Goal: Task Accomplishment & Management: Manage account settings

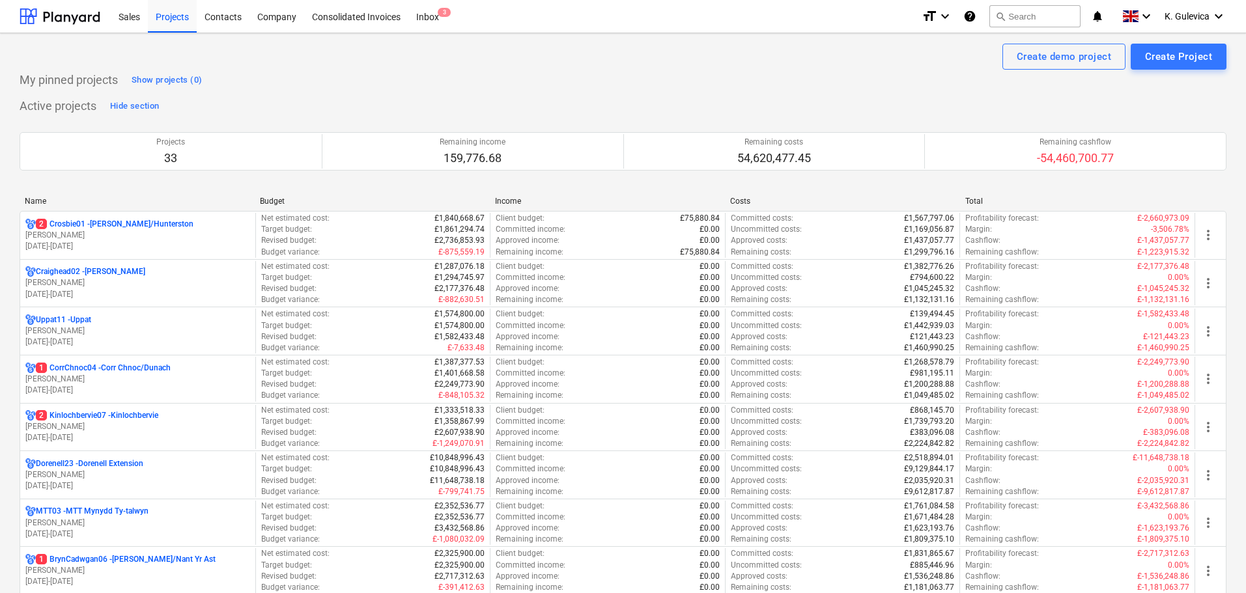
click at [130, 236] on p "[PERSON_NAME]" at bounding box center [137, 235] width 225 height 11
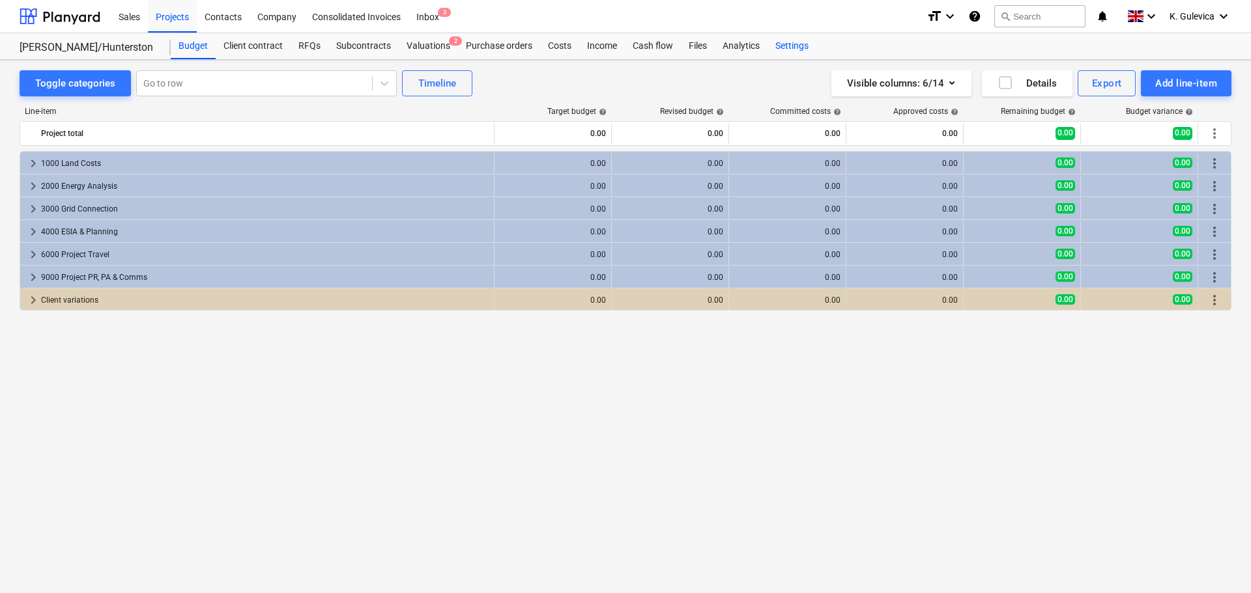
click at [790, 49] on div "Settings" at bounding box center [791, 46] width 49 height 26
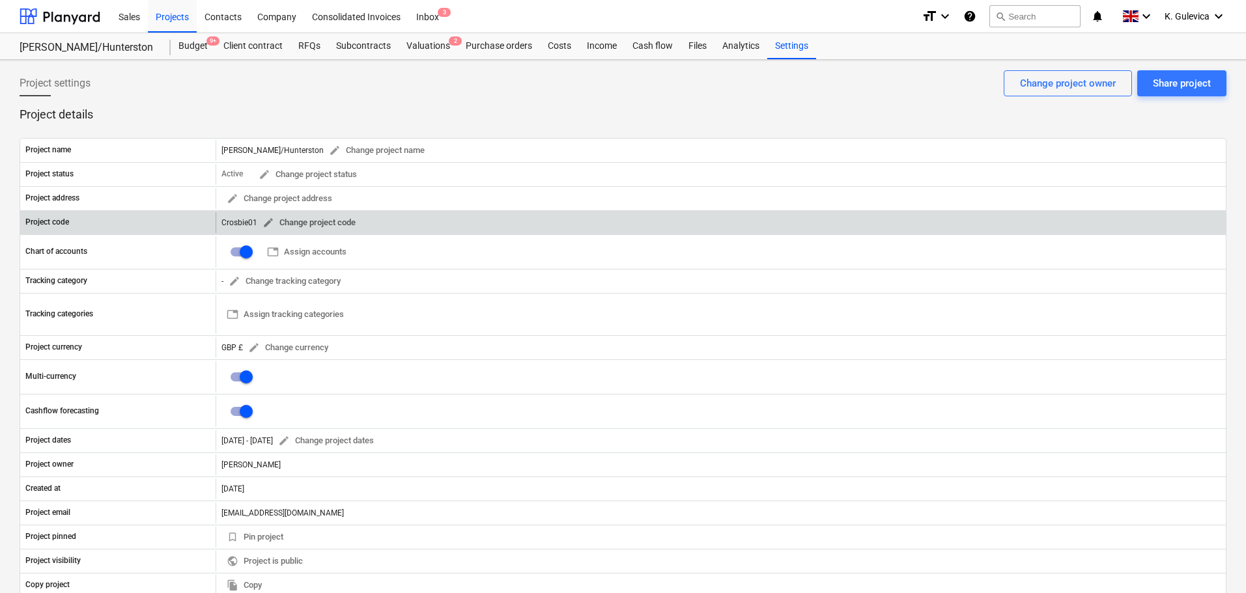
click at [264, 222] on span "edit" at bounding box center [269, 223] width 12 height 12
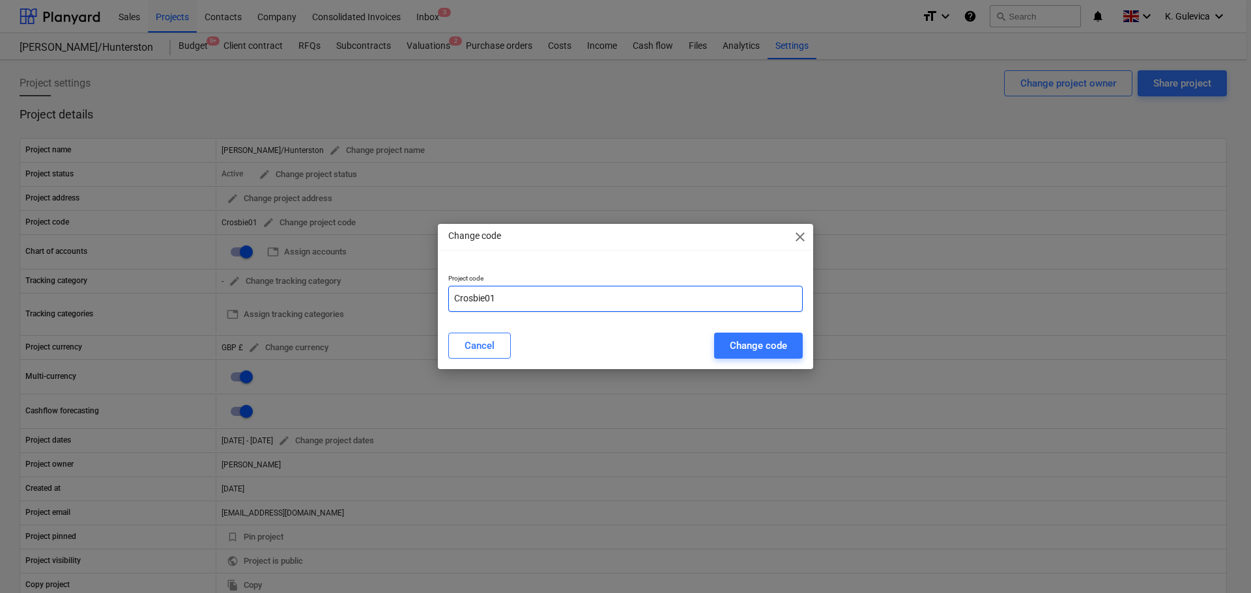
click at [455, 298] on input "Crosbie01" at bounding box center [625, 299] width 354 height 26
click at [521, 301] on input "01Crosbie01" at bounding box center [625, 299] width 354 height 26
click at [522, 291] on input "01Crosbie-" at bounding box center [625, 299] width 354 height 26
paste input "SCO211202"
type input "01Crosbie-SCO211202"
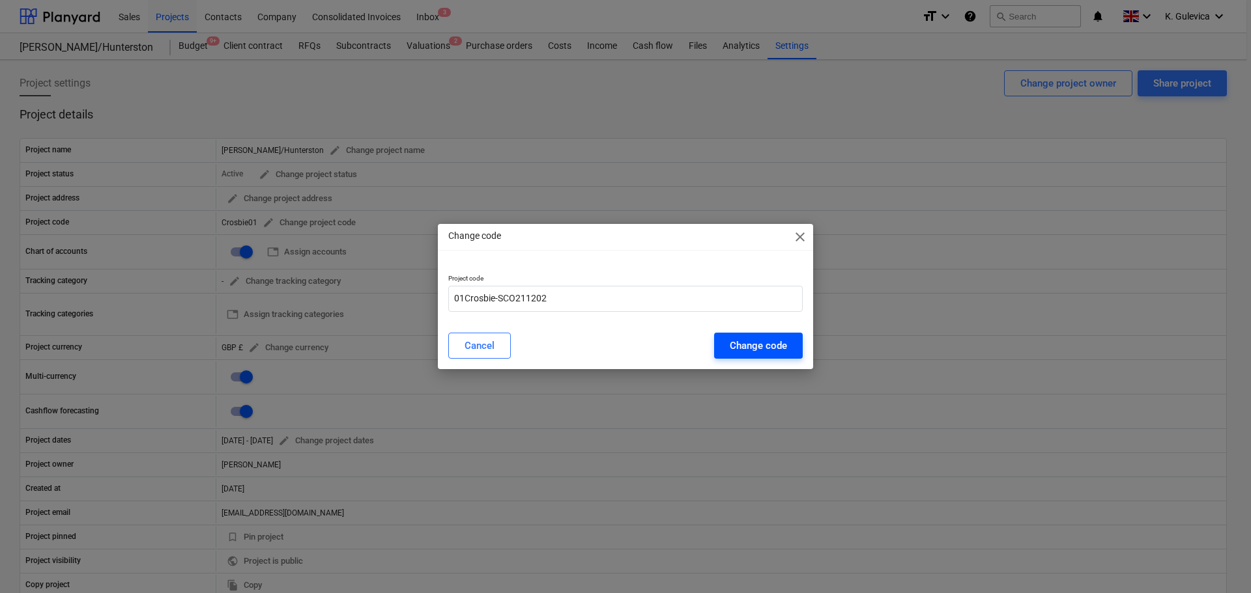
click at [765, 342] on div "Change code" at bounding box center [758, 345] width 57 height 17
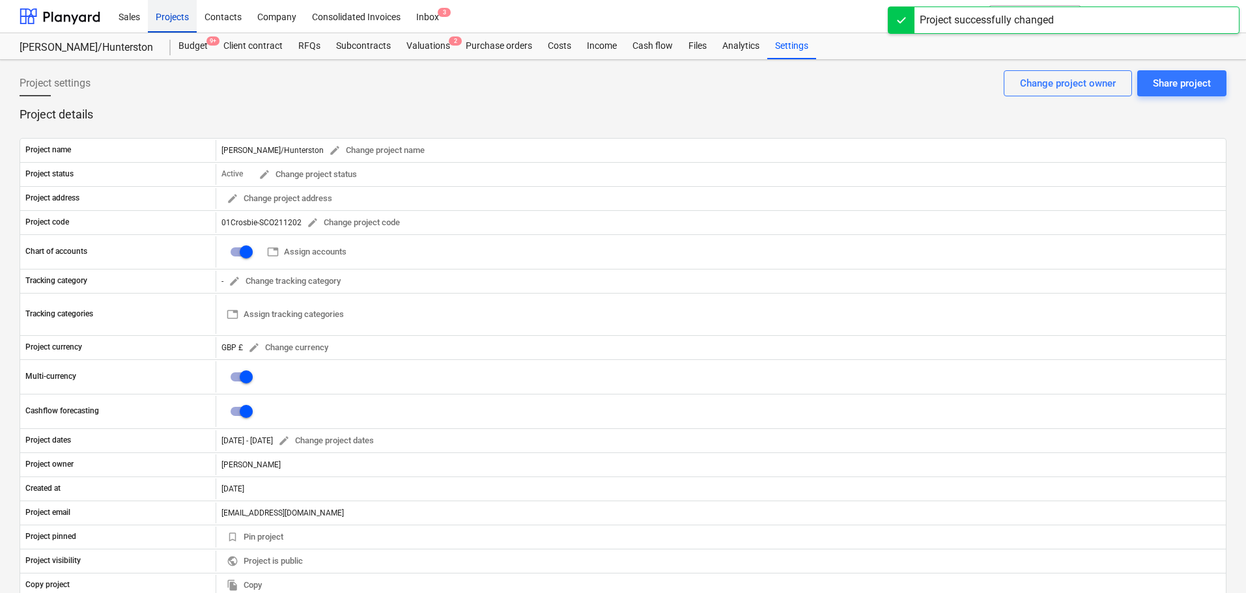
click at [169, 24] on div "Projects" at bounding box center [172, 15] width 49 height 33
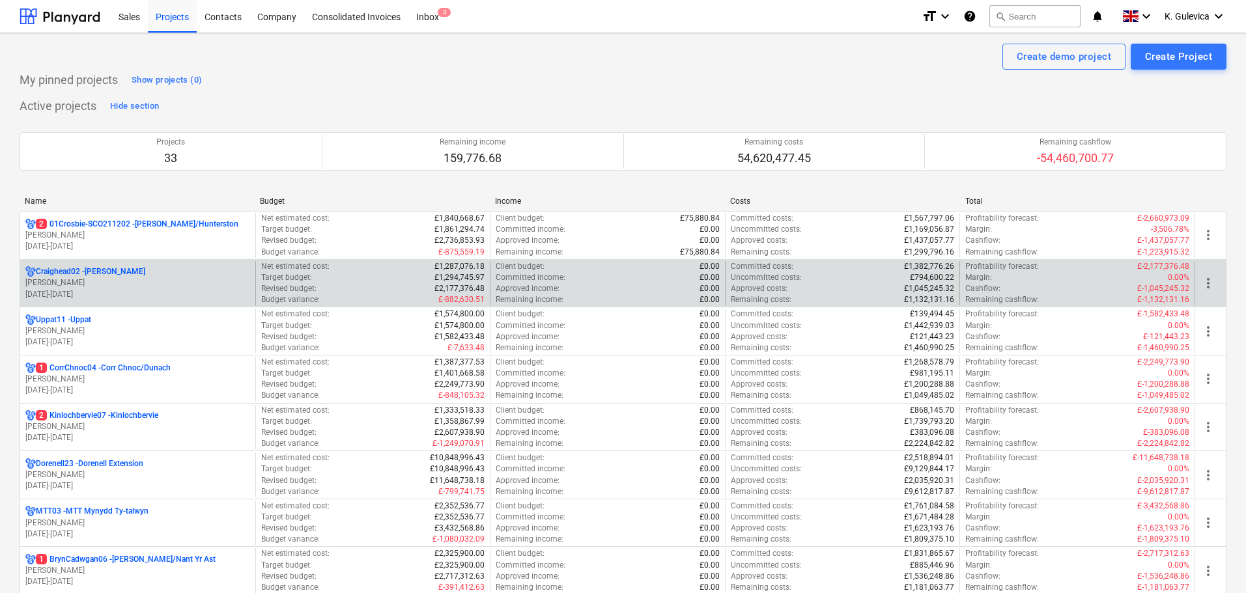
click at [109, 279] on p "[PERSON_NAME]" at bounding box center [137, 283] width 225 height 11
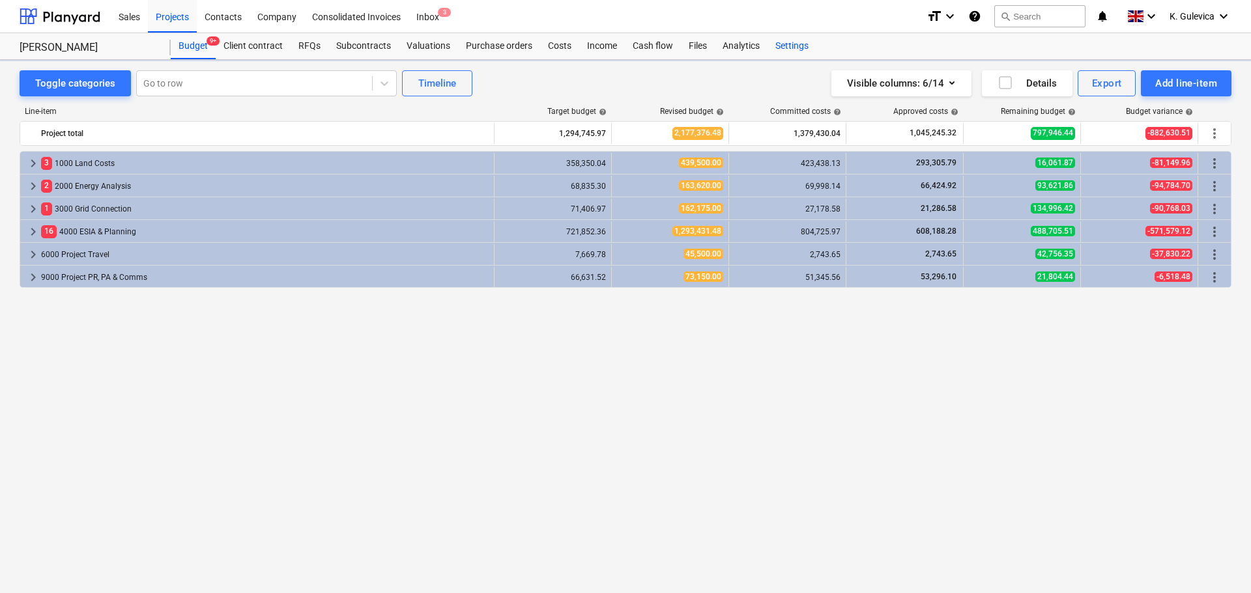
click at [783, 43] on div "Settings" at bounding box center [791, 46] width 49 height 26
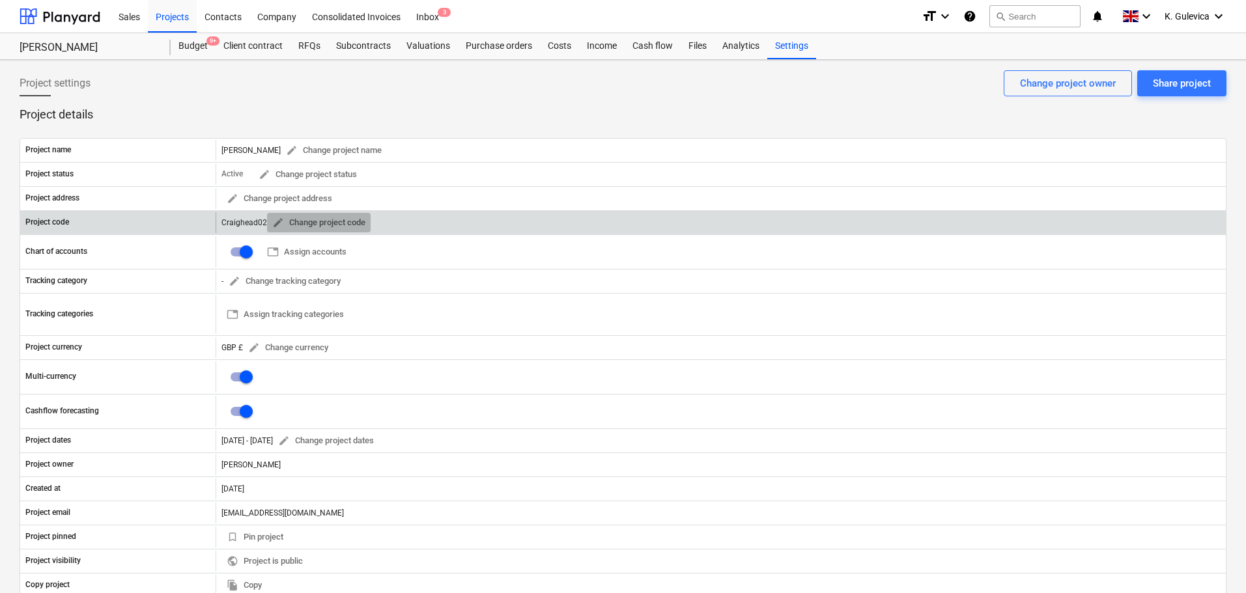
click at [273, 223] on span "edit" at bounding box center [278, 223] width 12 height 12
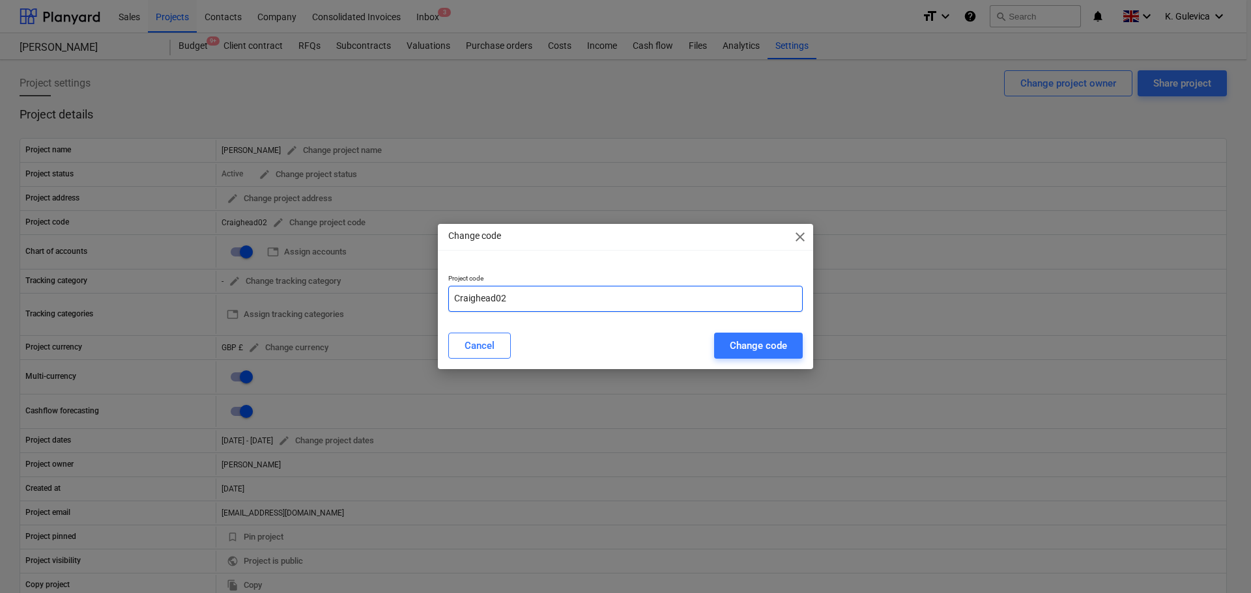
click at [457, 294] on input "Craighead02" at bounding box center [625, 299] width 354 height 26
click at [514, 300] on input "02Craighead02" at bounding box center [625, 299] width 354 height 26
click at [517, 296] on input "02Craighead-" at bounding box center [625, 299] width 354 height 26
paste input "SCO211201"
type input "02Craighead-SCO211201"
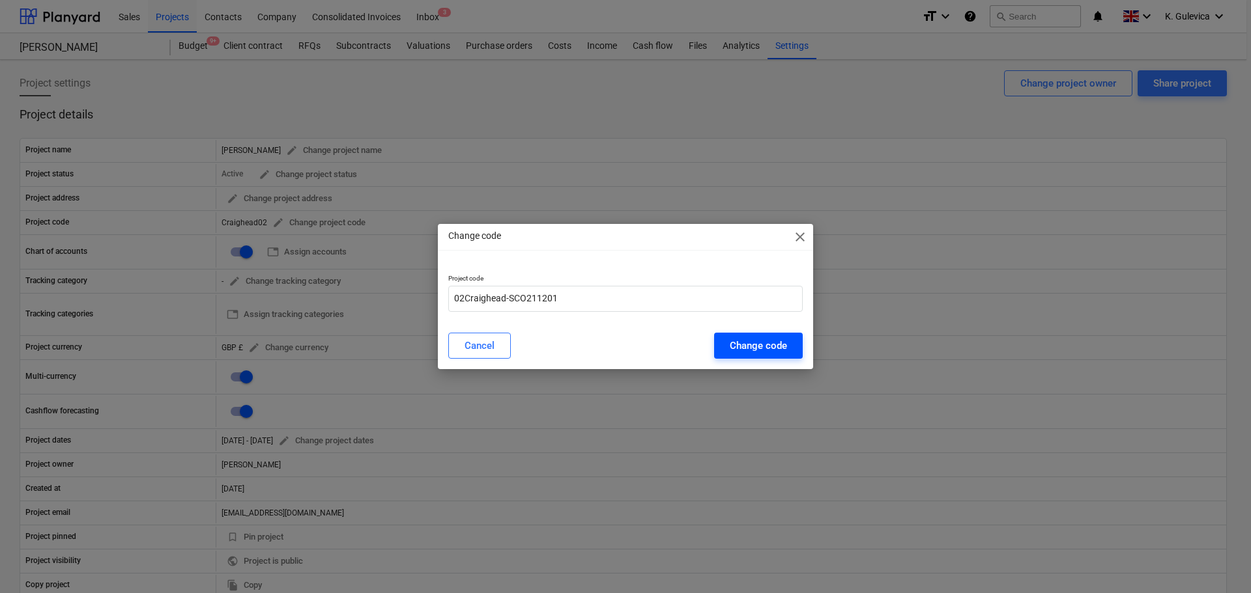
click at [747, 340] on div "Change code" at bounding box center [758, 345] width 57 height 17
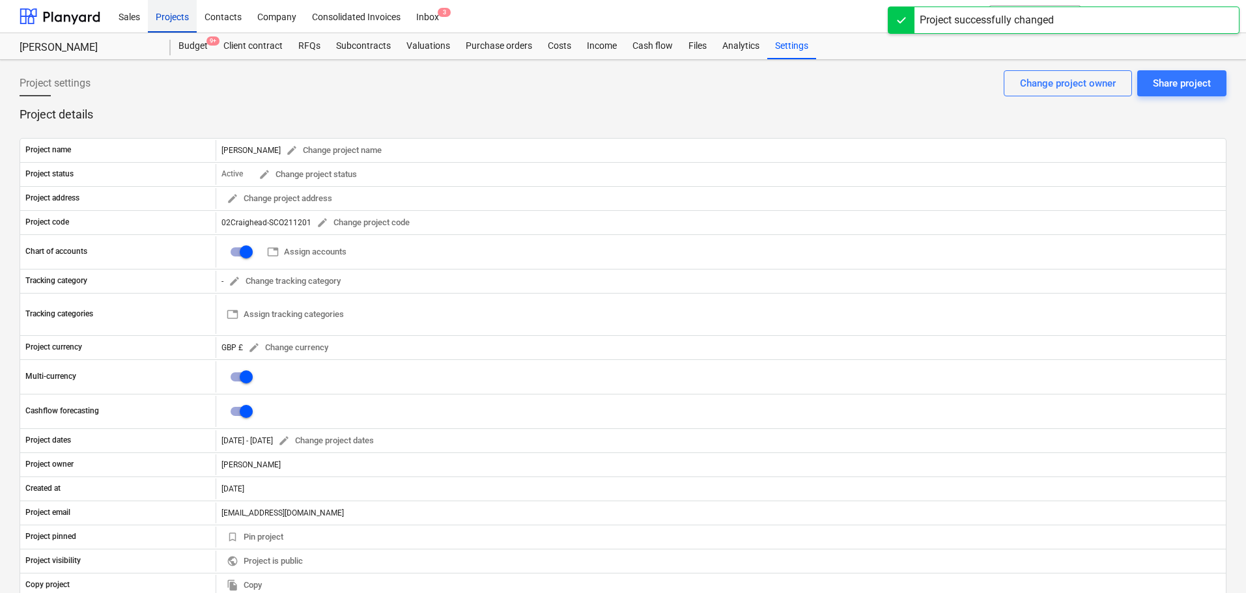
click at [180, 7] on div "Projects" at bounding box center [172, 15] width 49 height 33
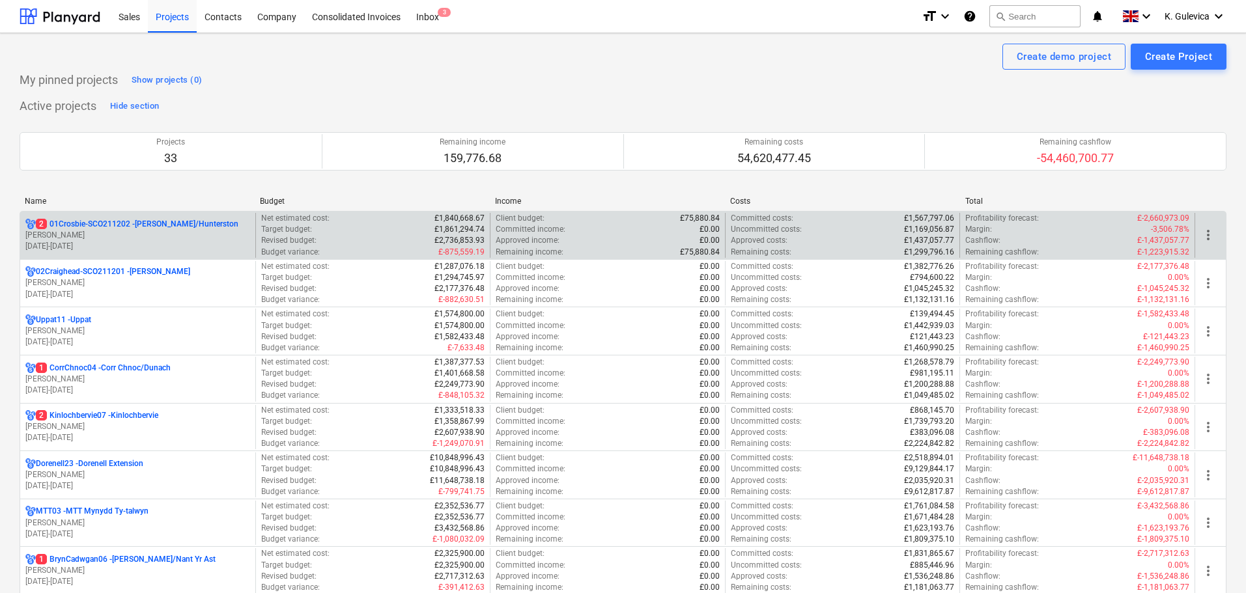
click at [179, 234] on p "[PERSON_NAME]" at bounding box center [137, 235] width 225 height 11
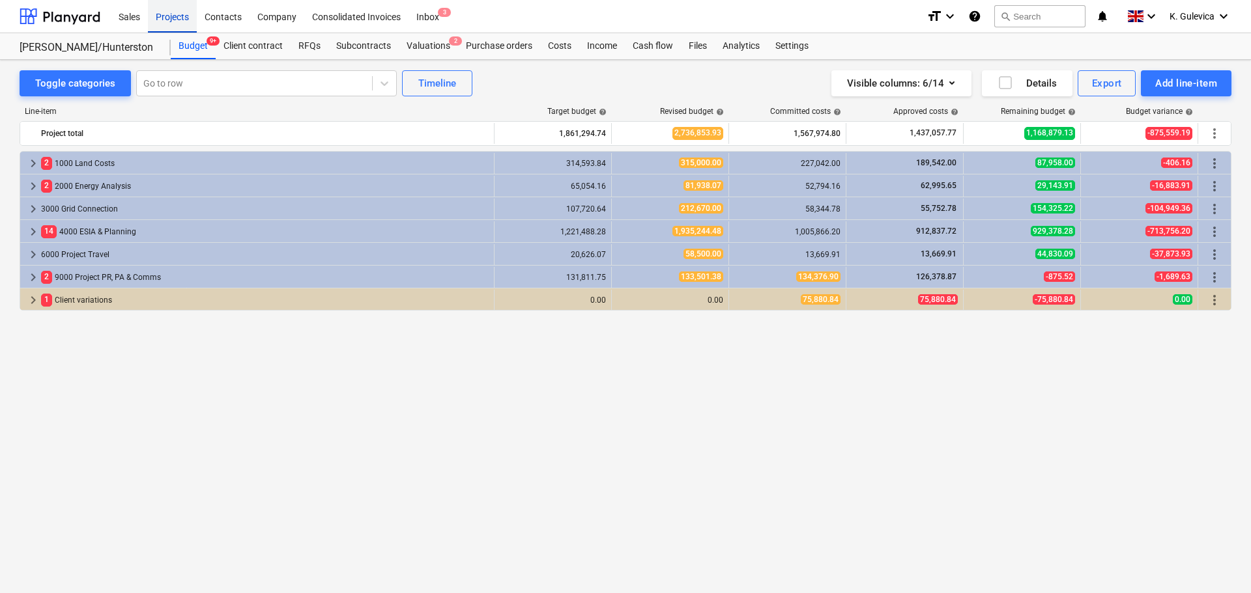
click at [161, 16] on div "Projects" at bounding box center [172, 15] width 49 height 33
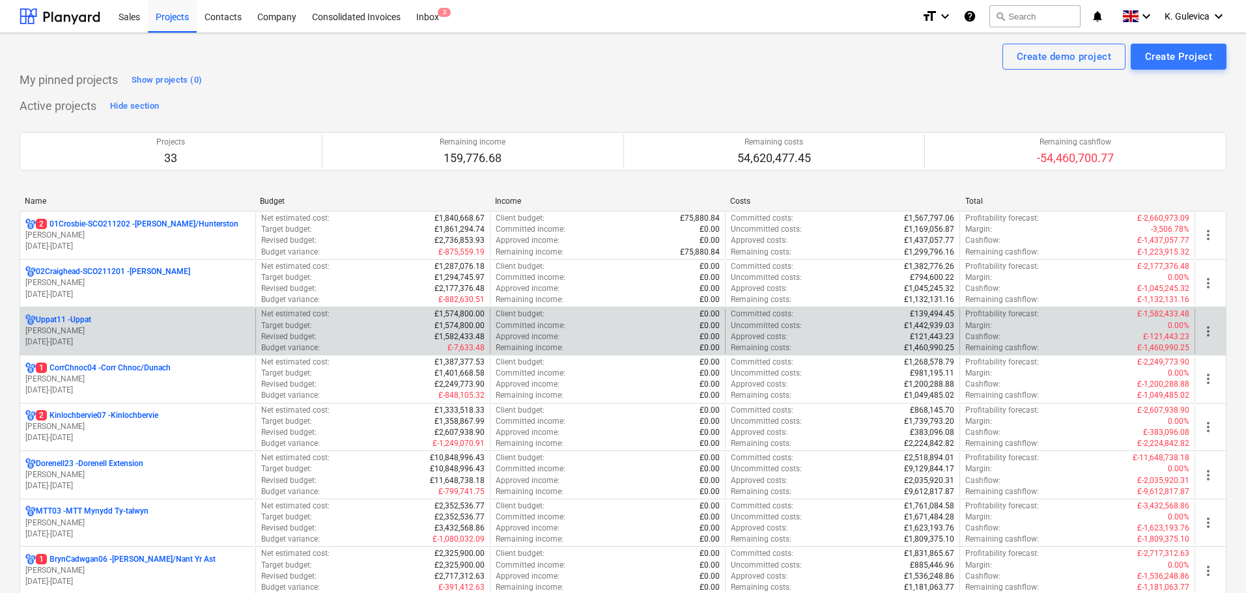
click at [136, 332] on p "[PERSON_NAME]" at bounding box center [137, 331] width 225 height 11
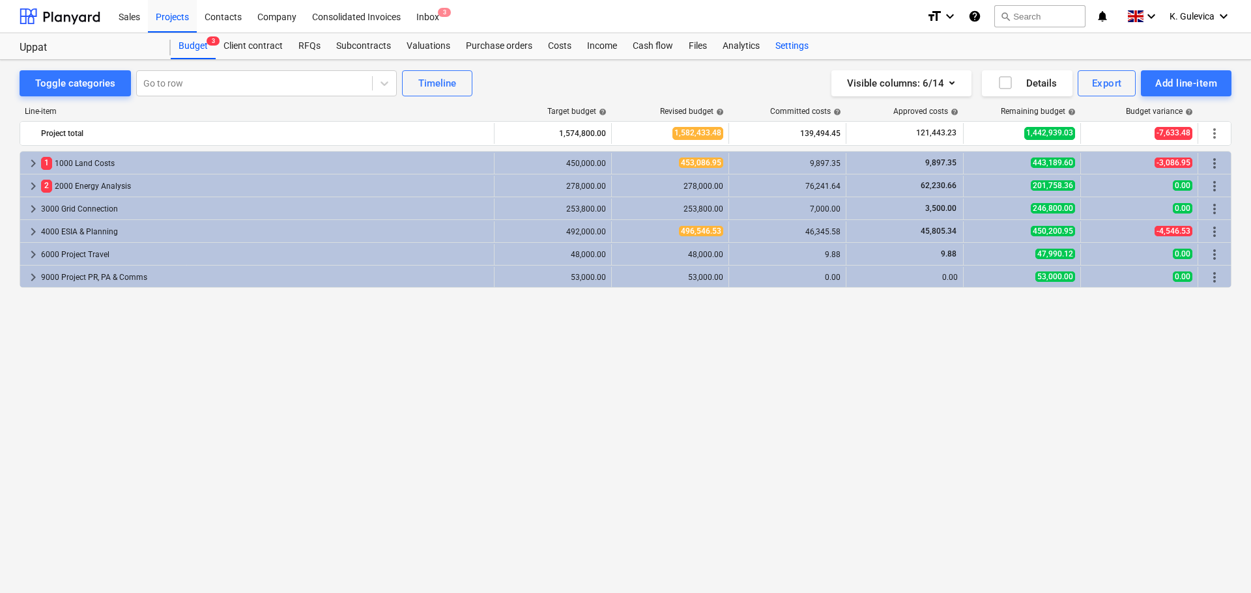
click at [785, 50] on div "Settings" at bounding box center [791, 46] width 49 height 26
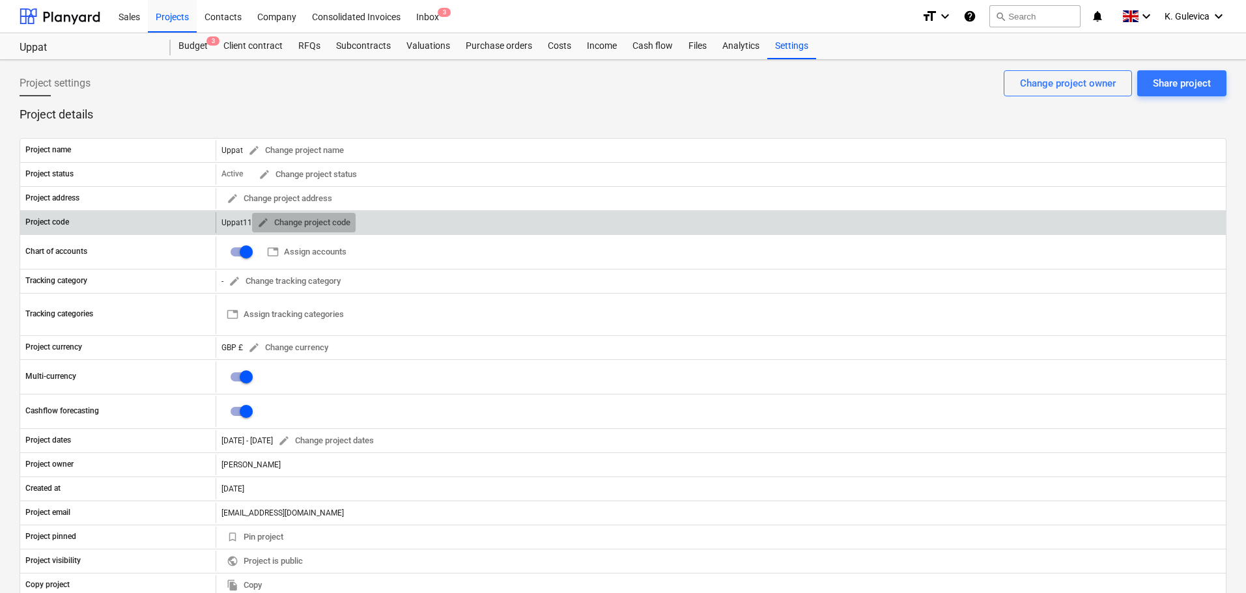
click at [264, 223] on span "edit" at bounding box center [263, 223] width 12 height 12
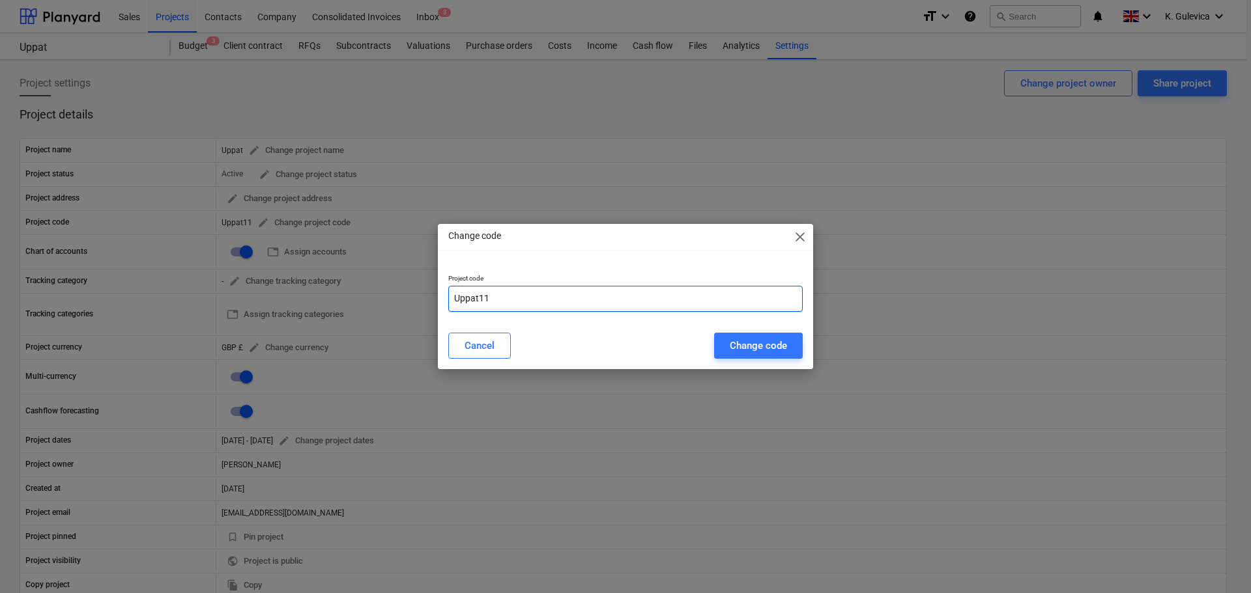
click at [456, 300] on input "Uppat11" at bounding box center [625, 299] width 354 height 26
click at [515, 298] on input "11Uppat11" at bounding box center [625, 299] width 354 height 26
click at [509, 298] on input "11Uppat-" at bounding box center [625, 299] width 354 height 26
paste input "SCO220501"
type input "11Uppat-SCO220501"
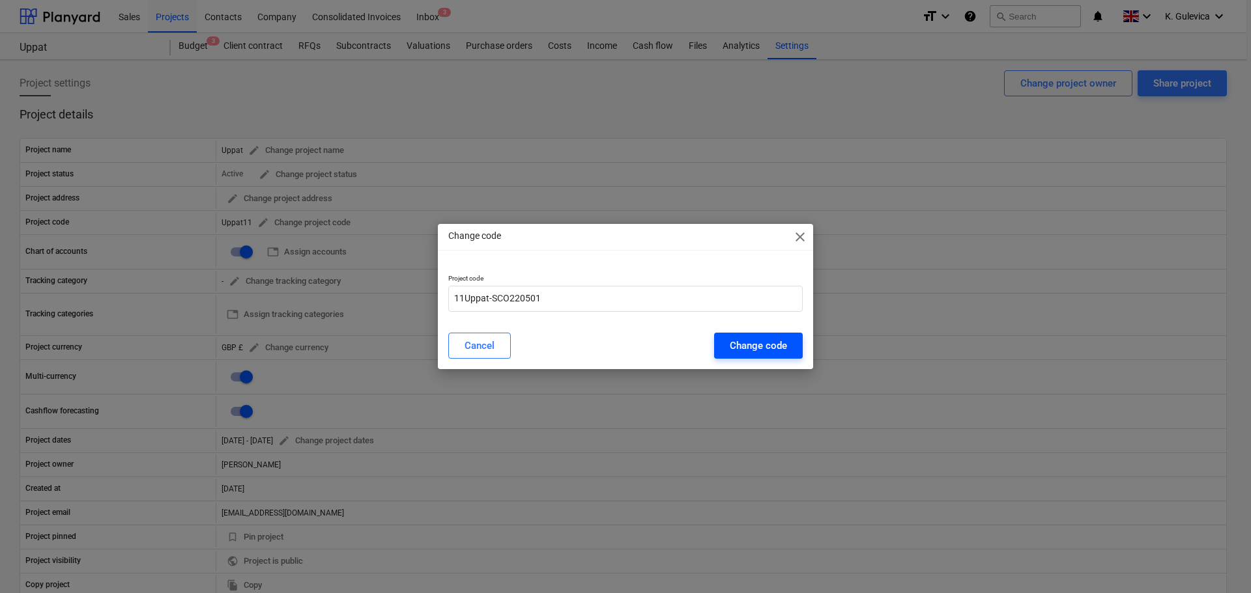
click at [762, 346] on div "Change code" at bounding box center [758, 345] width 57 height 17
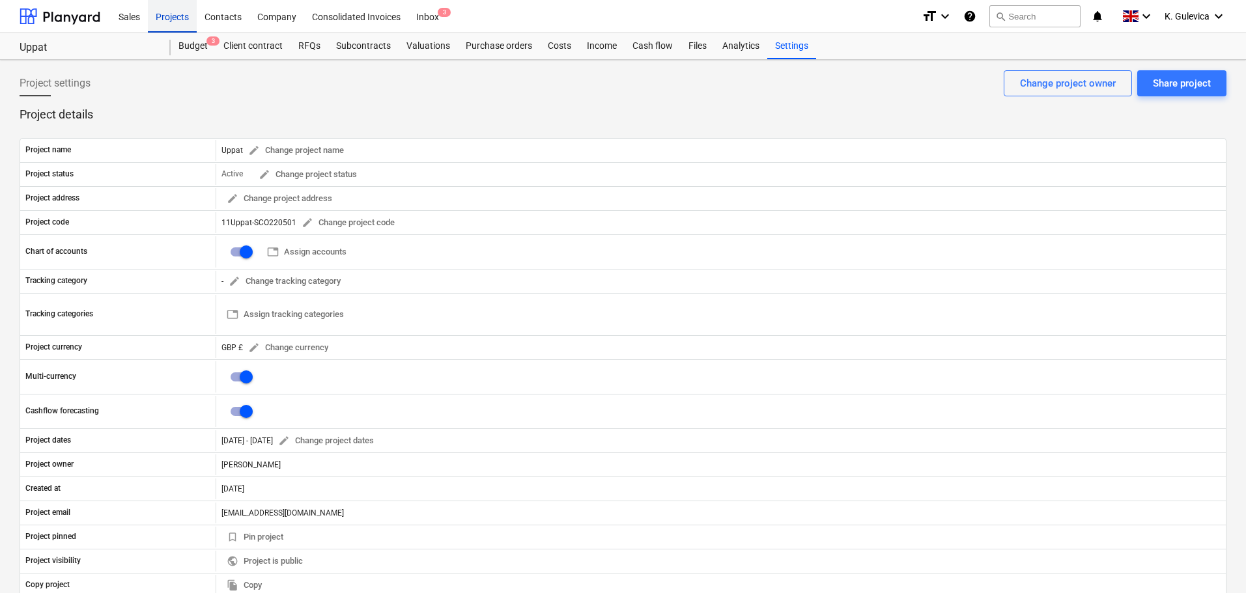
click at [169, 14] on div "Projects" at bounding box center [172, 15] width 49 height 33
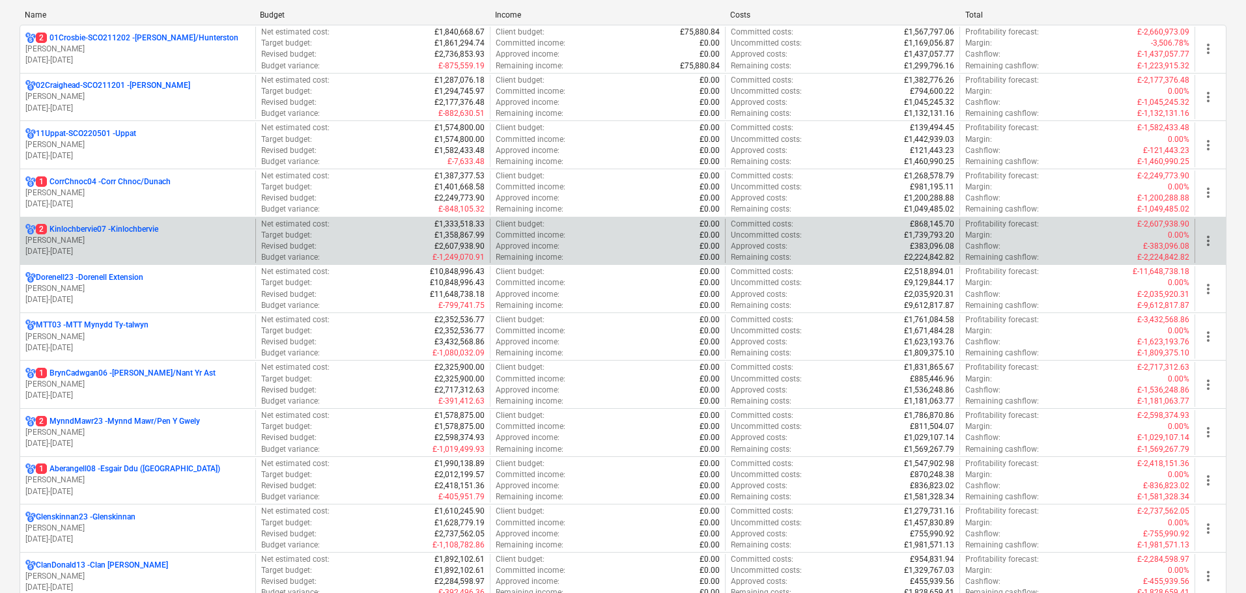
scroll to position [195, 0]
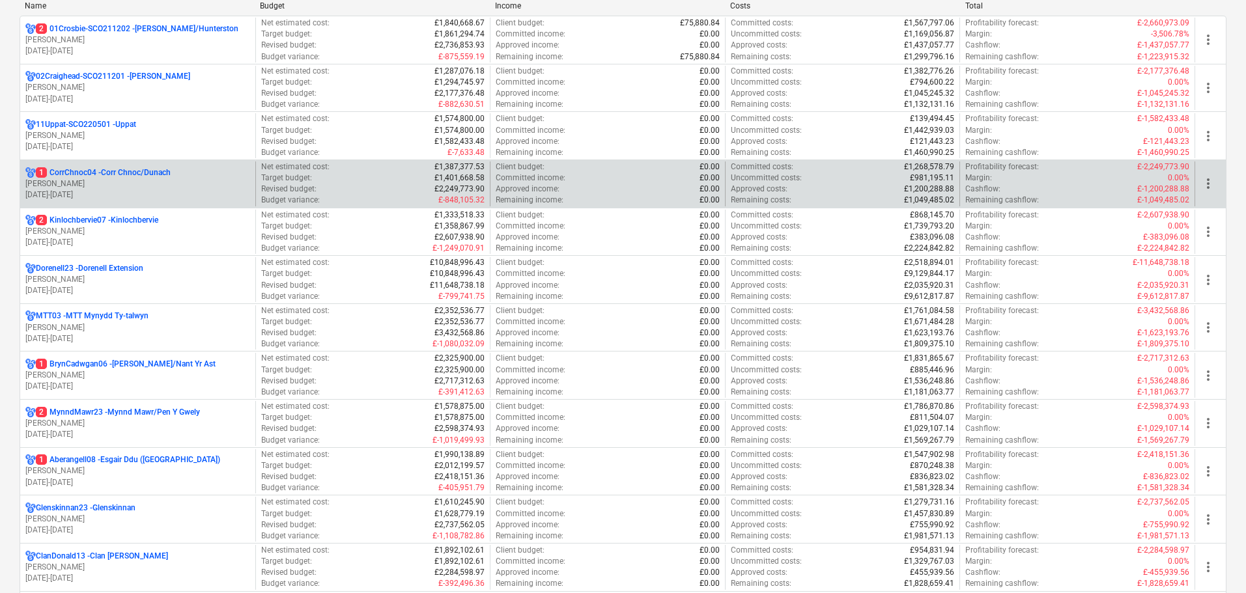
click at [156, 179] on p "[PERSON_NAME]" at bounding box center [137, 183] width 225 height 11
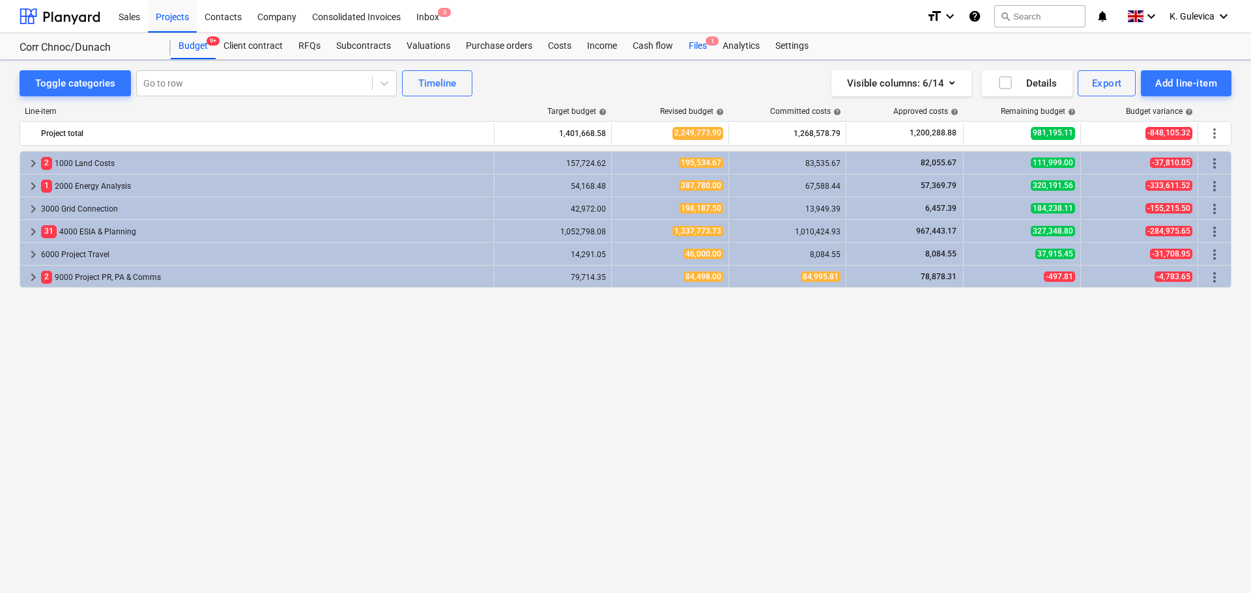
click at [699, 46] on div "Files 1" at bounding box center [698, 46] width 34 height 26
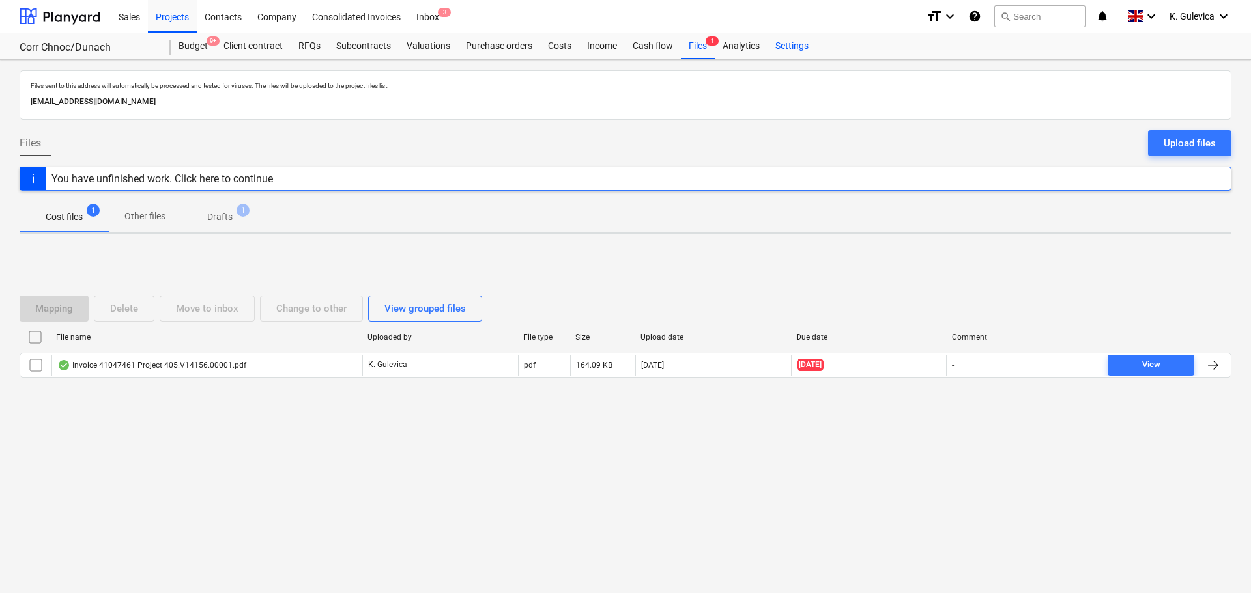
click at [788, 46] on div "Settings" at bounding box center [791, 46] width 49 height 26
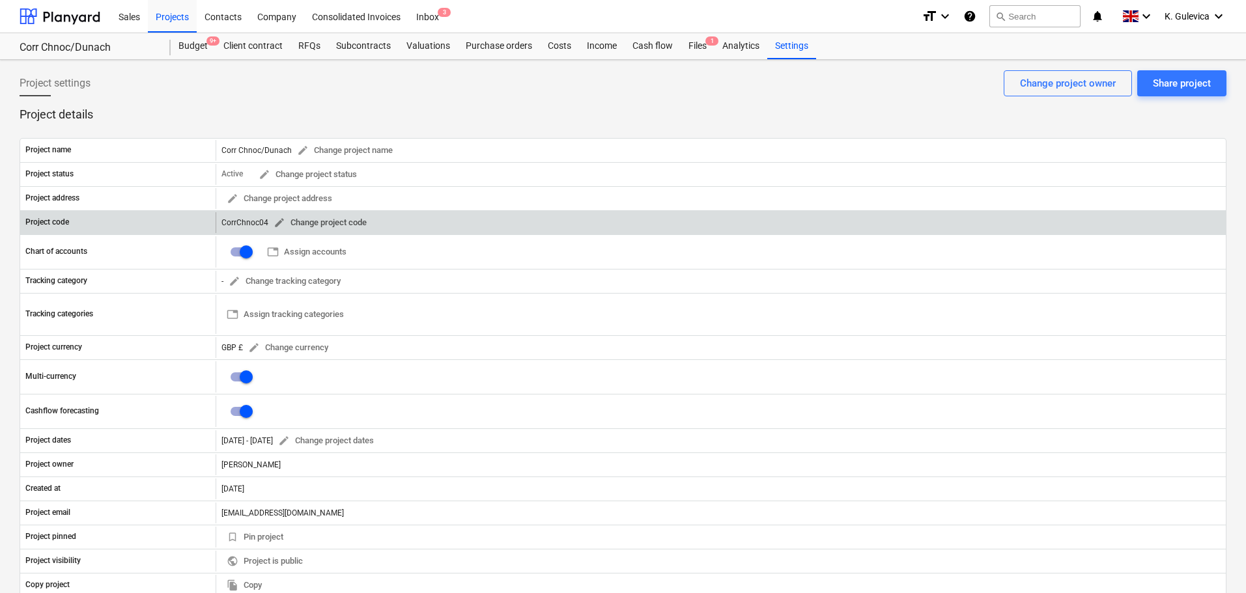
click at [275, 220] on span "edit" at bounding box center [280, 223] width 12 height 12
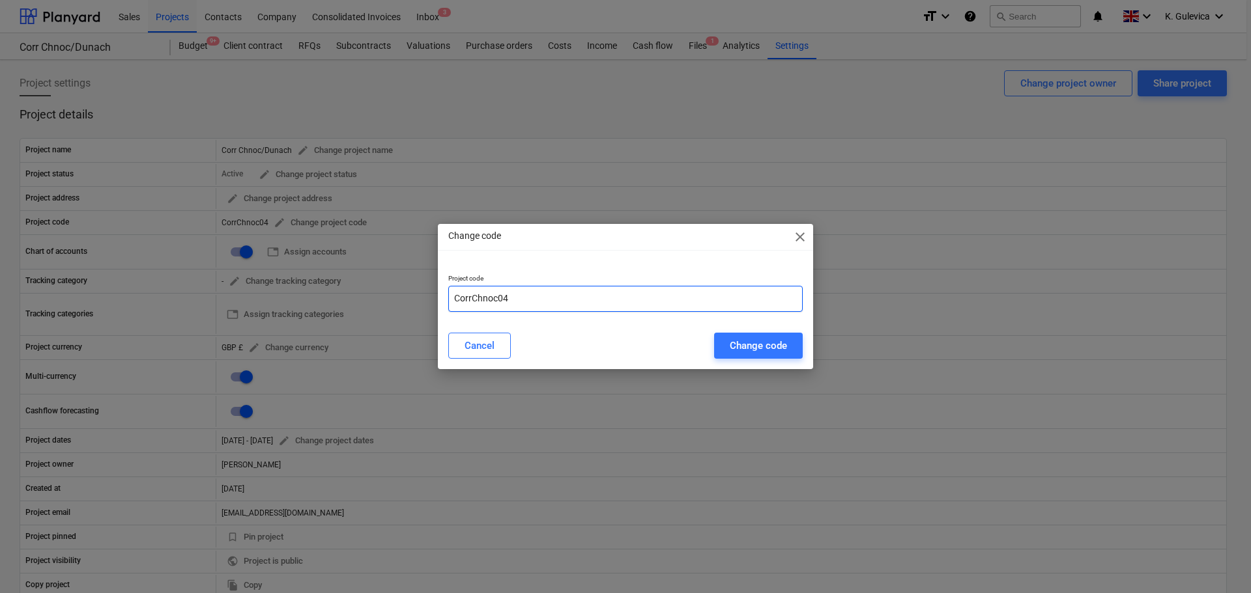
click at [454, 298] on input "CorrChnoc04" at bounding box center [625, 299] width 354 height 26
click at [531, 297] on input "04CorrChnoc04" at bounding box center [625, 299] width 354 height 26
click at [540, 300] on input "04CorrChnoc-" at bounding box center [625, 299] width 354 height 26
paste input "SCO221001"
type input "04CorrChnoc-SCO221001"
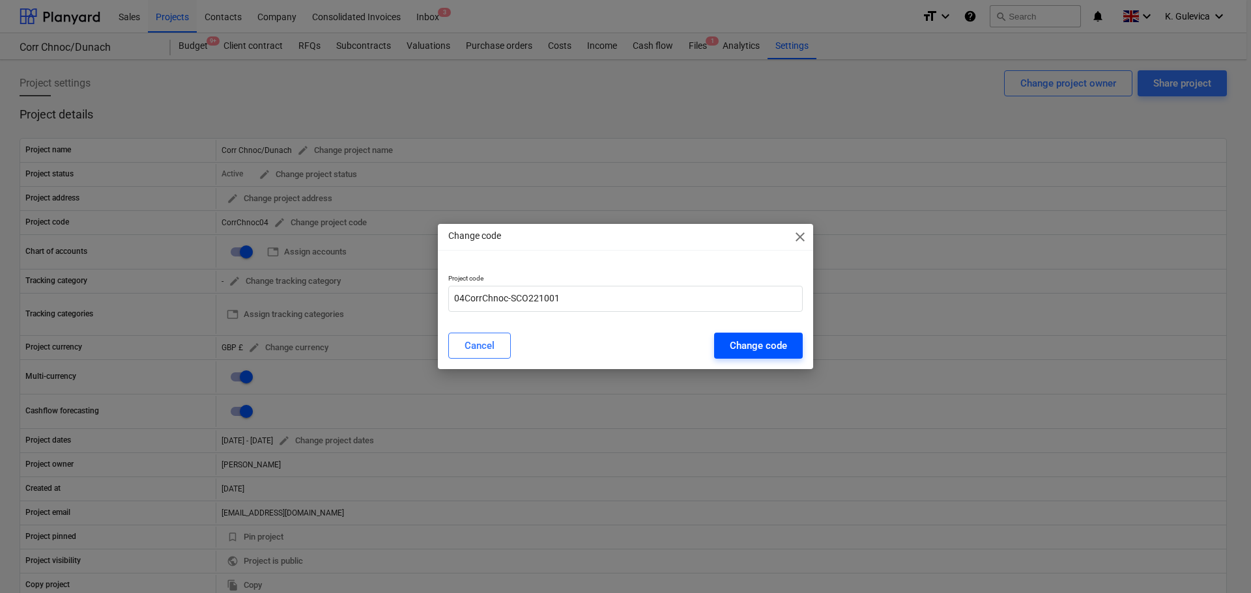
click at [762, 343] on div "Change code" at bounding box center [758, 345] width 57 height 17
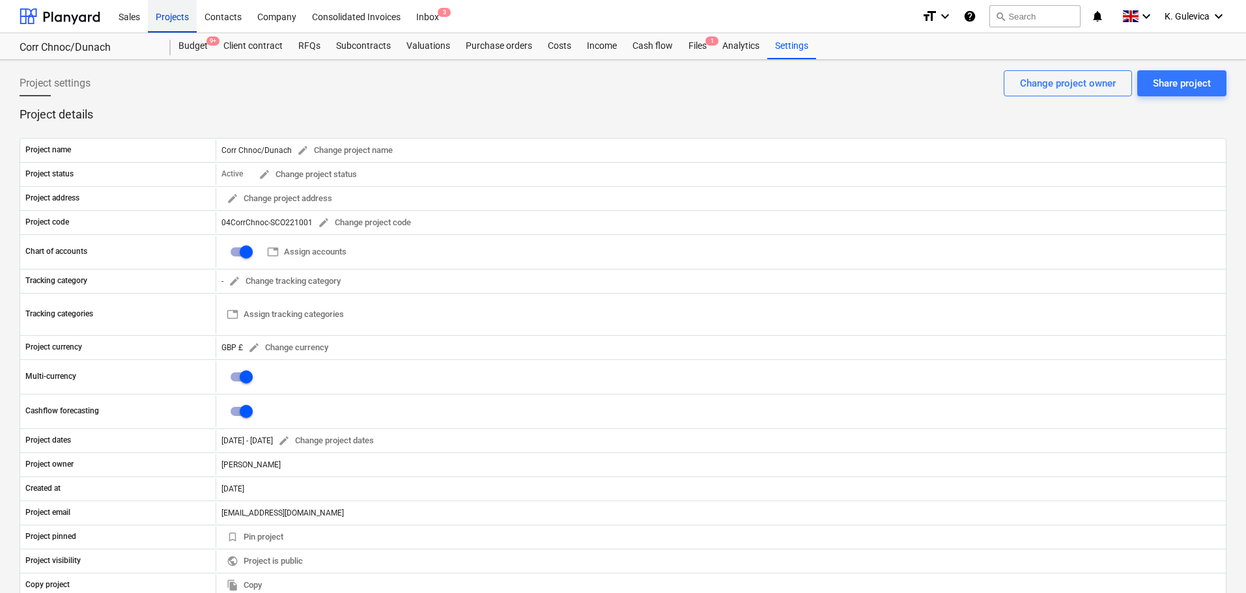
click at [165, 16] on div "Projects" at bounding box center [172, 15] width 49 height 33
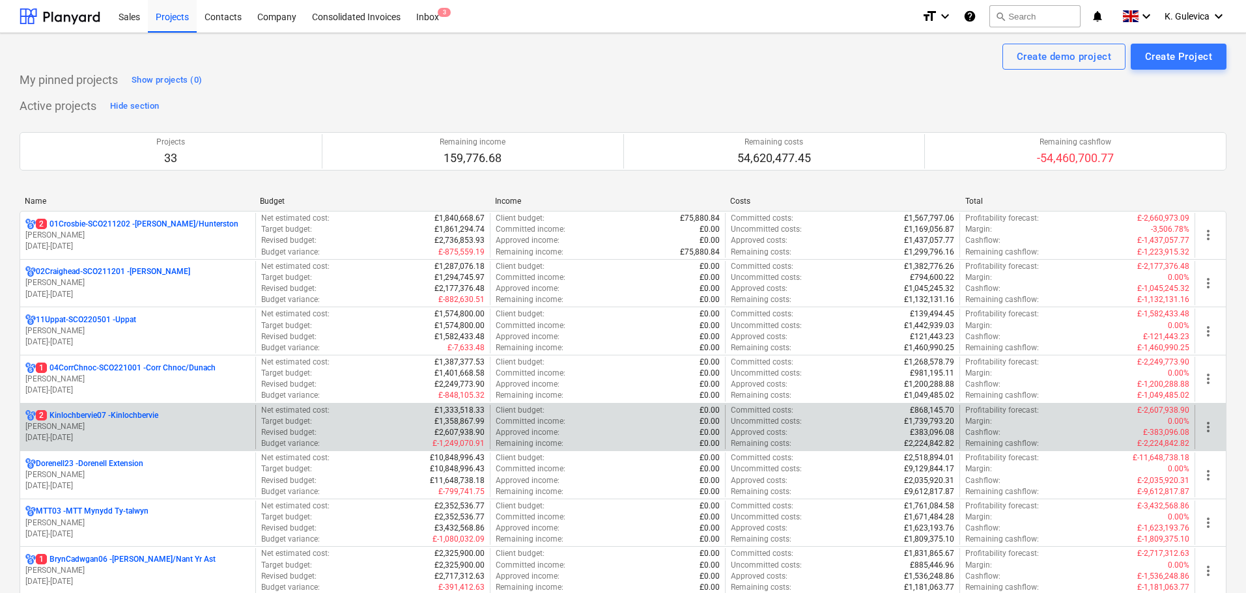
click at [104, 424] on p "[PERSON_NAME]" at bounding box center [137, 426] width 225 height 11
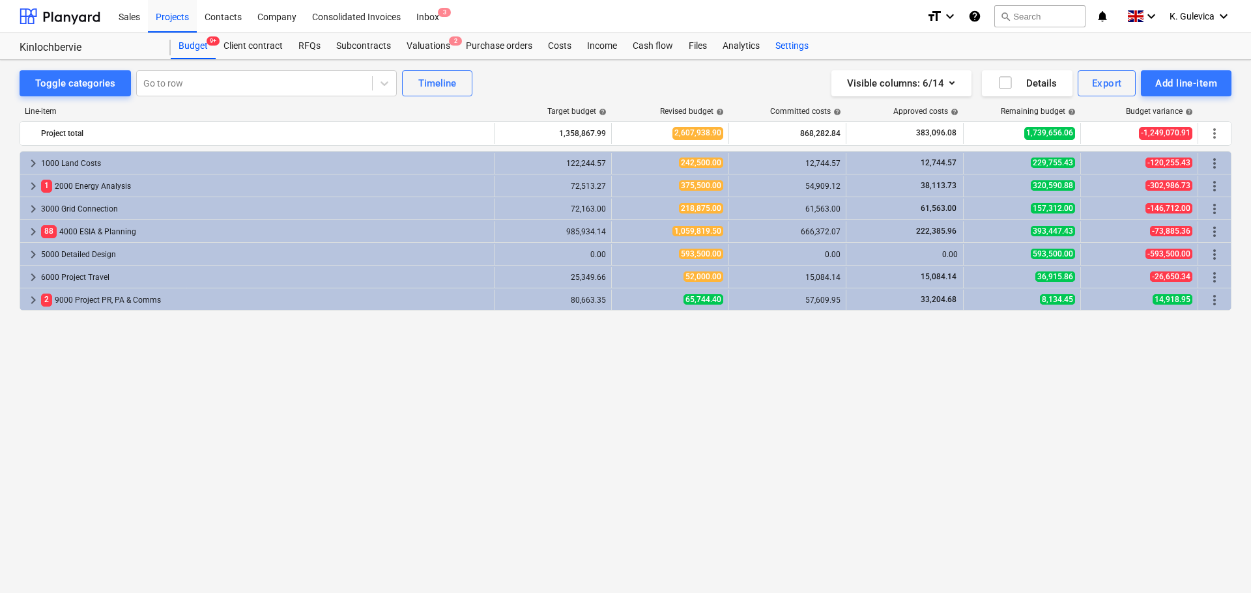
click at [792, 48] on div "Settings" at bounding box center [791, 46] width 49 height 26
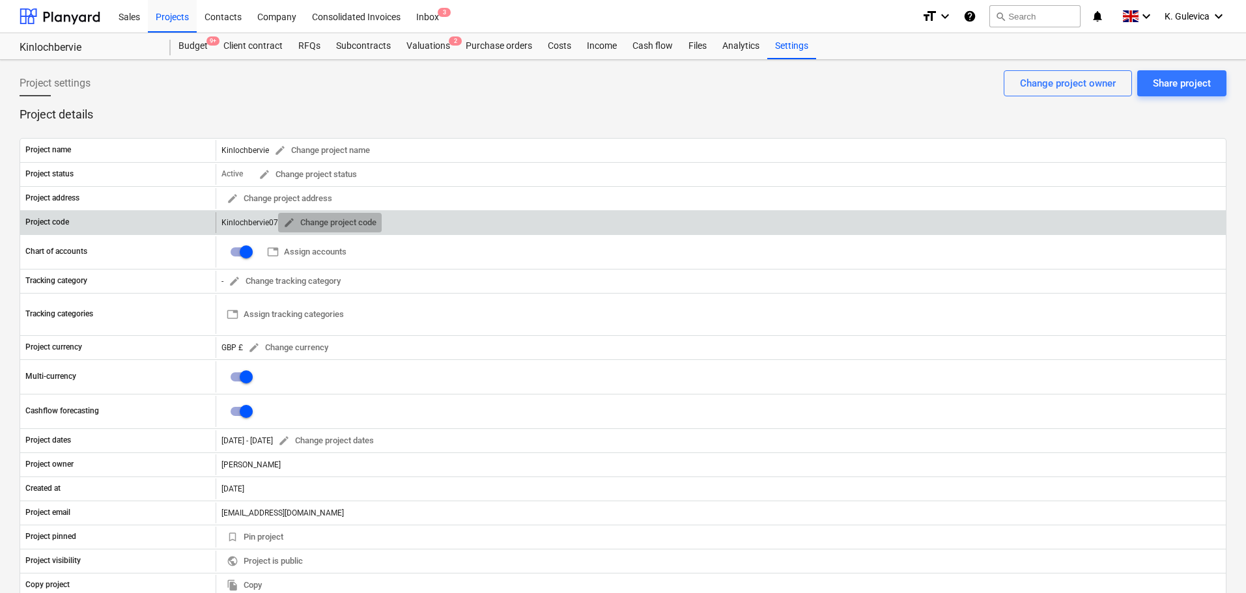
click at [290, 223] on span "edit" at bounding box center [289, 223] width 12 height 12
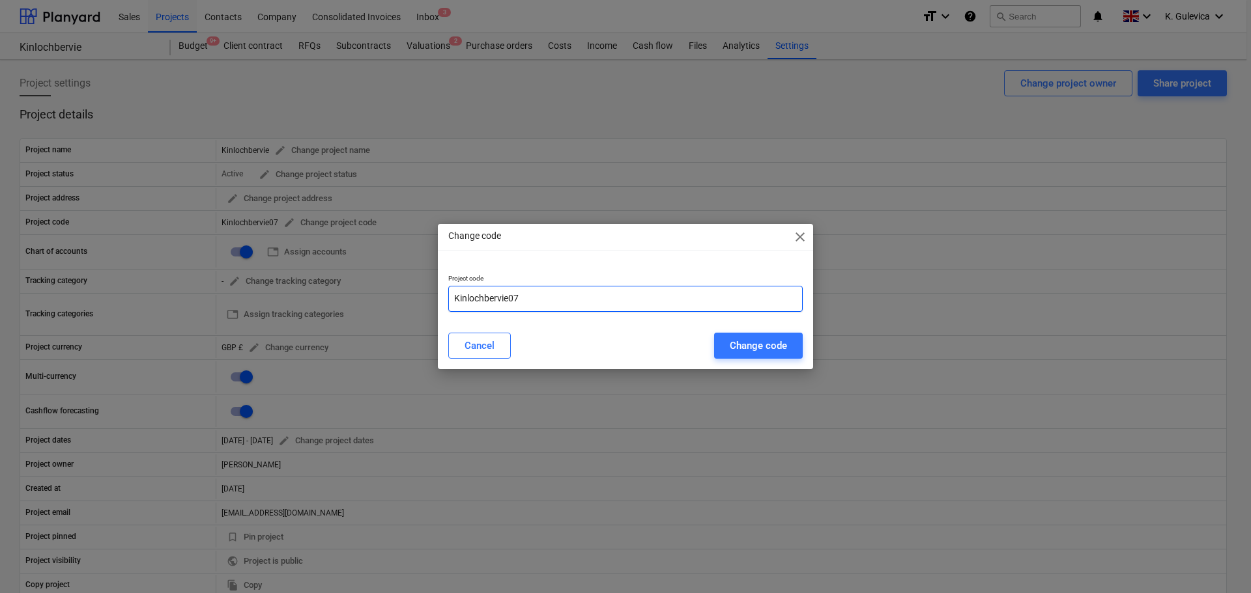
click at [451, 298] on input "Kinlochbervie07" at bounding box center [625, 299] width 354 height 26
click at [553, 294] on input "07Kinlochbervie07" at bounding box center [625, 299] width 354 height 26
click at [550, 294] on input "07Kinlochbervie-" at bounding box center [625, 299] width 354 height 26
paste input "SCO221101"
type input "07Kinlochbervie-SCO221101"
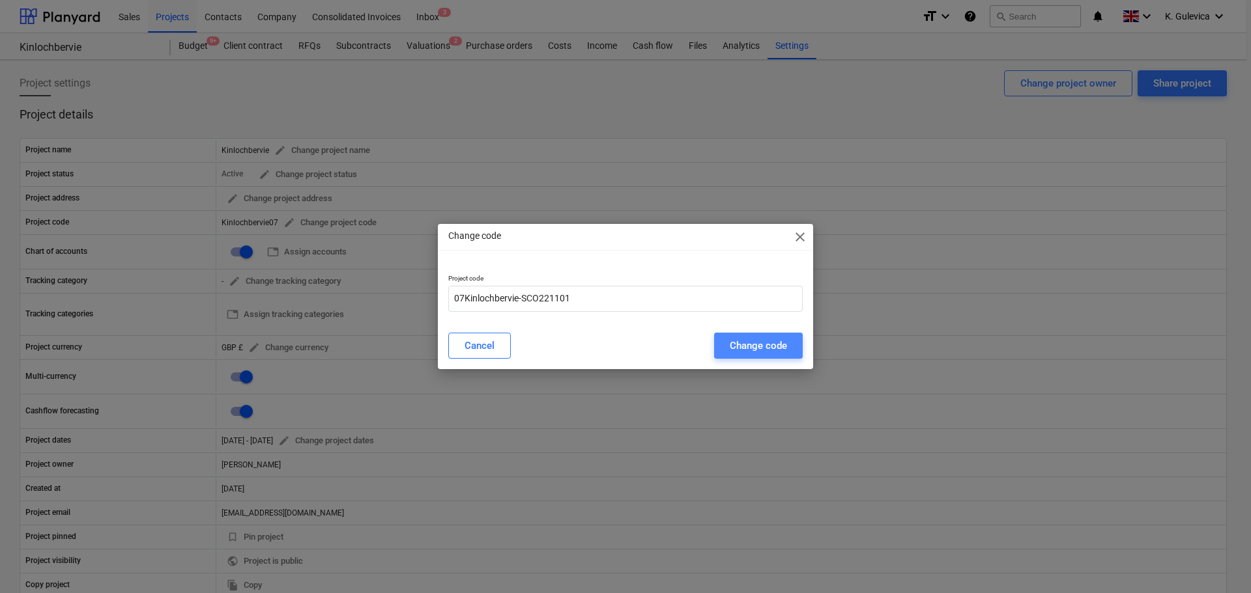
click at [765, 350] on div "Change code" at bounding box center [758, 345] width 57 height 17
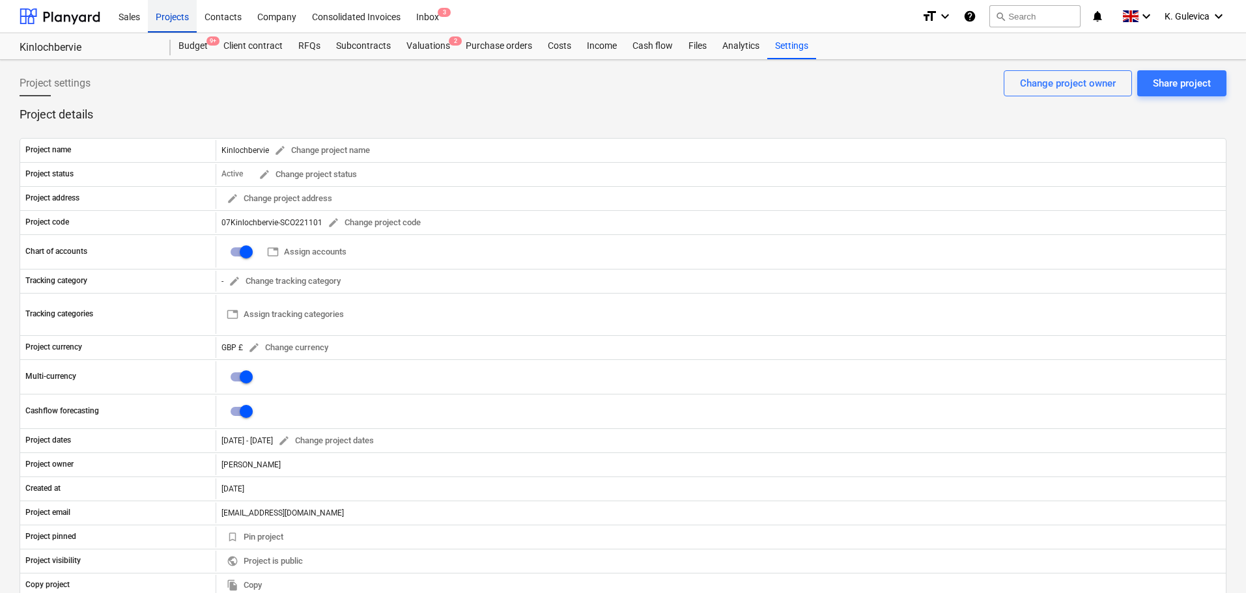
click at [173, 12] on div "Projects" at bounding box center [172, 15] width 49 height 33
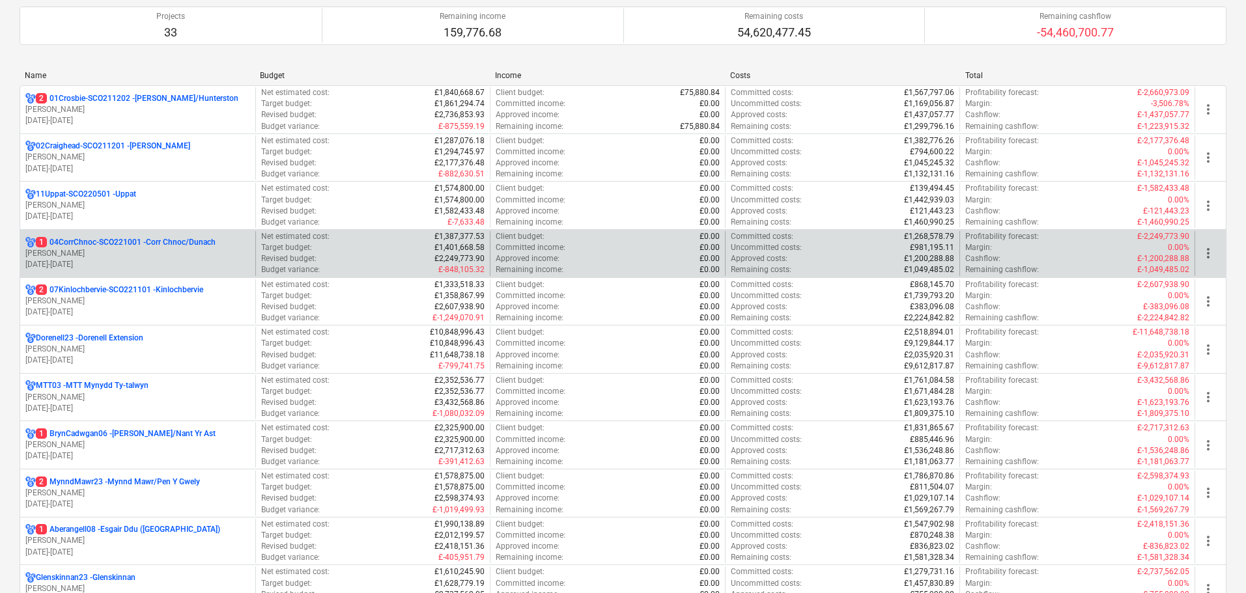
scroll to position [130, 0]
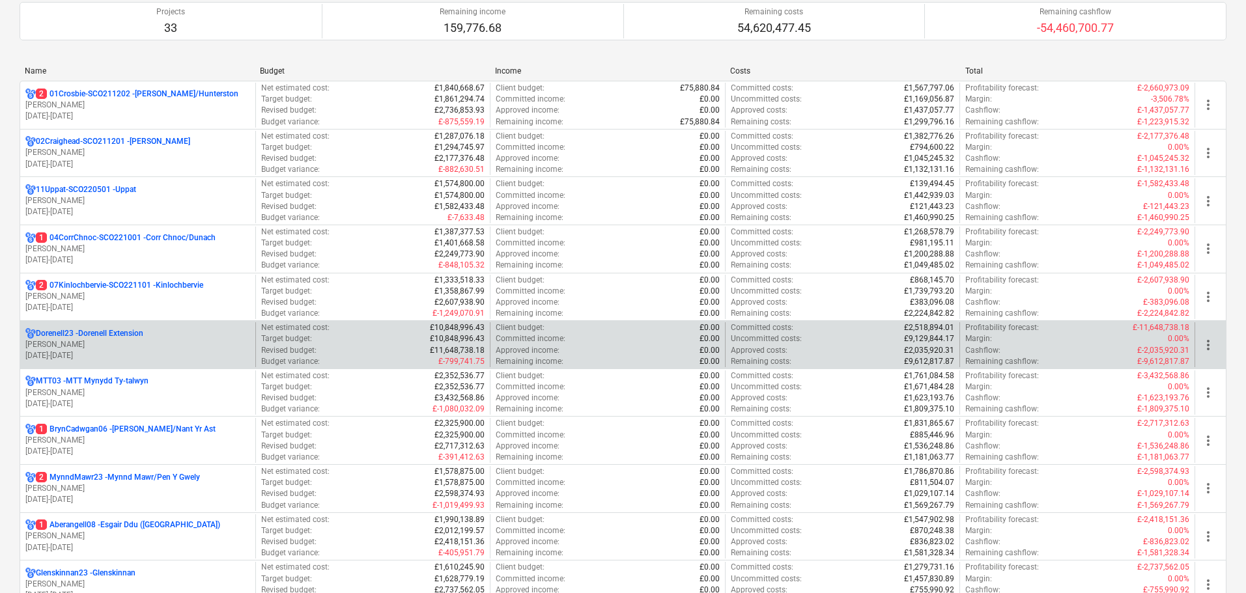
click at [124, 334] on p "Dorenell23 - Dorenell Extension" at bounding box center [89, 333] width 107 height 11
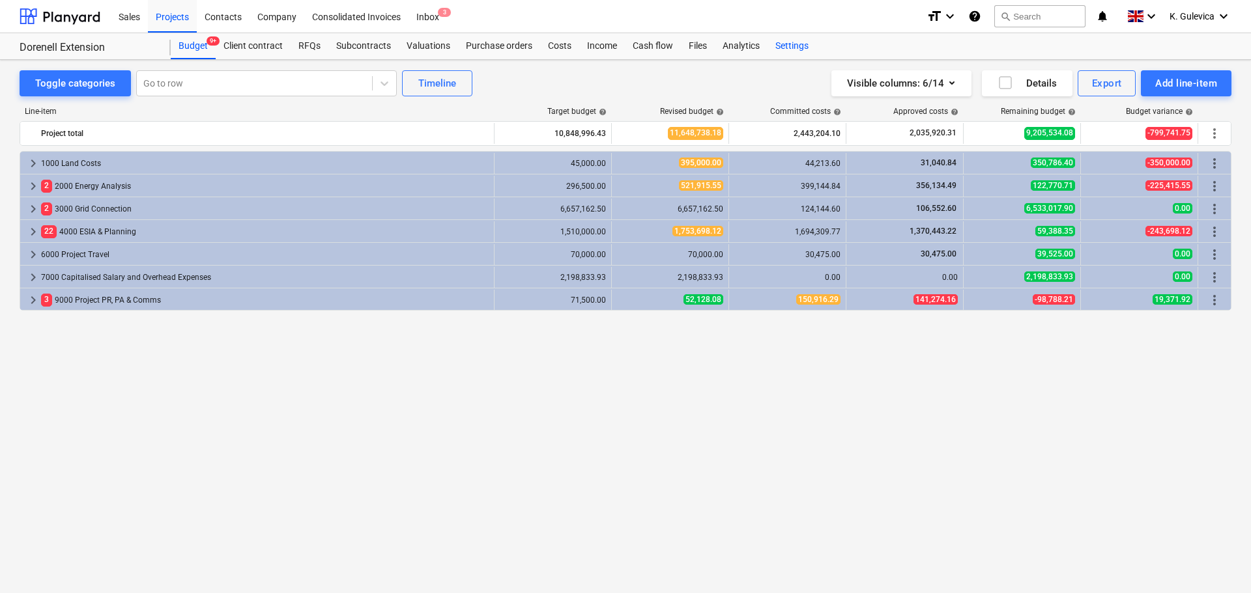
click at [805, 44] on div "Settings" at bounding box center [791, 46] width 49 height 26
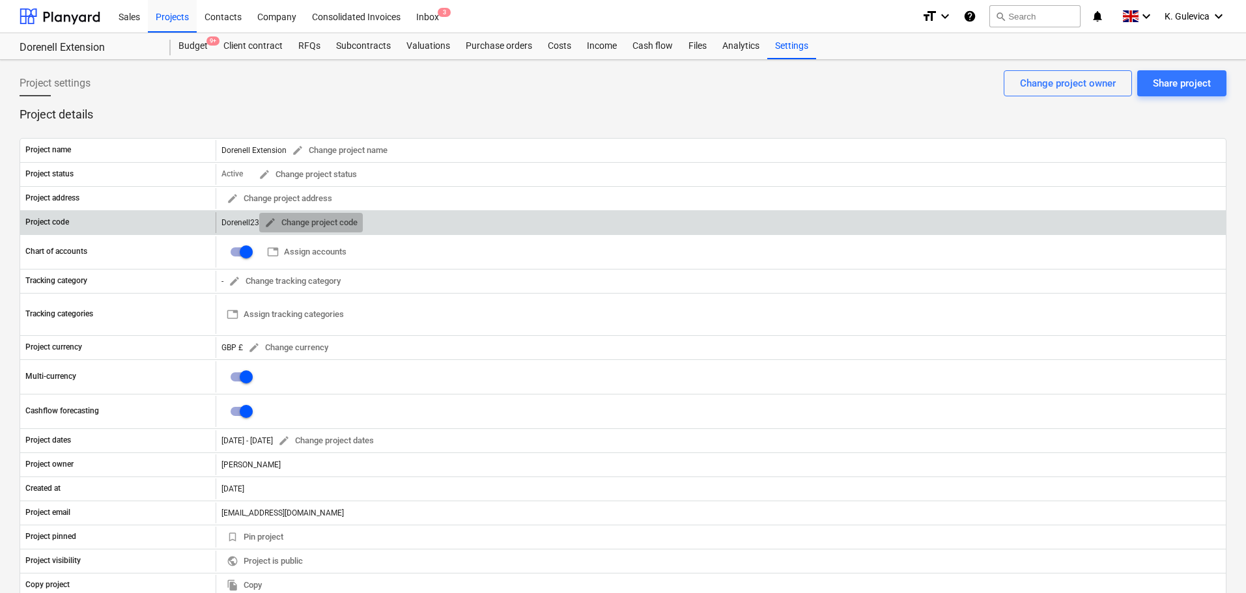
click at [267, 222] on span "edit" at bounding box center [270, 223] width 12 height 12
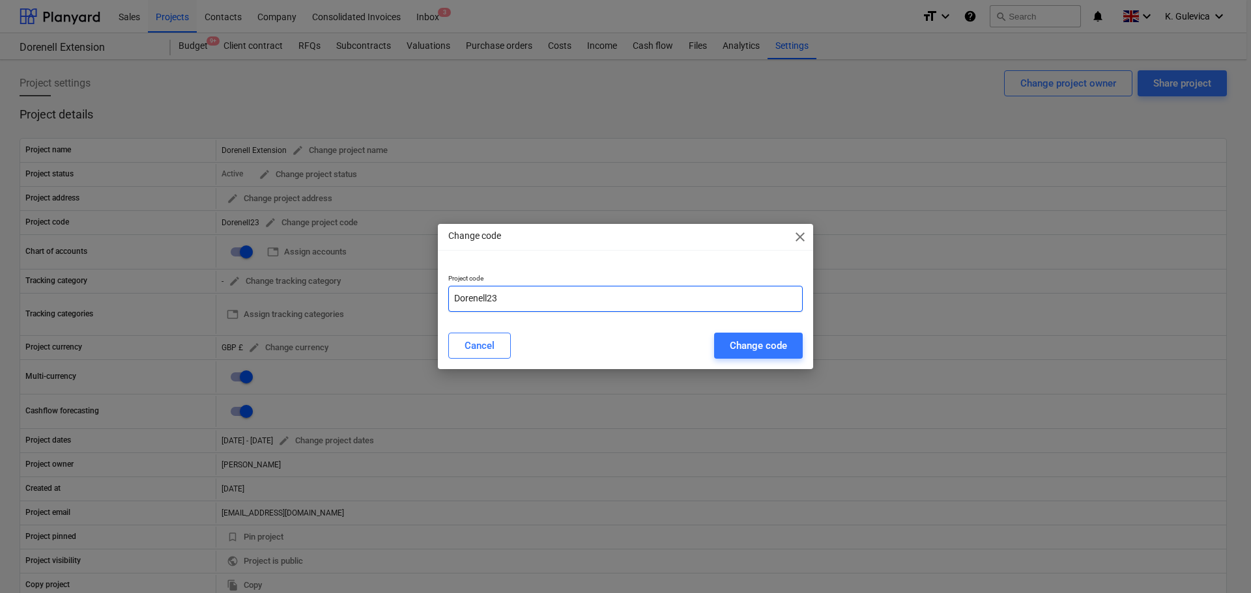
click at [520, 303] on input "Dorenell23" at bounding box center [625, 299] width 354 height 26
paste input "SCO220701"
type input "Dorenell-SCO220701"
click at [750, 350] on div "Change code" at bounding box center [758, 345] width 57 height 17
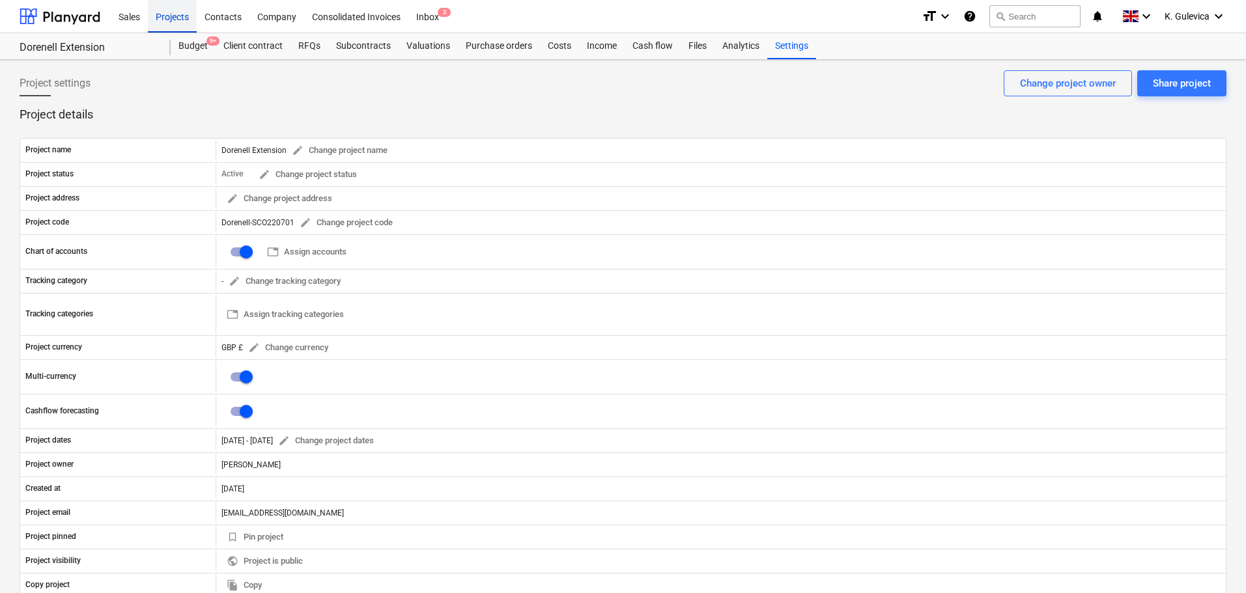
click at [165, 14] on div "Projects" at bounding box center [172, 15] width 49 height 33
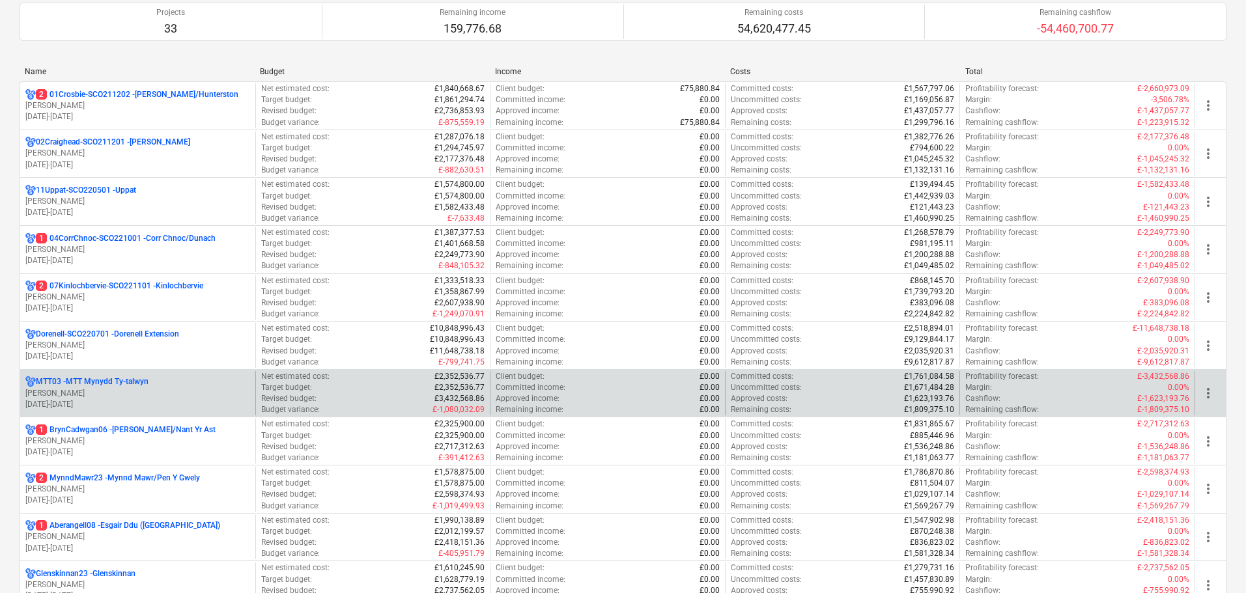
scroll to position [130, 0]
click at [115, 384] on p "MTT03 - MTT Mynydd Ty-[GEOGRAPHIC_DATA]" at bounding box center [92, 381] width 113 height 11
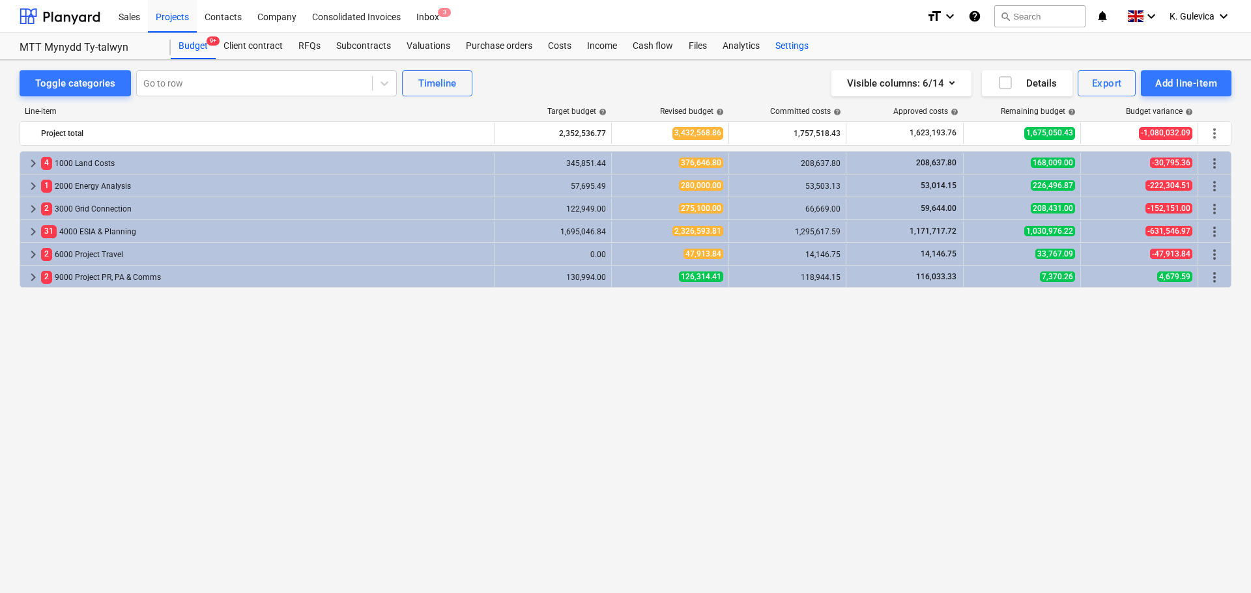
click at [791, 48] on div "Settings" at bounding box center [791, 46] width 49 height 26
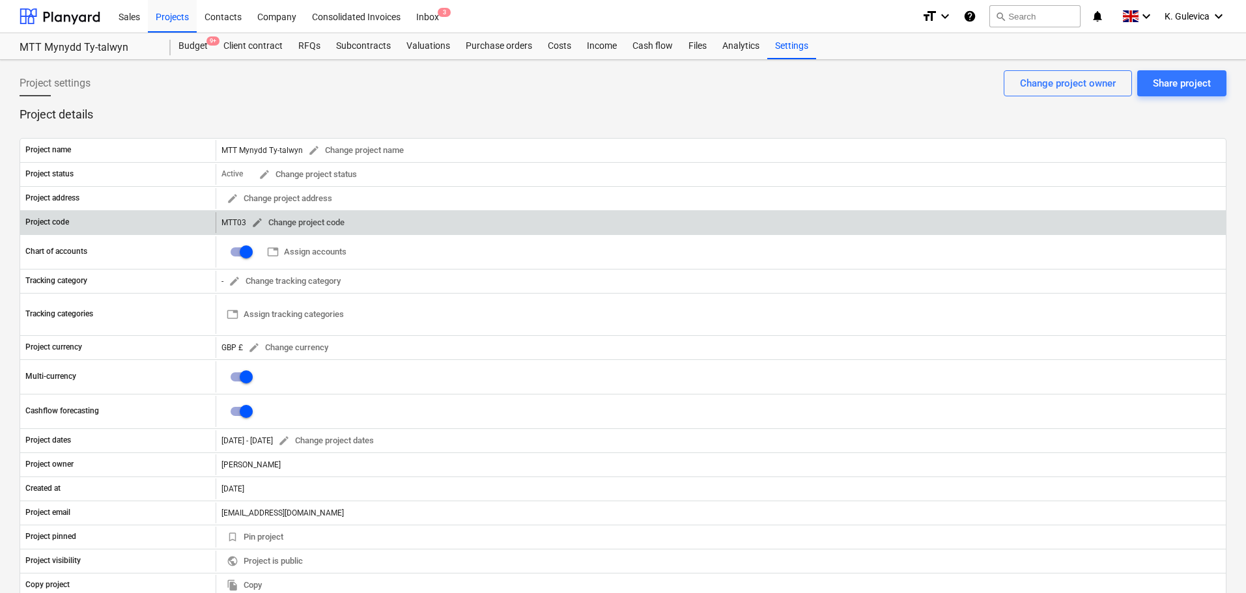
click at [256, 223] on span "edit" at bounding box center [257, 223] width 12 height 12
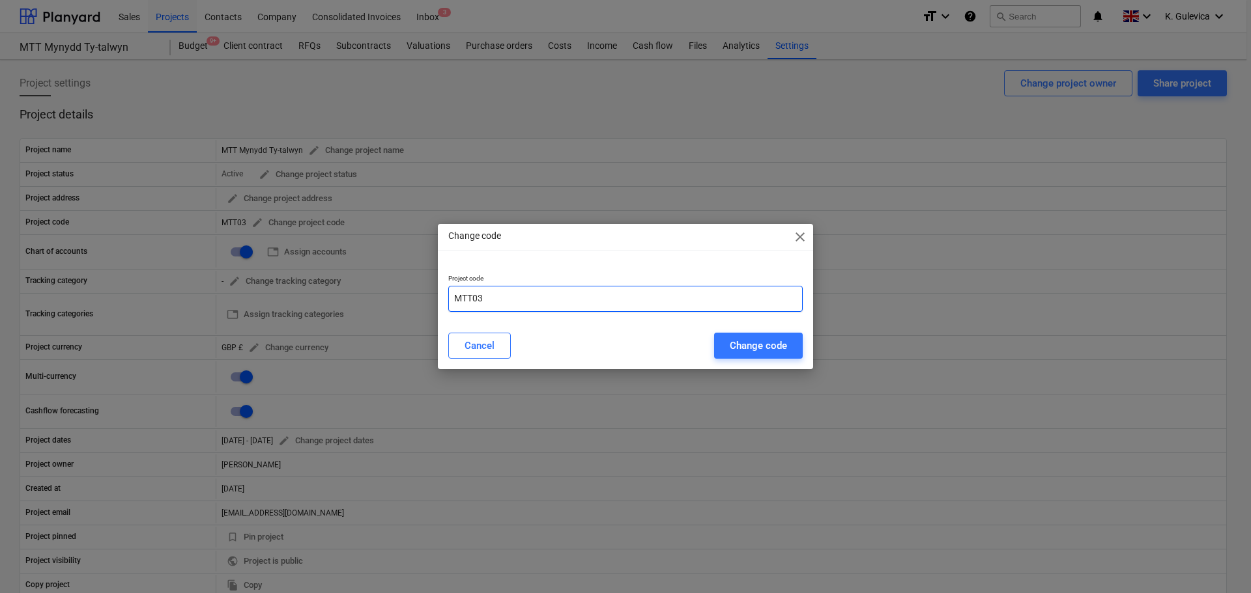
click at [453, 301] on input "MTT03" at bounding box center [625, 299] width 354 height 26
click at [505, 301] on input "03MTT03" at bounding box center [625, 299] width 354 height 26
click at [515, 301] on input "03MTT-" at bounding box center [625, 299] width 354 height 26
paste input "WAL211201"
type input "03MTT-WAL211201"
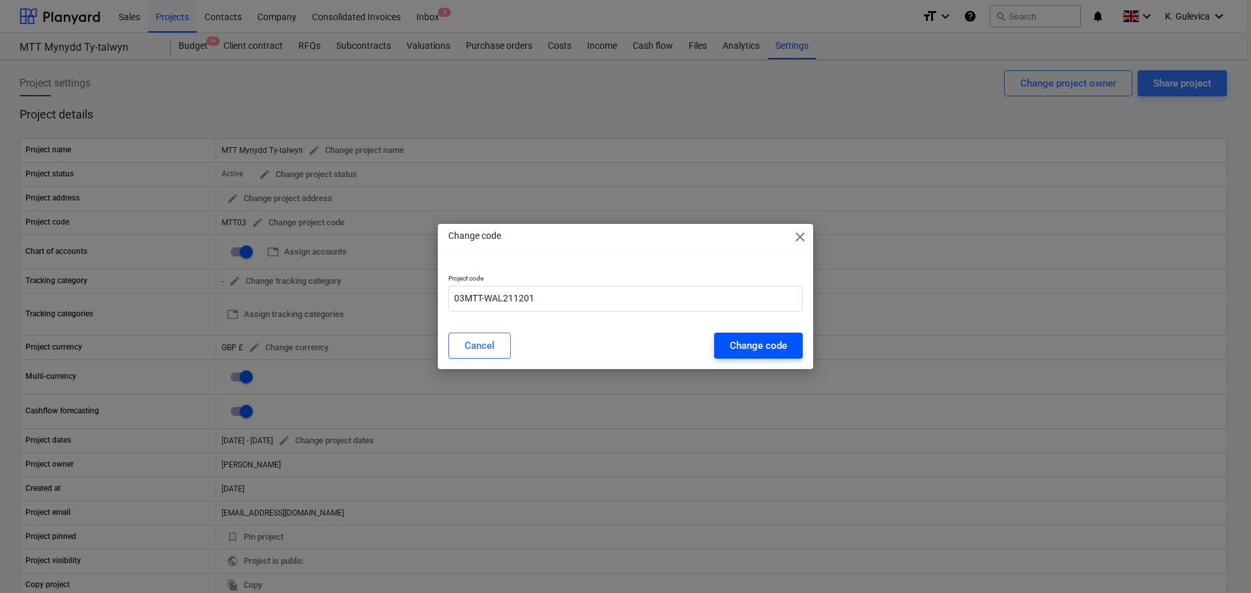
click at [757, 341] on div "Change code" at bounding box center [758, 345] width 57 height 17
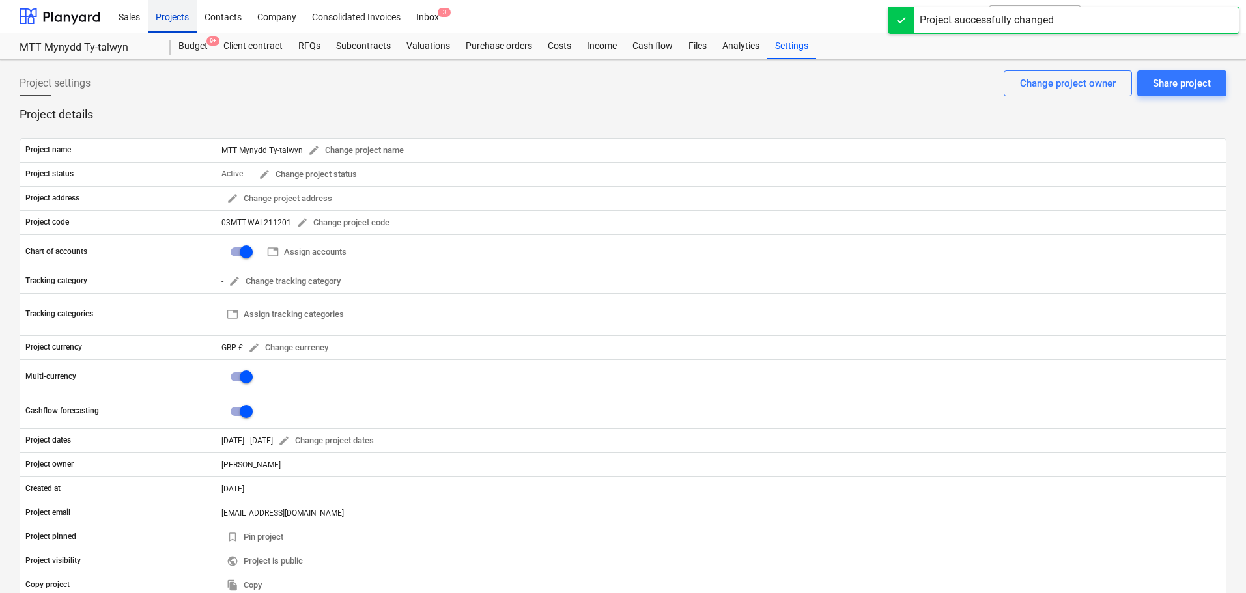
click at [169, 15] on div "Projects" at bounding box center [172, 15] width 49 height 33
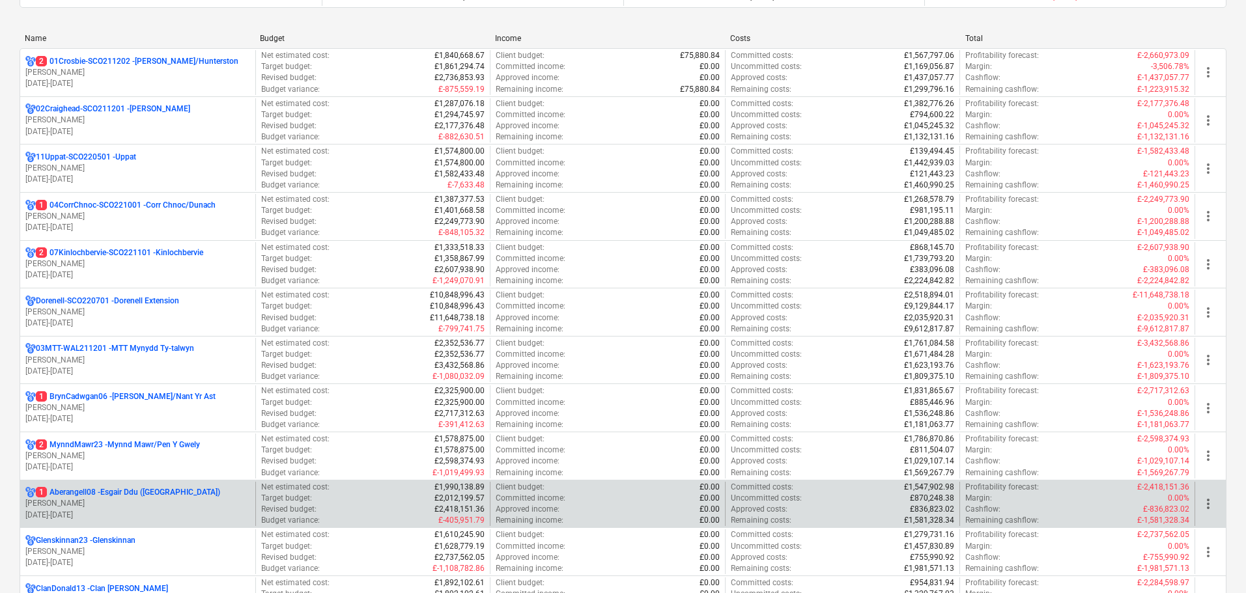
scroll to position [261, 0]
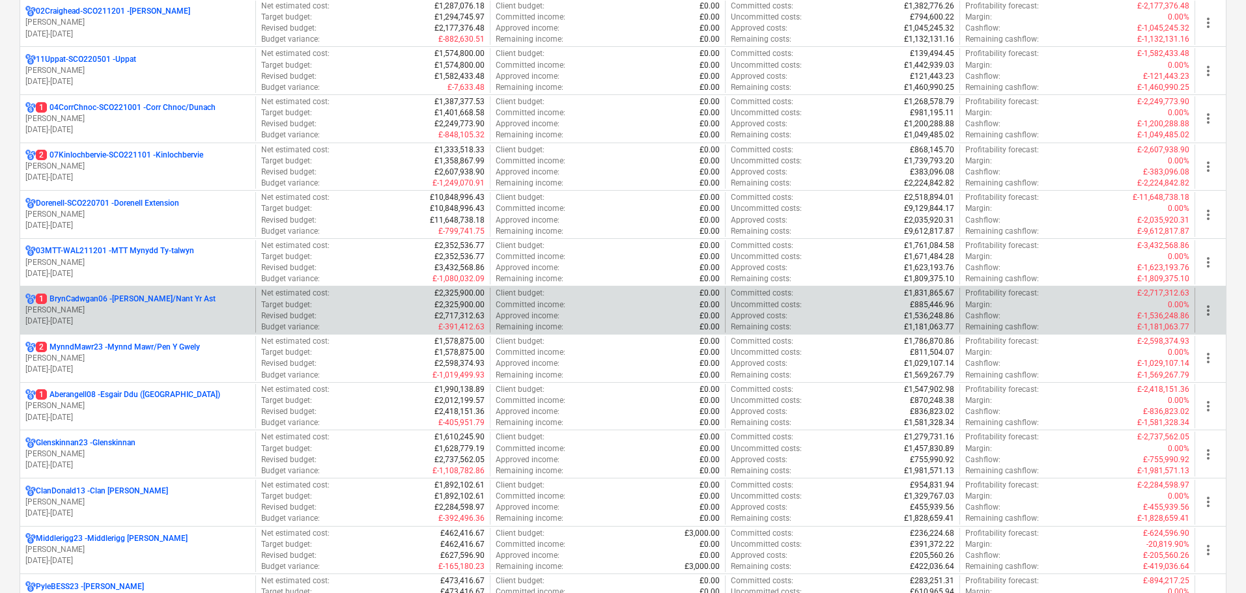
click at [129, 313] on p "[PERSON_NAME]" at bounding box center [137, 310] width 225 height 11
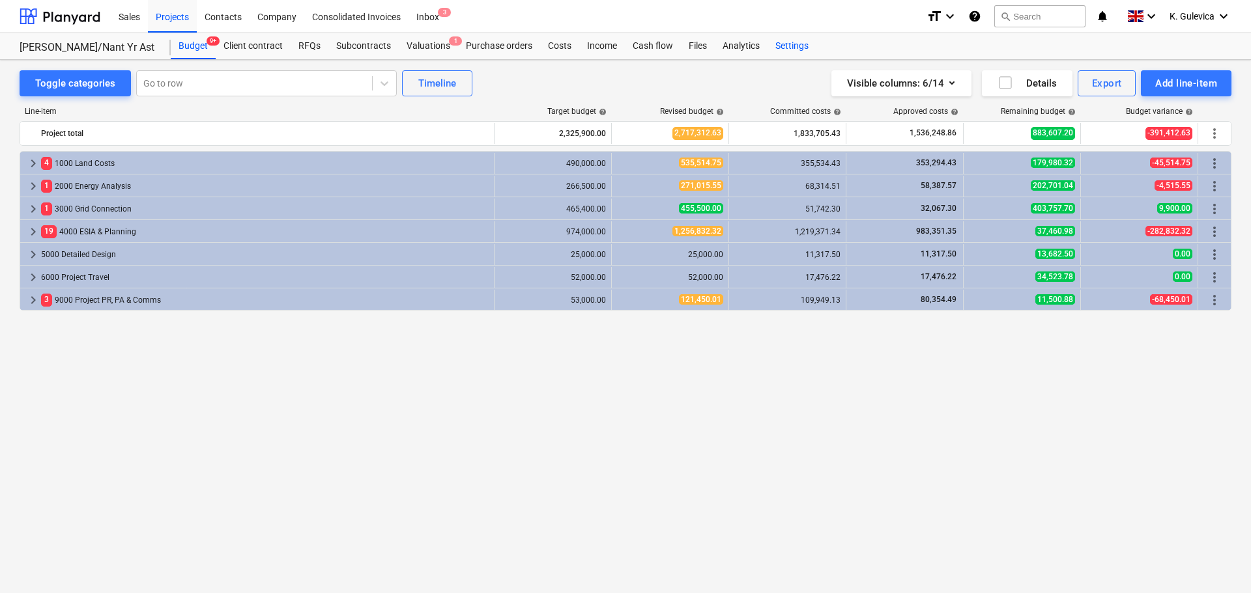
click at [797, 45] on div "Settings" at bounding box center [791, 46] width 49 height 26
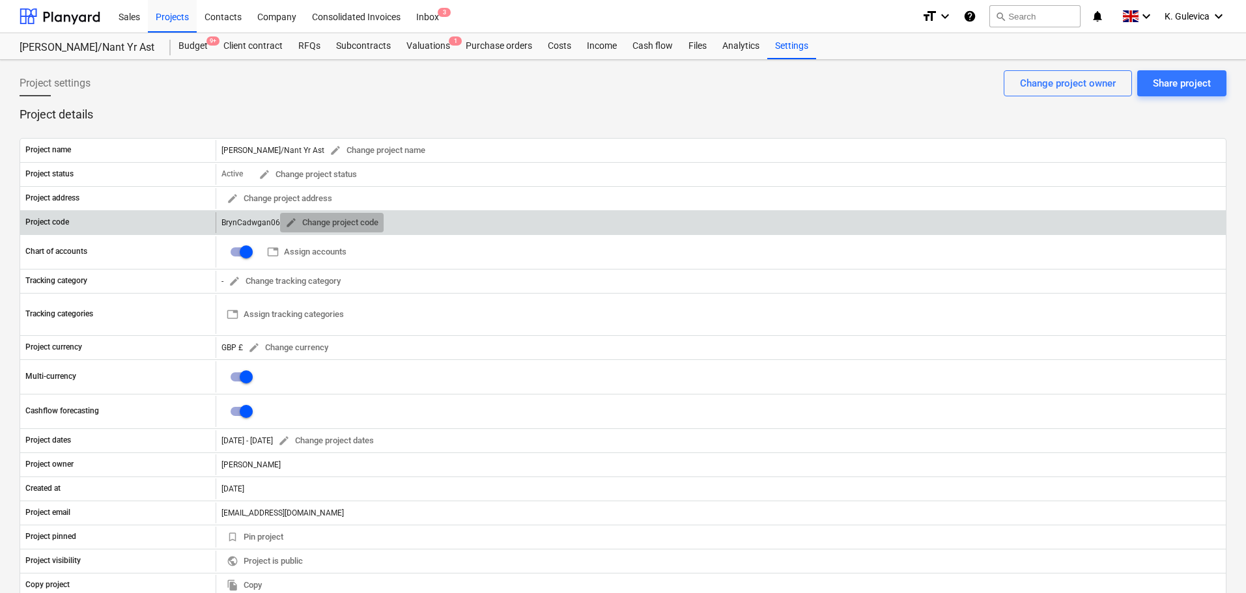
click at [292, 220] on span "edit" at bounding box center [291, 223] width 12 height 12
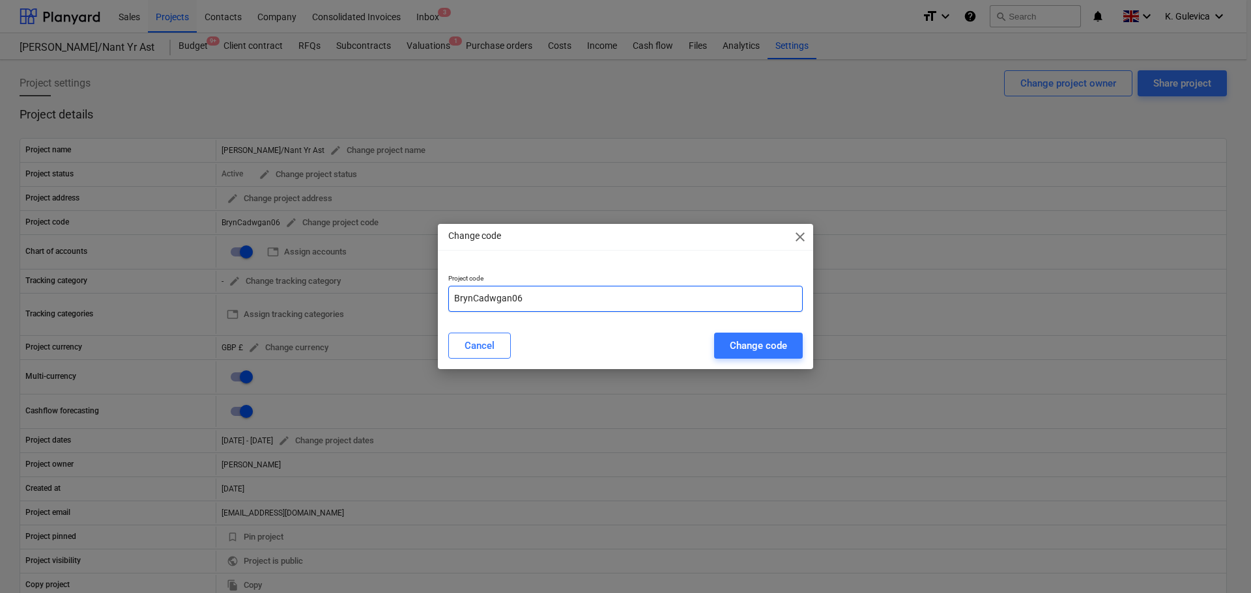
click at [451, 298] on input "BrynCadwgan06" at bounding box center [625, 299] width 354 height 26
click at [574, 298] on input "06BrynCadwgan06" at bounding box center [625, 299] width 354 height 26
click at [546, 303] on input "06BrynCadwgan-" at bounding box center [625, 299] width 354 height 26
paste input "WAL220701"
type input "06BrynCadwgan-WAL220701"
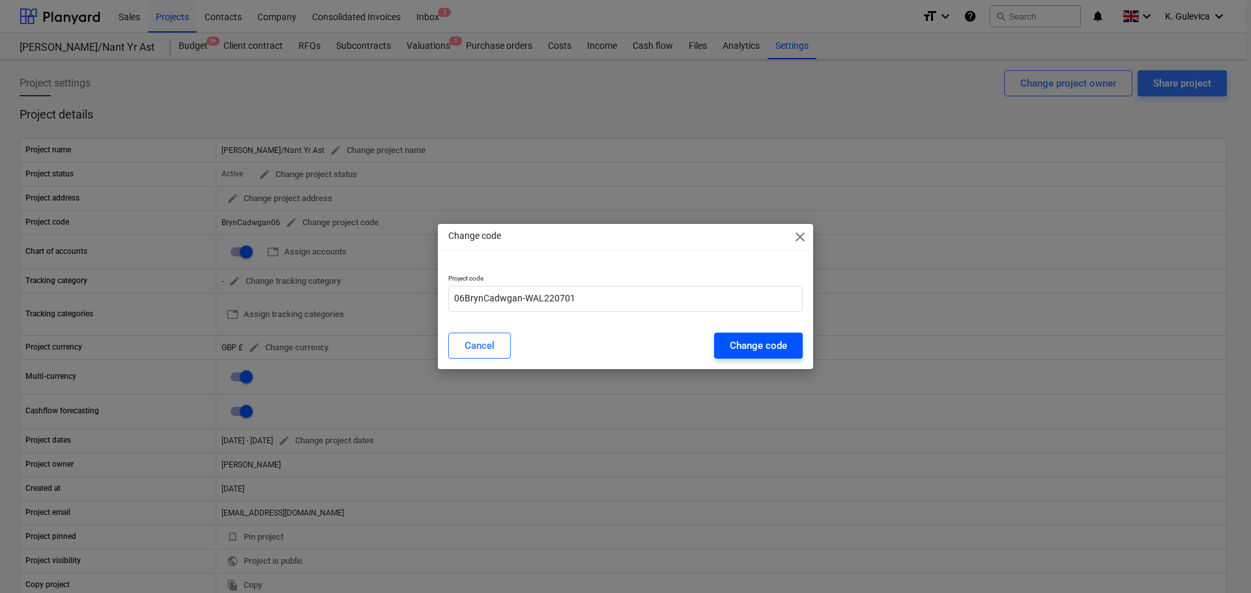
click at [758, 348] on div "Change code" at bounding box center [758, 345] width 57 height 17
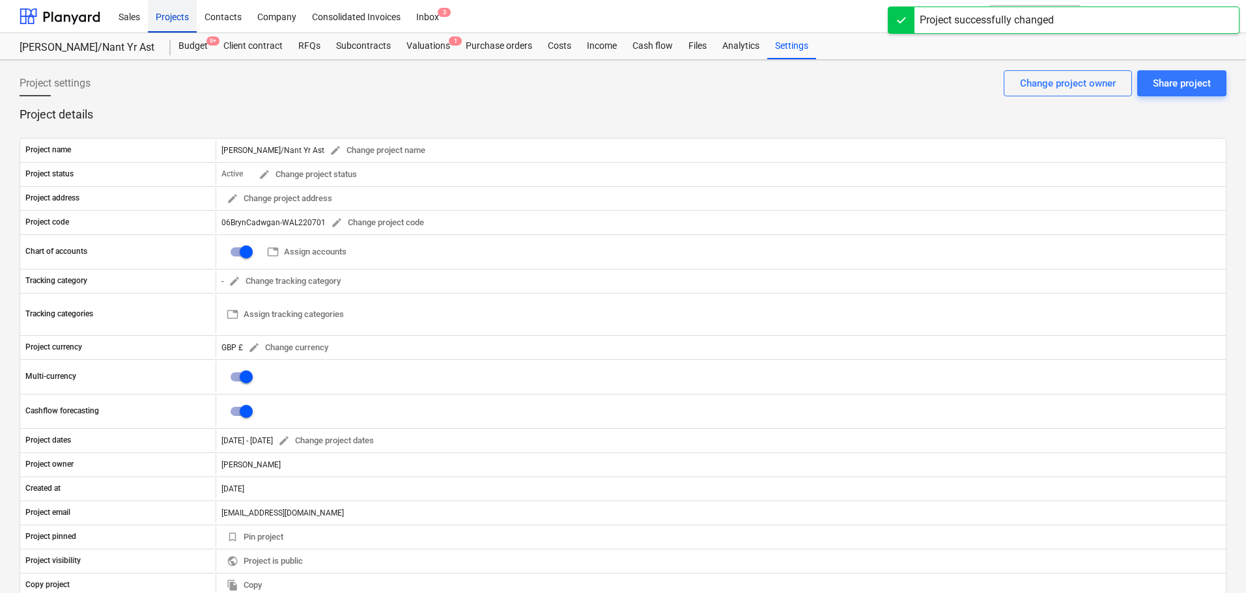
click at [170, 16] on div "Projects" at bounding box center [172, 15] width 49 height 33
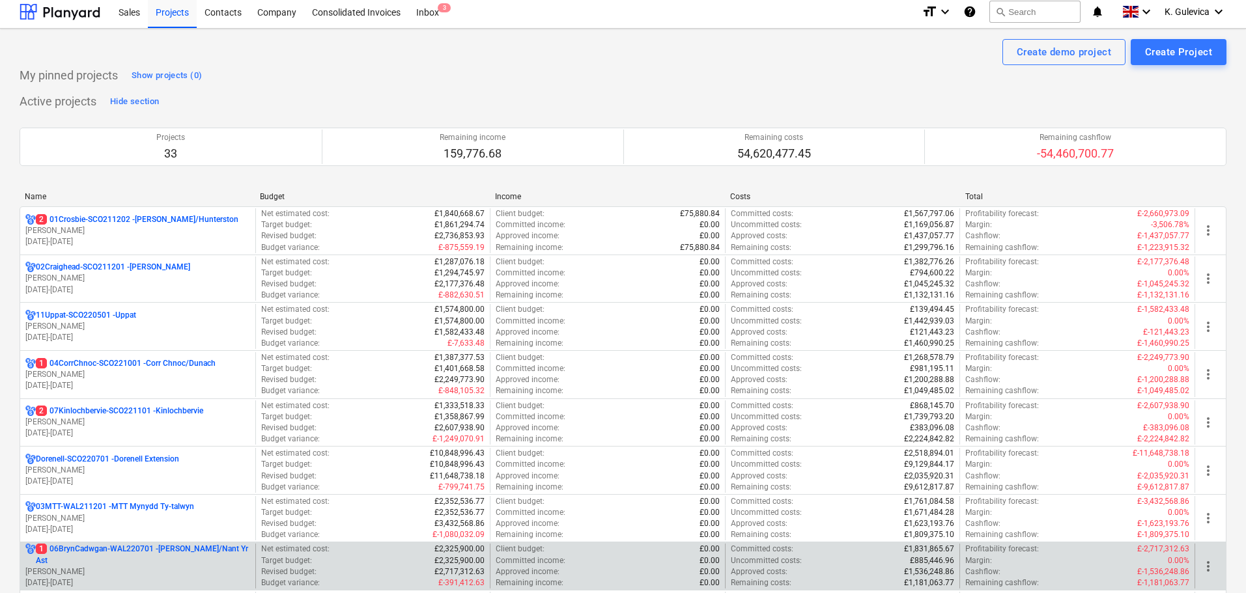
scroll to position [195, 0]
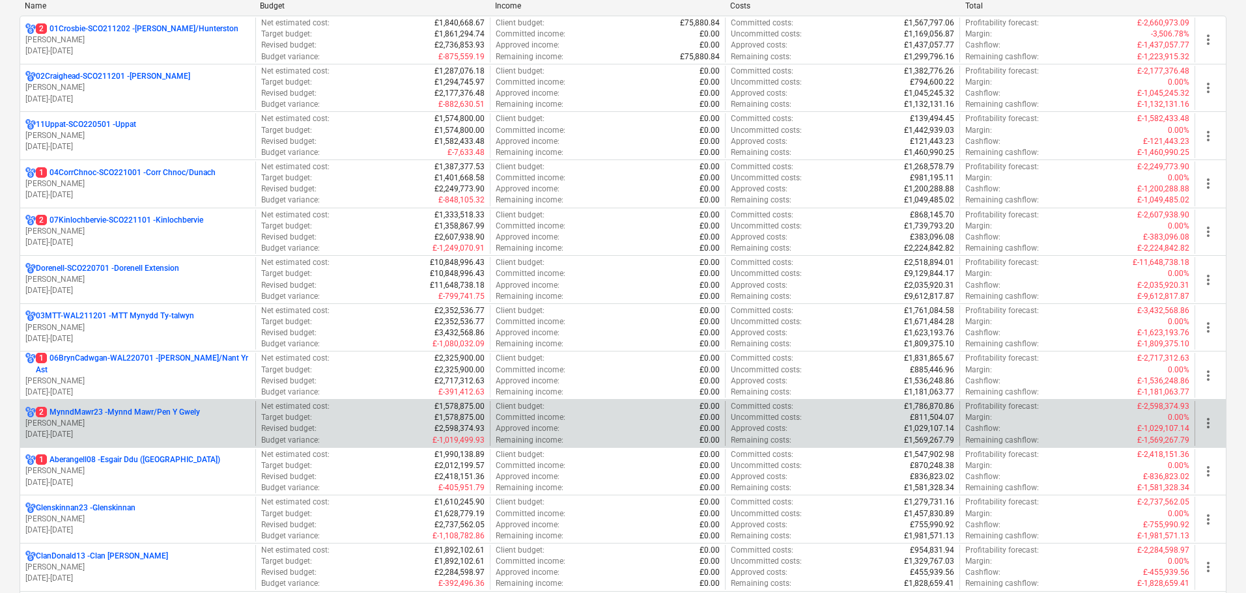
click at [104, 424] on p "[PERSON_NAME]" at bounding box center [137, 423] width 225 height 11
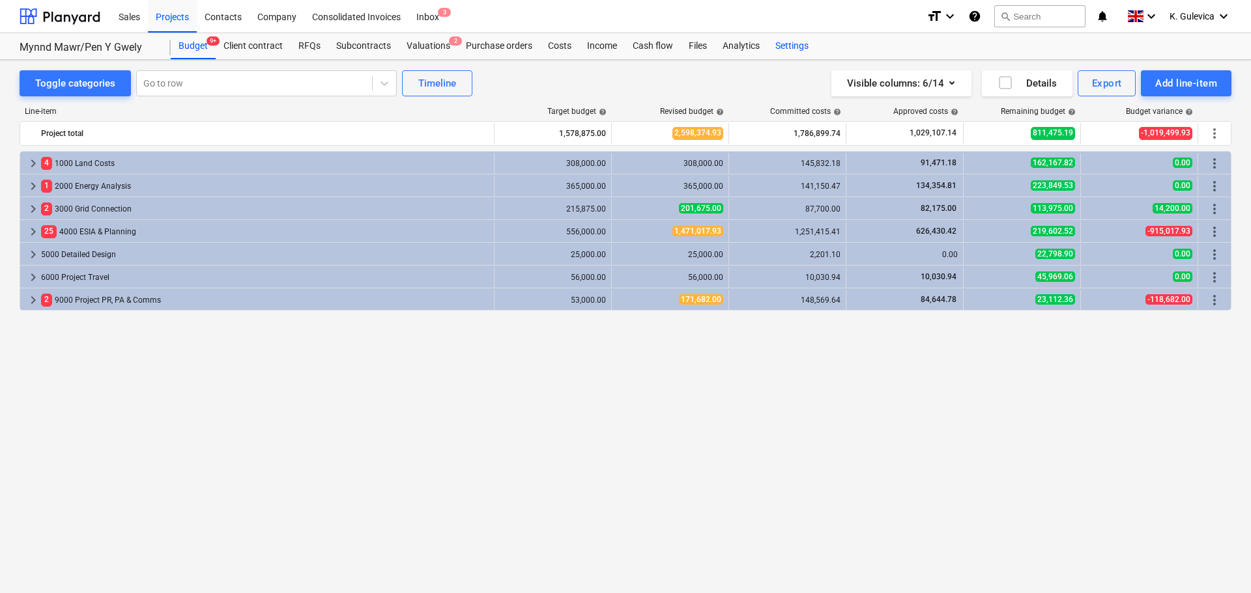
click at [794, 48] on div "Settings" at bounding box center [791, 46] width 49 height 26
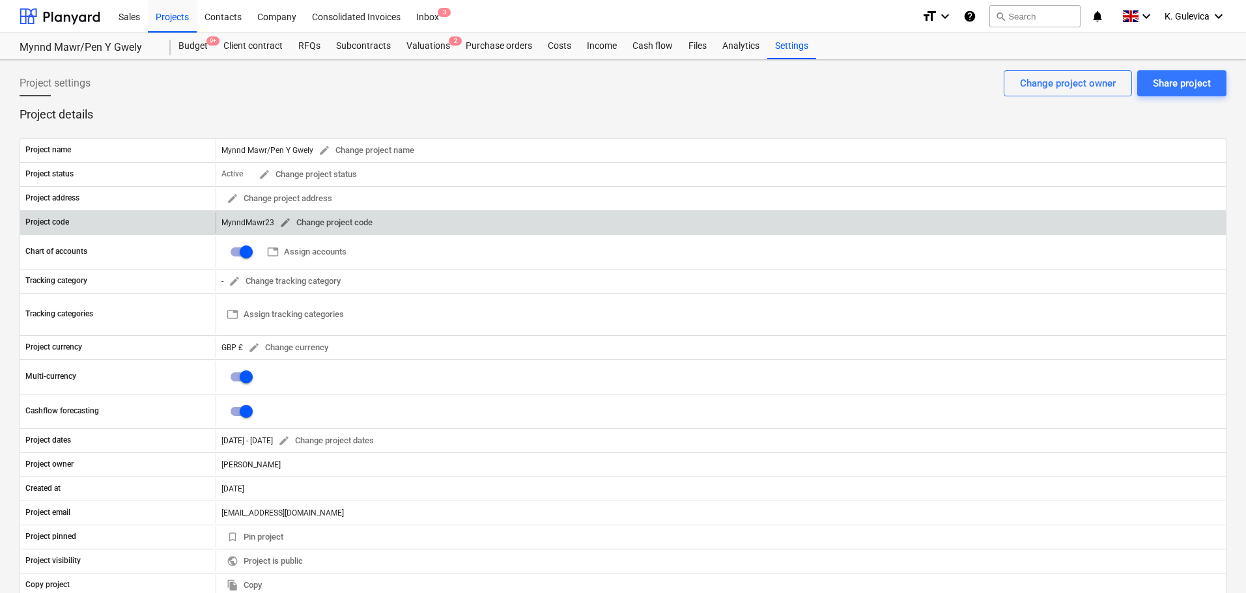
click at [282, 224] on span "edit" at bounding box center [285, 223] width 12 height 12
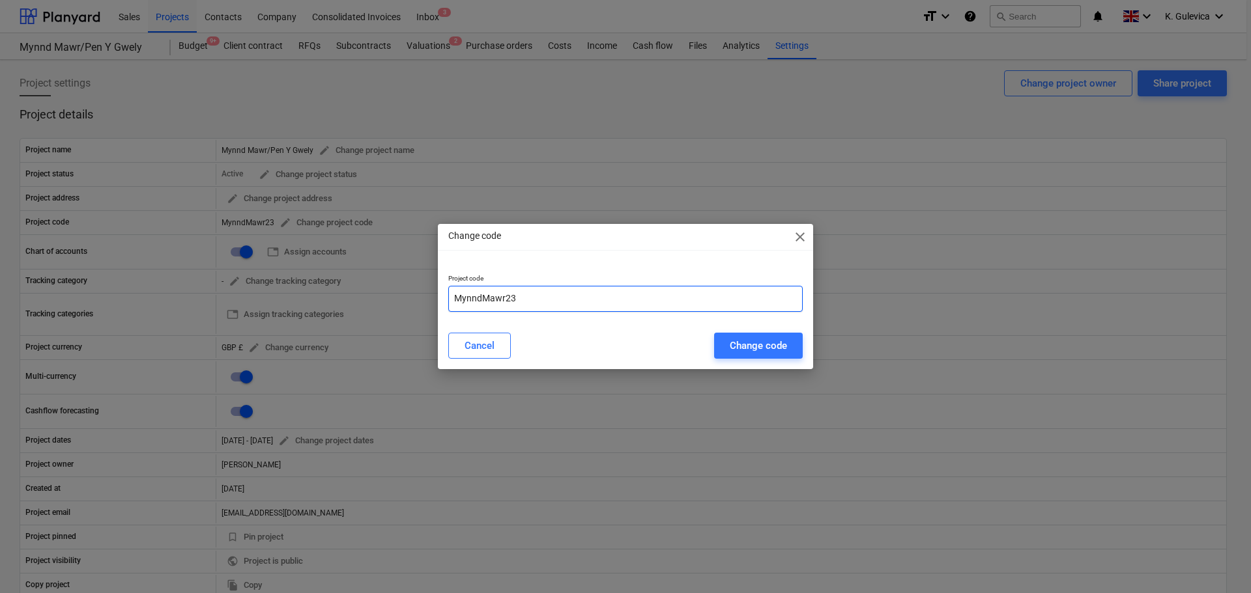
click at [455, 299] on input "MynndMawr23" at bounding box center [625, 299] width 354 height 26
click at [563, 302] on input "09MynndMawr23" at bounding box center [625, 299] width 354 height 26
click at [538, 295] on input "09MynndMawr-" at bounding box center [625, 299] width 354 height 26
paste input "WAL231001"
type input "09MynndMawr-WAL231001"
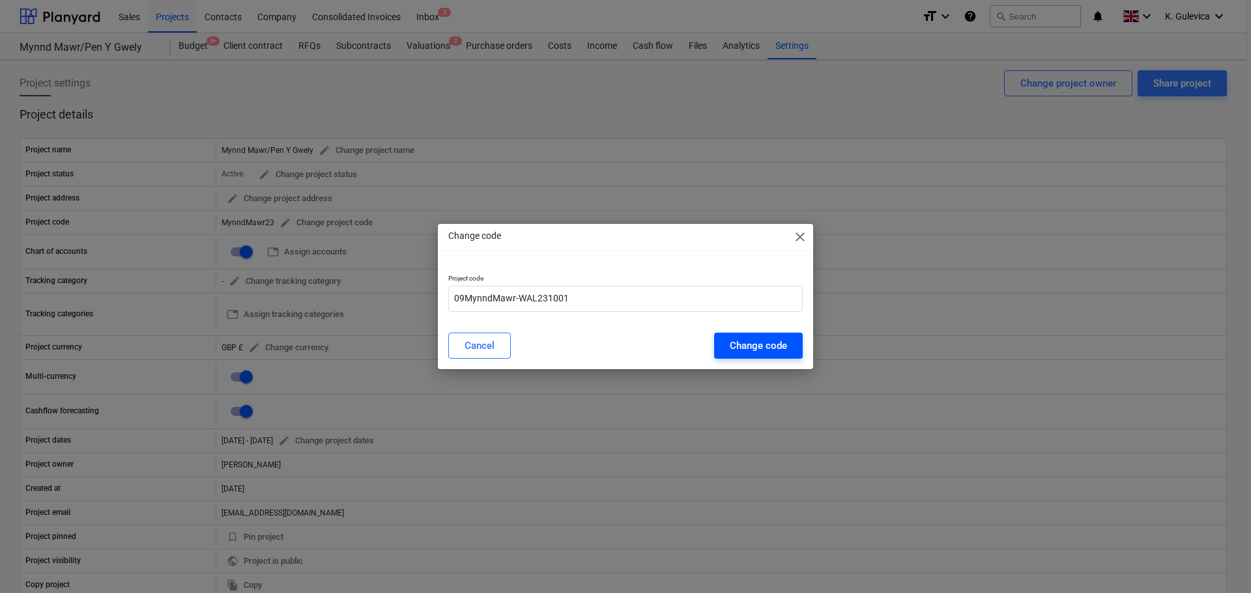
click at [758, 349] on div "Change code" at bounding box center [758, 345] width 57 height 17
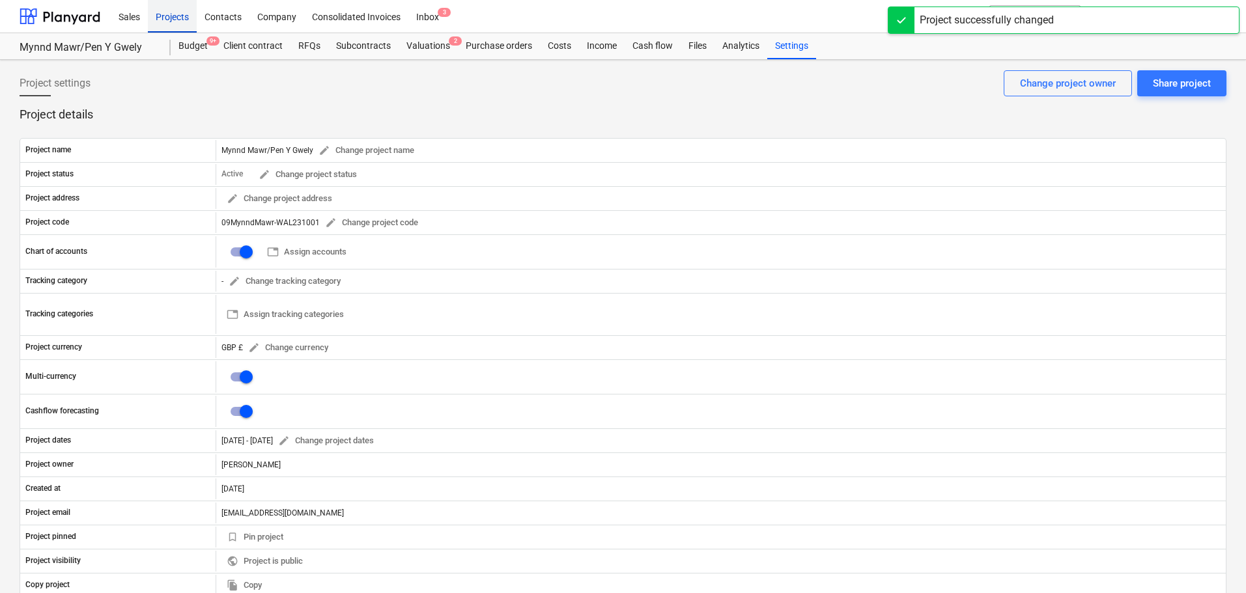
click at [172, 15] on div "Projects" at bounding box center [172, 15] width 49 height 33
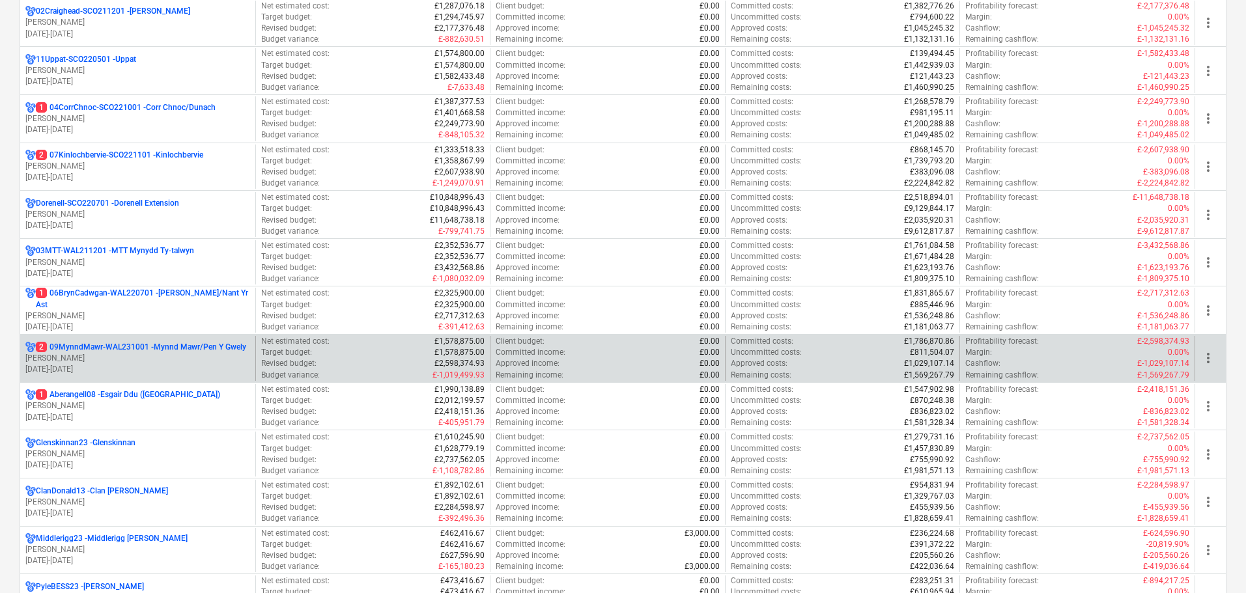
scroll to position [326, 0]
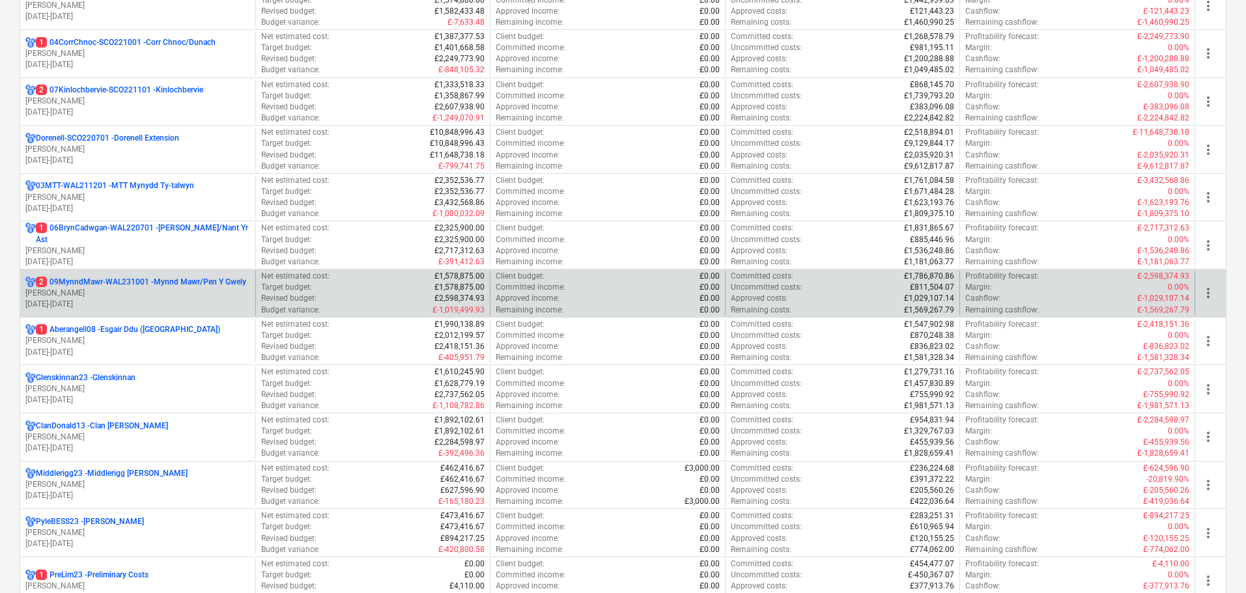
click at [143, 296] on p "[PERSON_NAME]" at bounding box center [137, 293] width 225 height 11
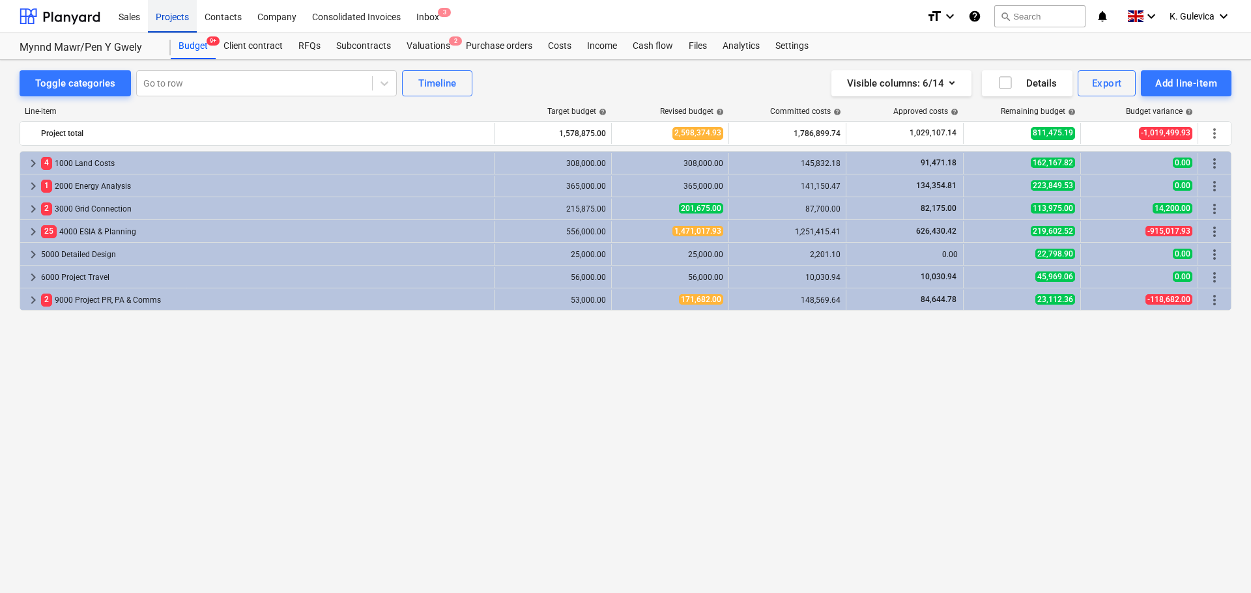
click at [177, 18] on div "Projects" at bounding box center [172, 15] width 49 height 33
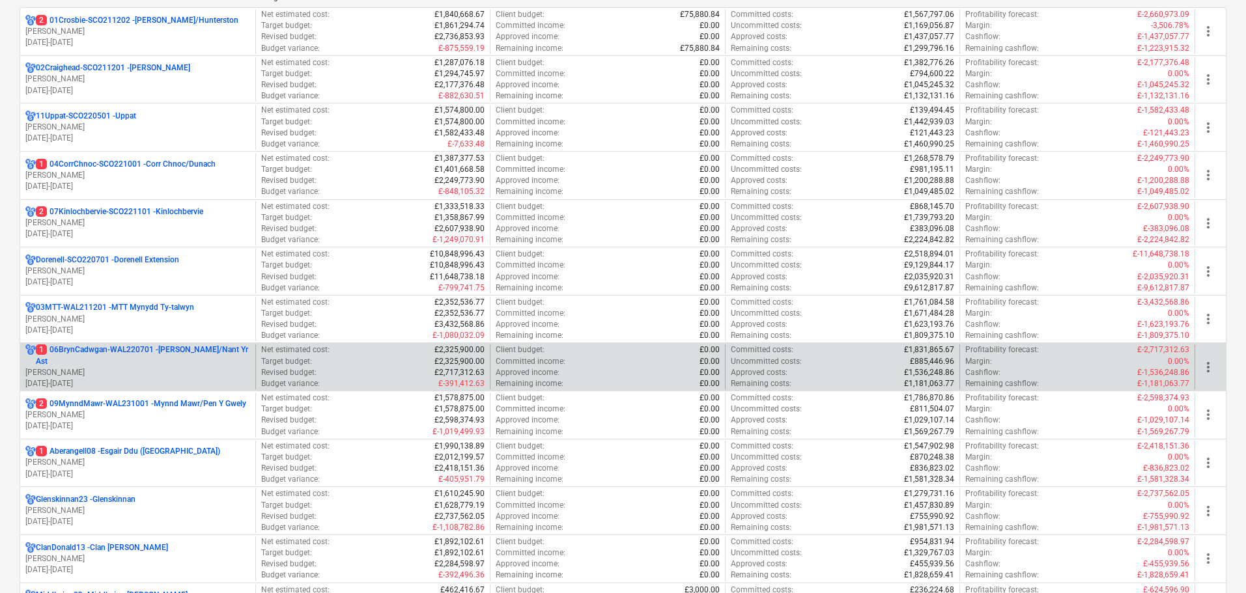
scroll to position [261, 0]
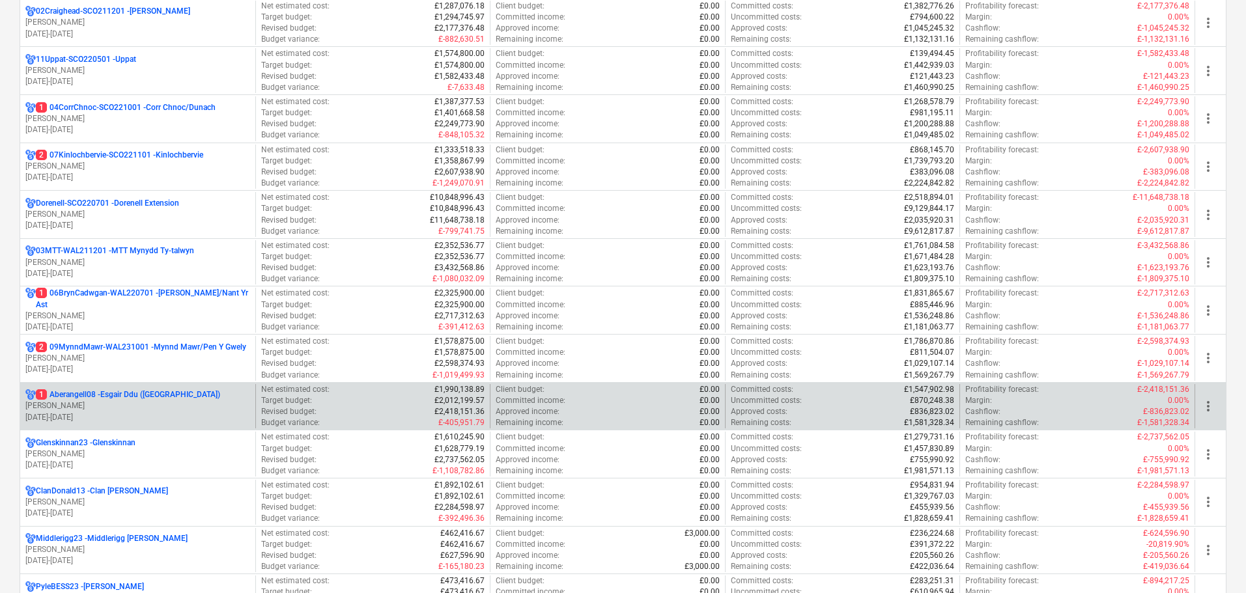
click at [160, 397] on p "1 Aberangell08 - Esgair Ddu ([GEOGRAPHIC_DATA])" at bounding box center [128, 395] width 184 height 11
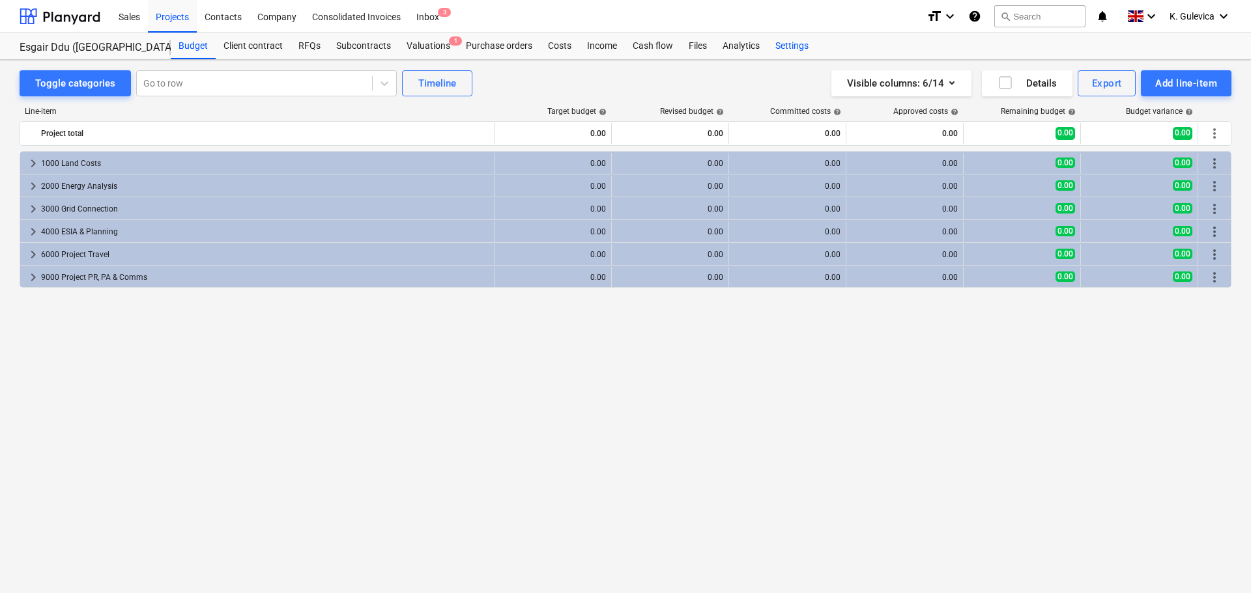
click at [790, 49] on div "Settings" at bounding box center [791, 46] width 49 height 26
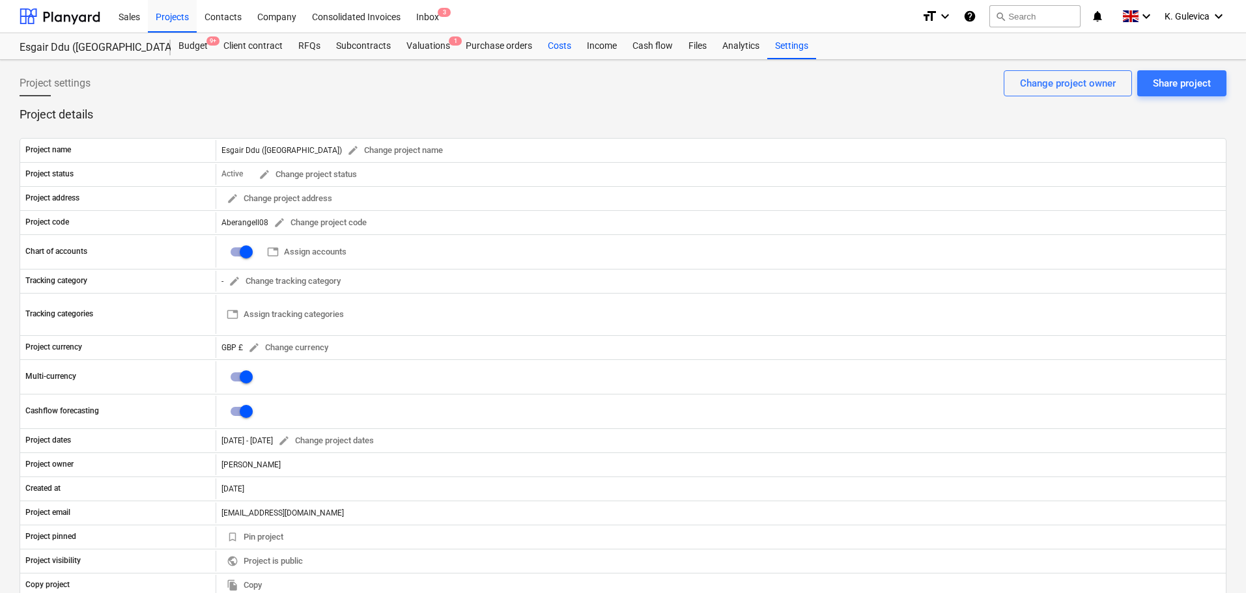
click at [557, 45] on div "Costs" at bounding box center [559, 46] width 39 height 26
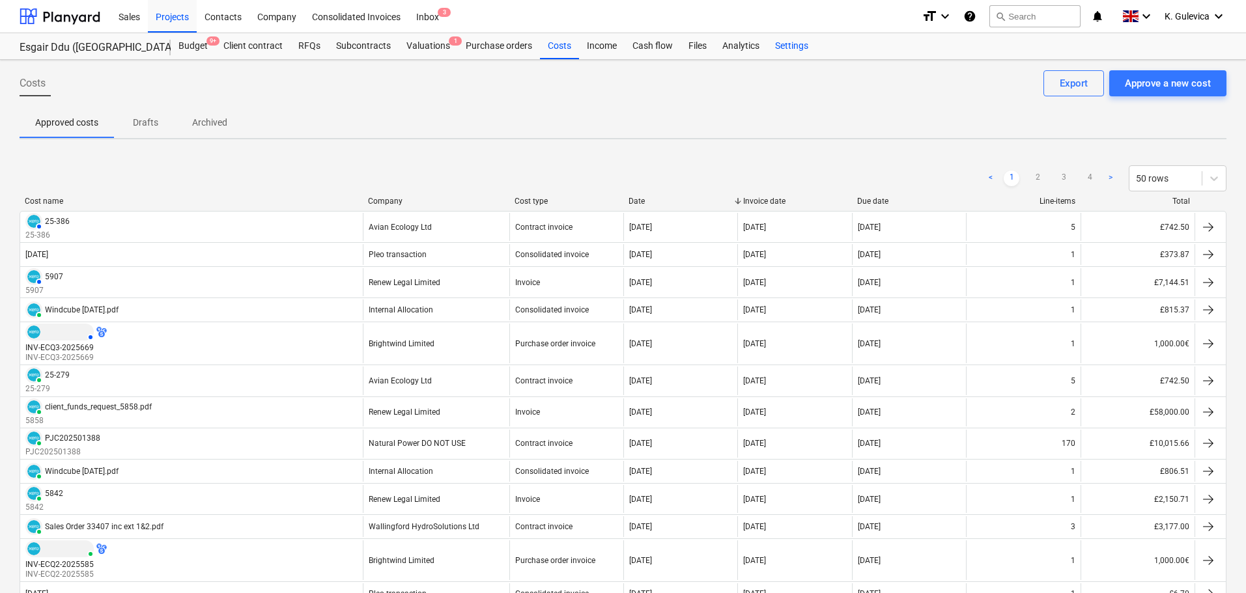
click at [799, 49] on div "Settings" at bounding box center [791, 46] width 49 height 26
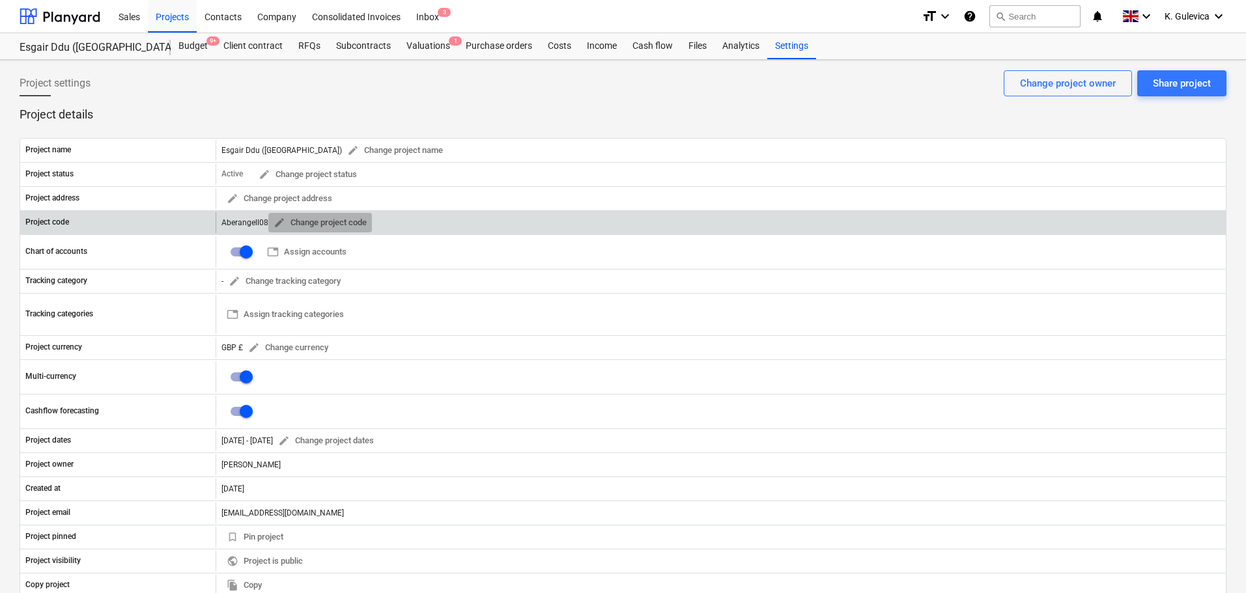
click at [276, 221] on span "edit" at bounding box center [280, 223] width 12 height 12
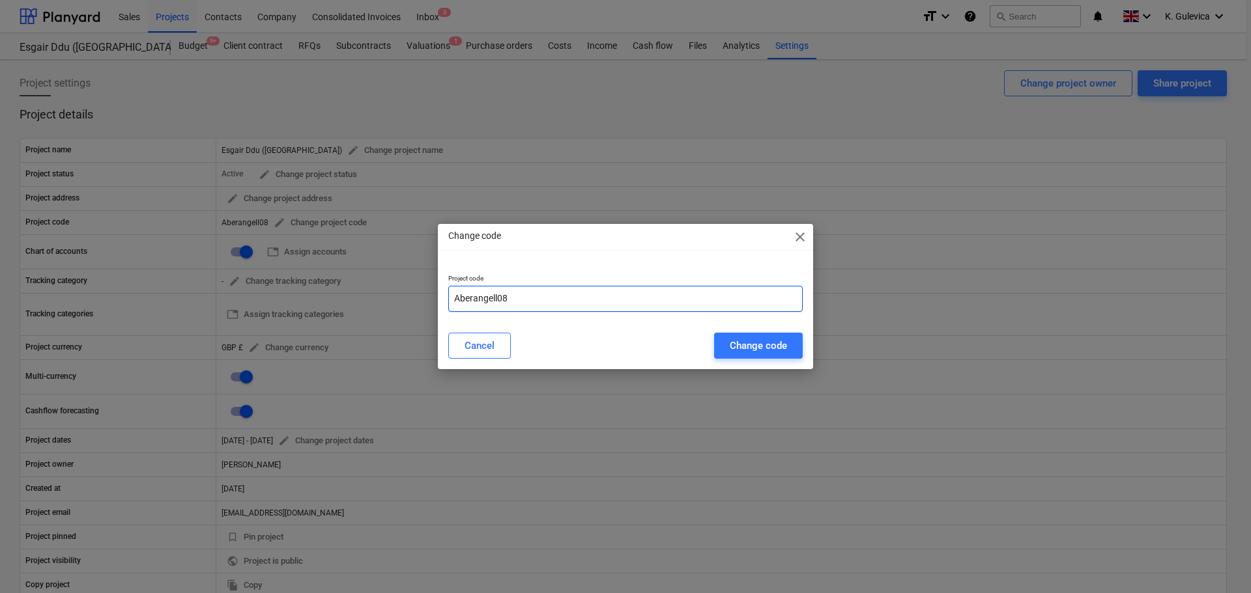
click at [454, 298] on input "Aberangell08" at bounding box center [625, 299] width 354 height 26
click at [553, 297] on input "08Aberangell08" at bounding box center [625, 299] width 354 height 26
click at [562, 296] on input "08Aberangell-" at bounding box center [625, 299] width 354 height 26
paste input "WAL230101"
type input "08Aberangell-WAL230101"
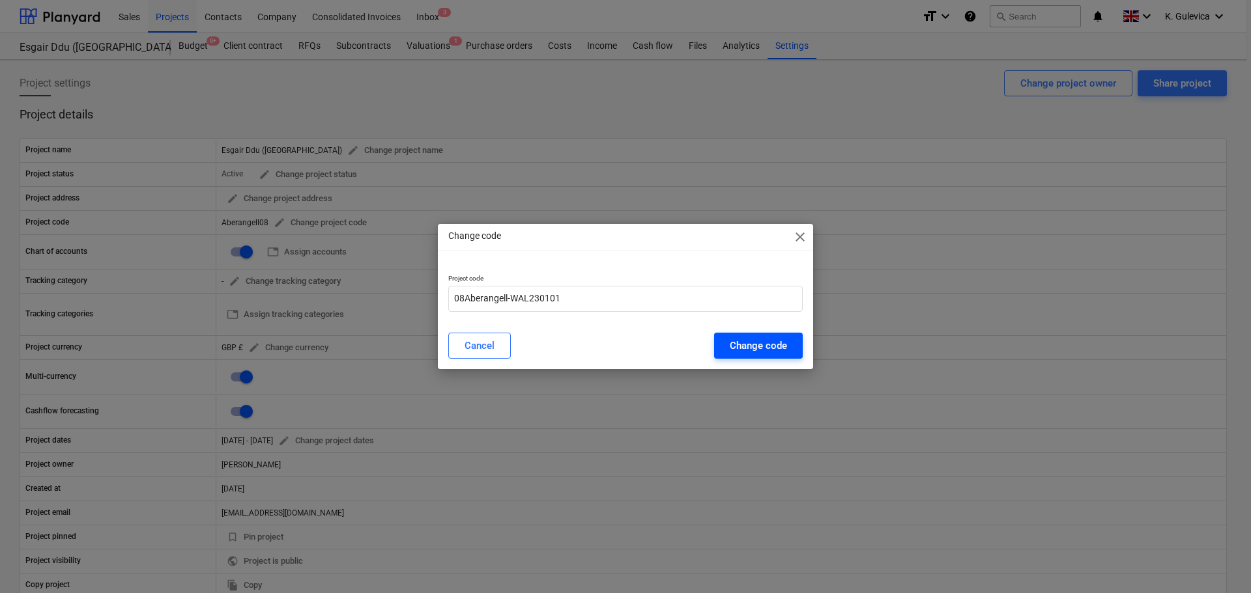
click at [748, 346] on div "Change code" at bounding box center [758, 345] width 57 height 17
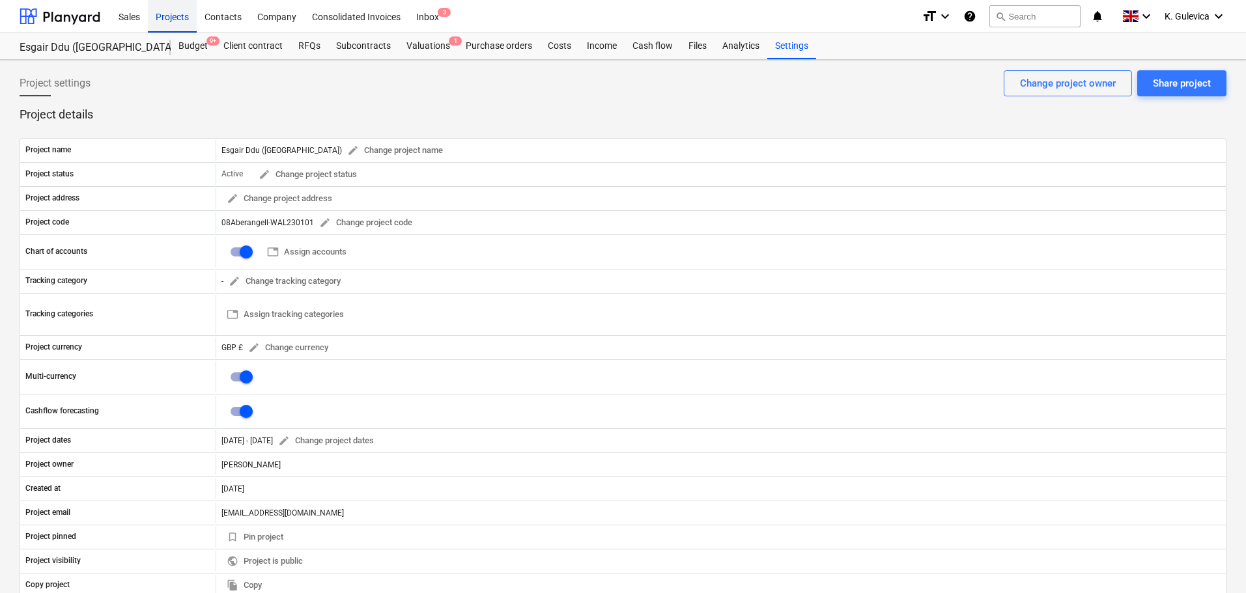
click at [170, 20] on div "Projects" at bounding box center [172, 15] width 49 height 33
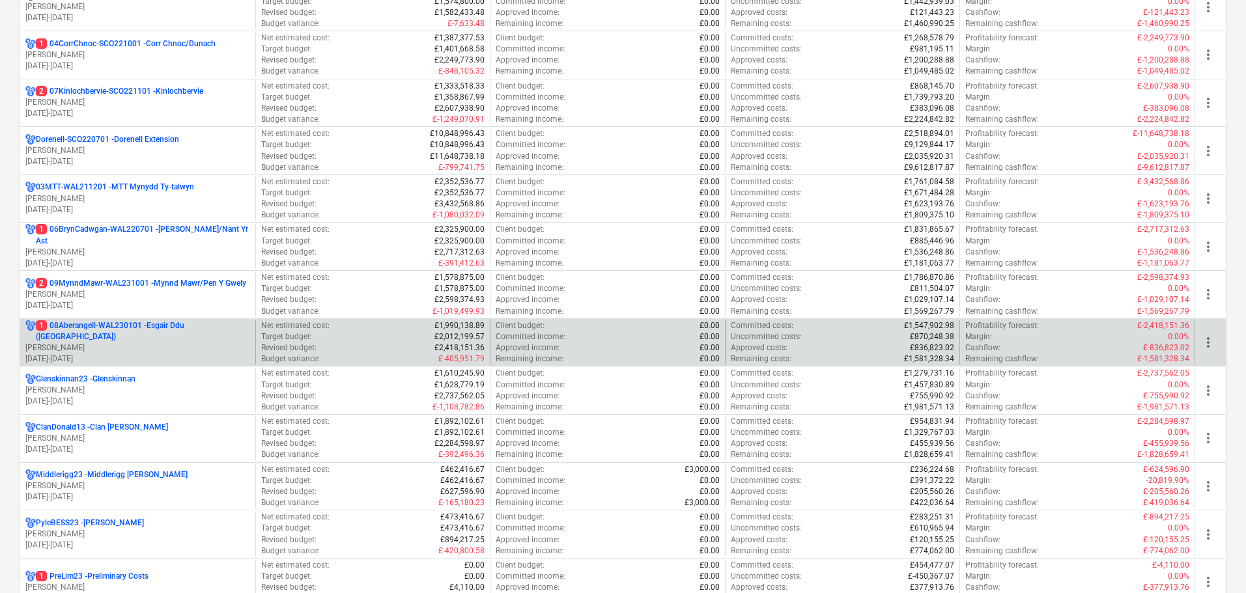
scroll to position [326, 0]
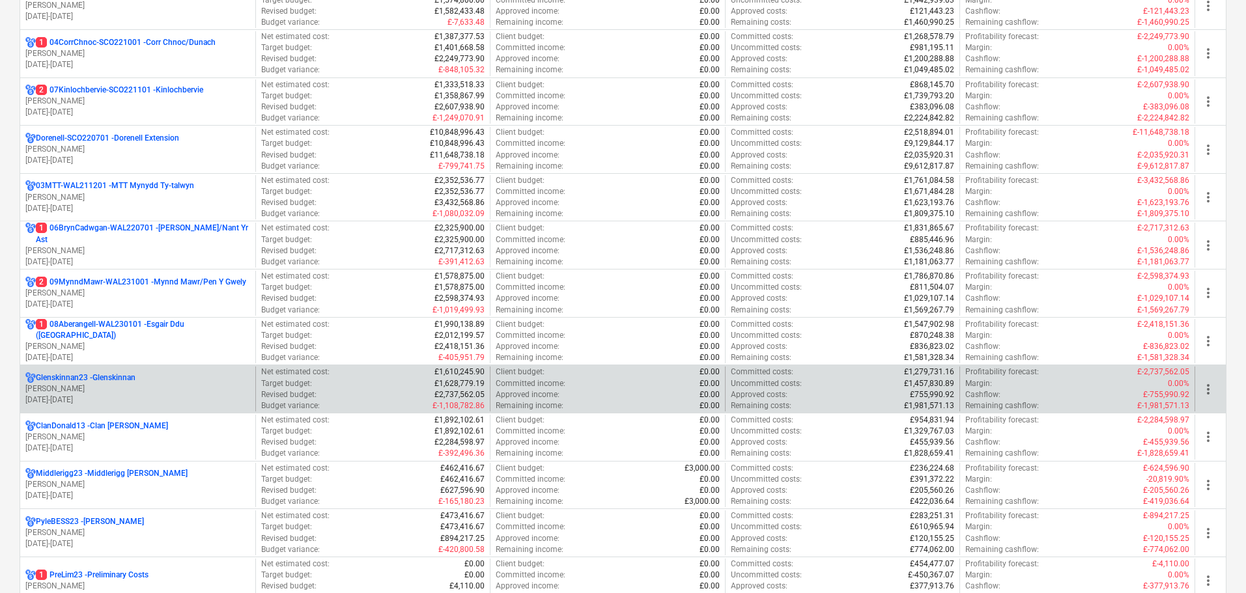
click at [127, 388] on p "[PERSON_NAME]" at bounding box center [137, 389] width 225 height 11
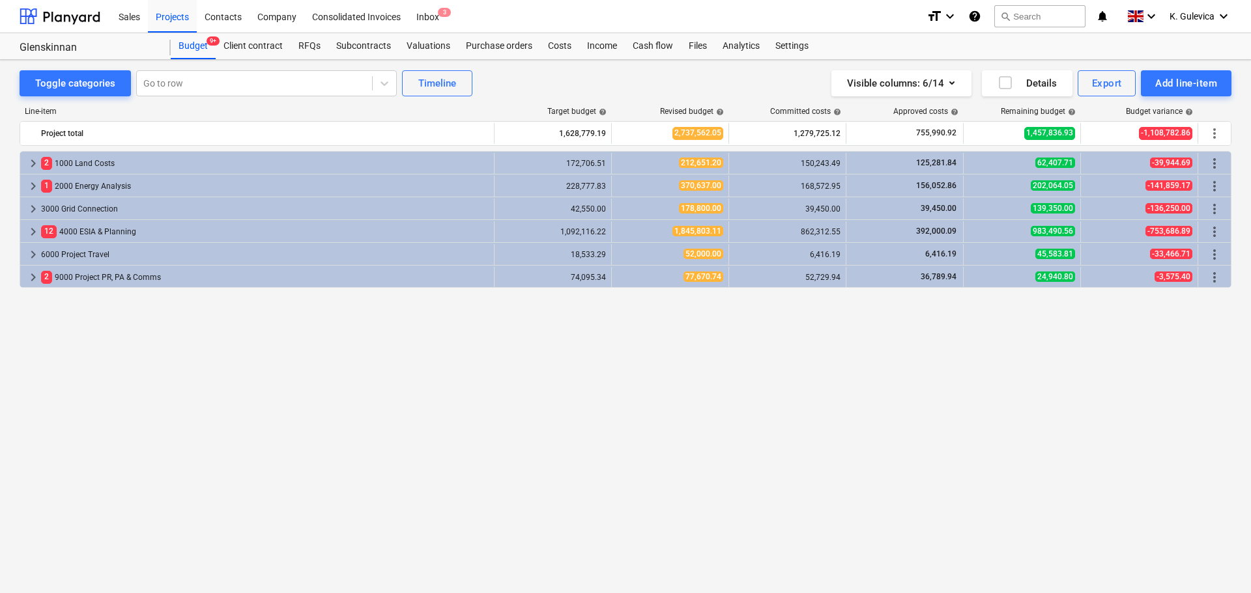
drag, startPoint x: 785, startPoint y: 50, endPoint x: 784, endPoint y: 59, distance: 9.1
click at [785, 50] on div "Settings" at bounding box center [791, 46] width 49 height 26
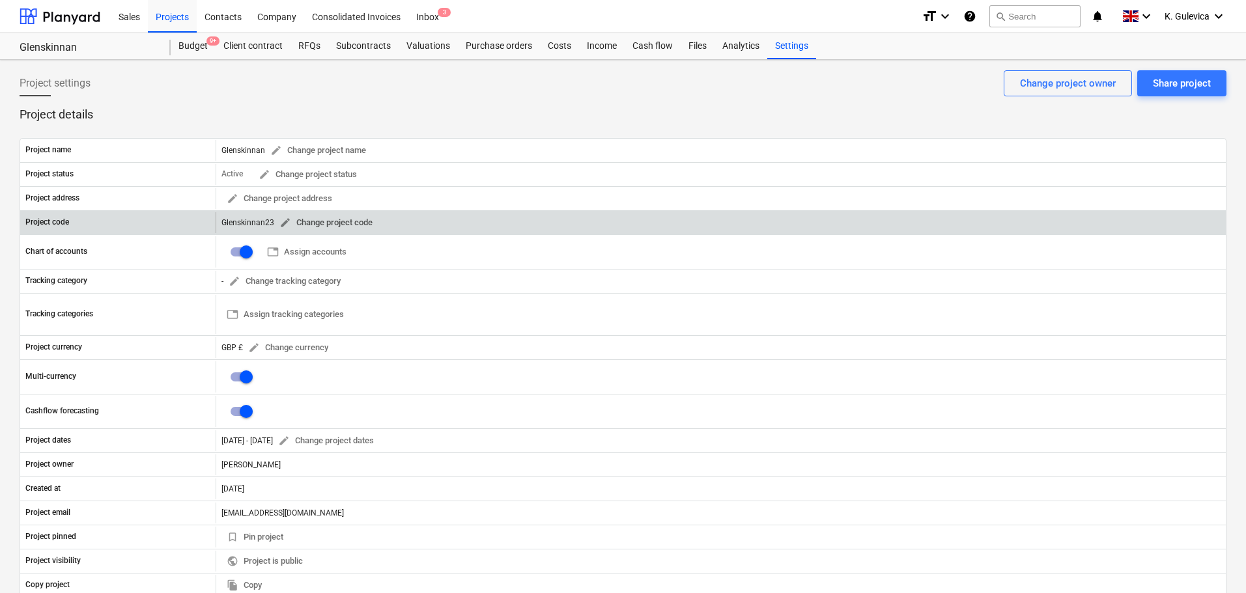
click at [284, 221] on span "edit" at bounding box center [285, 223] width 12 height 12
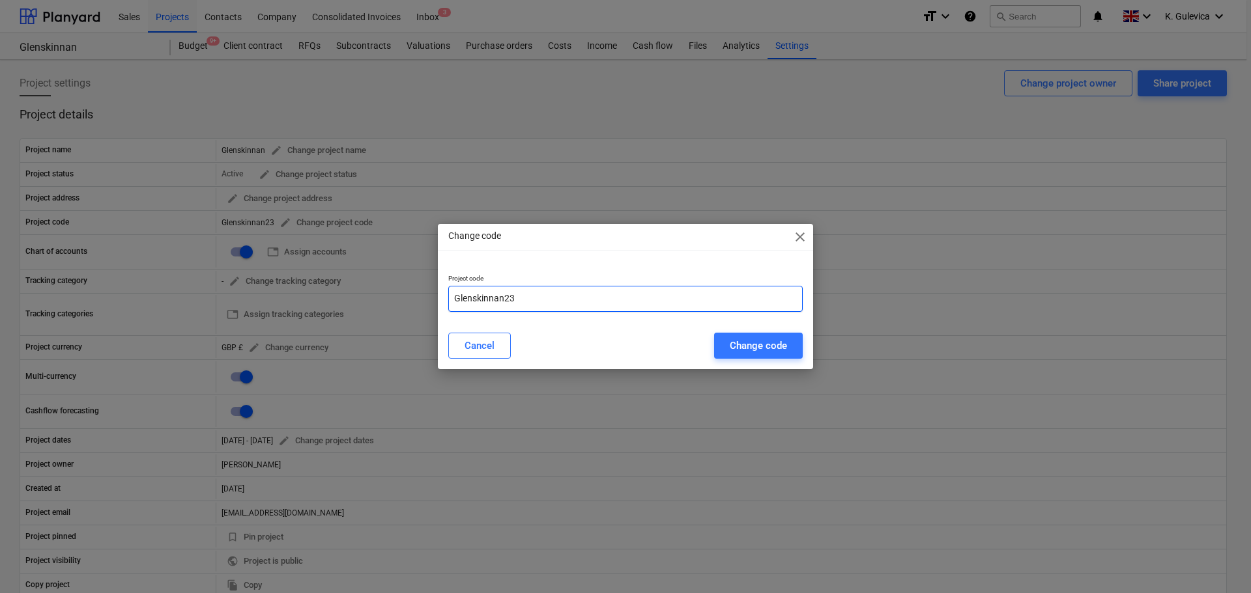
click at [580, 302] on input "Glenskinnan23" at bounding box center [625, 299] width 354 height 26
click at [454, 297] on input "Glenskinnan" at bounding box center [625, 299] width 354 height 26
click at [535, 299] on input "12Glenskinnan" at bounding box center [625, 299] width 354 height 26
click at [545, 296] on input "12Glenskinnan-" at bounding box center [625, 299] width 354 height 26
paste input "SCO230701"
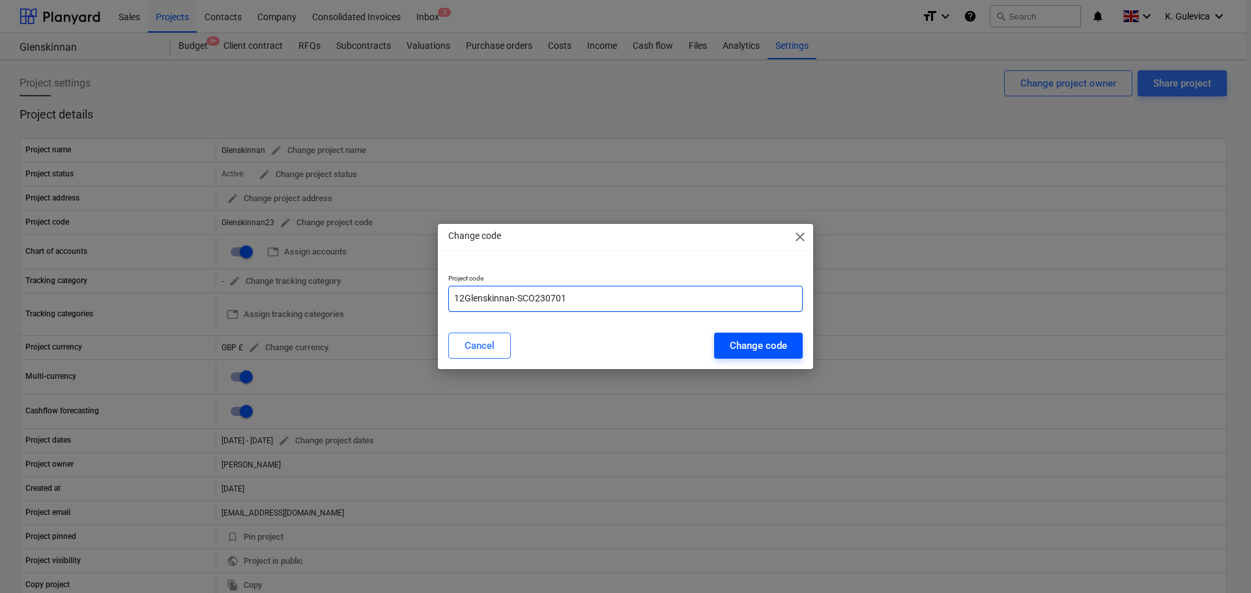
type input "12Glenskinnan-SCO230701"
click at [767, 345] on div "Change code" at bounding box center [758, 345] width 57 height 17
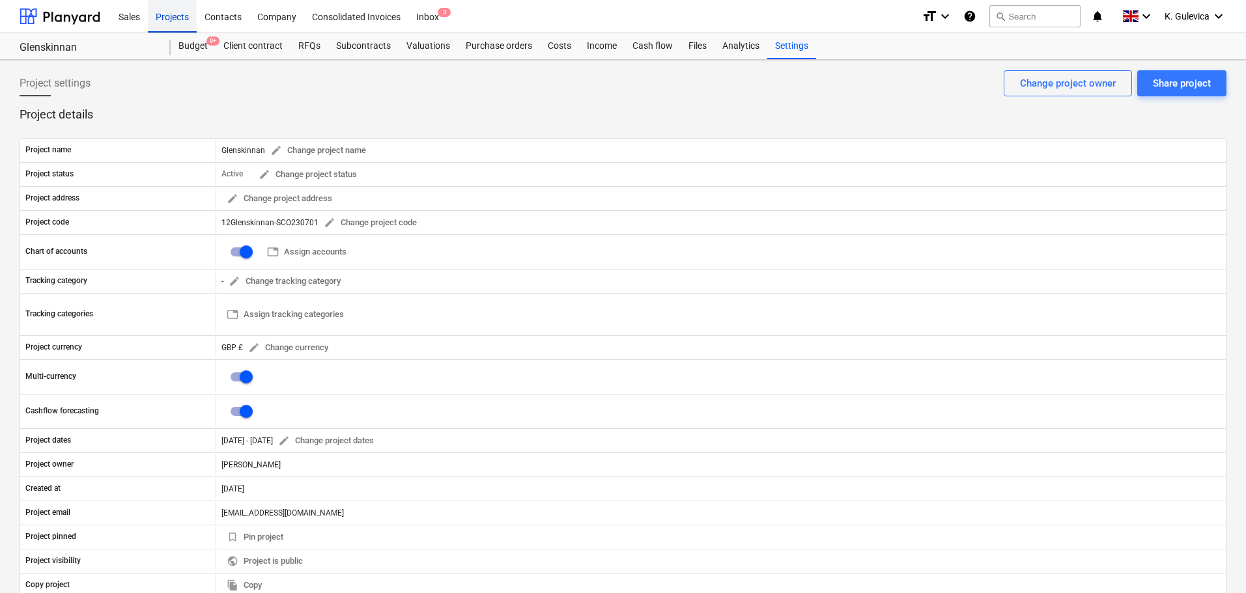
click at [165, 17] on div "Projects" at bounding box center [172, 15] width 49 height 33
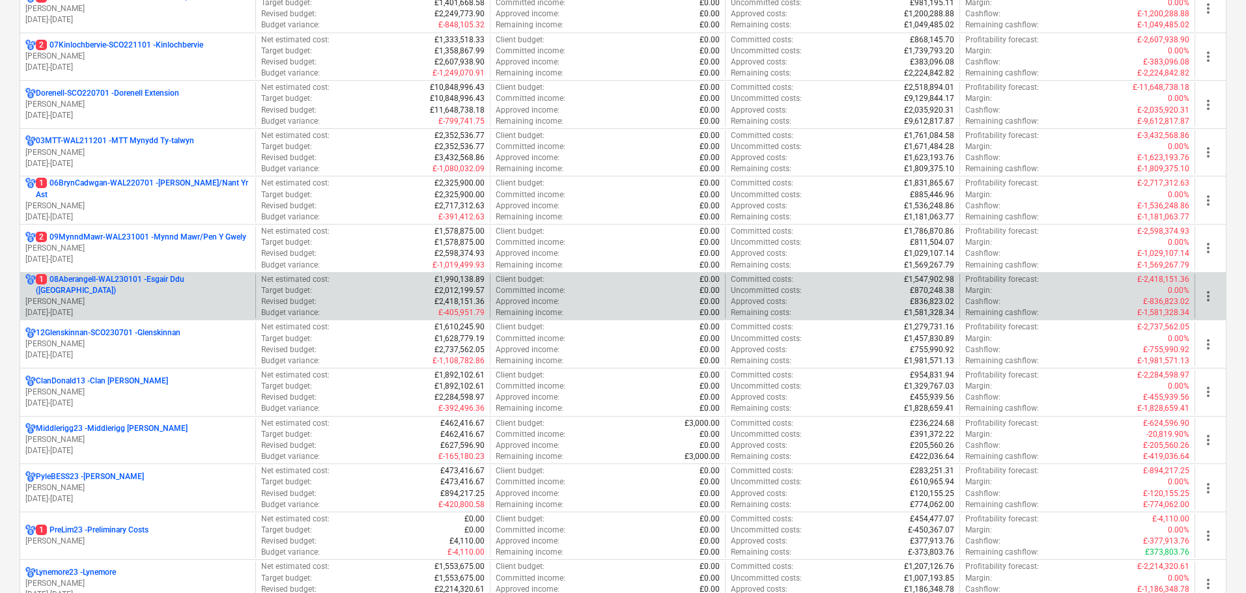
scroll to position [391, 0]
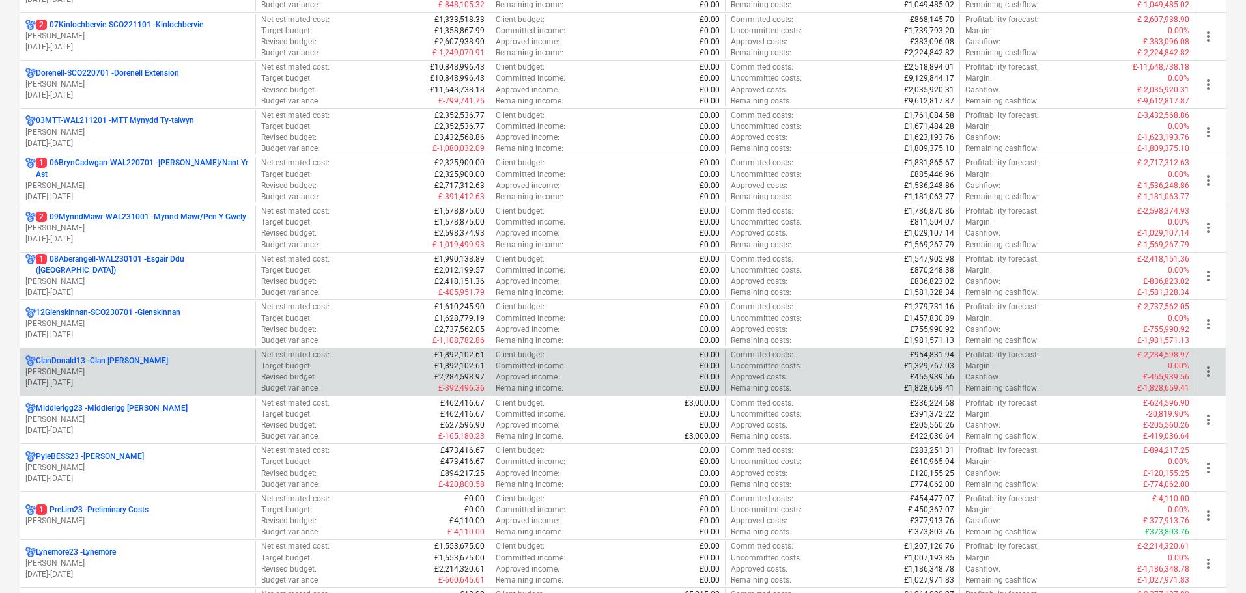
click at [106, 364] on p "ClanDonald13 - Clan [PERSON_NAME]" at bounding box center [102, 361] width 132 height 11
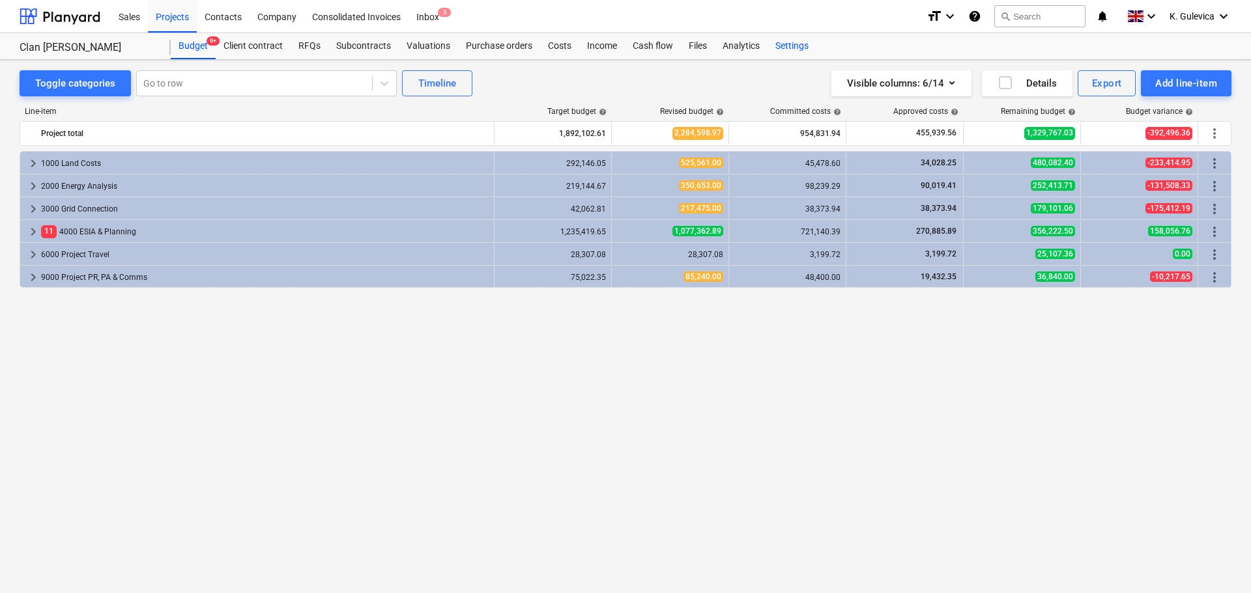
click at [791, 40] on div "Settings" at bounding box center [791, 46] width 49 height 26
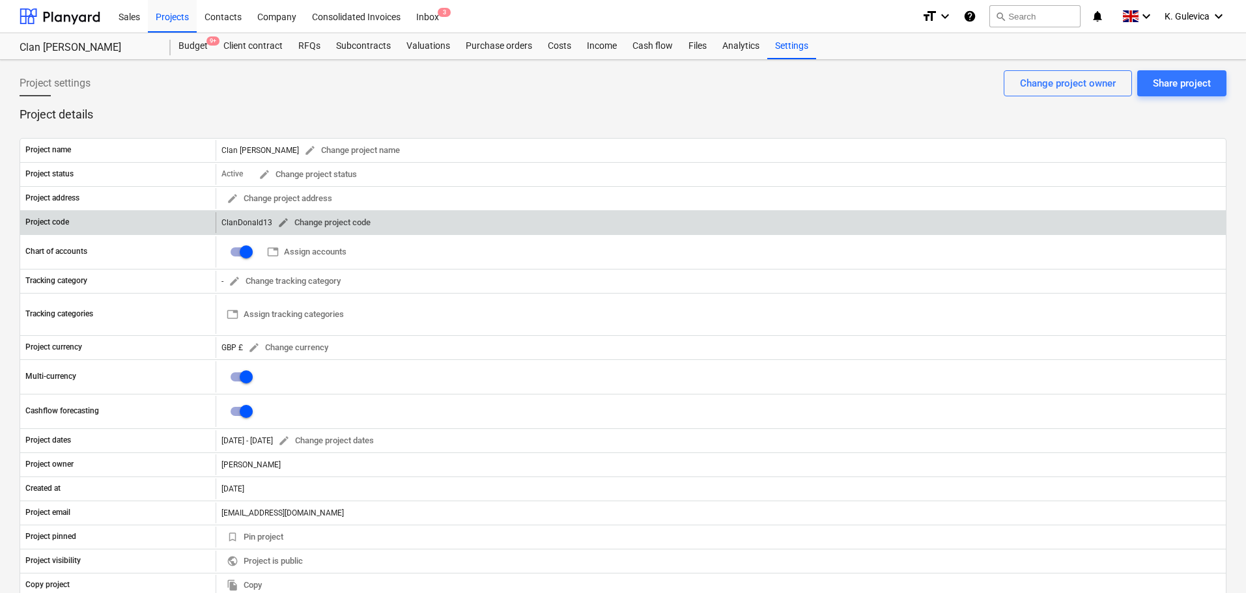
click at [282, 222] on span "edit" at bounding box center [284, 223] width 12 height 12
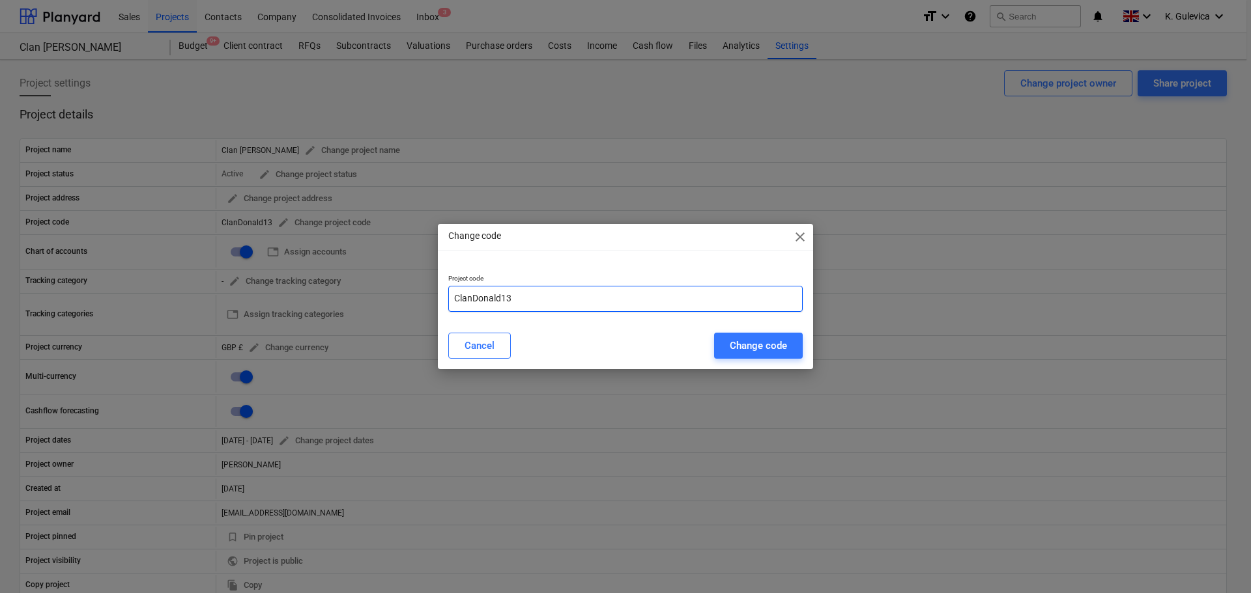
click at [456, 300] on input "ClanDonald13" at bounding box center [625, 299] width 354 height 26
click at [535, 296] on input "13ClanDonald13" at bounding box center [625, 299] width 354 height 26
click at [540, 299] on input "13ClanDonald-" at bounding box center [625, 299] width 354 height 26
paste input "SCO230101"
type input "13ClanDonald-SCO230101"
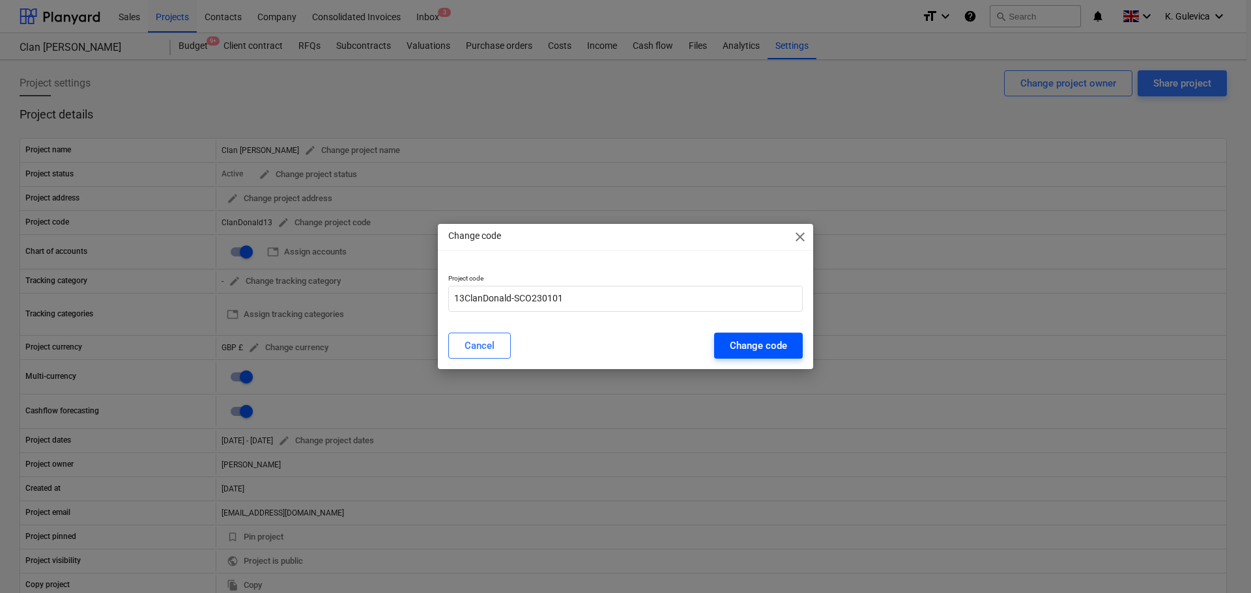
click at [750, 345] on div "Change code" at bounding box center [758, 345] width 57 height 17
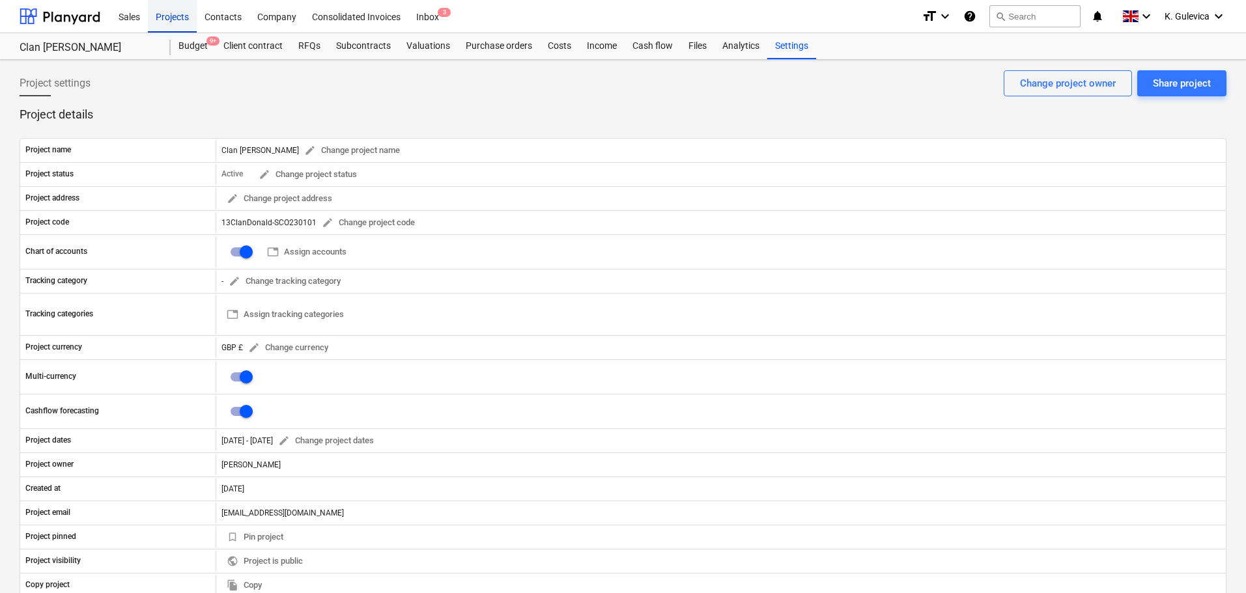
click at [174, 18] on div "Projects" at bounding box center [172, 15] width 49 height 33
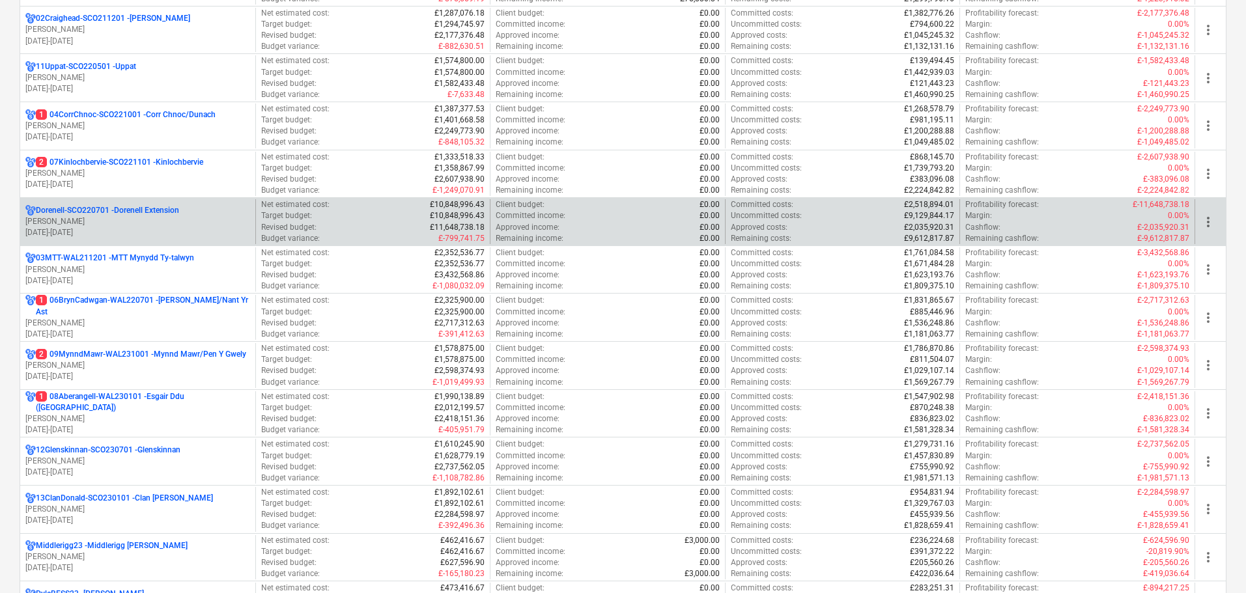
scroll to position [391, 0]
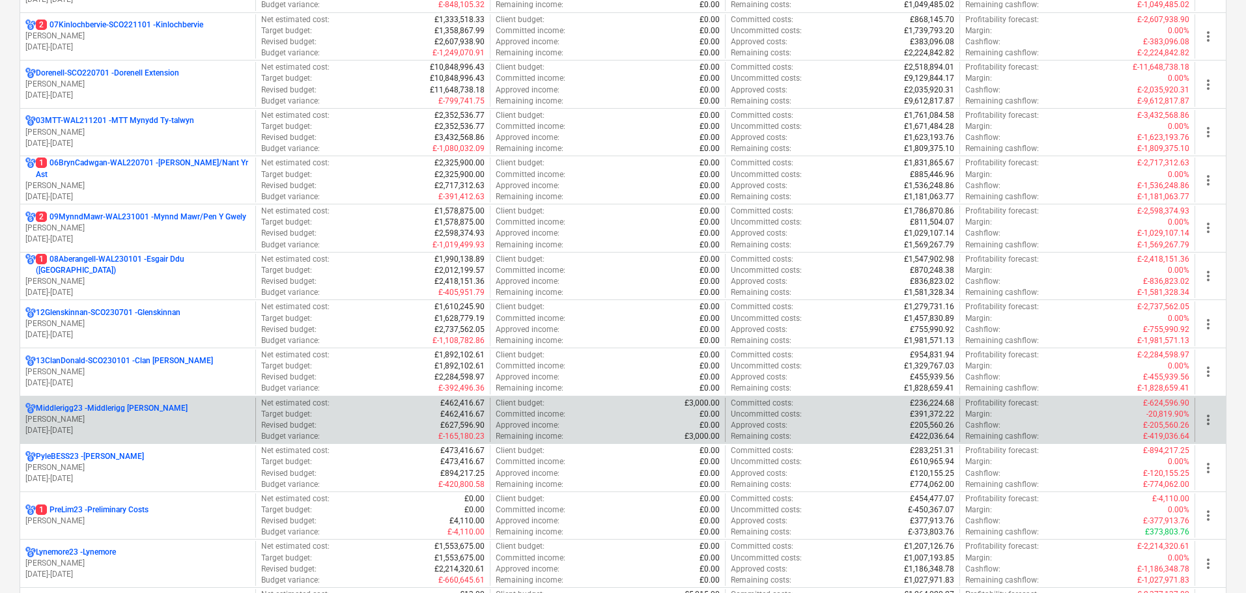
click at [121, 410] on p "Middlerigg23 - [GEOGRAPHIC_DATA] [PERSON_NAME]" at bounding box center [112, 408] width 152 height 11
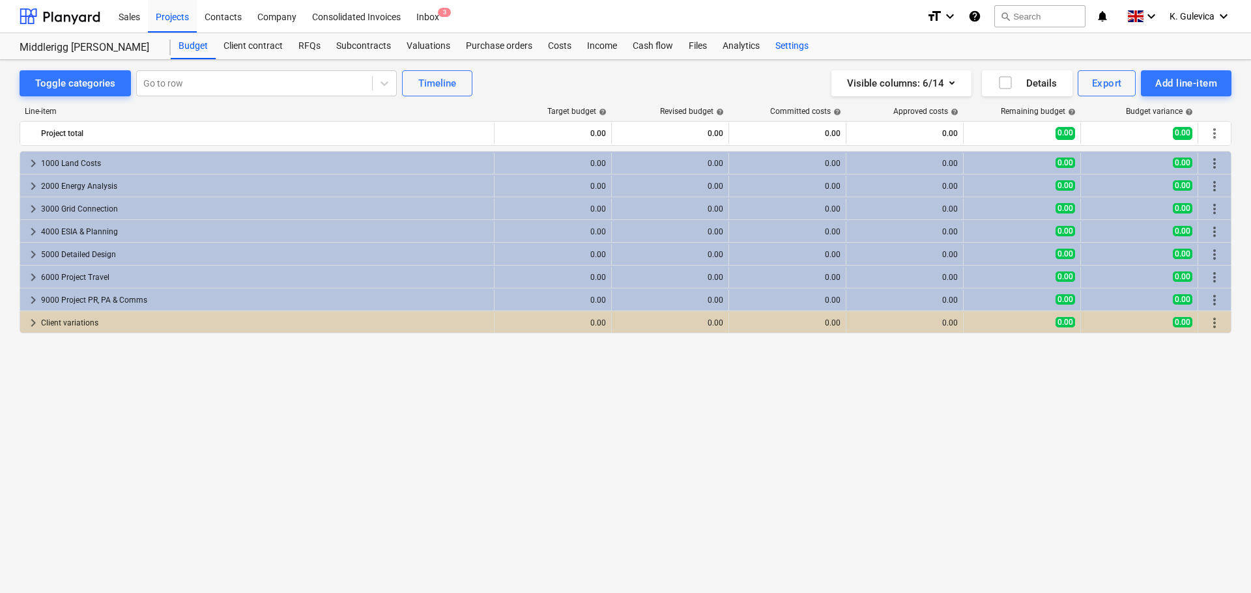
click at [785, 44] on div "Settings" at bounding box center [791, 46] width 49 height 26
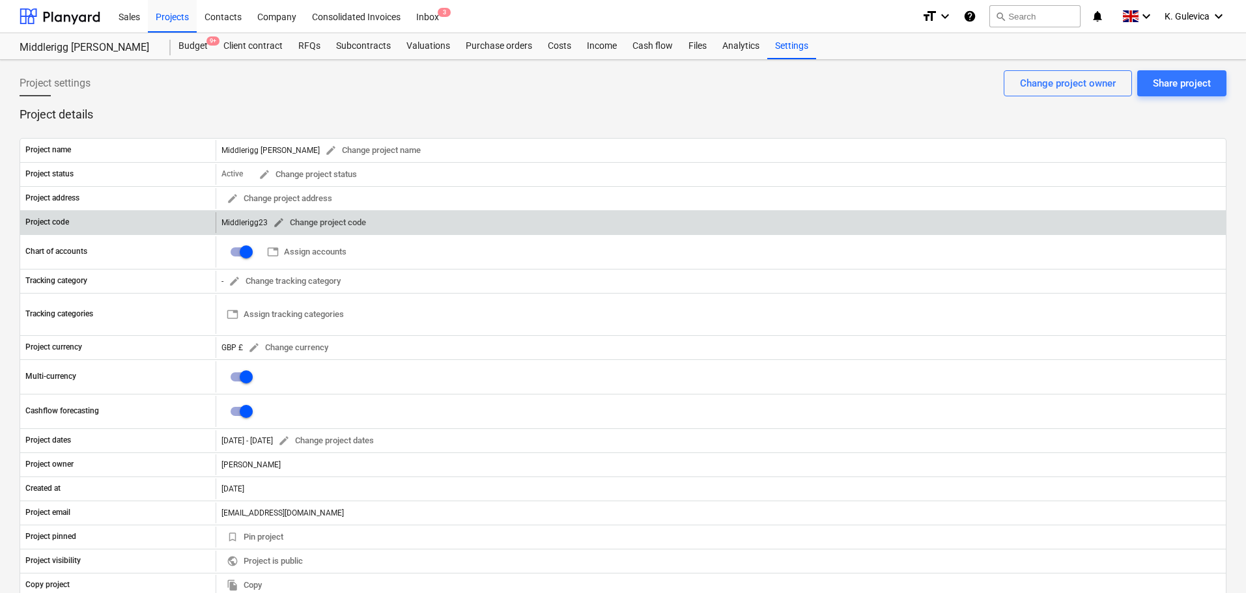
click at [277, 223] on span "edit" at bounding box center [279, 223] width 12 height 12
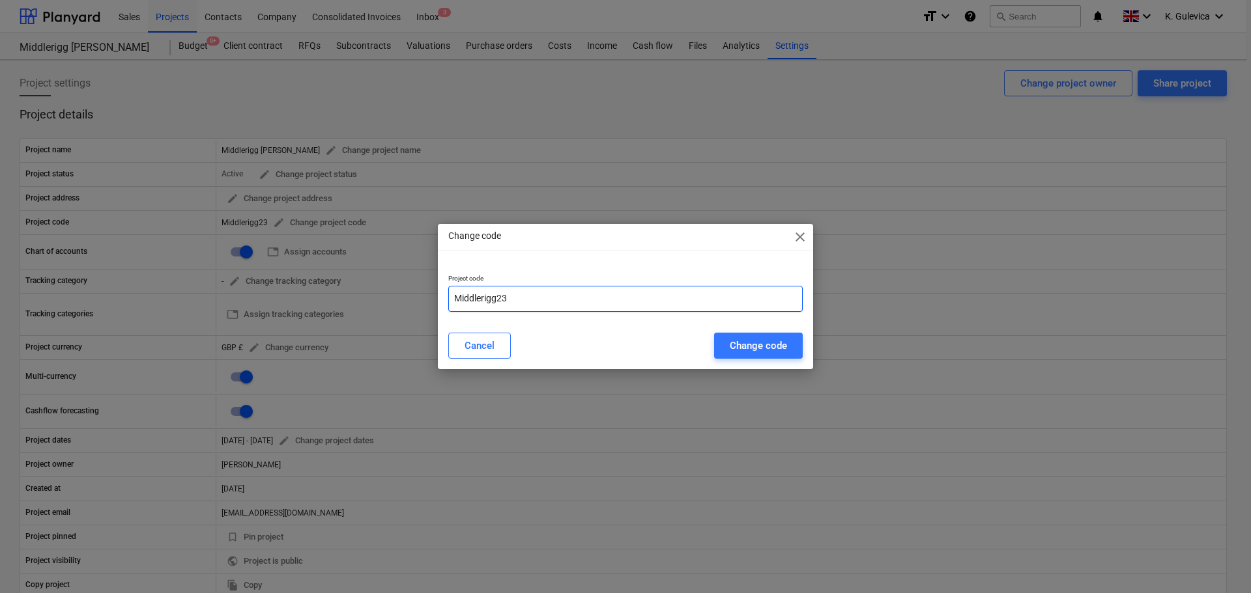
click at [453, 296] on input "Middlerigg23" at bounding box center [625, 299] width 354 height 26
click at [558, 301] on input "10Middlerigg23" at bounding box center [625, 299] width 354 height 26
click at [528, 300] on input "10Middlerigg-" at bounding box center [625, 299] width 354 height 26
paste input "SCO230801"
type input "10Middlerigg-SCO230801"
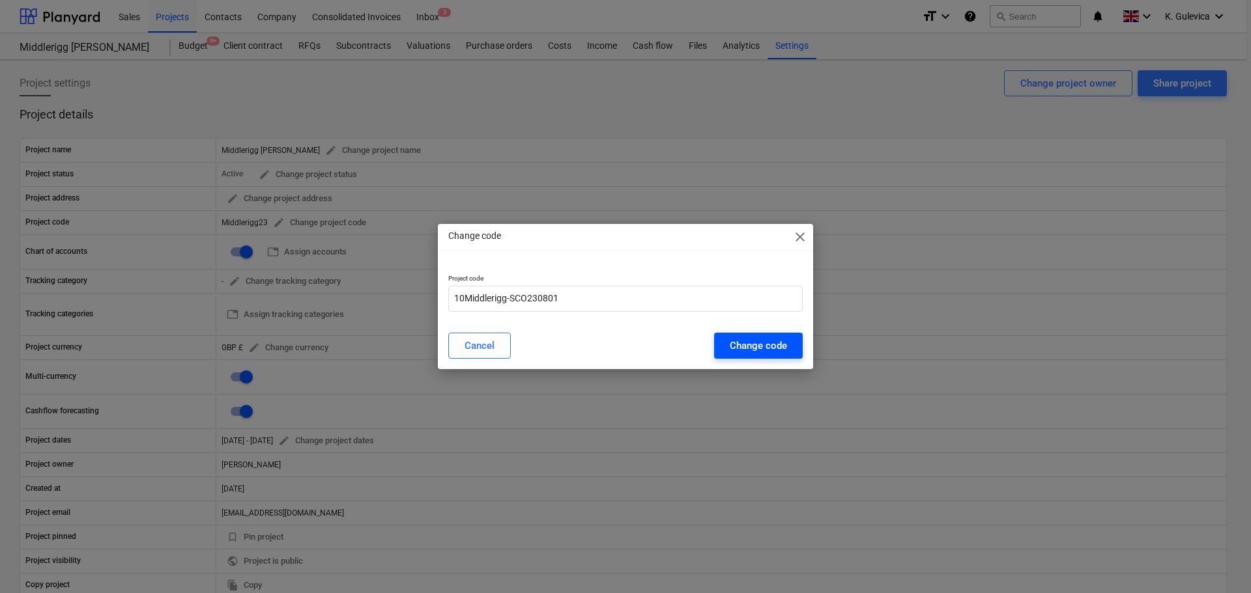
click at [762, 351] on div "Change code" at bounding box center [758, 345] width 57 height 17
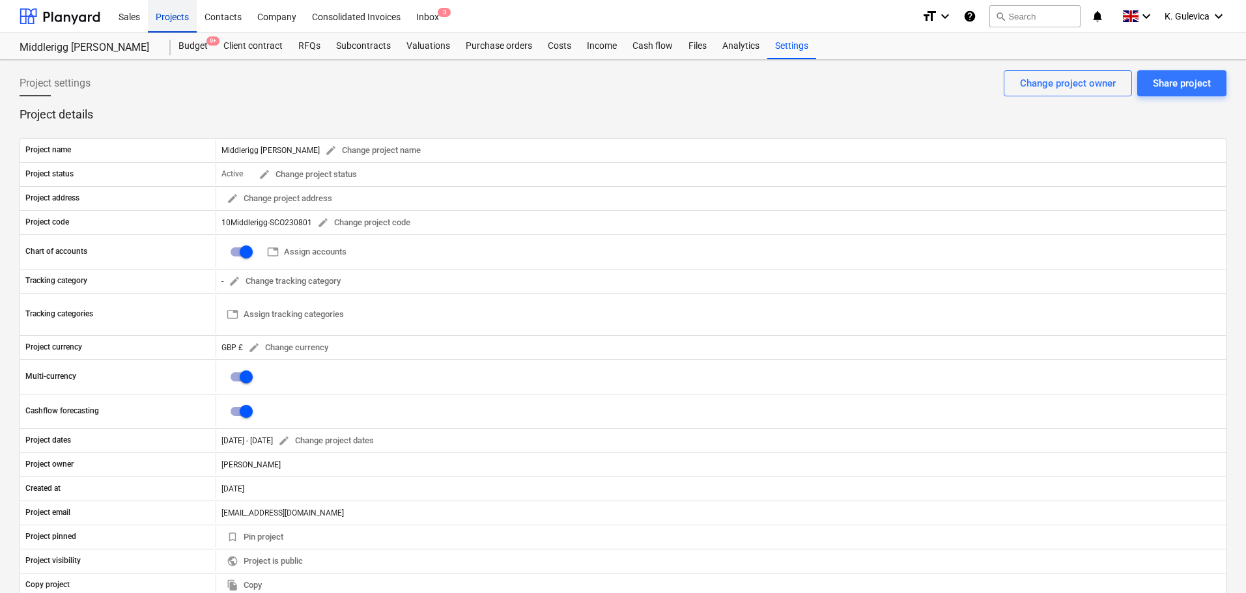
click at [173, 18] on div "Projects" at bounding box center [172, 15] width 49 height 33
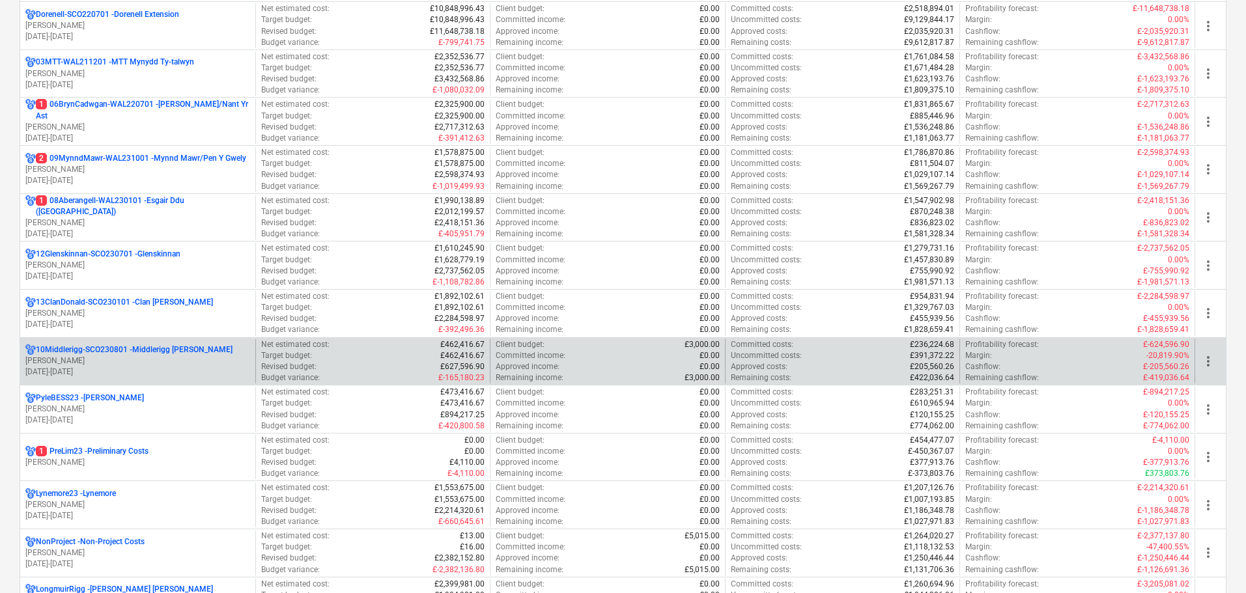
scroll to position [521, 0]
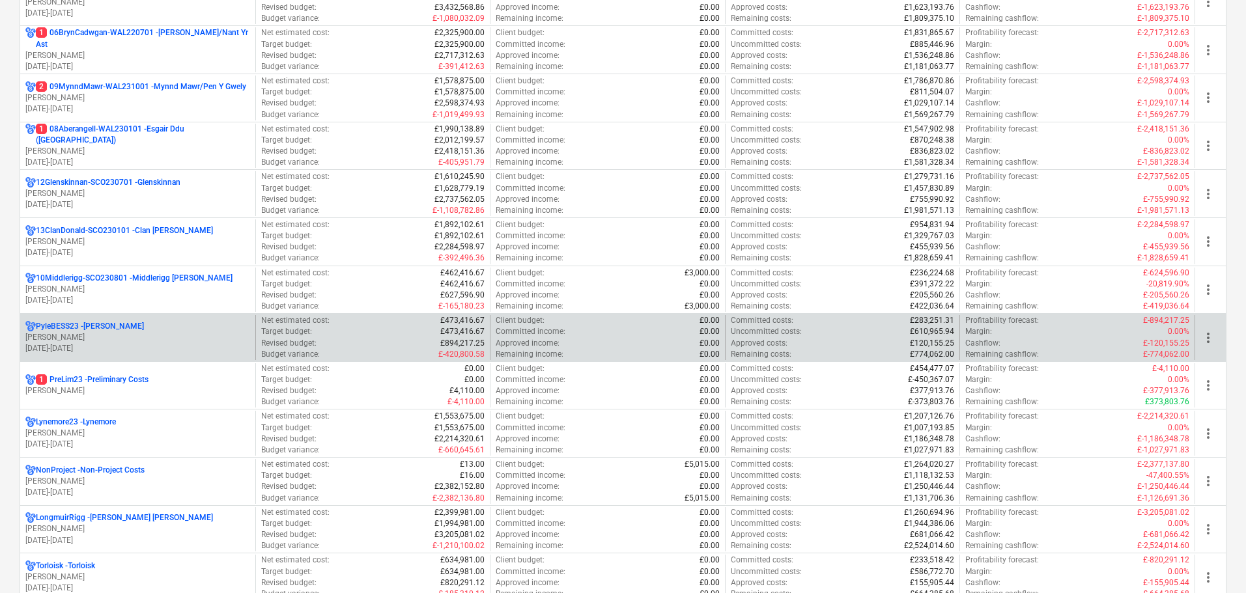
click at [103, 334] on p "[PERSON_NAME]" at bounding box center [137, 337] width 225 height 11
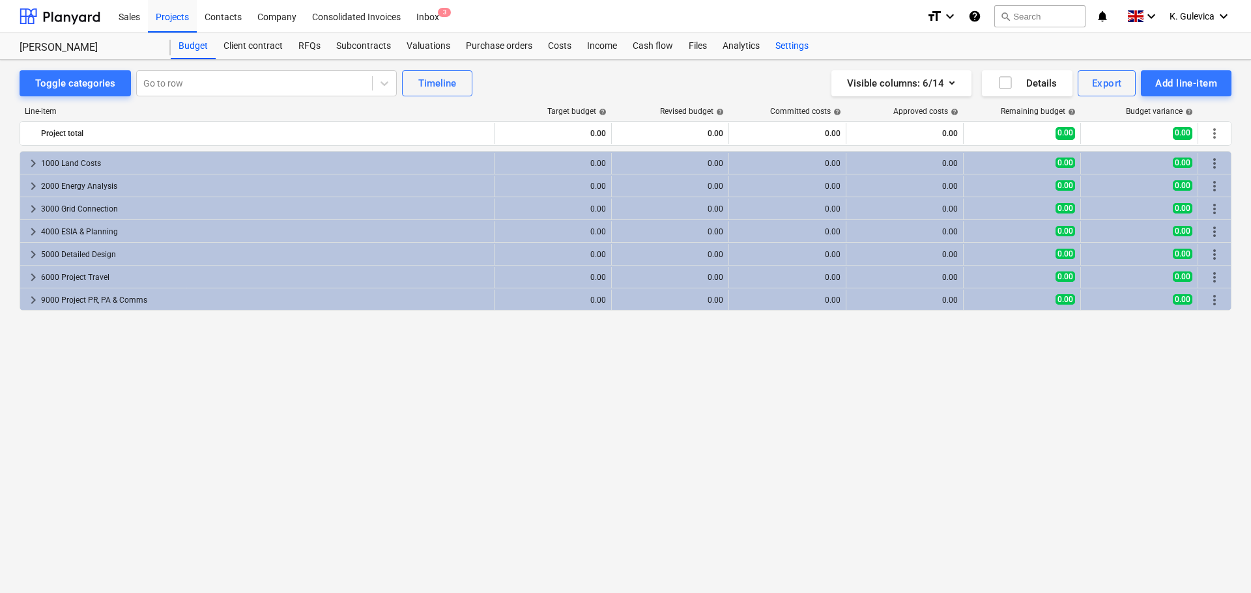
click at [790, 48] on div "Settings" at bounding box center [791, 46] width 49 height 26
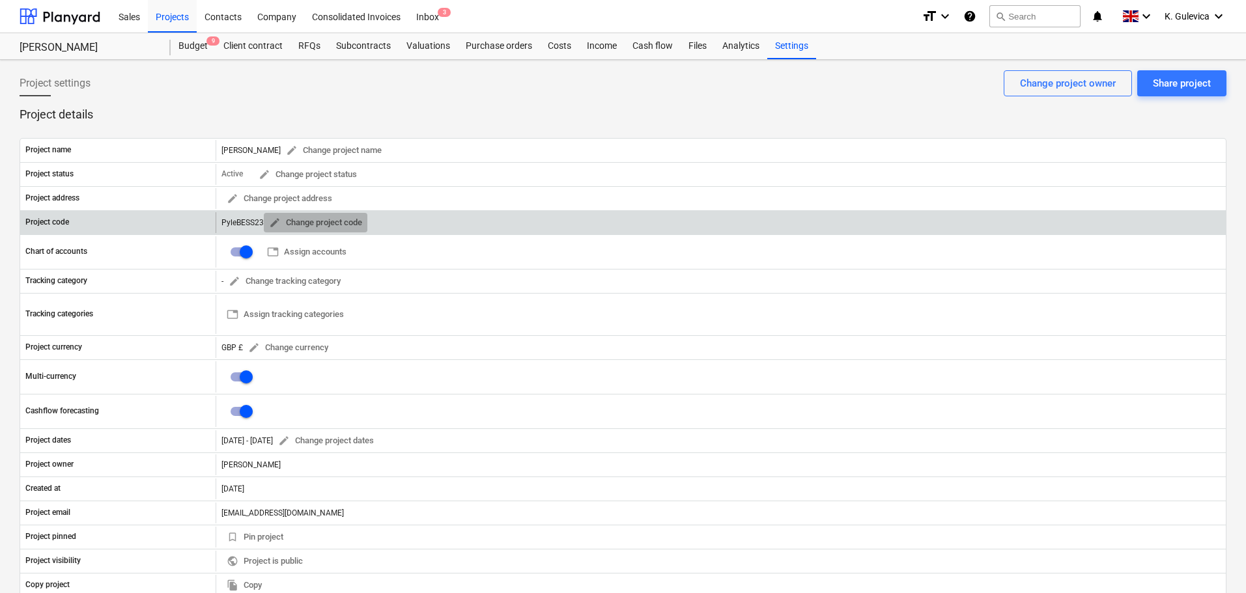
click at [273, 220] on span "edit" at bounding box center [275, 223] width 12 height 12
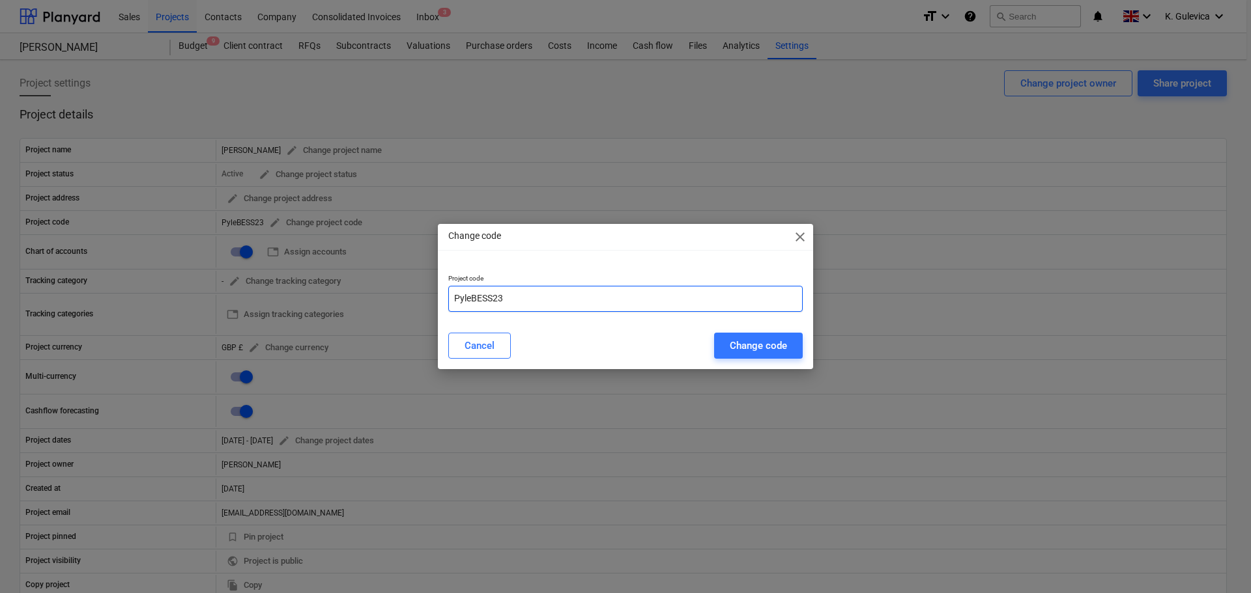
click at [455, 300] on input "PyleBESS23" at bounding box center [625, 299] width 354 height 26
click at [569, 306] on input "15PyleBESS23" at bounding box center [625, 299] width 354 height 26
click at [553, 300] on input "15PyleBESS-" at bounding box center [625, 299] width 354 height 26
paste input "SCO231001"
type input "15PyleBESS-SCO231001"
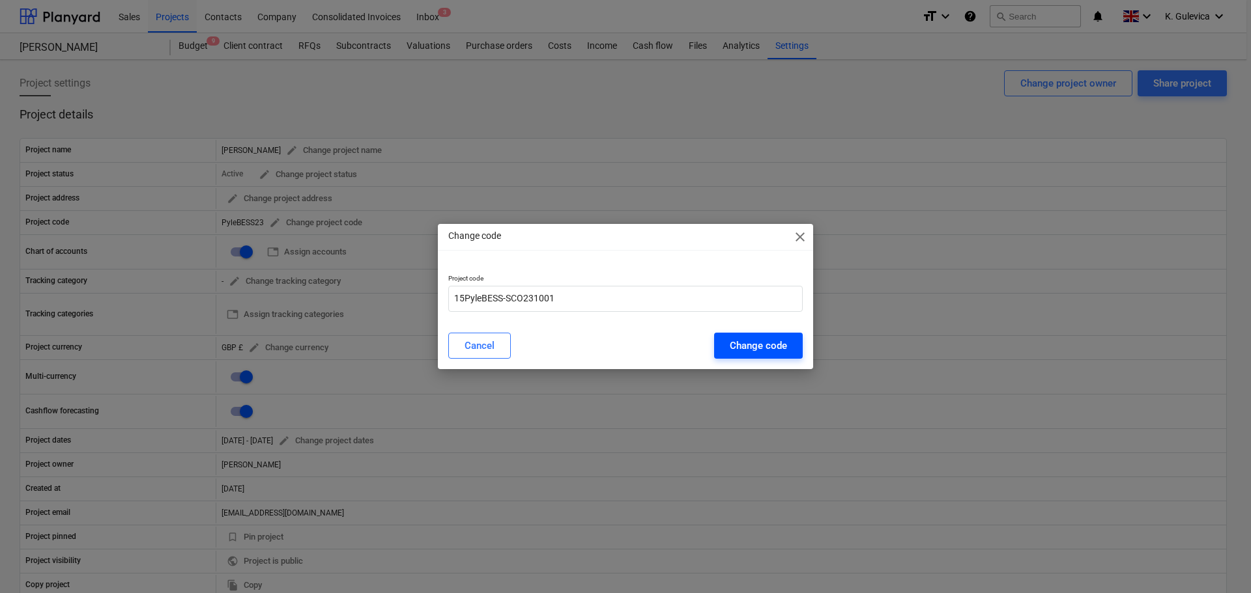
click at [749, 350] on div "Change code" at bounding box center [758, 345] width 57 height 17
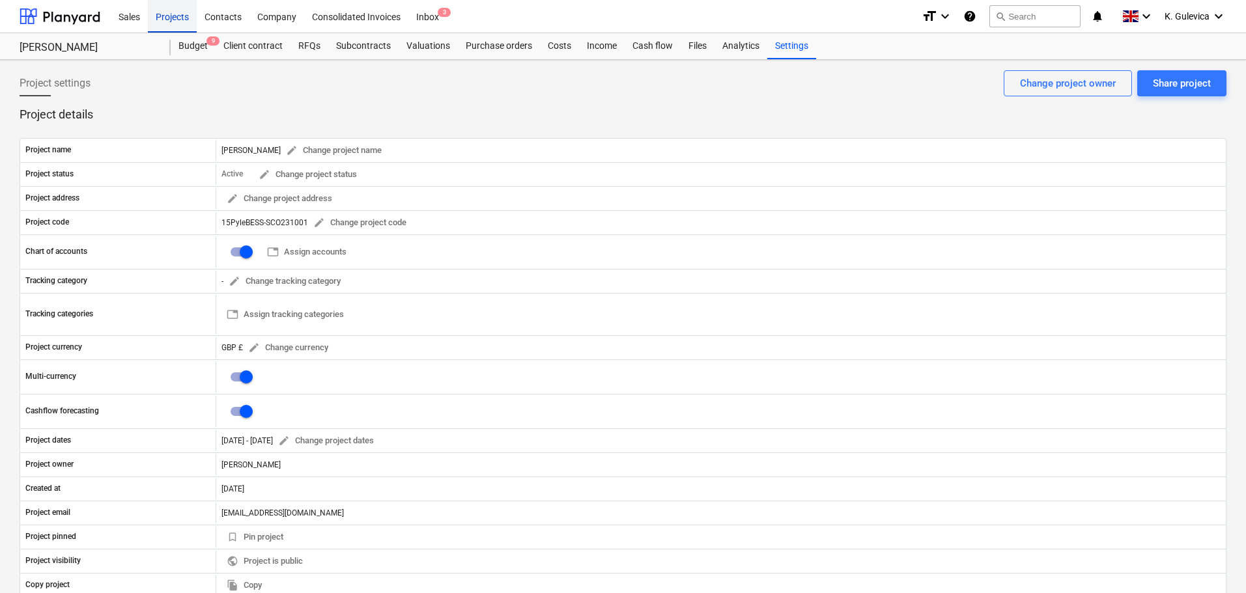
click at [167, 20] on div "Projects" at bounding box center [172, 15] width 49 height 33
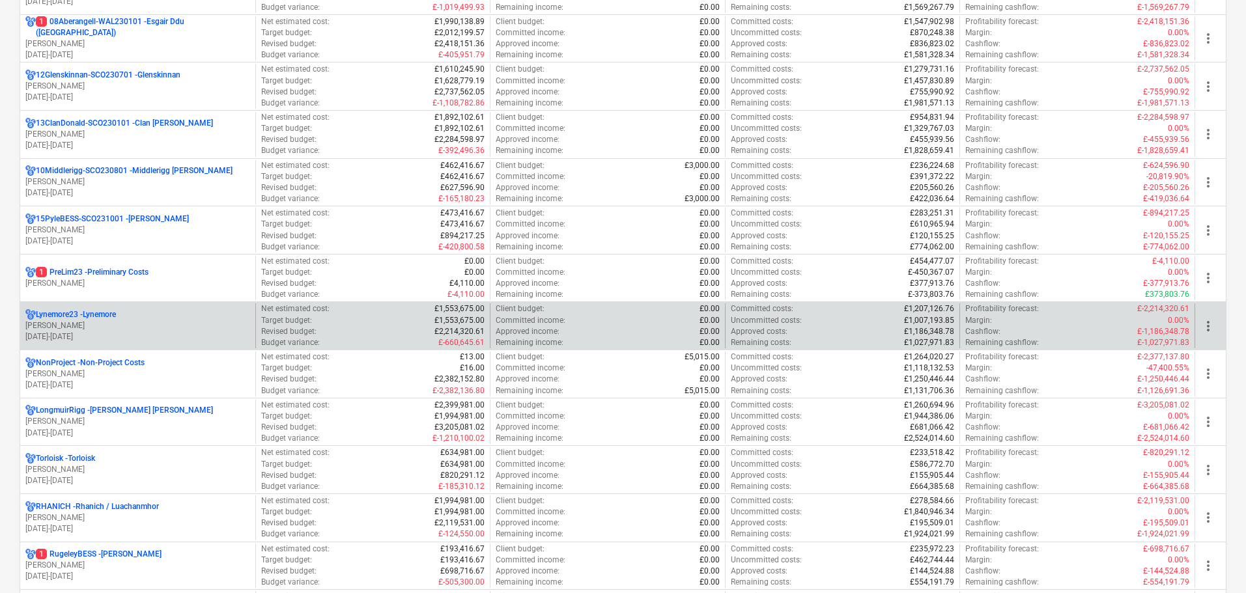
scroll to position [651, 0]
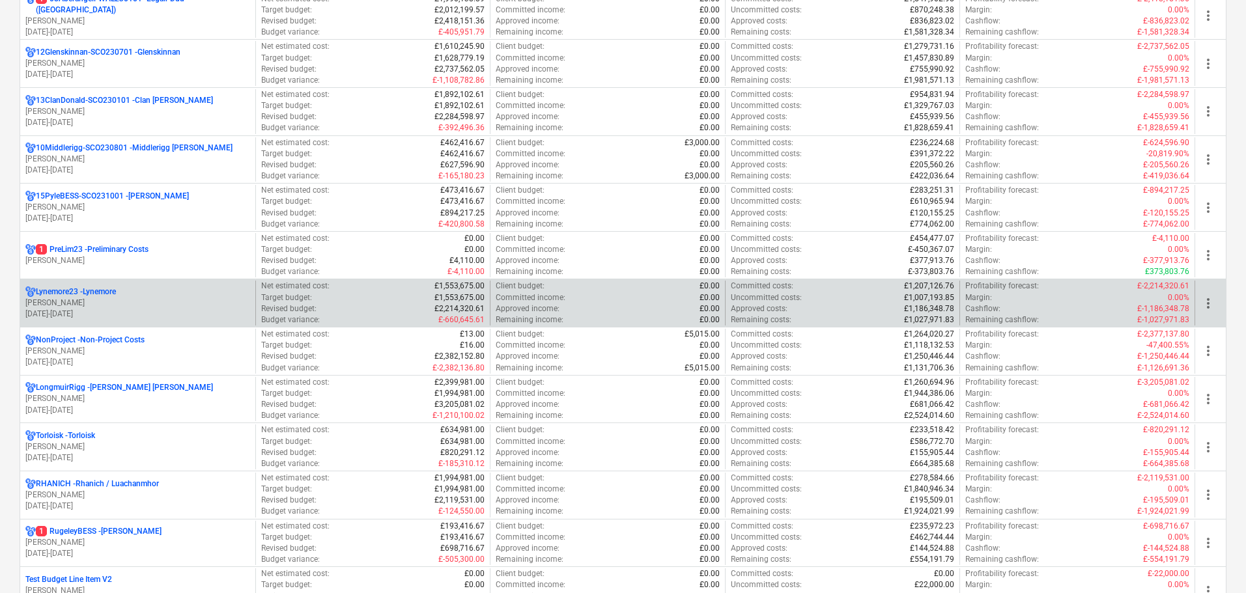
click at [145, 297] on div "Lynemore23 - Lynemore" at bounding box center [137, 292] width 225 height 11
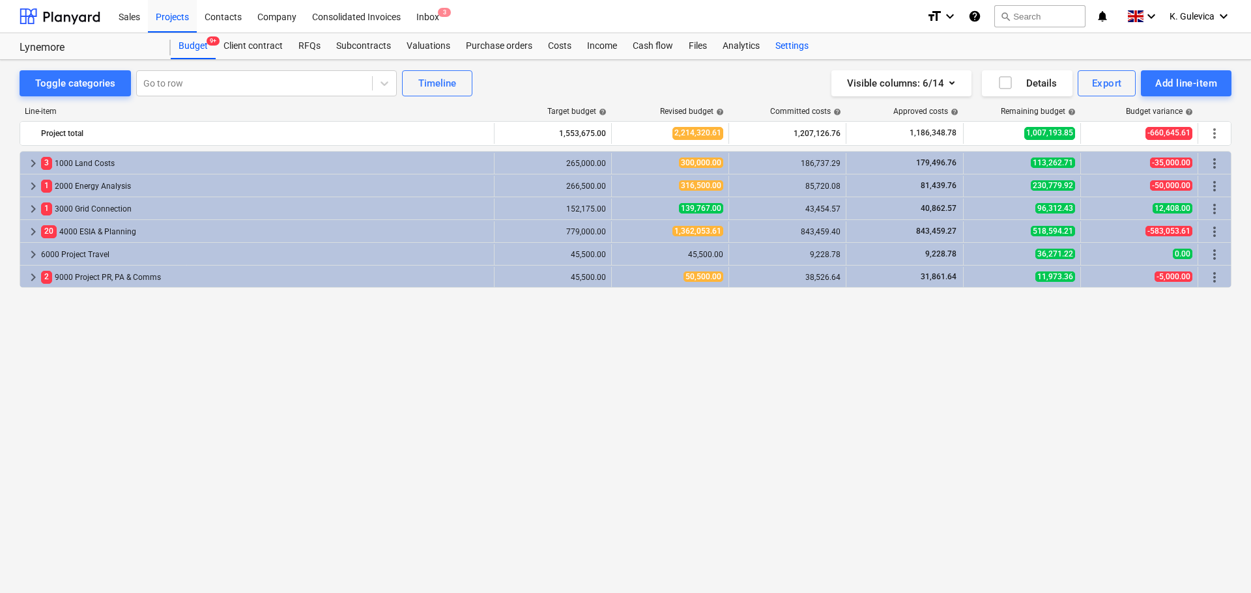
click at [793, 47] on div "Settings" at bounding box center [791, 46] width 49 height 26
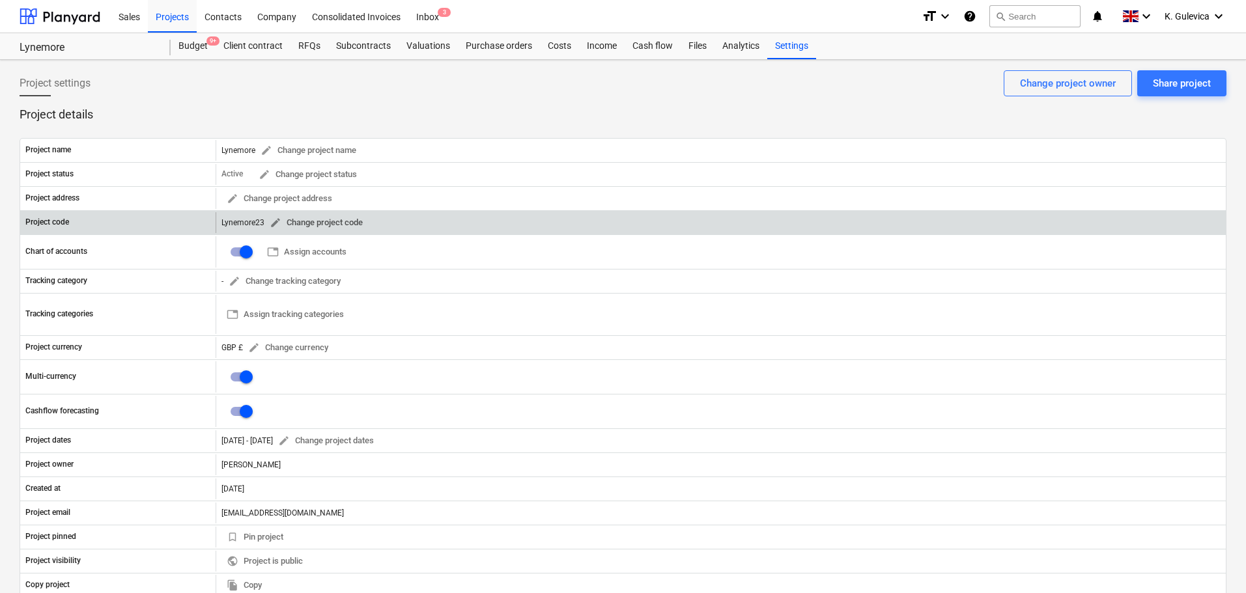
click at [274, 221] on span "edit" at bounding box center [276, 223] width 12 height 12
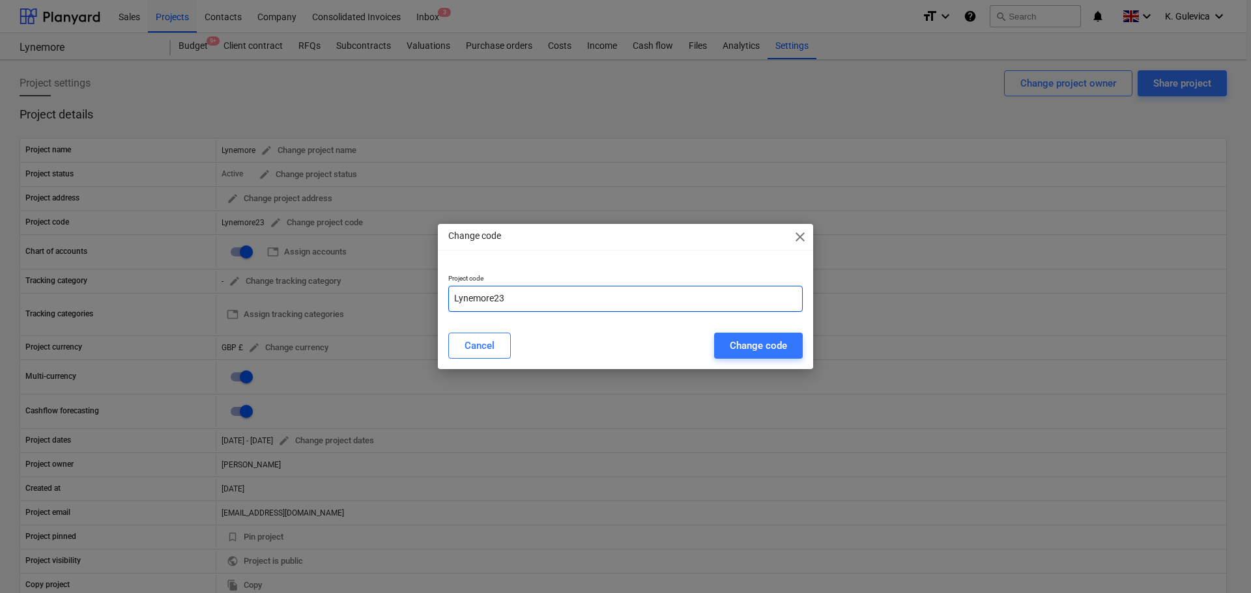
click at [453, 298] on input "Lynemore23" at bounding box center [625, 299] width 354 height 26
click at [531, 300] on input "05Lynemore23" at bounding box center [625, 299] width 354 height 26
click at [527, 299] on input "05Lynemore-" at bounding box center [625, 299] width 354 height 26
paste input "SCO230901"
type input "05Lynemore-SCO230901"
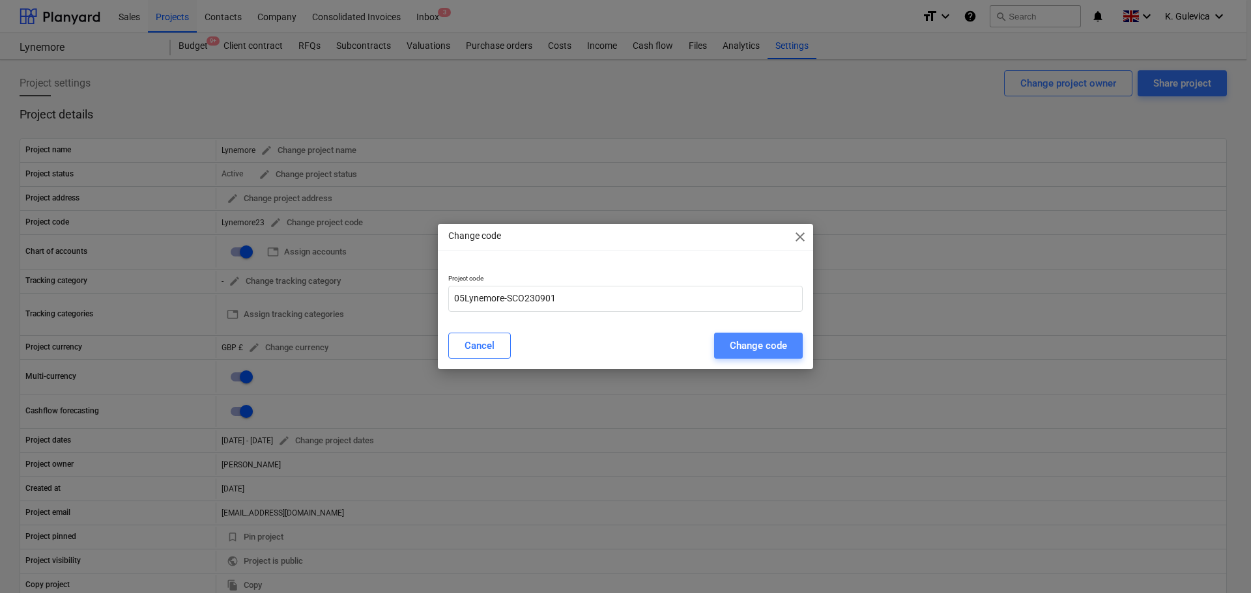
click at [762, 343] on div "Change code" at bounding box center [758, 345] width 57 height 17
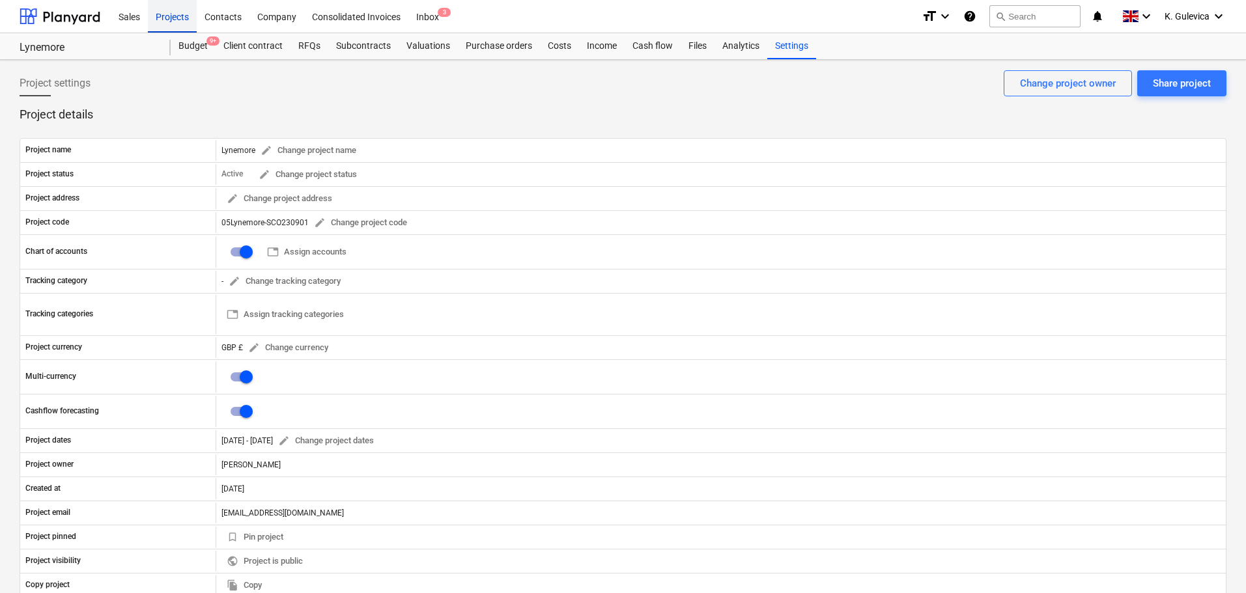
click at [171, 16] on div "Projects" at bounding box center [172, 15] width 49 height 33
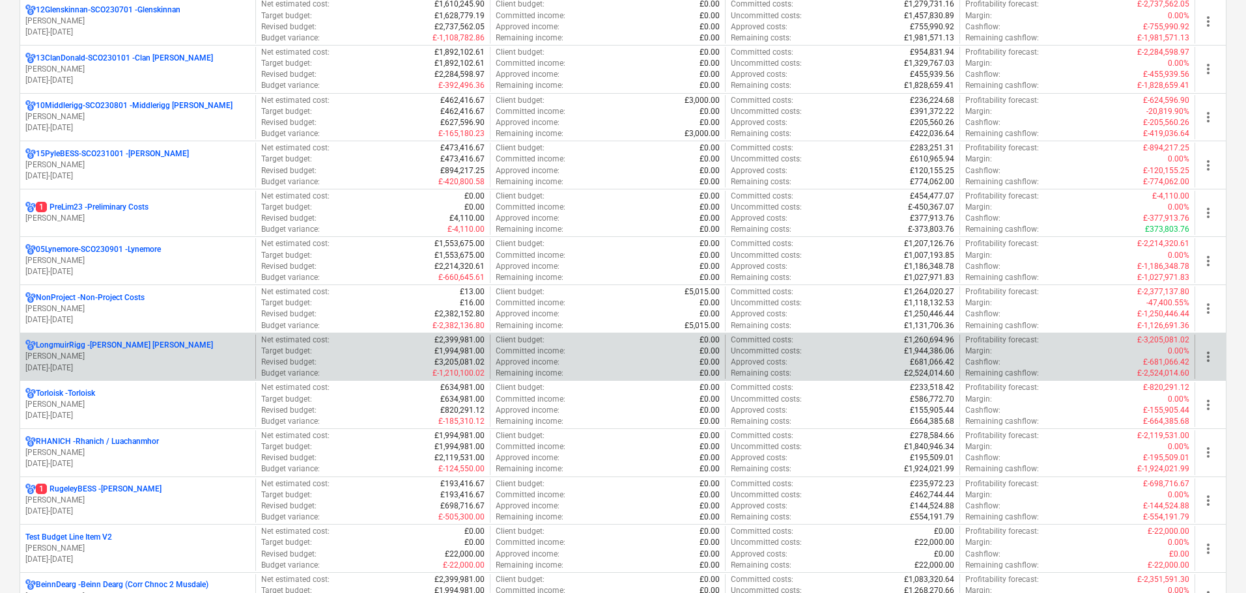
scroll to position [717, 0]
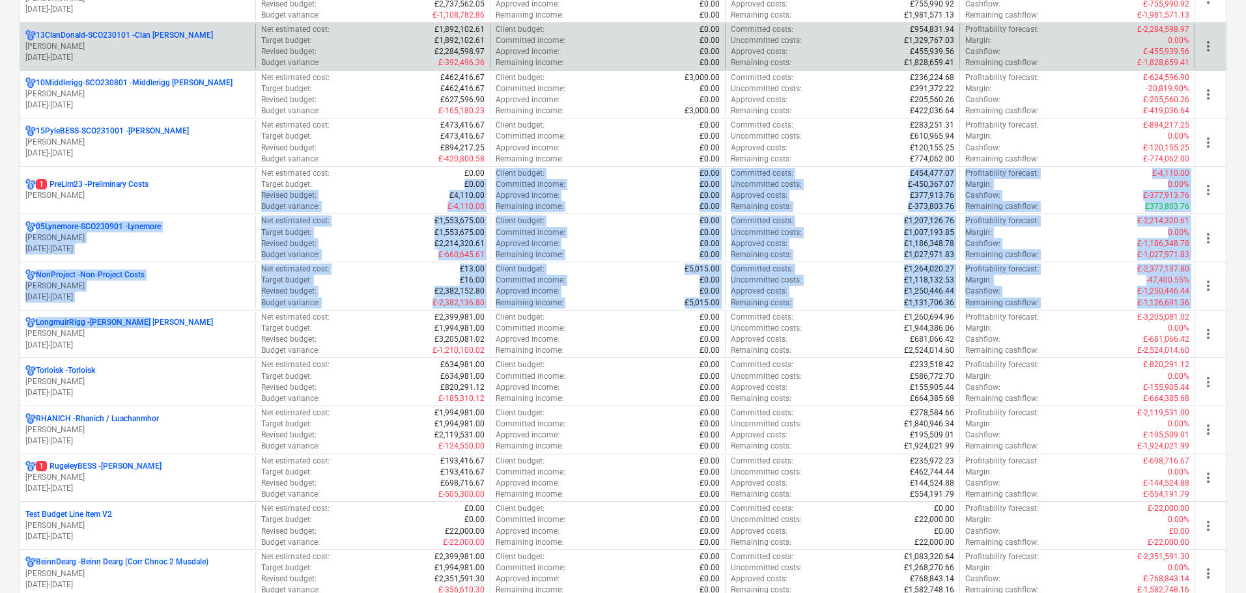
drag, startPoint x: 162, startPoint y: 326, endPoint x: 620, endPoint y: 52, distance: 533.2
click at [451, 151] on div "2 01Crosbie-SCO211202 - [PERSON_NAME]/Hunterston [PERSON_NAME] [DATE] - [DATE] …" at bounding box center [623, 286] width 1207 height 1584
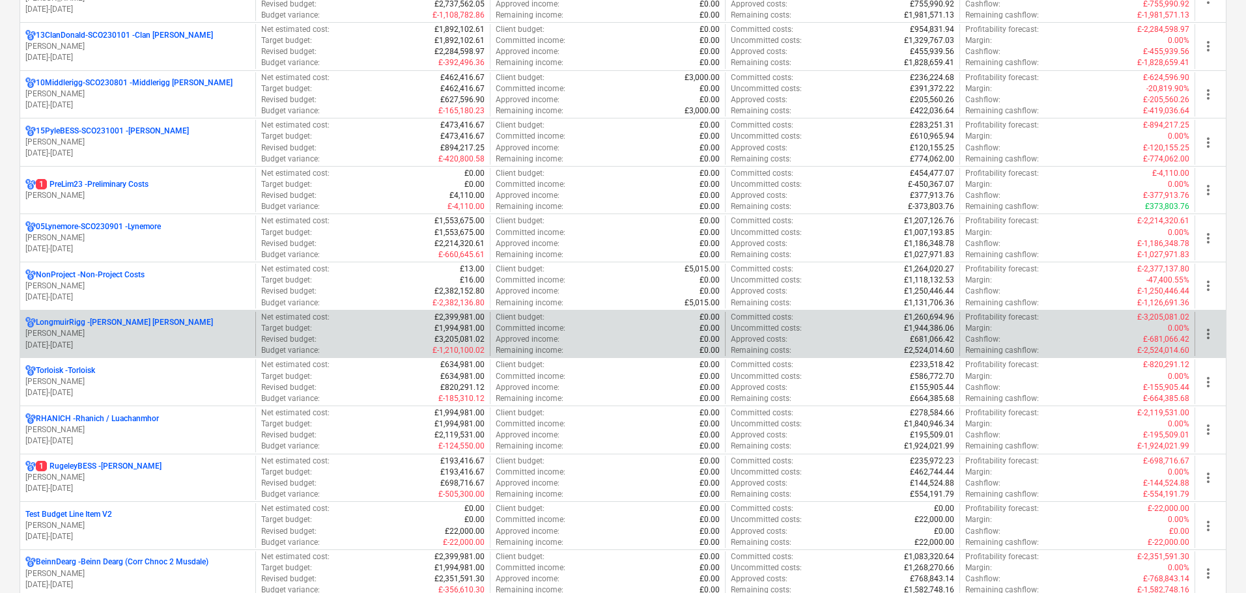
click at [91, 334] on p "[PERSON_NAME]" at bounding box center [137, 333] width 225 height 11
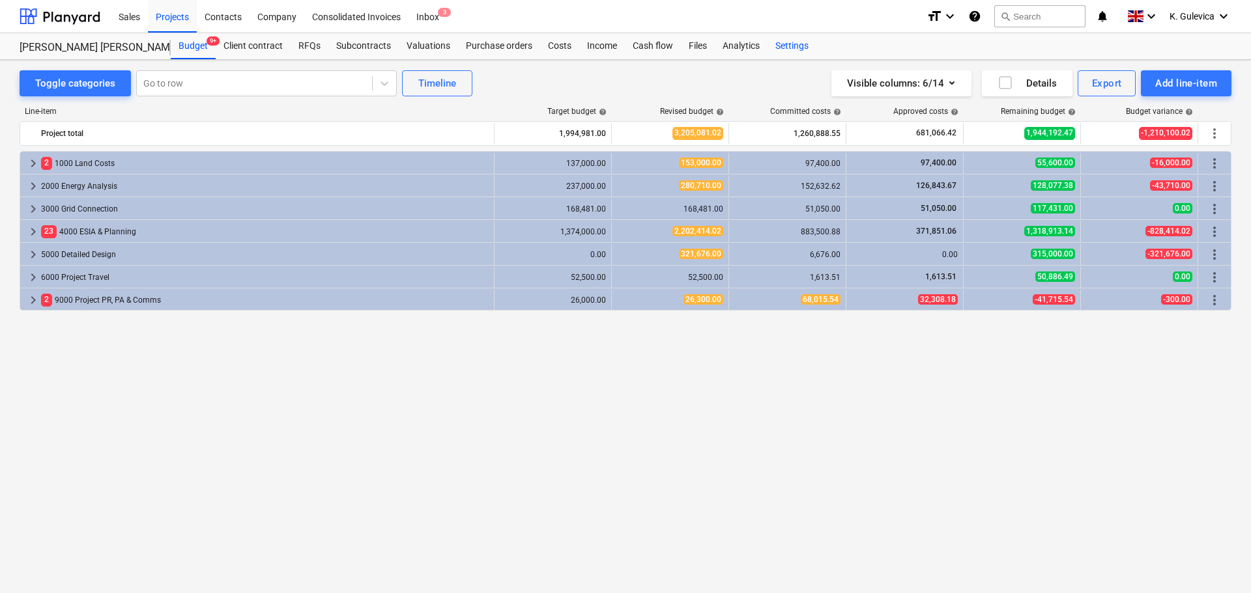
click at [789, 44] on div "Settings" at bounding box center [791, 46] width 49 height 26
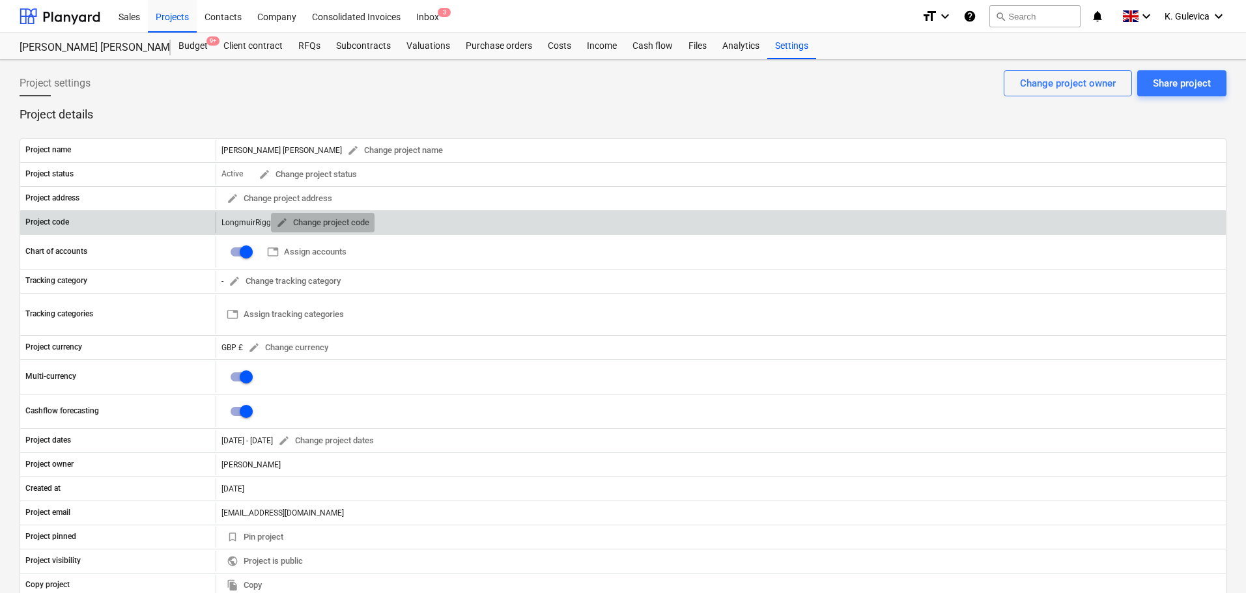
click at [276, 221] on span "edit" at bounding box center [282, 223] width 12 height 12
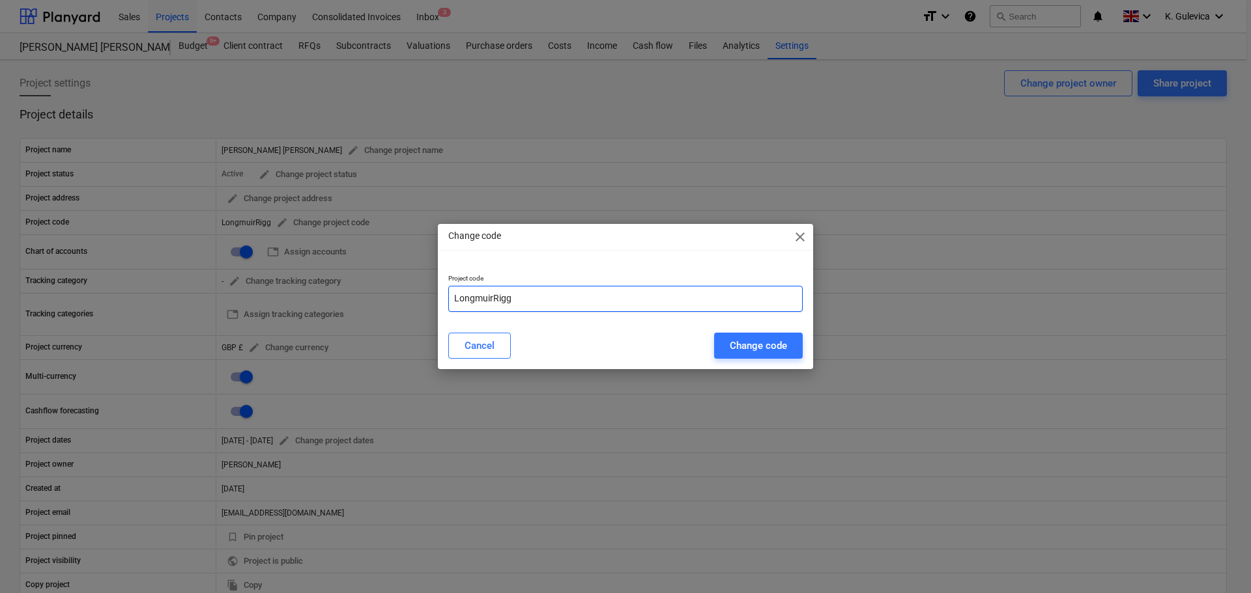
click at [453, 300] on input "LongmuirRigg" at bounding box center [625, 299] width 354 height 26
click at [575, 298] on input "16LongmuirRigg" at bounding box center [625, 299] width 354 height 26
click at [573, 304] on input "16LongmuirRigg-" at bounding box center [625, 299] width 354 height 26
paste input "SCO231002"
type input "16LongmuirRigg-SCO231002"
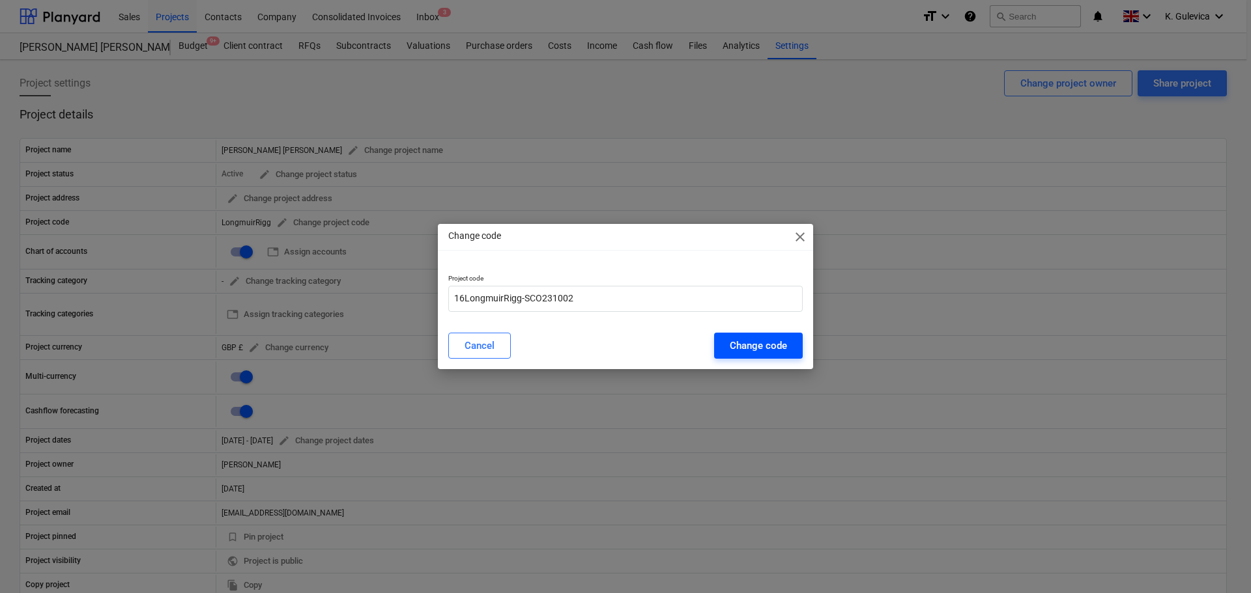
click at [780, 343] on div "Change code" at bounding box center [758, 345] width 57 height 17
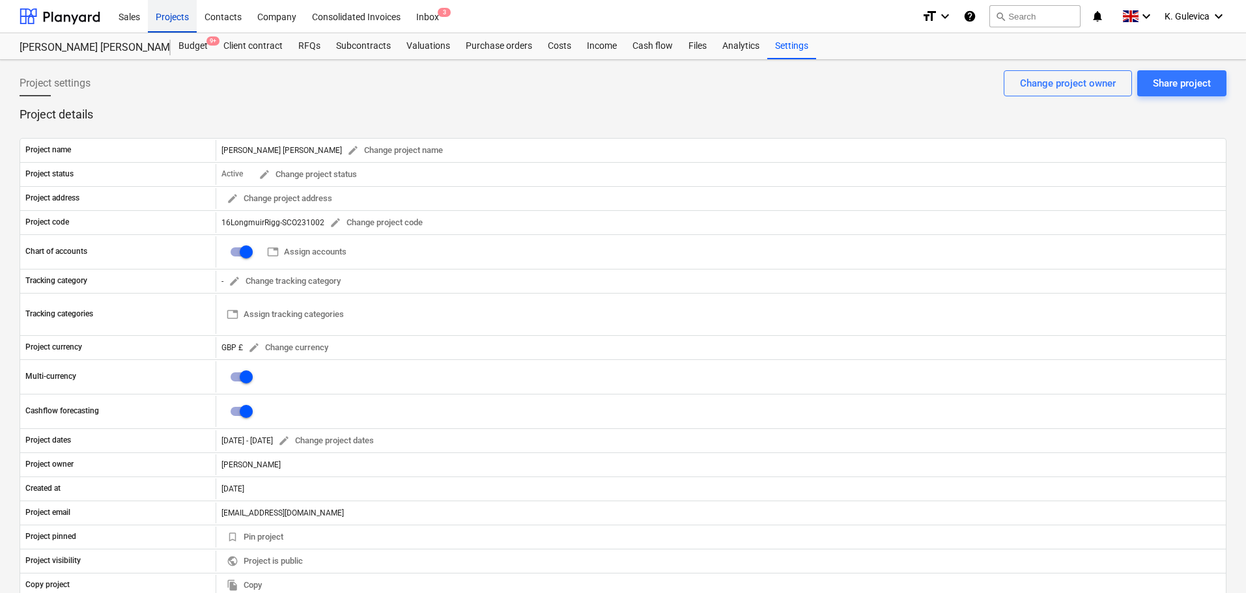
click at [177, 8] on div "Projects" at bounding box center [172, 15] width 49 height 33
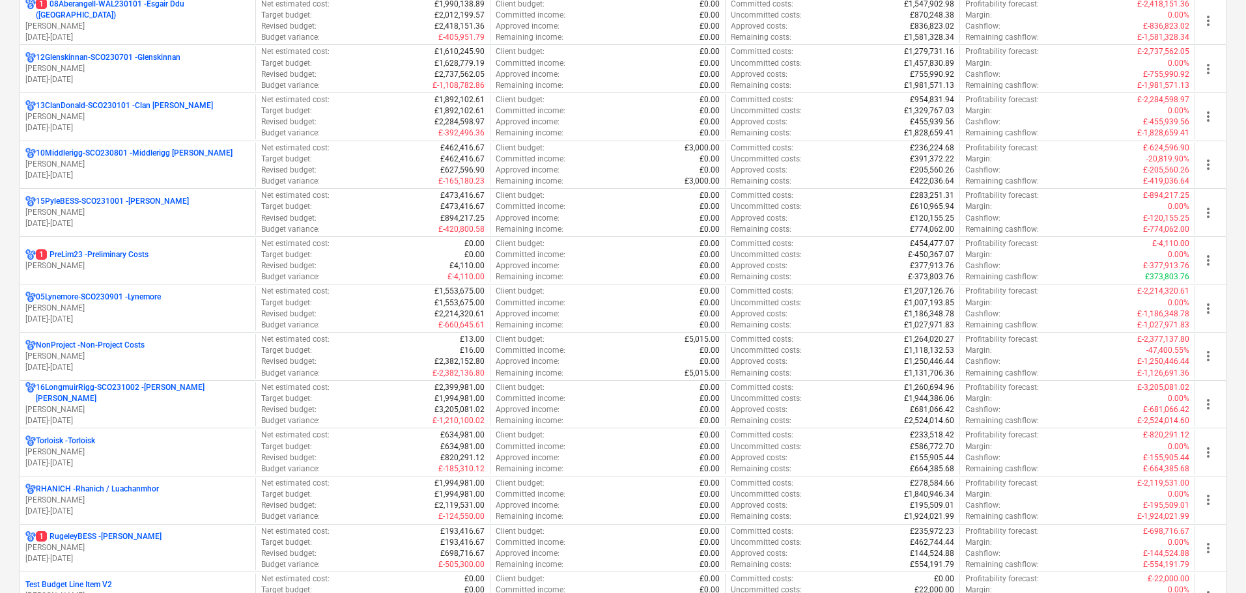
scroll to position [782, 0]
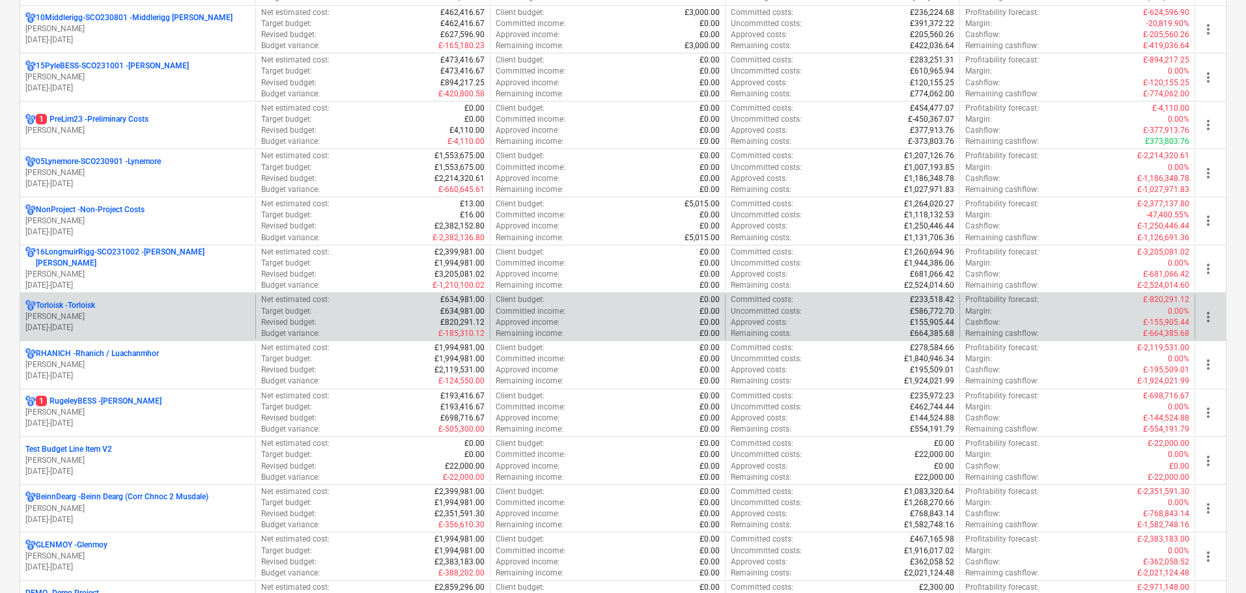
click at [127, 320] on p "[PERSON_NAME]" at bounding box center [137, 316] width 225 height 11
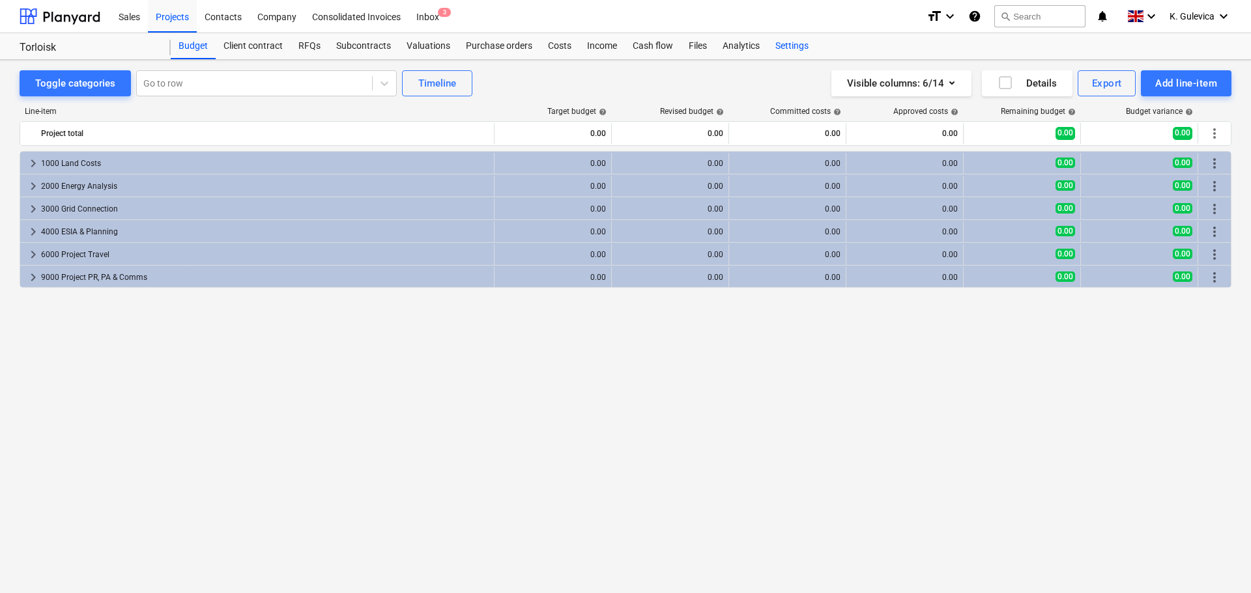
click at [783, 45] on div "Settings" at bounding box center [791, 46] width 49 height 26
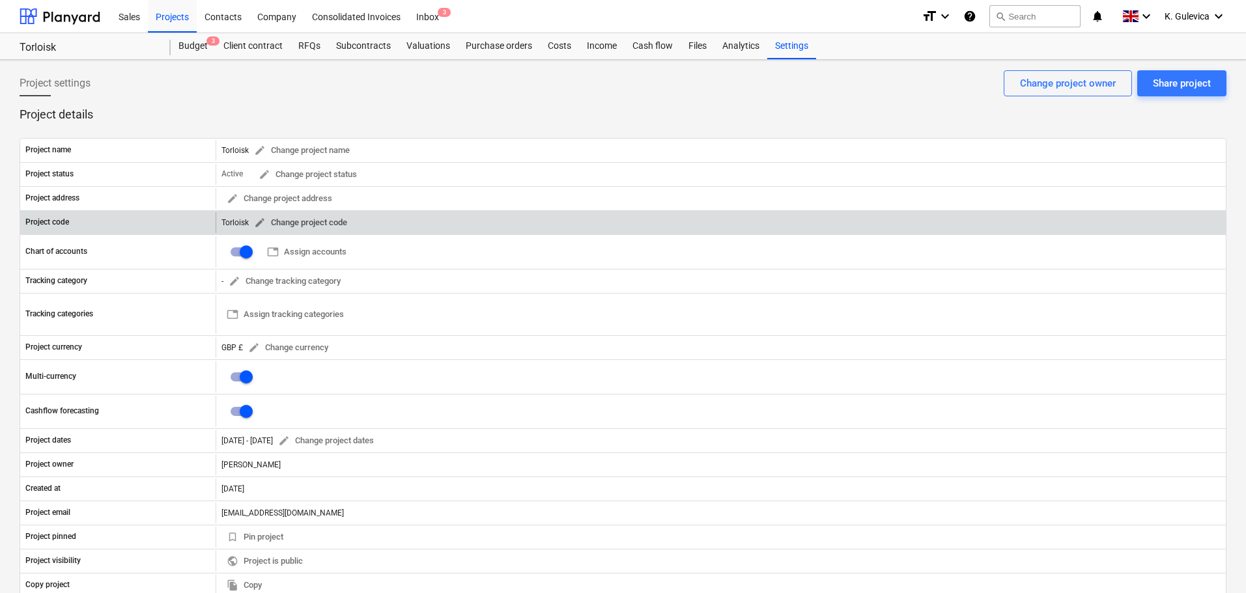
click at [261, 224] on span "edit" at bounding box center [260, 223] width 12 height 12
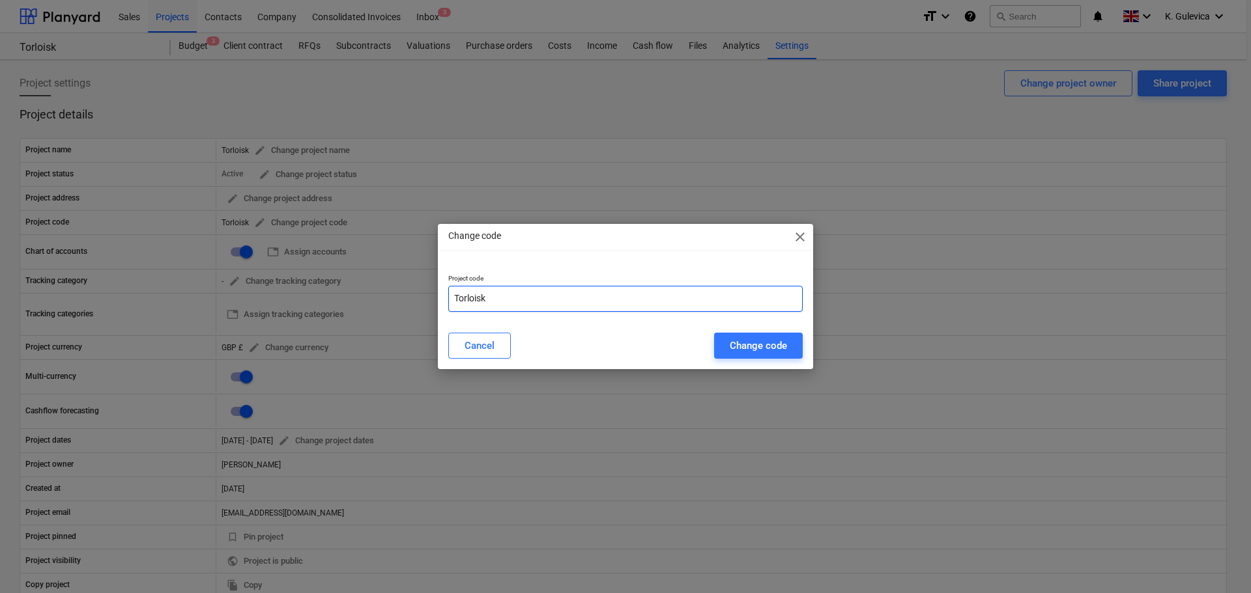
click at [454, 297] on input "Torloisk" at bounding box center [625, 299] width 354 height 26
click at [537, 299] on input "17Torloisk" at bounding box center [625, 299] width 354 height 26
paste input "SCO231003"
type input "17Torloisk-SCO231003"
click at [750, 348] on div "Change code" at bounding box center [758, 345] width 57 height 17
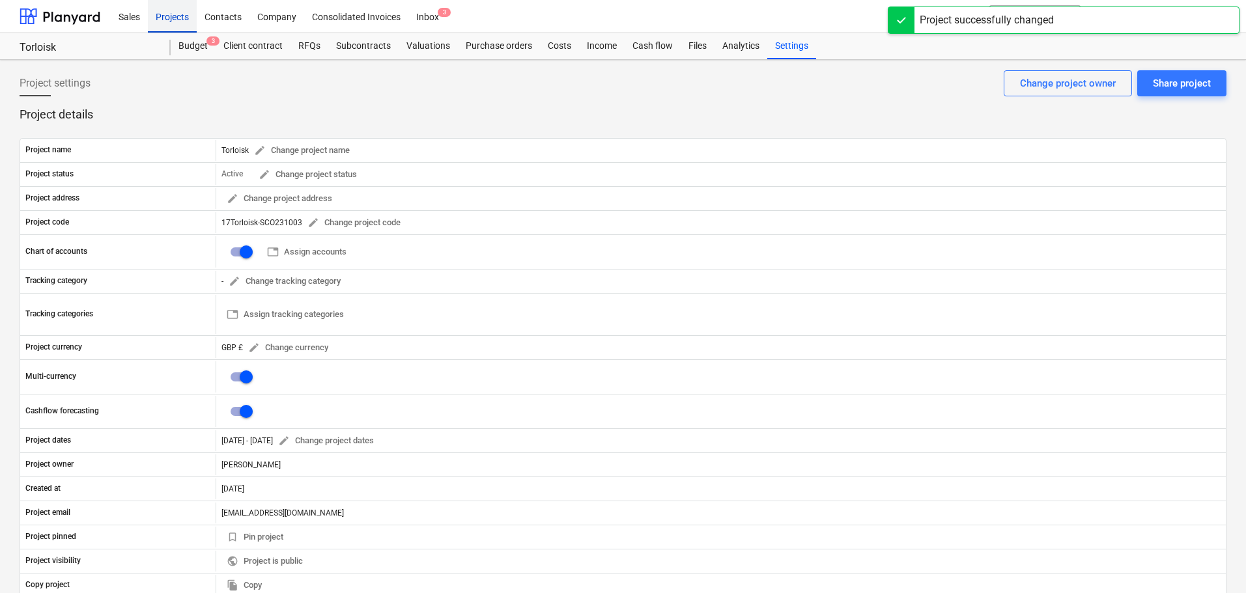
click at [171, 16] on div "Projects" at bounding box center [172, 15] width 49 height 33
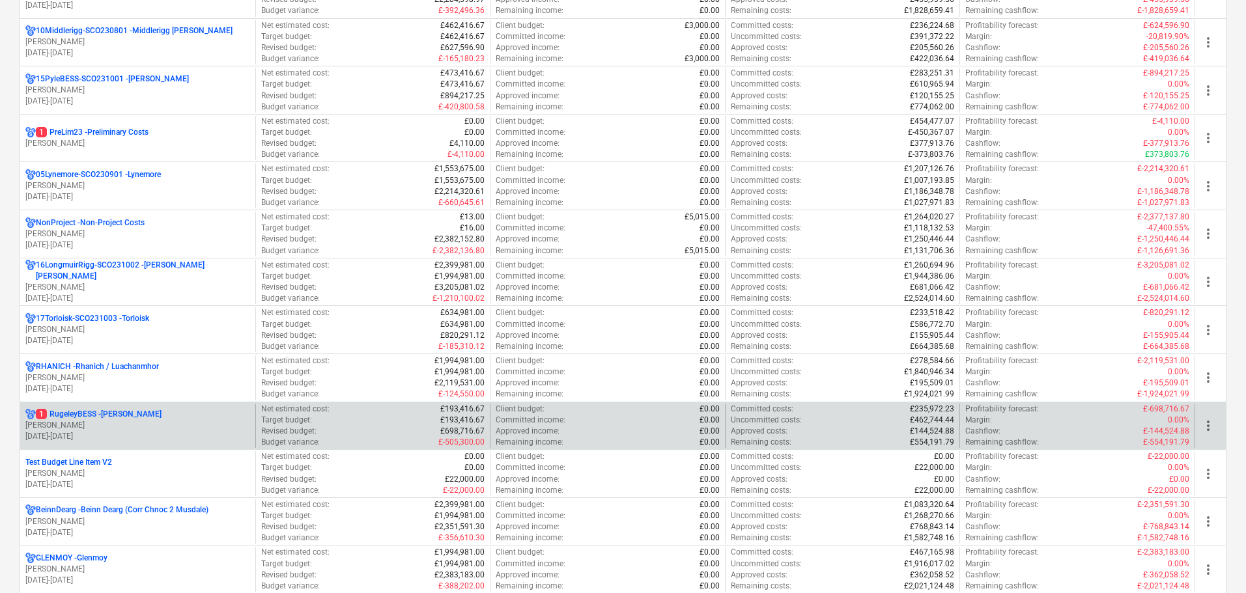
scroll to position [847, 0]
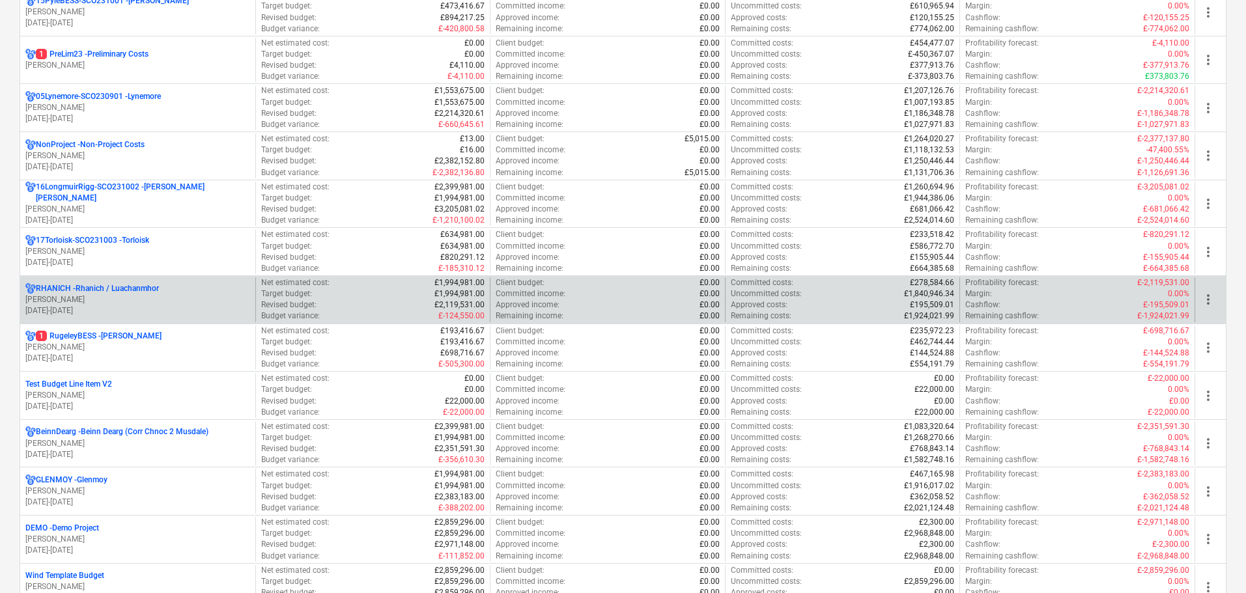
click at [87, 296] on p "[PERSON_NAME]" at bounding box center [137, 299] width 225 height 11
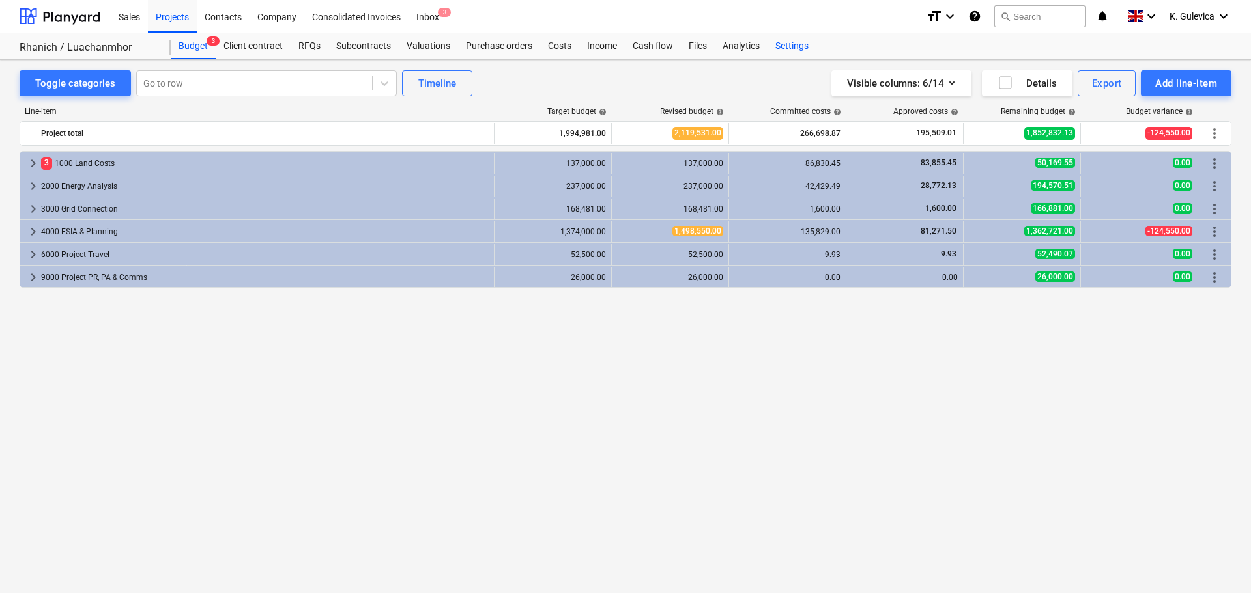
click at [792, 48] on div "Settings" at bounding box center [791, 46] width 49 height 26
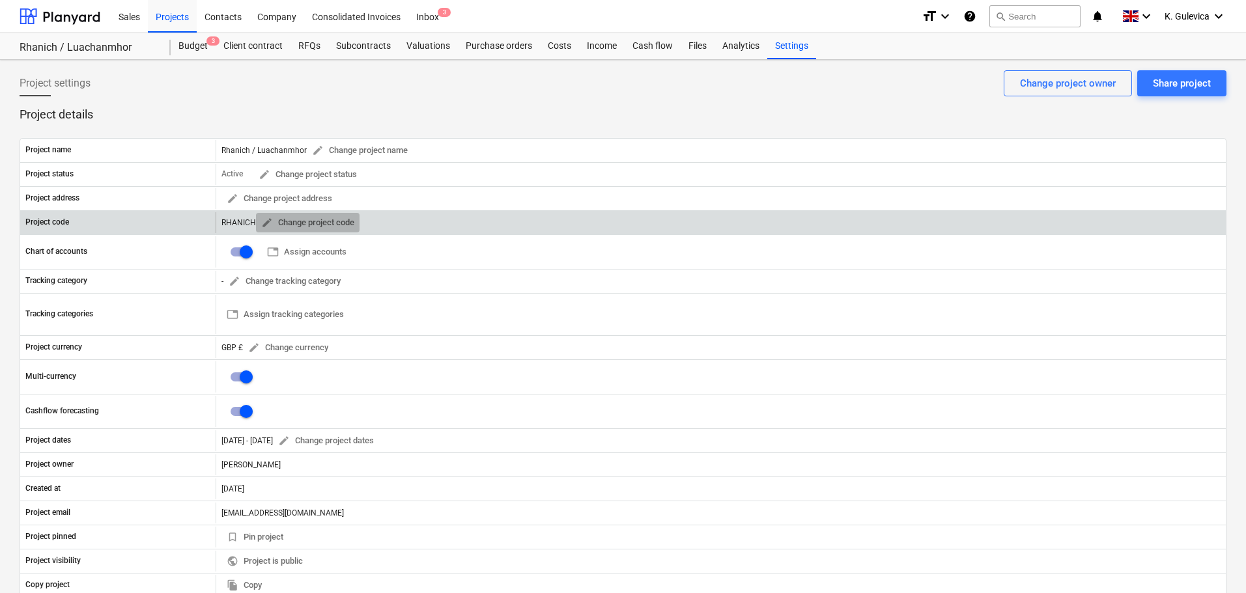
click at [266, 221] on span "edit" at bounding box center [267, 223] width 12 height 12
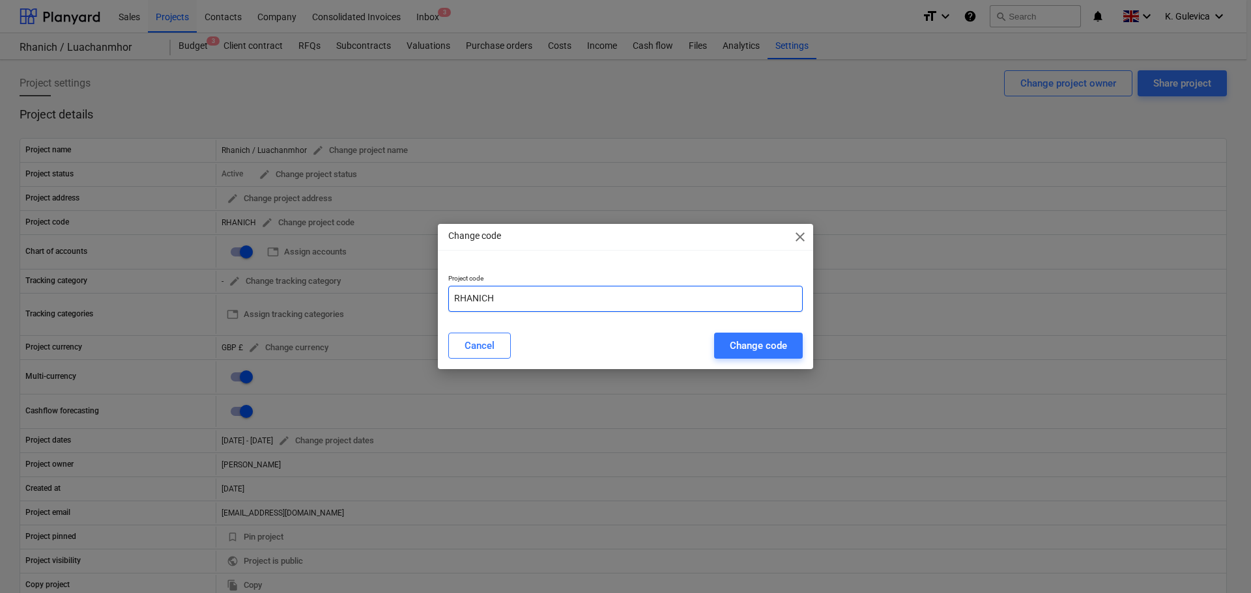
click at [455, 296] on input "RHANICH" at bounding box center [625, 299] width 354 height 26
click at [519, 297] on input "18RHANICH" at bounding box center [625, 299] width 354 height 26
paste input "SCO240101"
type input "18RHANICH-SCO240101"
click at [247, 148] on div "Change code close Project code 18RHANICH-SCO240101 Cancel Change code" at bounding box center [625, 296] width 1251 height 593
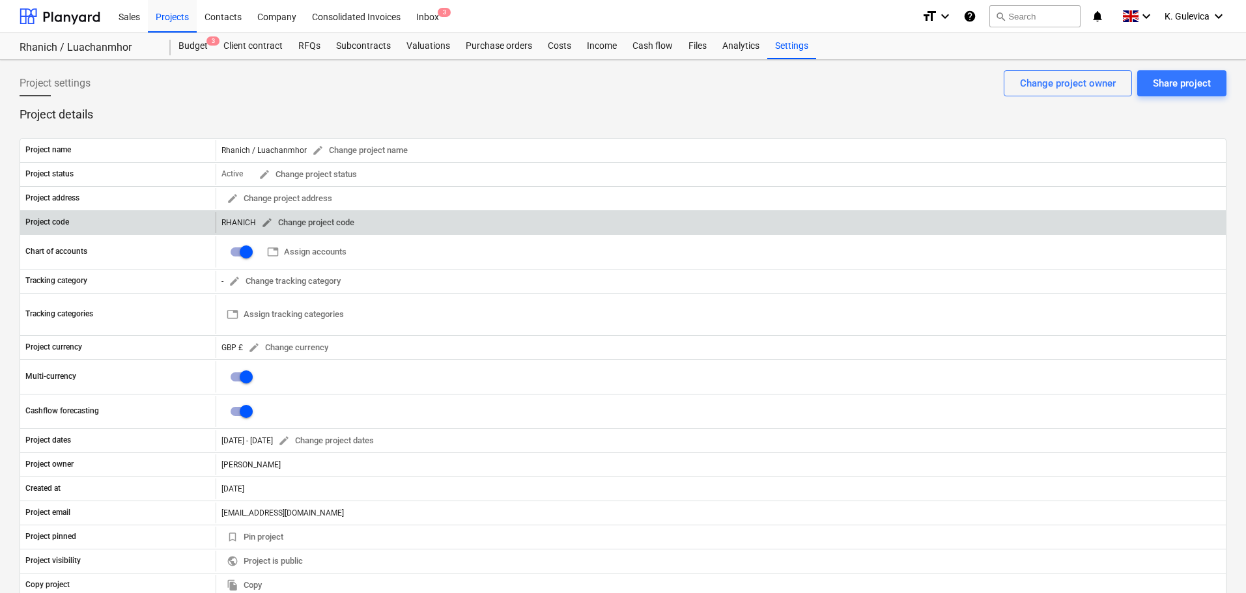
click at [264, 219] on span "edit" at bounding box center [267, 223] width 12 height 12
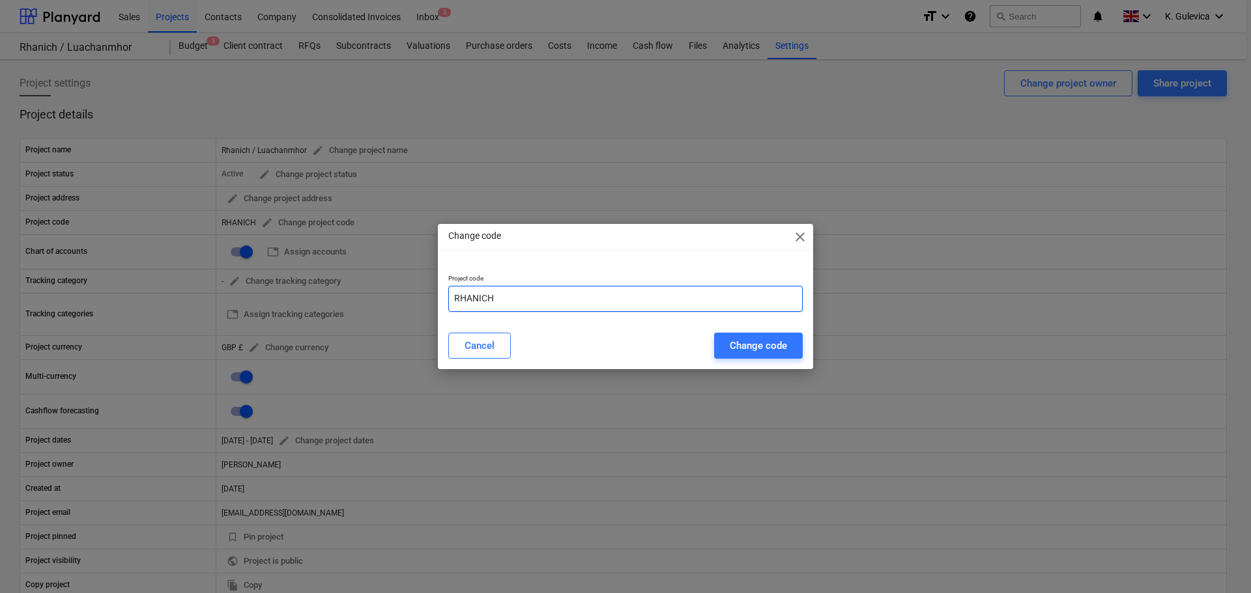
click at [455, 300] on input "RHANICH" at bounding box center [625, 299] width 354 height 26
click at [507, 299] on input "18RHANICH" at bounding box center [625, 299] width 354 height 26
paste input "SCO240101"
type input "18Rhanich-SCO240101"
click at [765, 345] on div "Change code" at bounding box center [758, 345] width 57 height 17
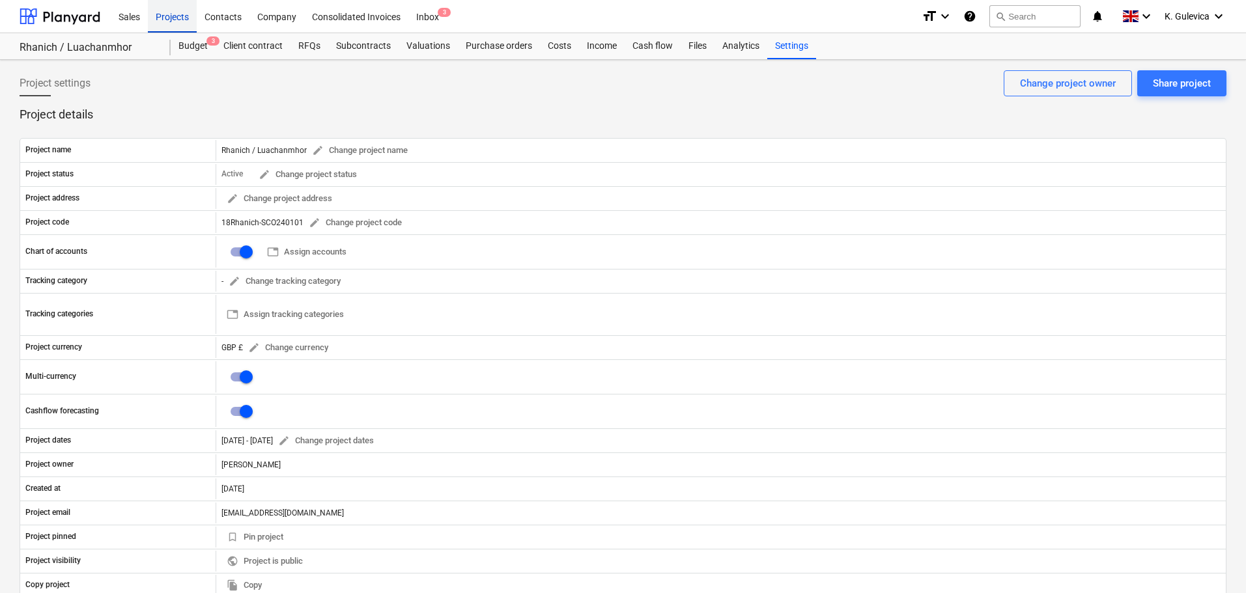
click at [175, 19] on div "Projects" at bounding box center [172, 15] width 49 height 33
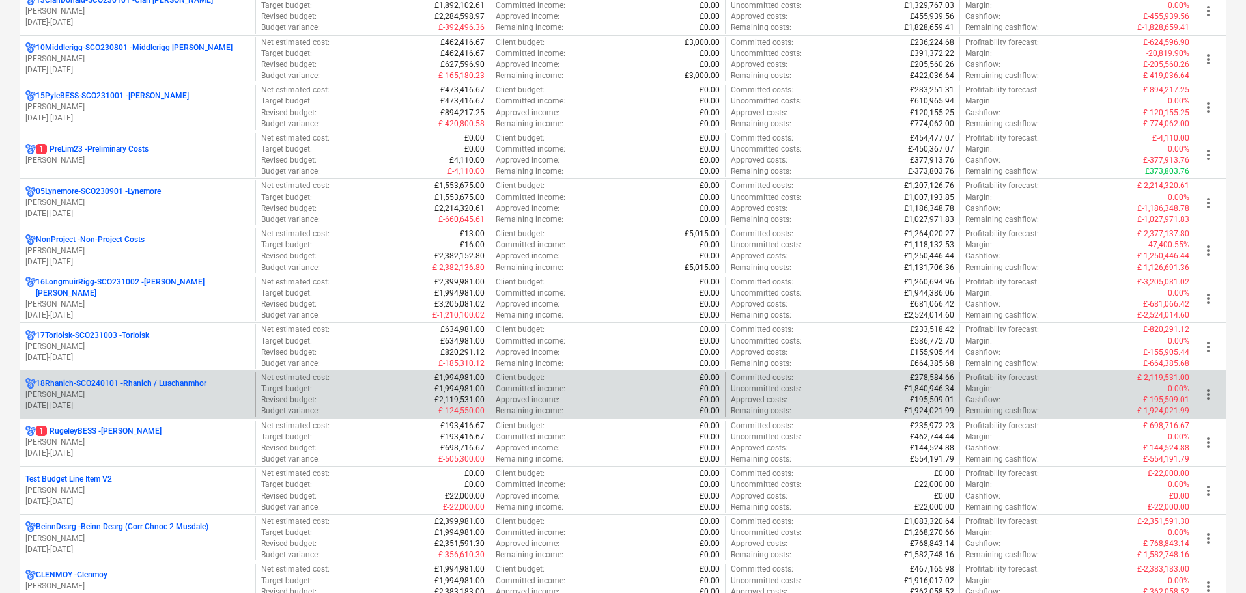
scroll to position [782, 0]
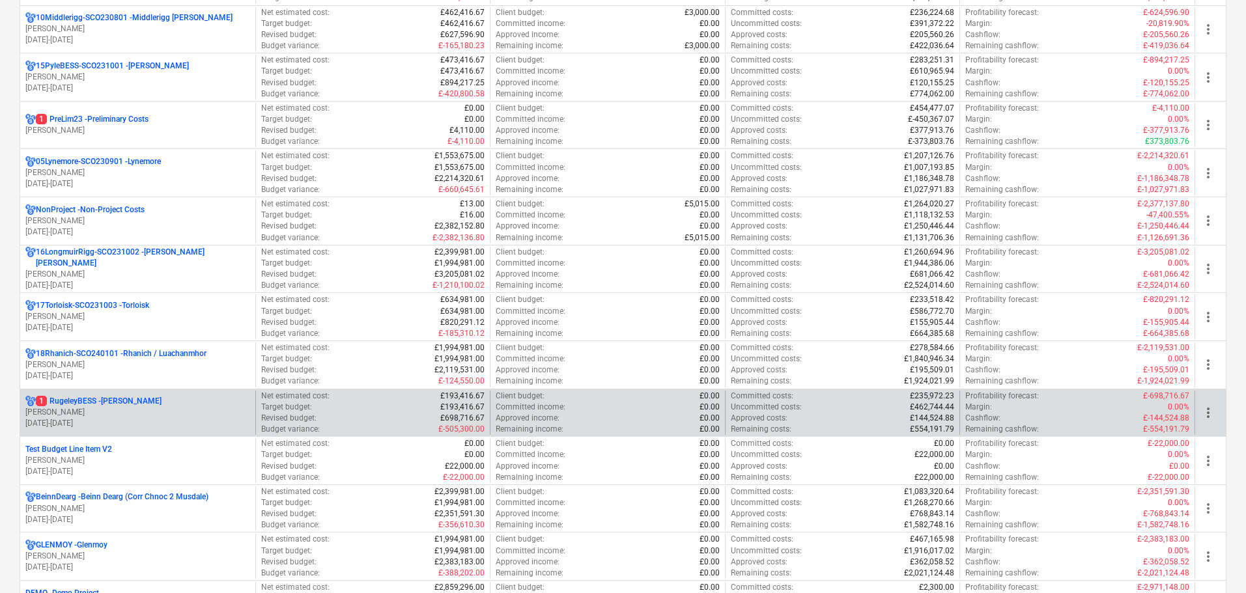
click at [126, 413] on p "[PERSON_NAME]" at bounding box center [137, 412] width 225 height 11
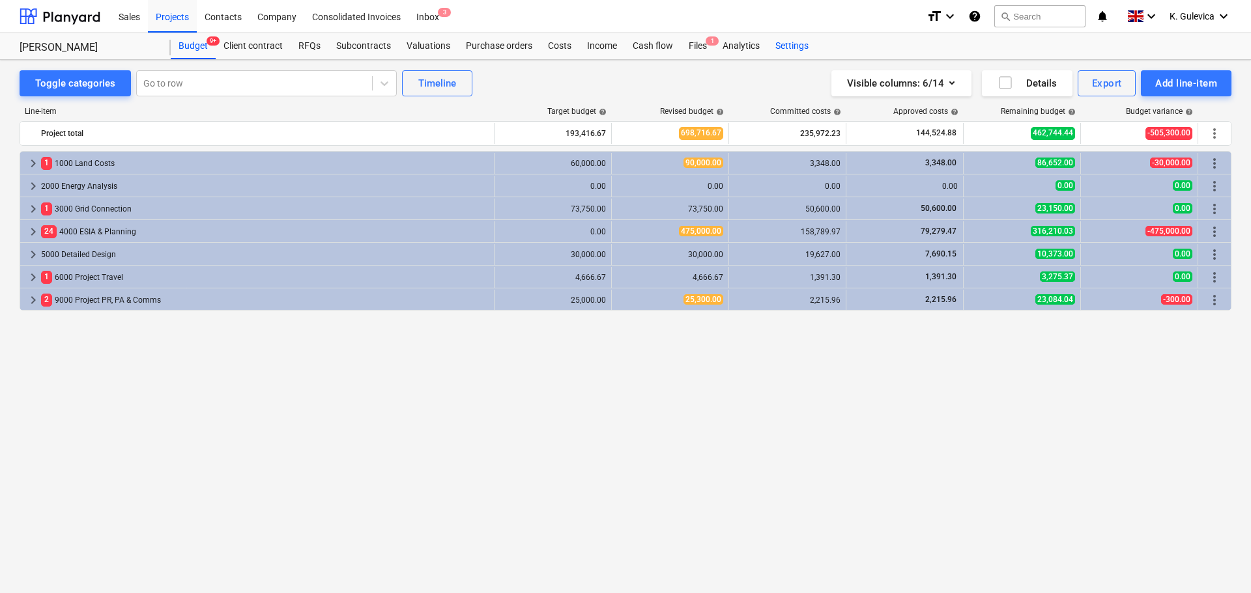
click at [802, 48] on div "Settings" at bounding box center [791, 46] width 49 height 26
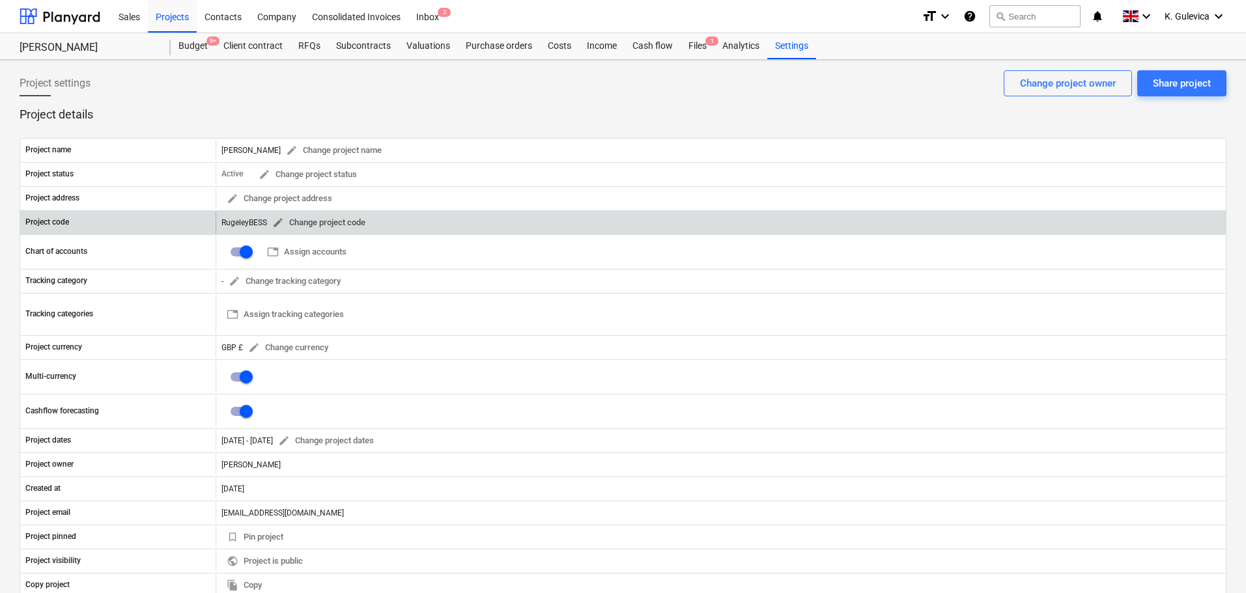
click at [279, 224] on span "edit" at bounding box center [278, 223] width 12 height 12
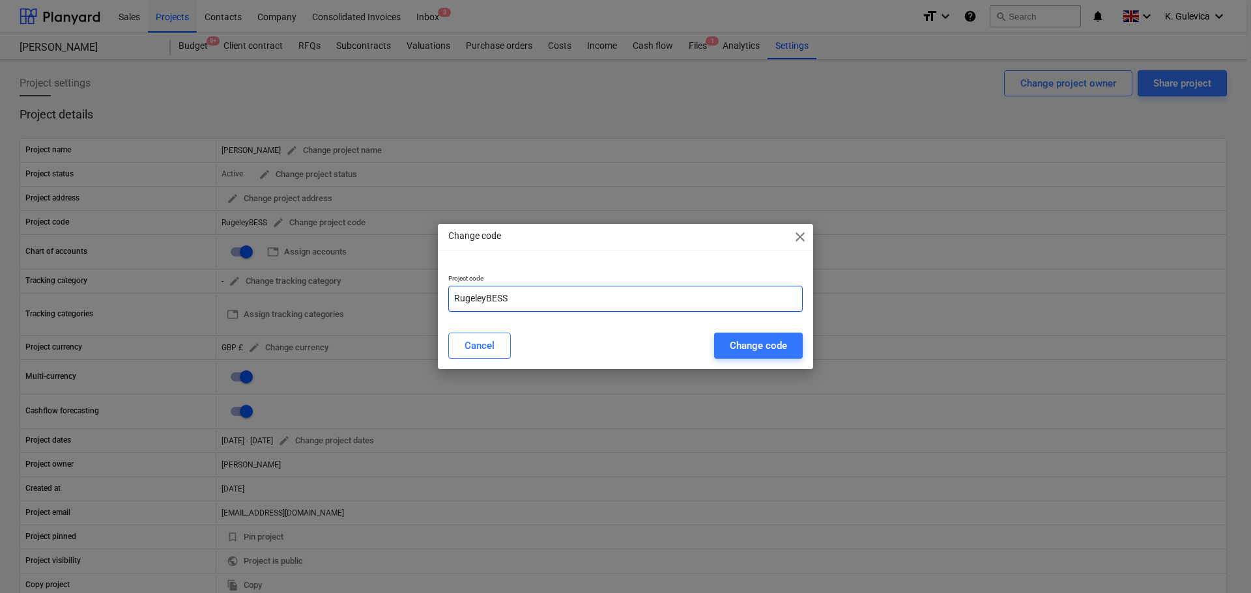
click at [455, 296] on input "RugeleyBESS" at bounding box center [625, 299] width 354 height 26
click at [550, 299] on input "14RugeleyBESS" at bounding box center [625, 299] width 354 height 26
paste input "SCO240301"
type input "14RugeleyBESS-SCO240301"
click at [751, 344] on div "Change code" at bounding box center [758, 345] width 57 height 17
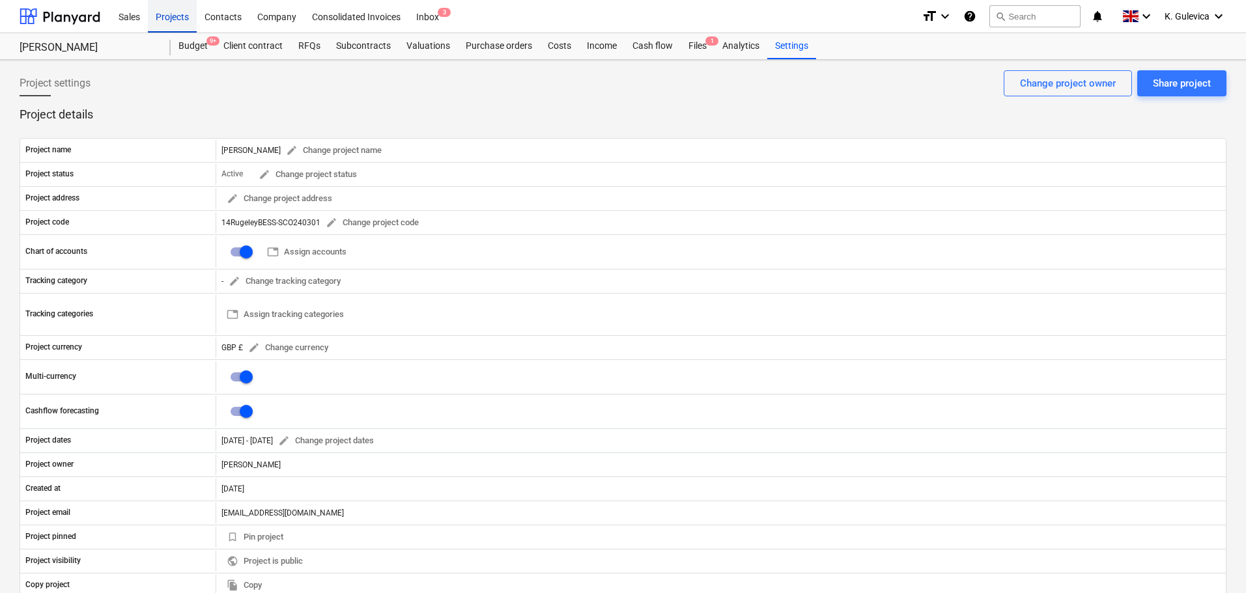
click at [172, 15] on div "Projects" at bounding box center [172, 15] width 49 height 33
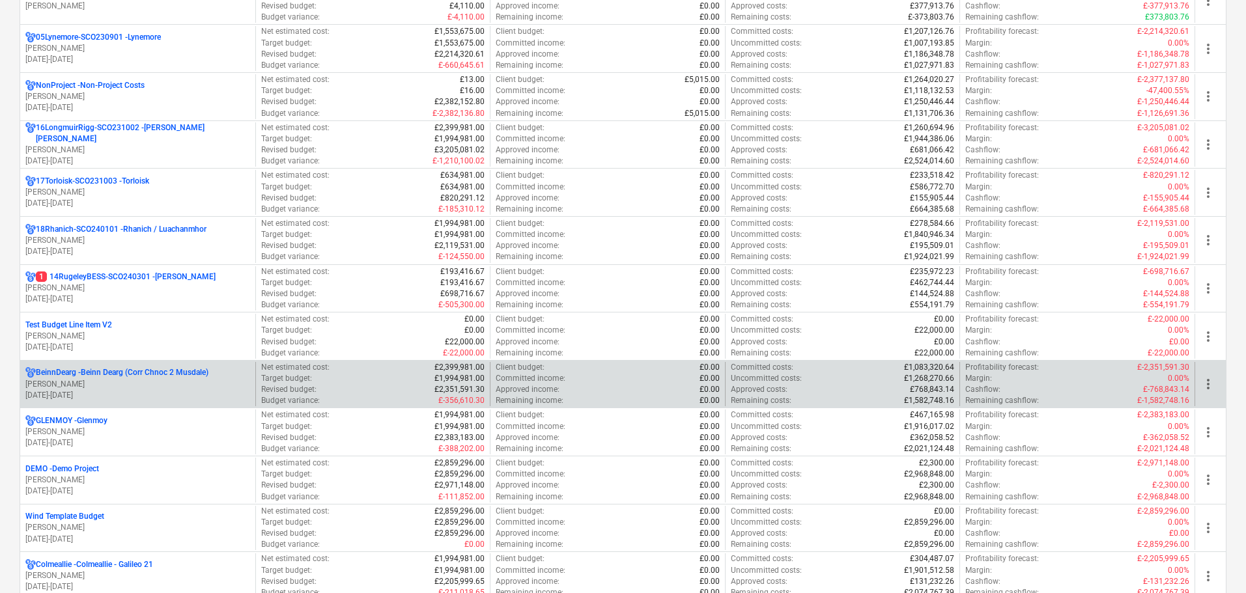
scroll to position [912, 0]
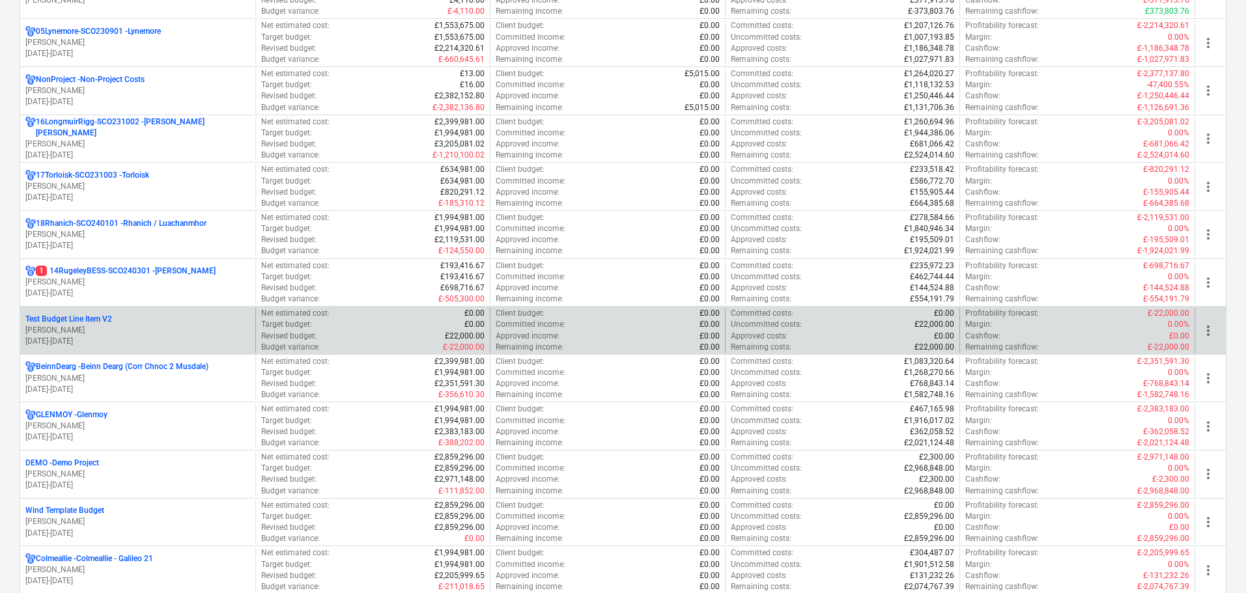
click at [103, 327] on p "[PERSON_NAME]" at bounding box center [137, 330] width 225 height 11
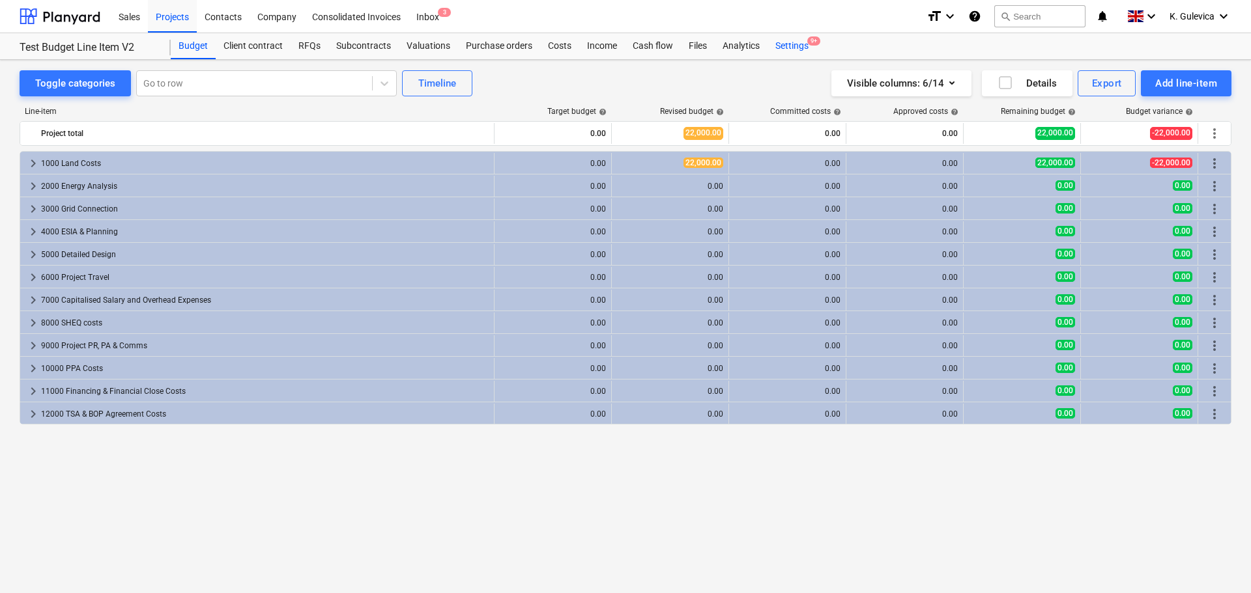
click at [790, 46] on div "Settings 9+" at bounding box center [791, 46] width 49 height 26
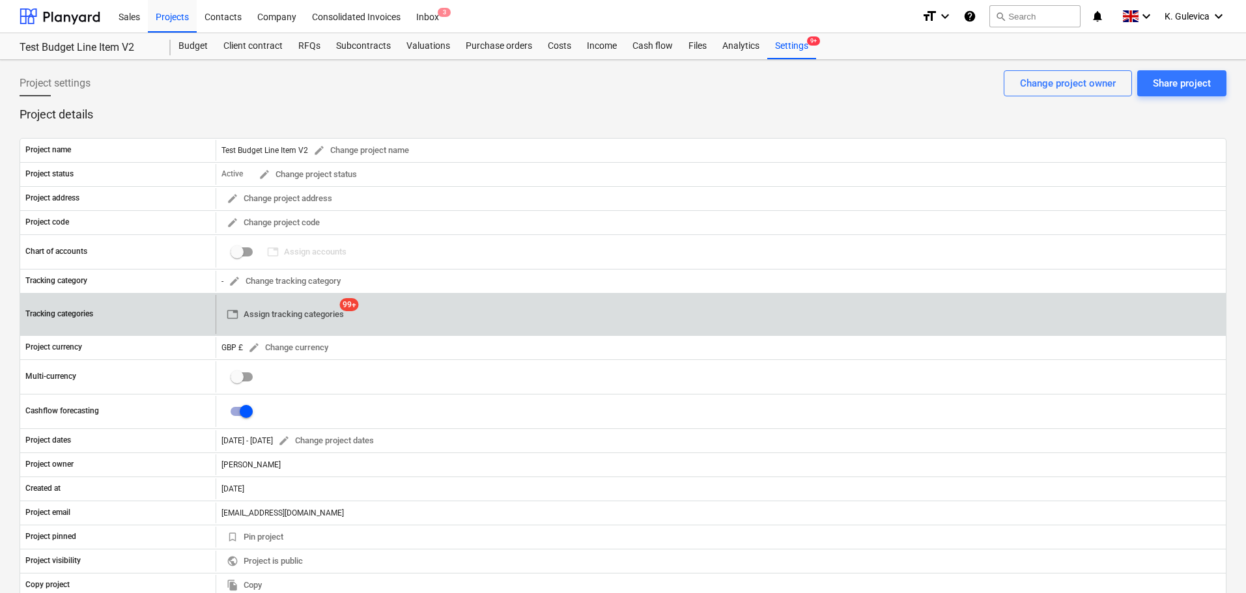
click at [311, 315] on span "table Assign tracking categories" at bounding box center [285, 314] width 117 height 15
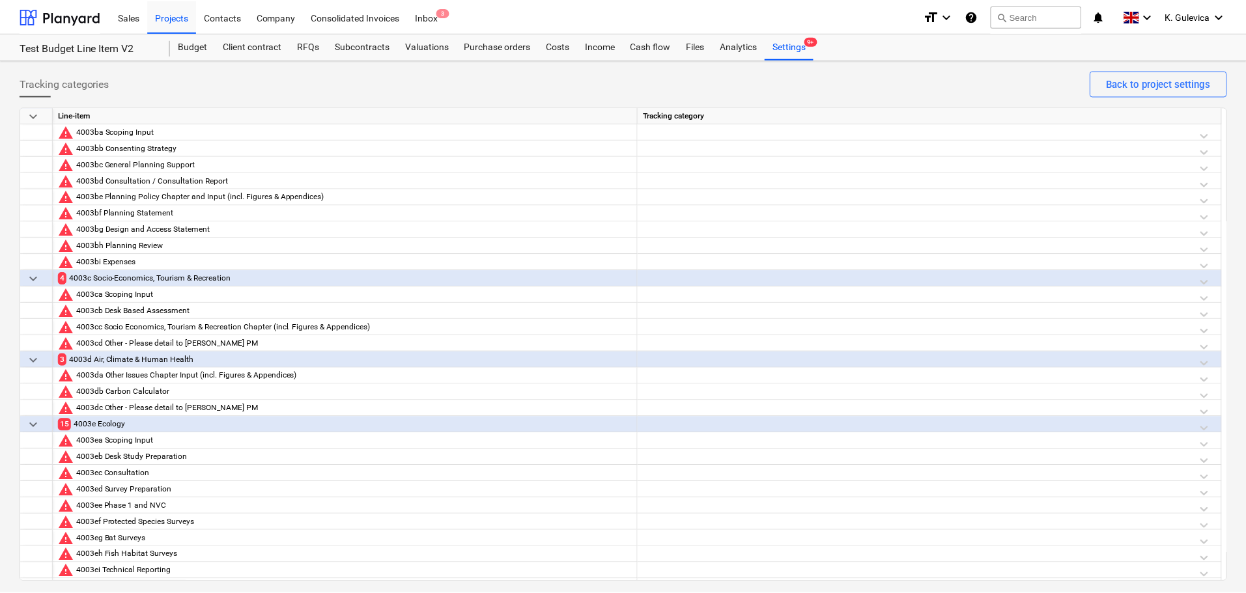
scroll to position [261, 0]
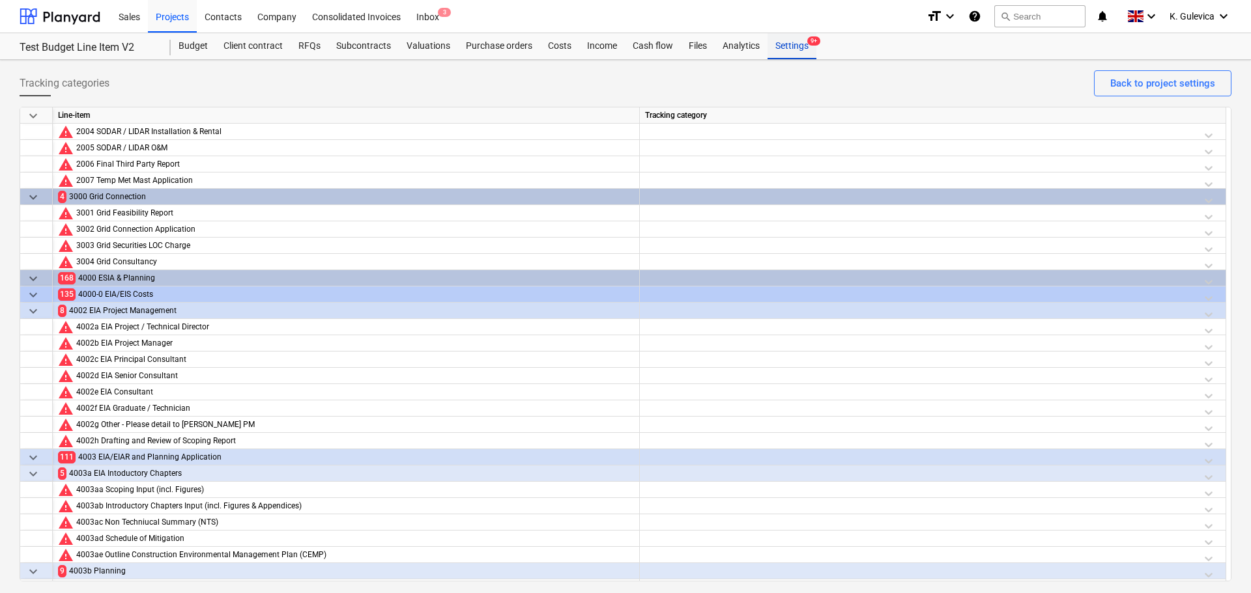
click at [786, 49] on div "Settings 9+" at bounding box center [791, 46] width 49 height 26
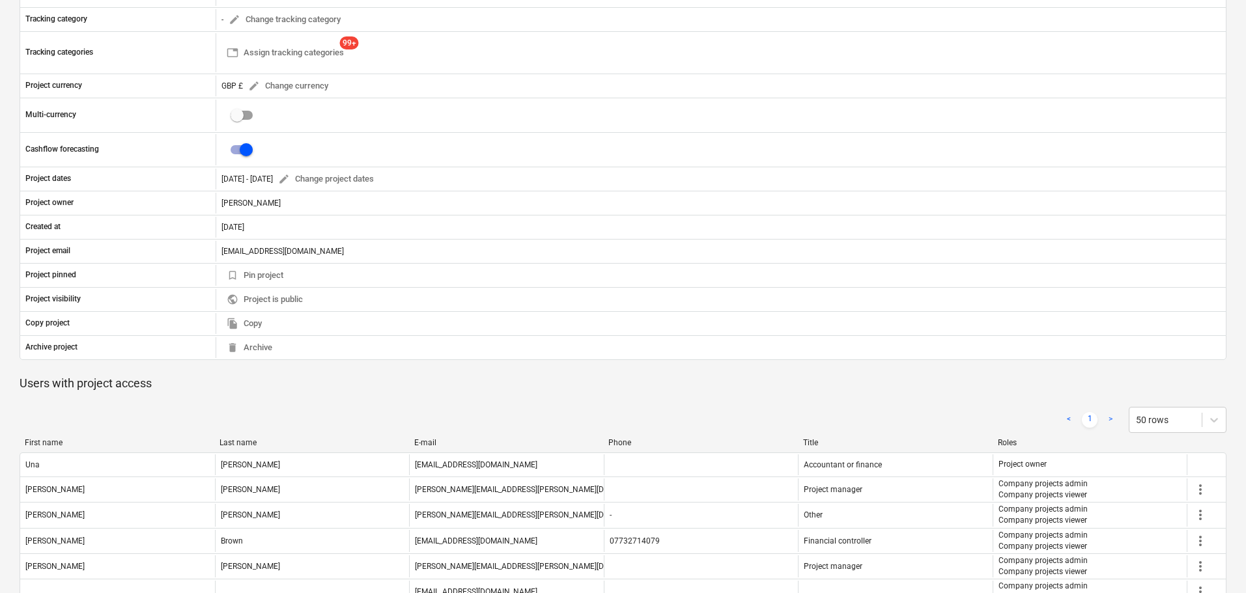
scroll to position [456, 0]
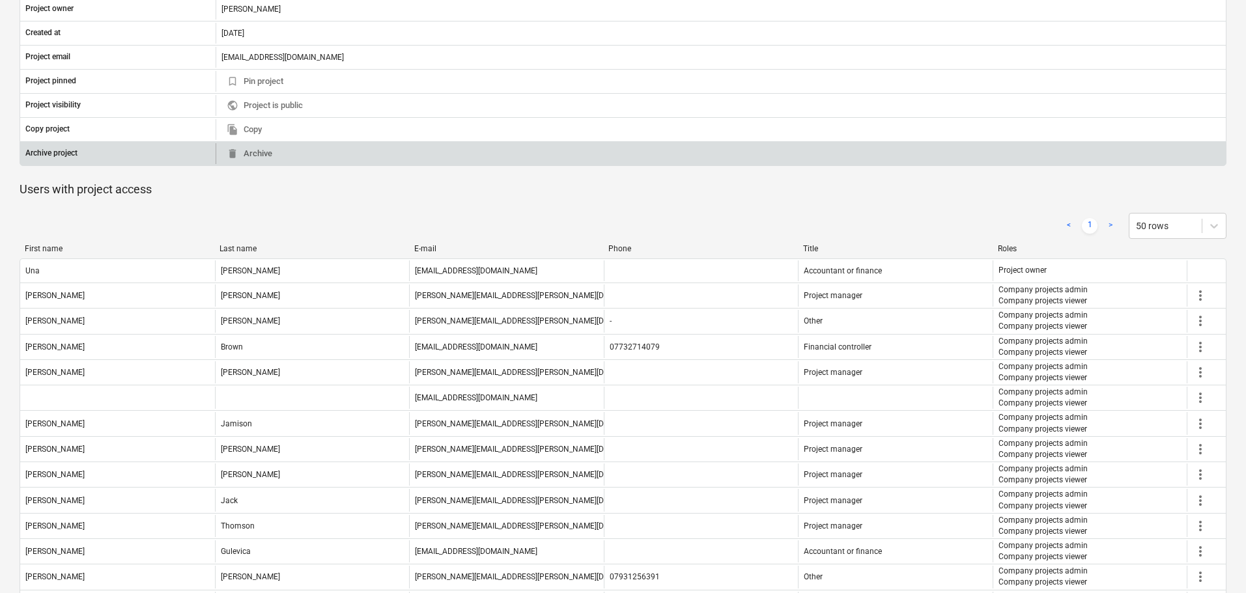
click at [281, 152] on div "delete Archive" at bounding box center [721, 153] width 1010 height 21
click at [262, 149] on span "delete Archive" at bounding box center [250, 154] width 46 height 15
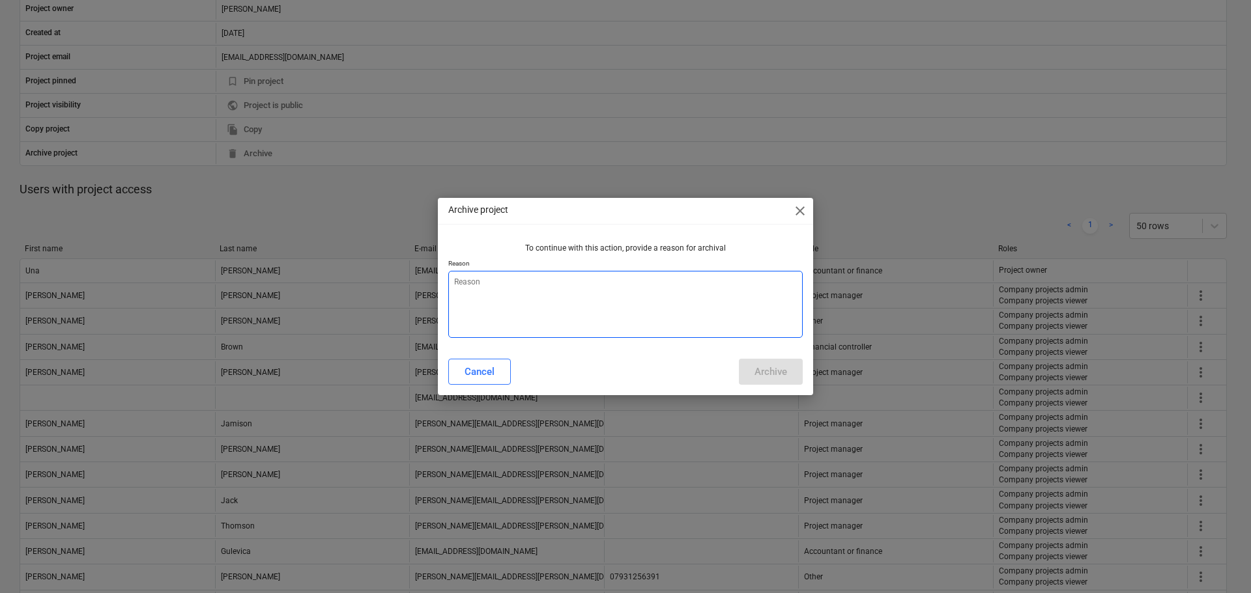
click at [552, 305] on textarea at bounding box center [625, 304] width 354 height 67
type textarea "x"
type textarea "T"
type textarea "x"
type textarea "Te"
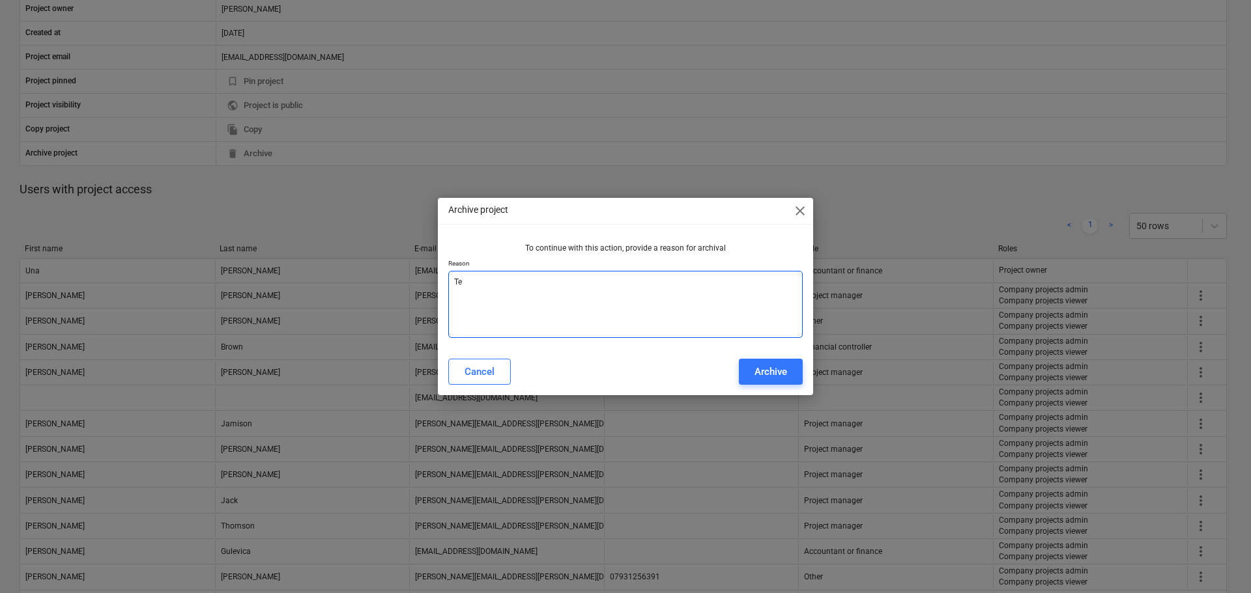
type textarea "x"
type textarea "T"
type textarea "x"
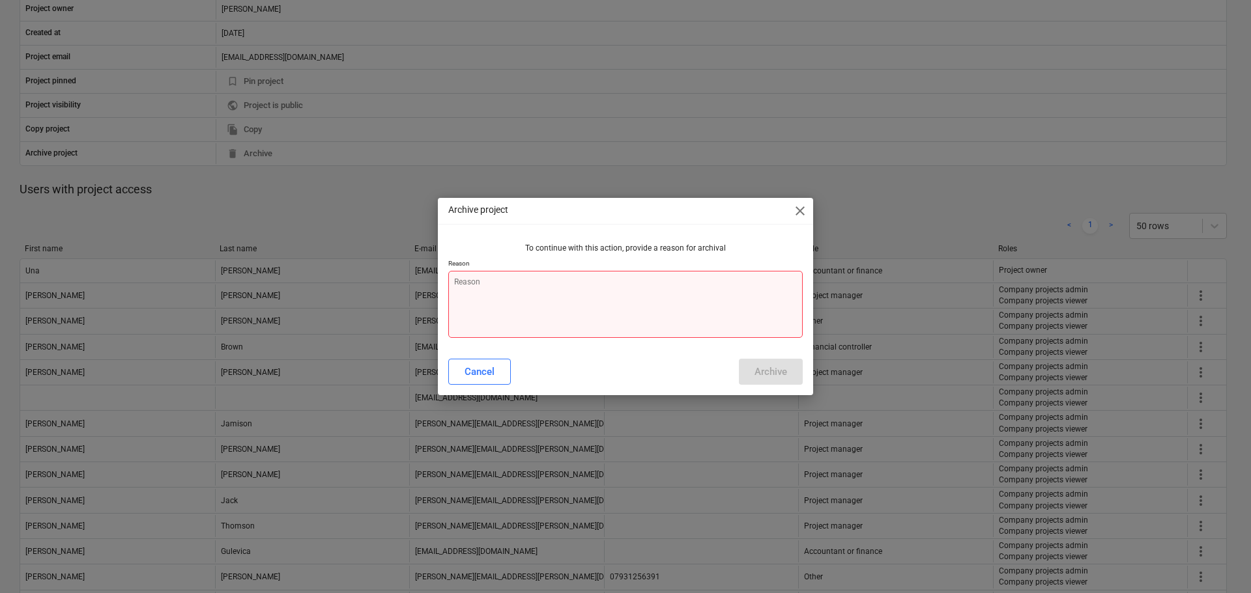
type textarea "x"
type textarea "w"
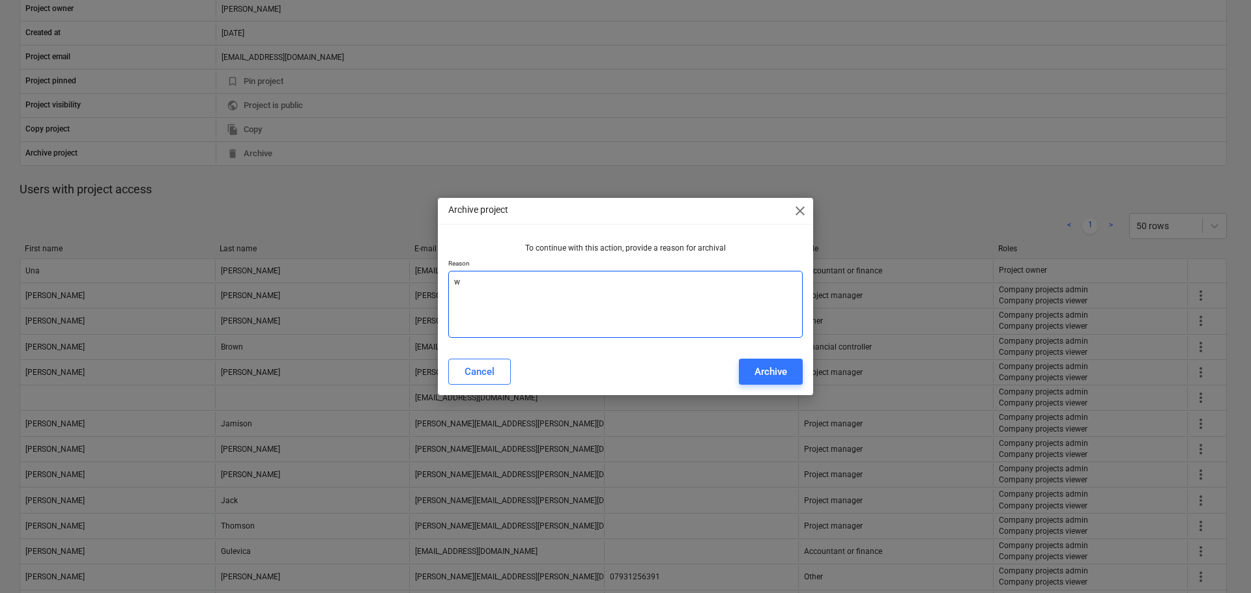
type textarea "x"
type textarea "wa"
type textarea "x"
type textarea "was"
type textarea "x"
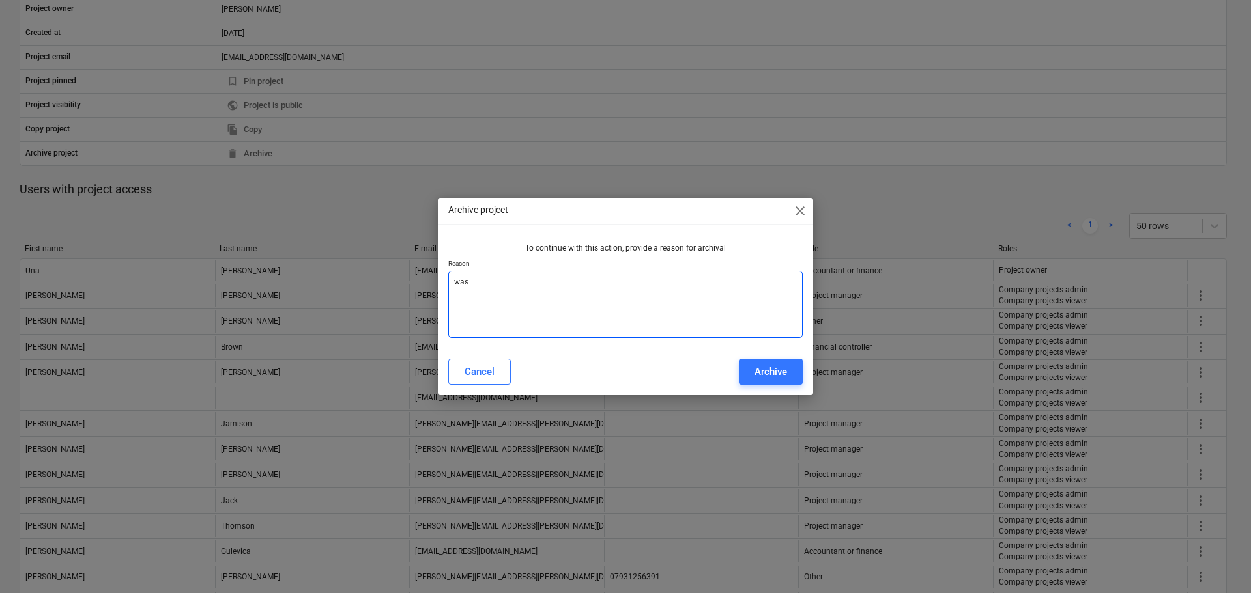
type textarea "was"
type textarea "x"
type textarea "was t"
type textarea "x"
type textarea "was te"
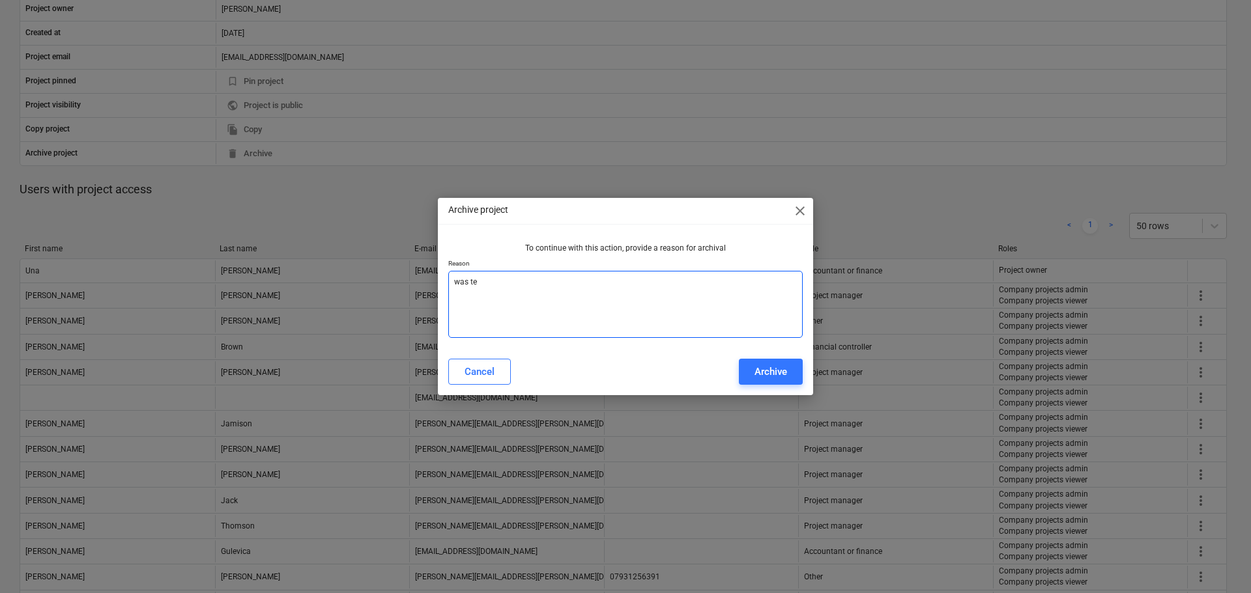
type textarea "x"
type textarea "was tes"
type textarea "x"
type textarea "was test"
type textarea "x"
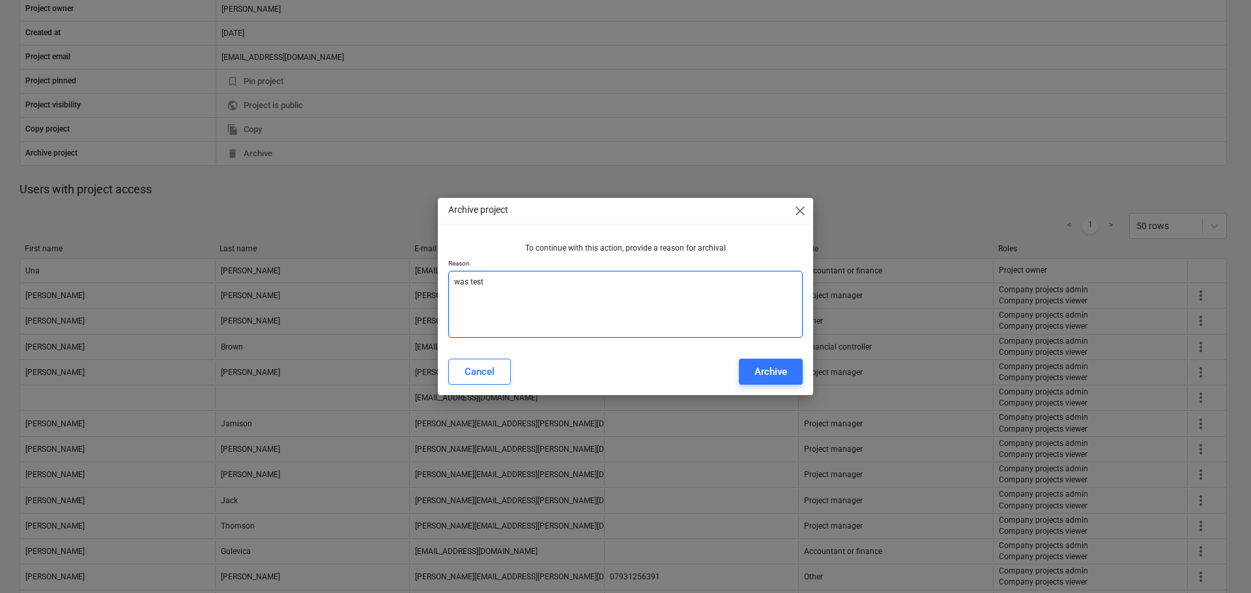
type textarea "was test"
type textarea "x"
type textarea "was test p"
type textarea "x"
type textarea "was test pr"
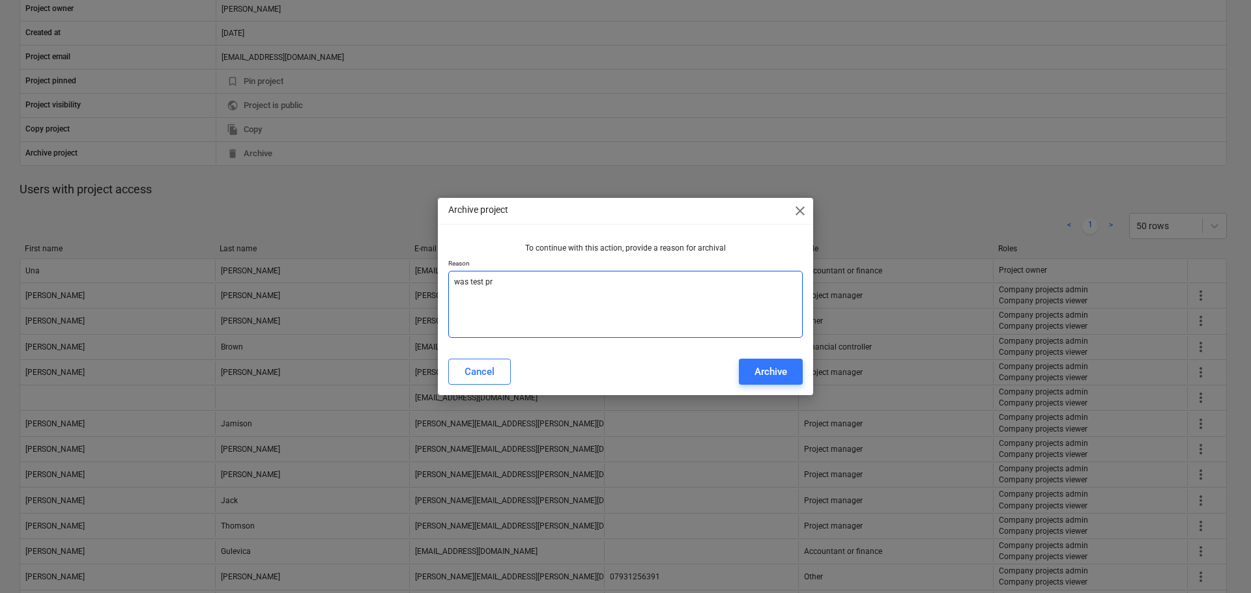
type textarea "x"
type textarea "was test pro"
type textarea "x"
type textarea "was test prof"
type textarea "x"
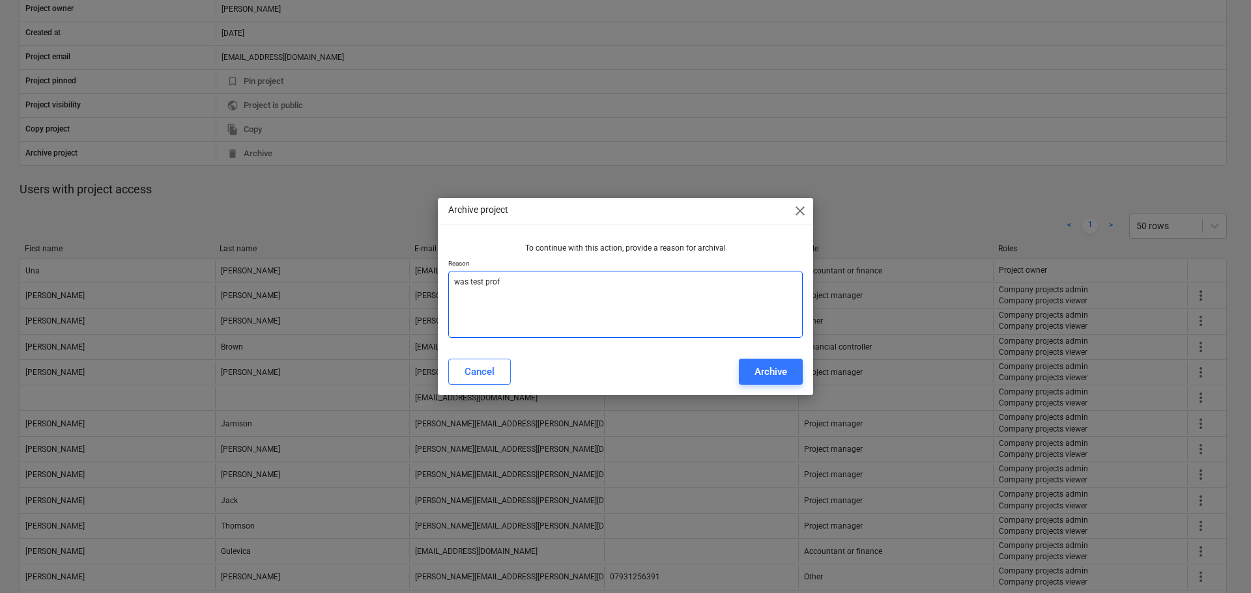
type textarea "was test pro"
type textarea "x"
type textarea "was test proj"
type textarea "x"
type textarea "was test proje"
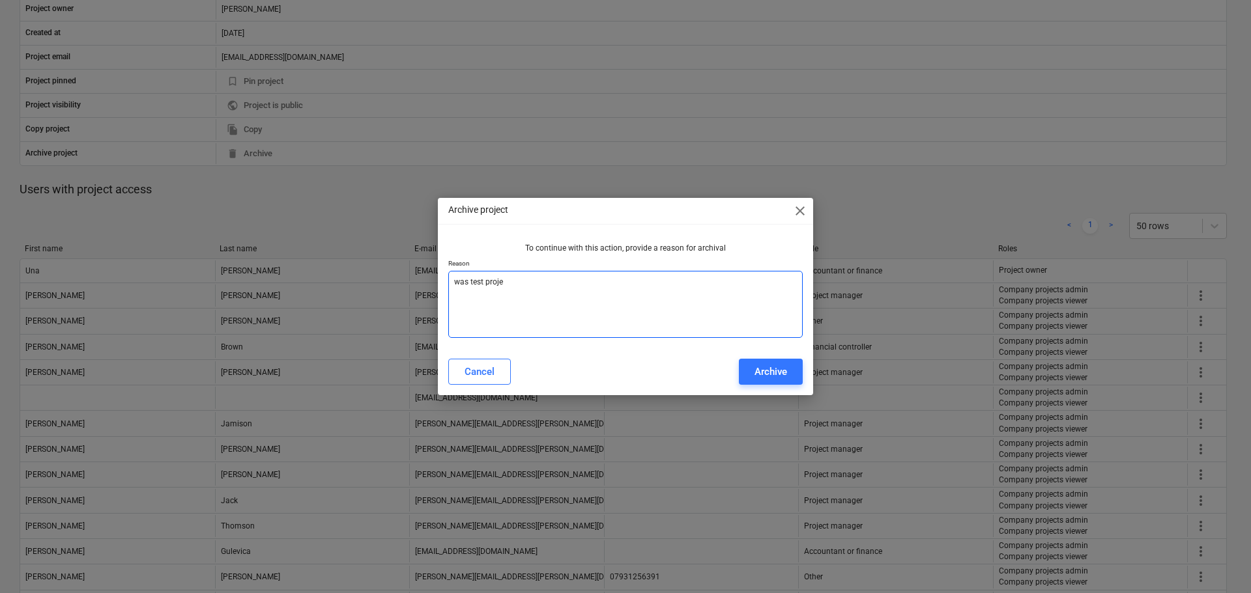
type textarea "x"
type textarea "was test projec"
type textarea "x"
type textarea "was test project"
click at [794, 369] on button "Archive" at bounding box center [771, 372] width 64 height 26
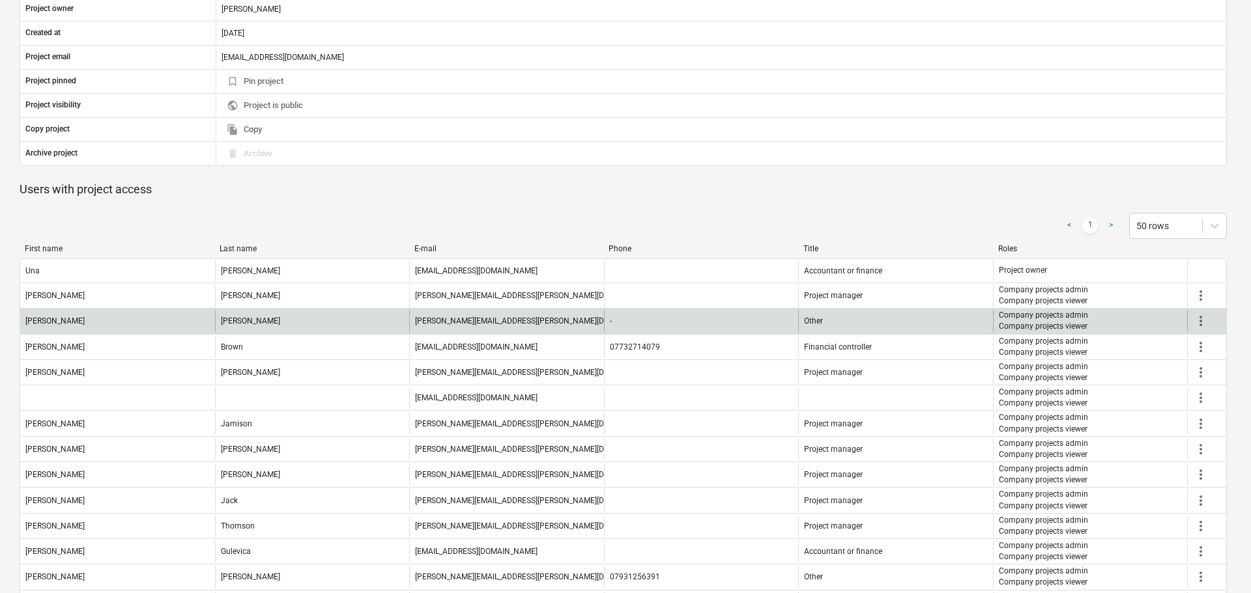
type textarea "x"
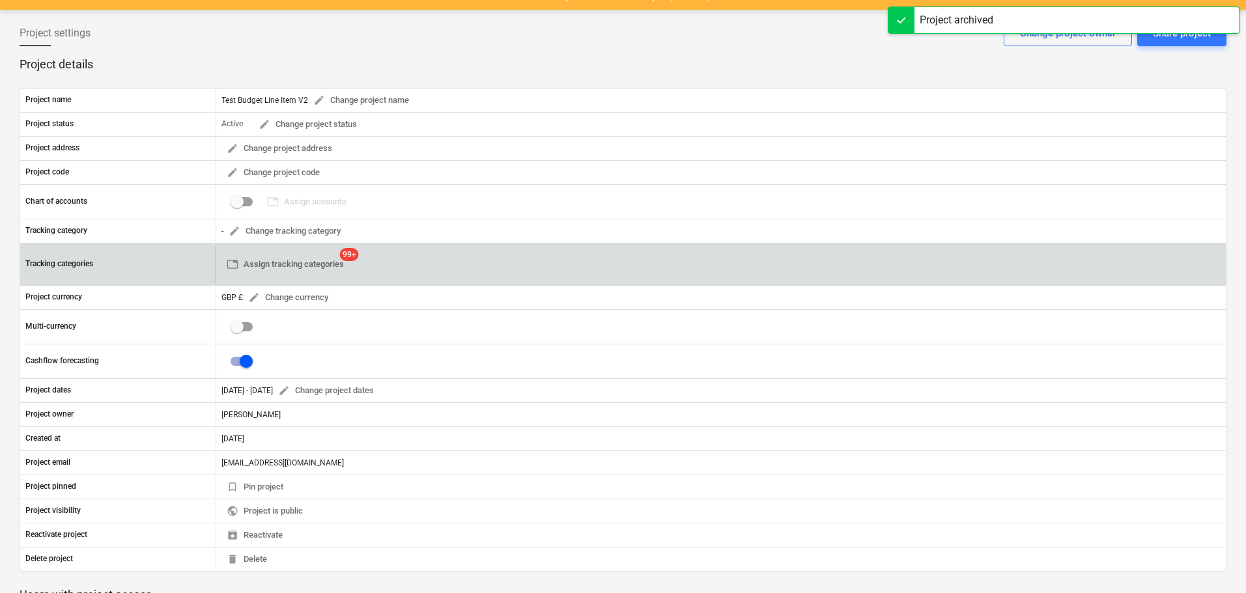
scroll to position [0, 0]
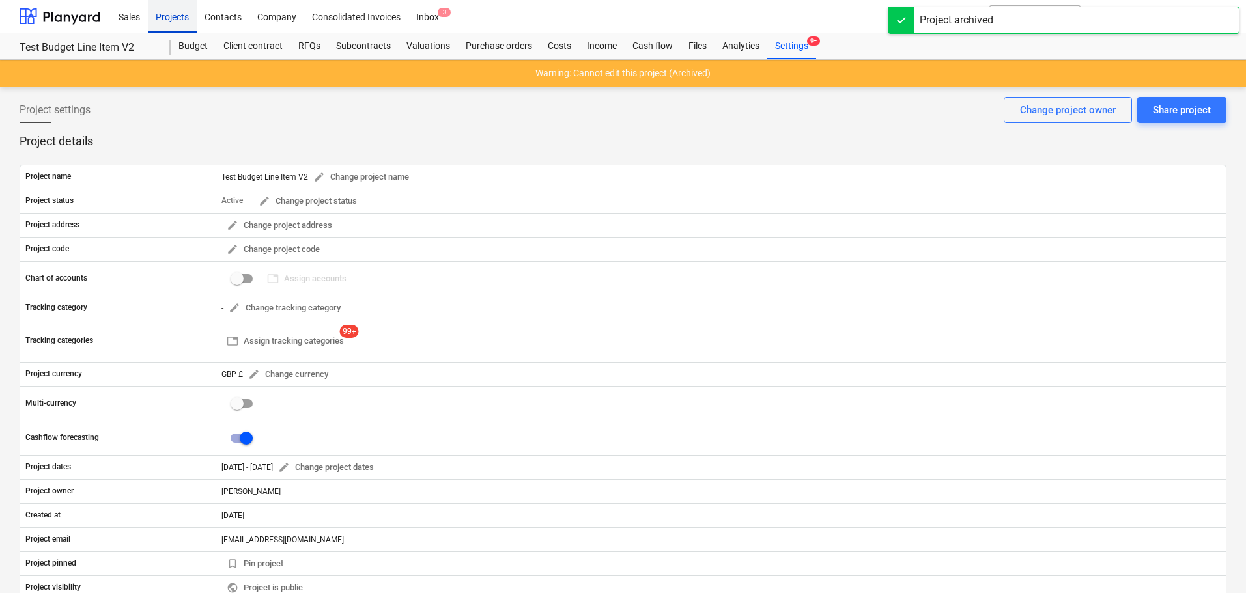
click at [164, 16] on div "Projects" at bounding box center [172, 15] width 49 height 33
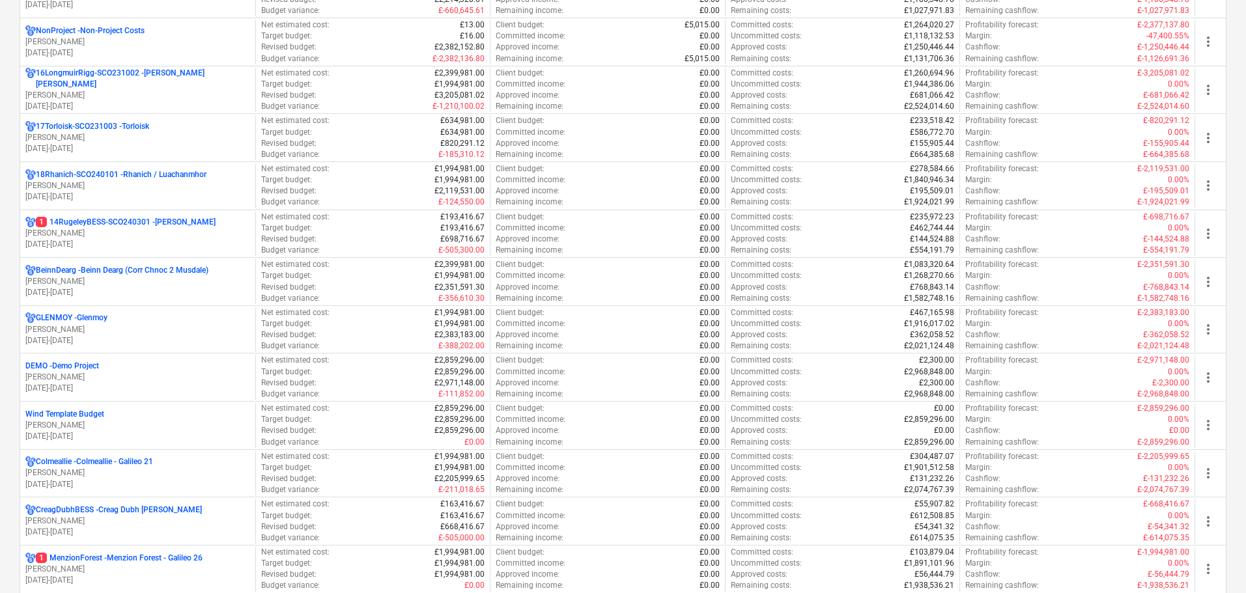
scroll to position [1042, 0]
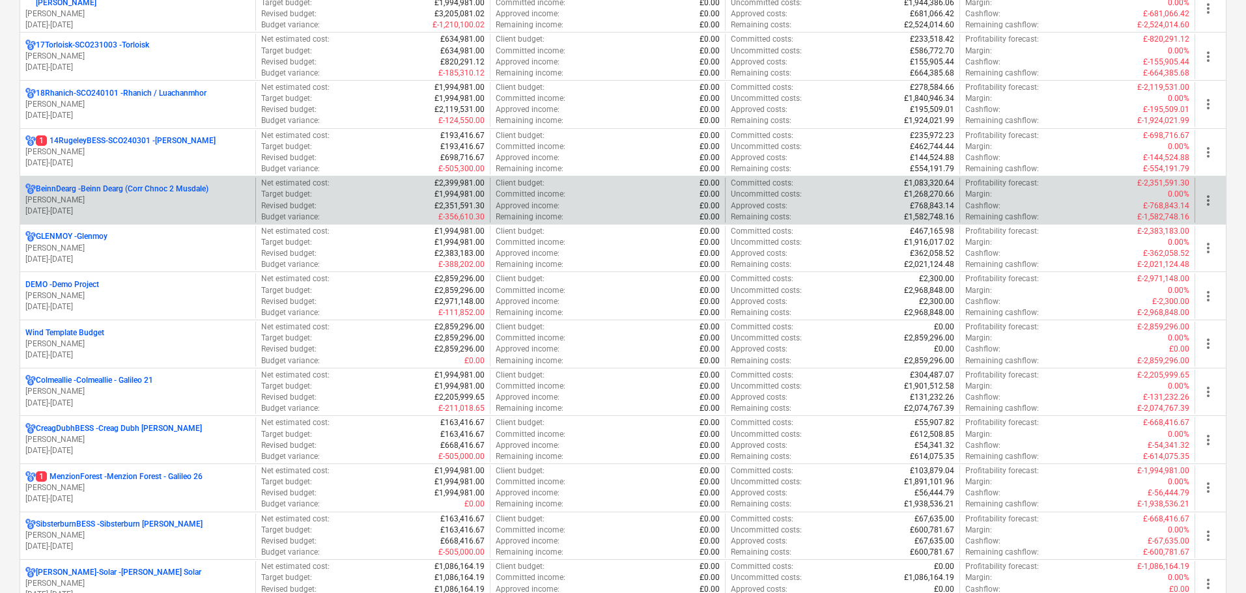
click at [73, 193] on p "BeinnDearg - Beinn Dearg (Corr Chnoc 2 Musdale)" at bounding box center [122, 189] width 173 height 11
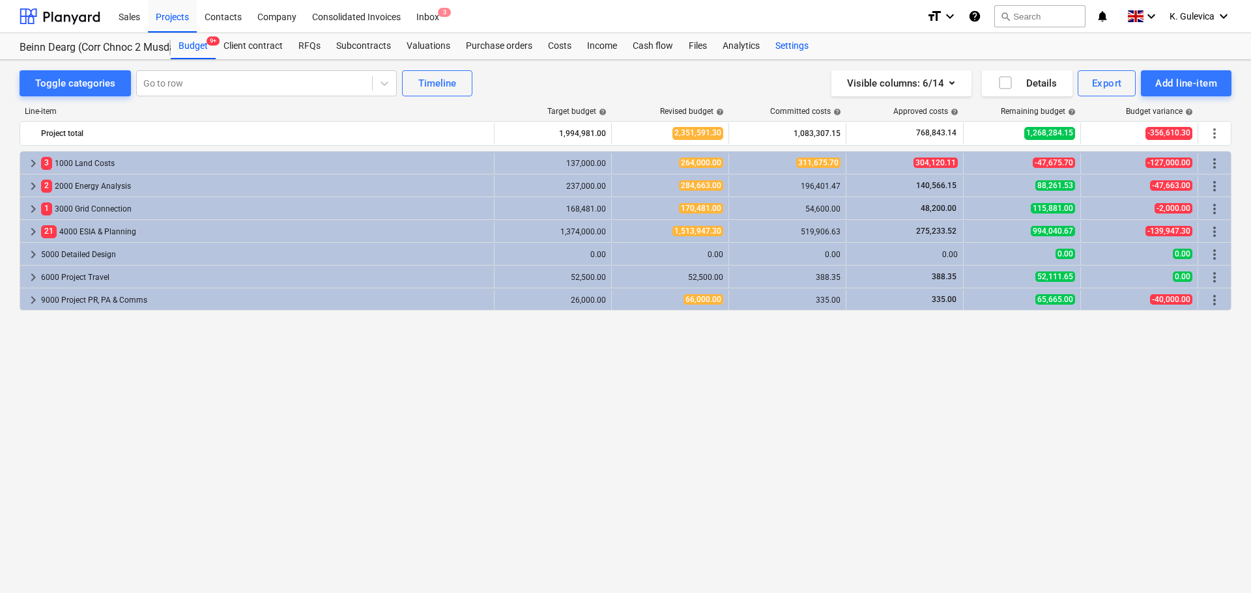
click at [794, 43] on div "Settings" at bounding box center [791, 46] width 49 height 26
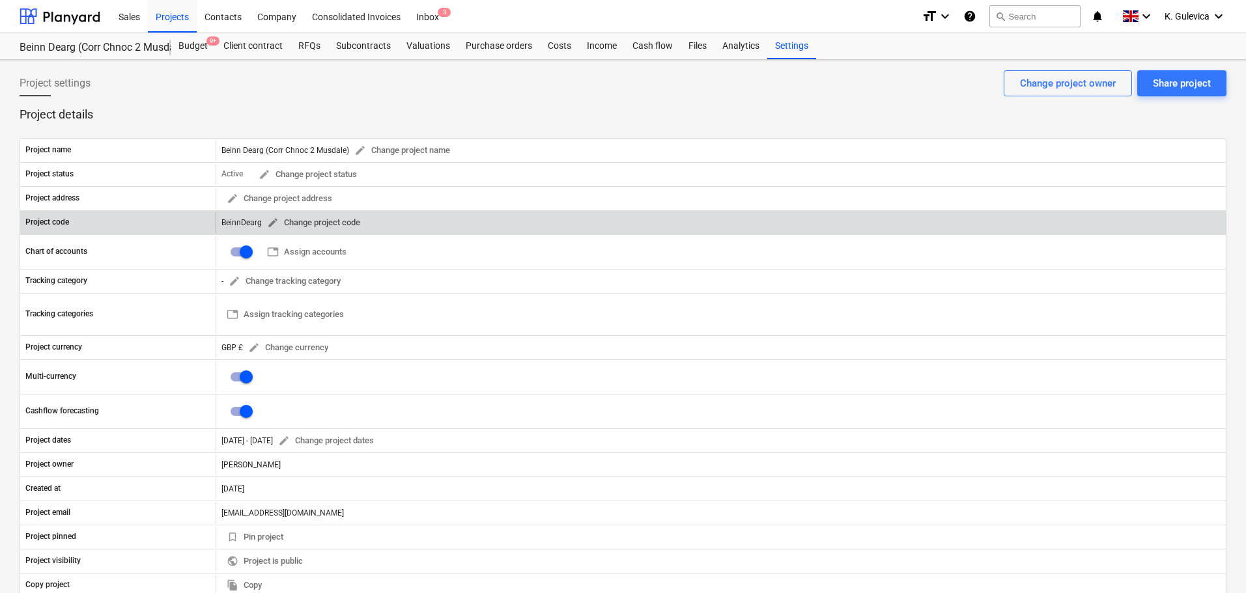
click at [271, 222] on span "edit" at bounding box center [273, 223] width 12 height 12
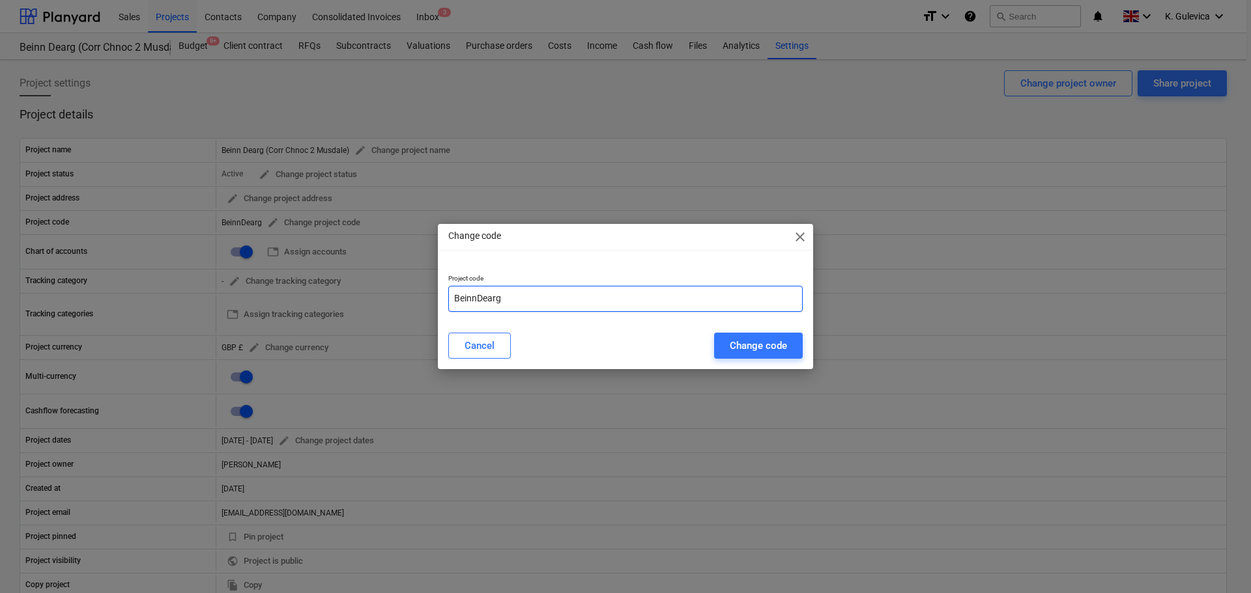
click at [453, 296] on input "BeinnDearg" at bounding box center [625, 299] width 354 height 26
click at [545, 301] on input "19BeinnDearg" at bounding box center [625, 299] width 354 height 26
paste input "SCO240302"
type input "19BeinnDearg-SCO240302"
click at [749, 343] on div "Change code" at bounding box center [758, 345] width 57 height 17
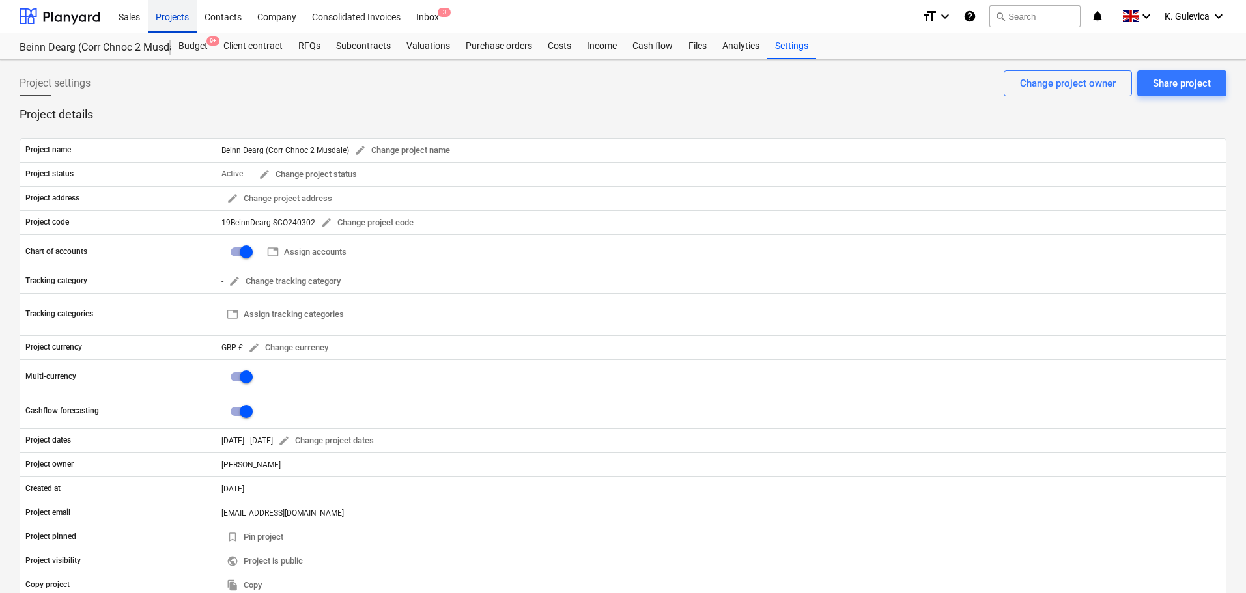
click at [167, 17] on div "Projects" at bounding box center [172, 15] width 49 height 33
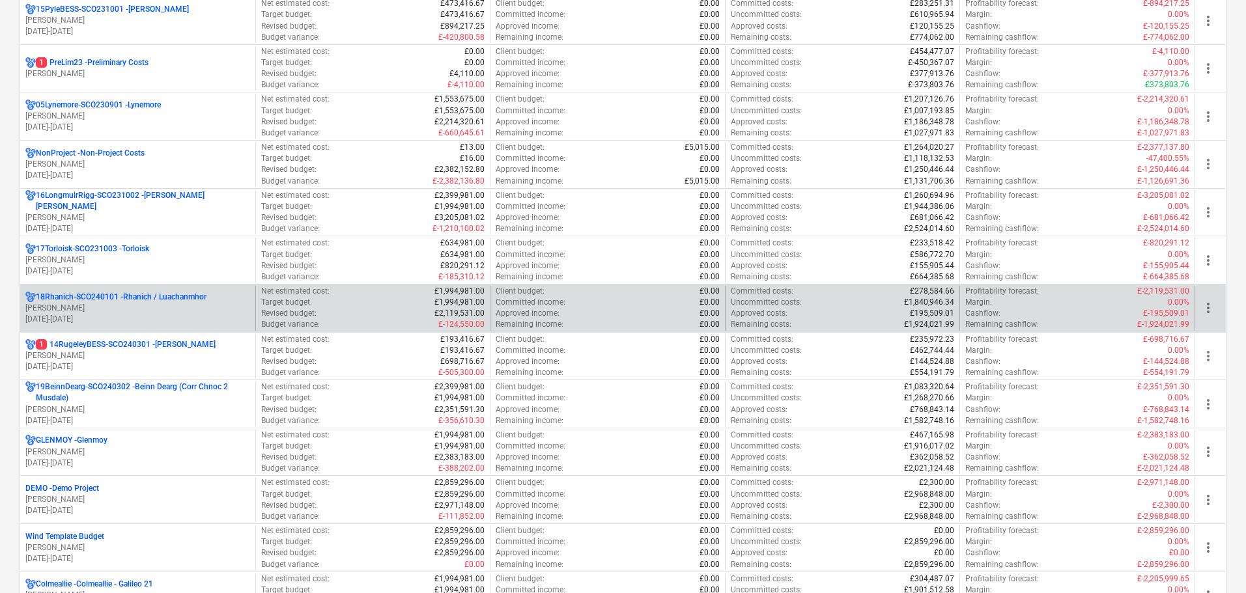
scroll to position [912, 0]
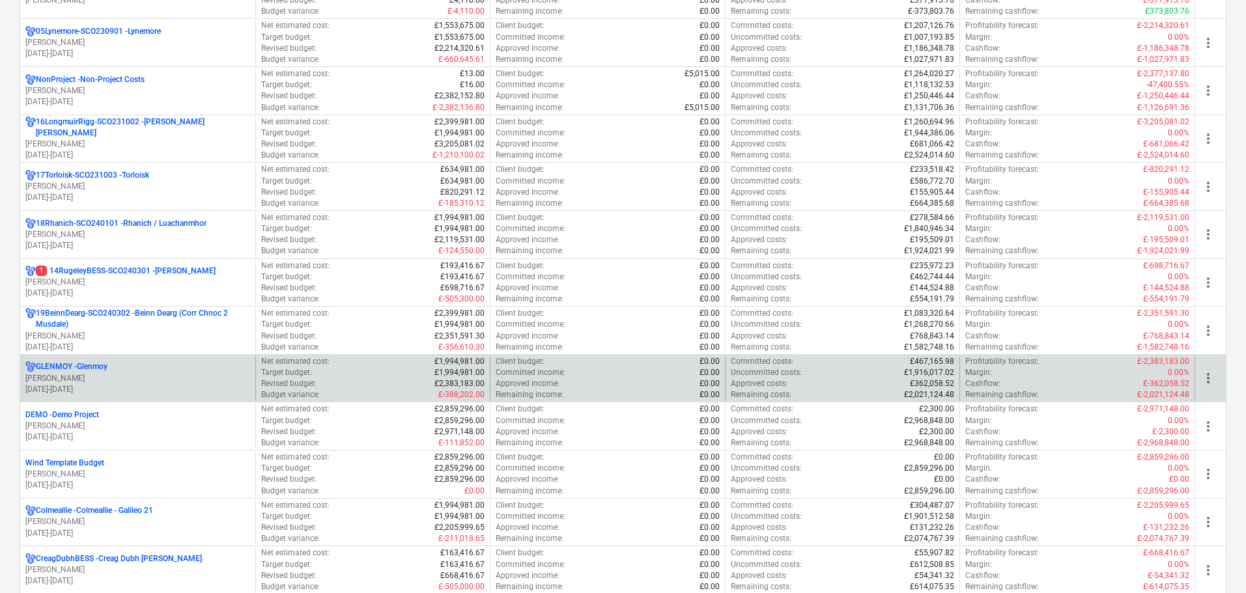
click at [96, 369] on p "GLENMOY - Glenmoy" at bounding box center [72, 367] width 72 height 11
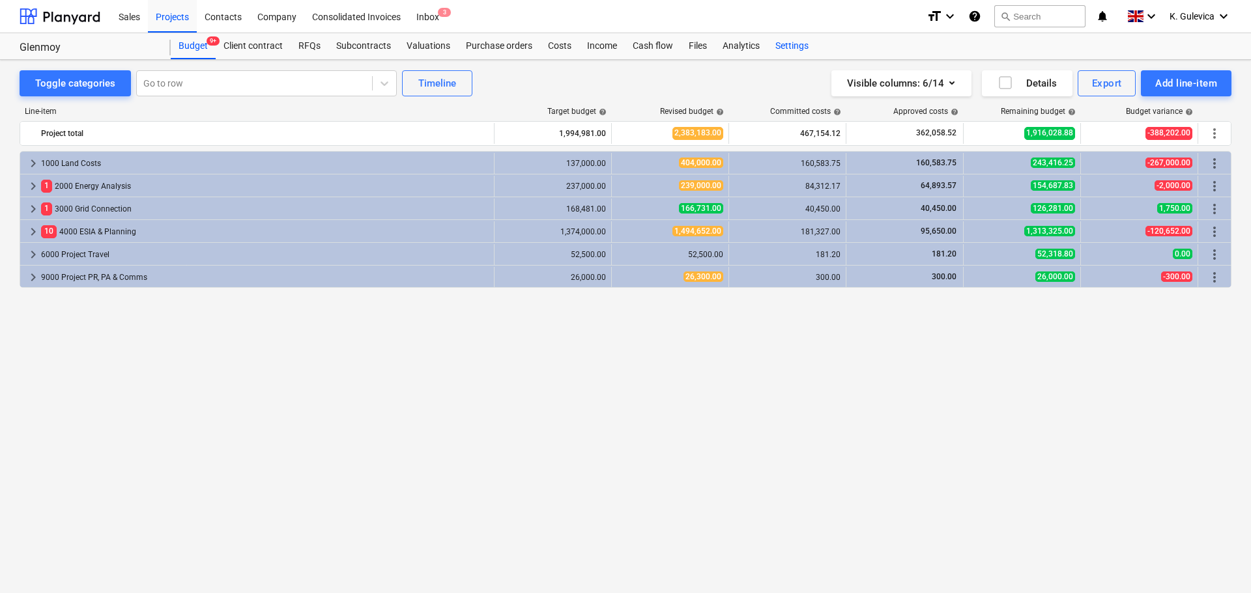
click at [791, 47] on div "Settings" at bounding box center [791, 46] width 49 height 26
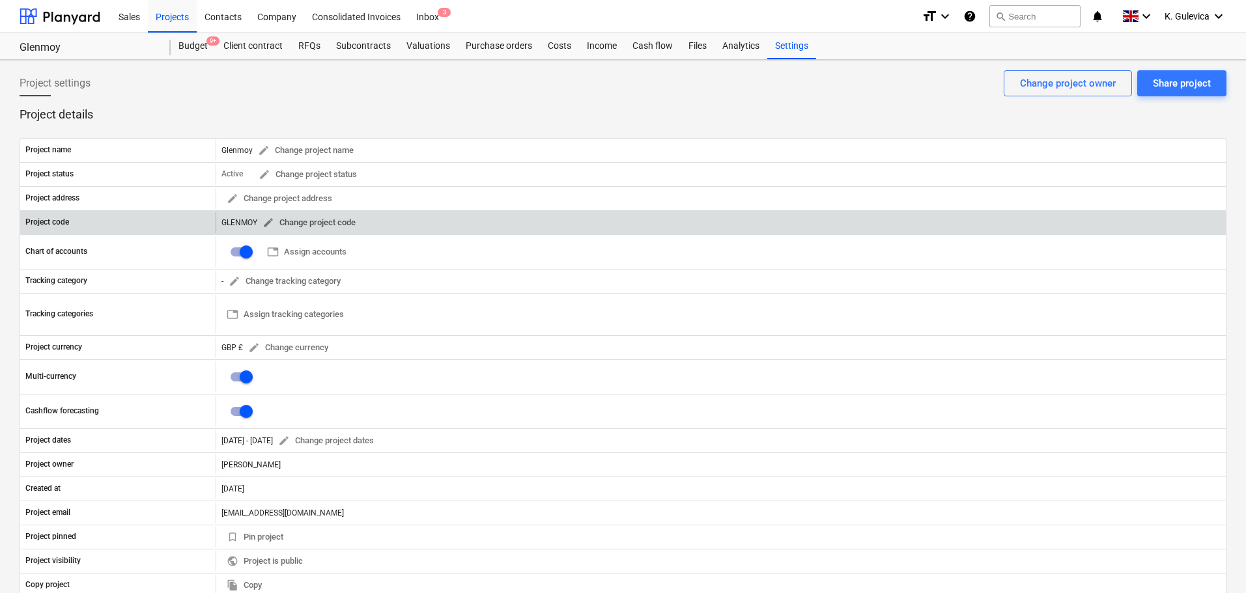
click at [268, 221] on span "edit" at bounding box center [269, 223] width 12 height 12
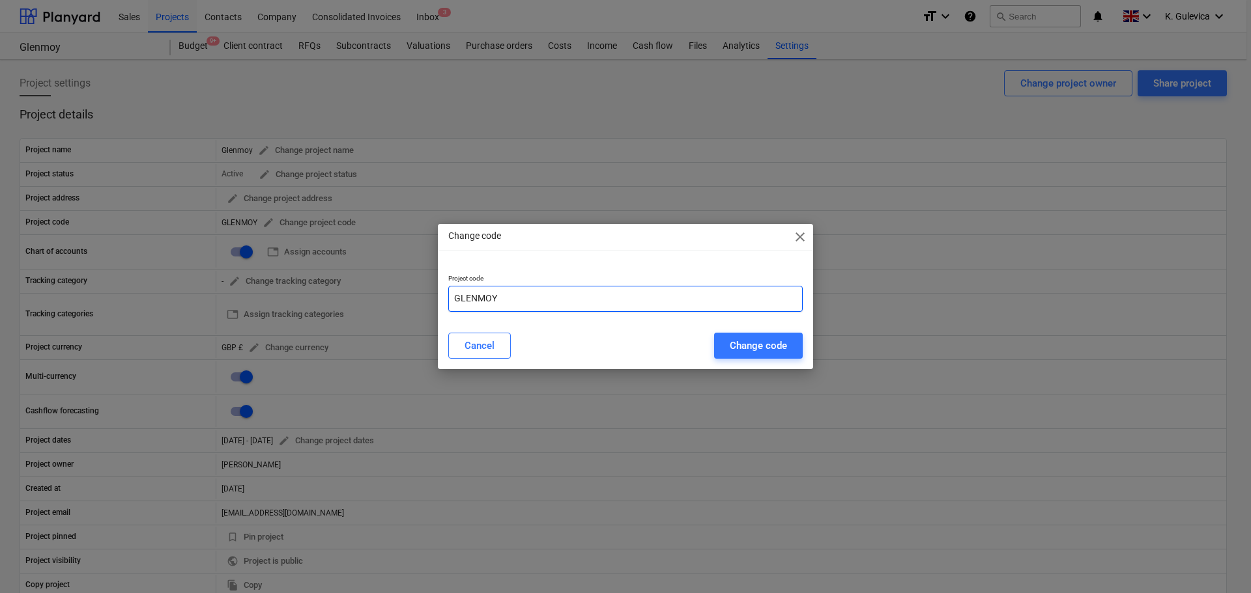
click at [455, 297] on input "GLENMOY" at bounding box center [625, 299] width 354 height 26
click at [545, 300] on input "20GLENMOY" at bounding box center [625, 299] width 354 height 26
paste input "SCO240401"
type input "20Glenmoy-SCO240401"
click at [780, 350] on div "Change code" at bounding box center [758, 345] width 57 height 17
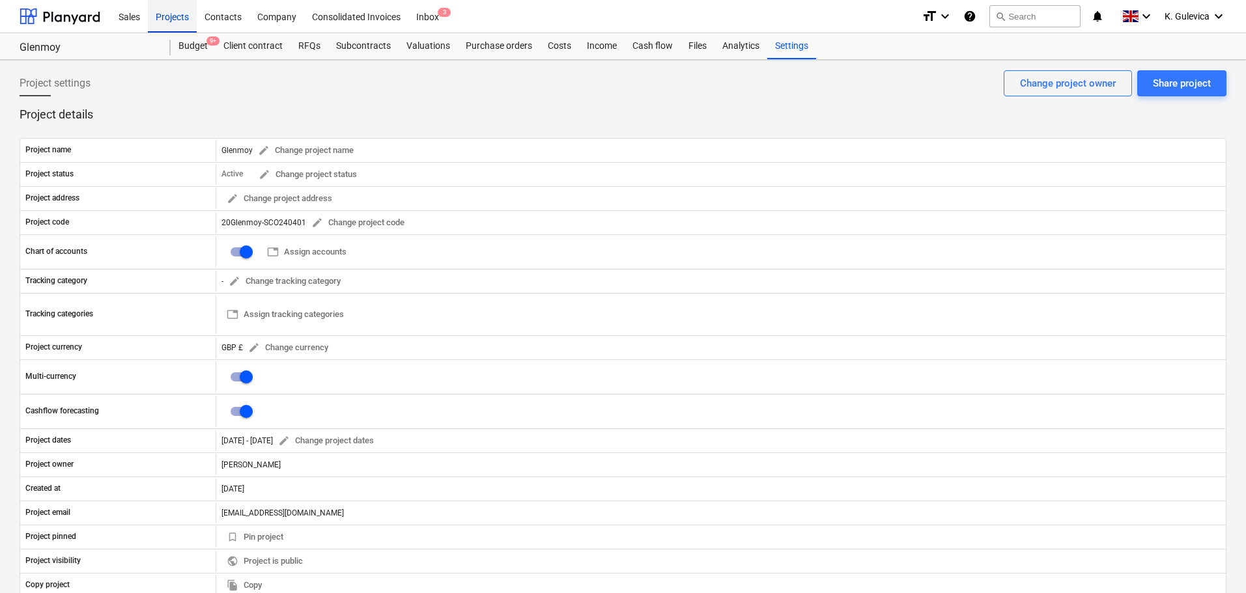
click at [172, 15] on div "Projects" at bounding box center [172, 15] width 49 height 33
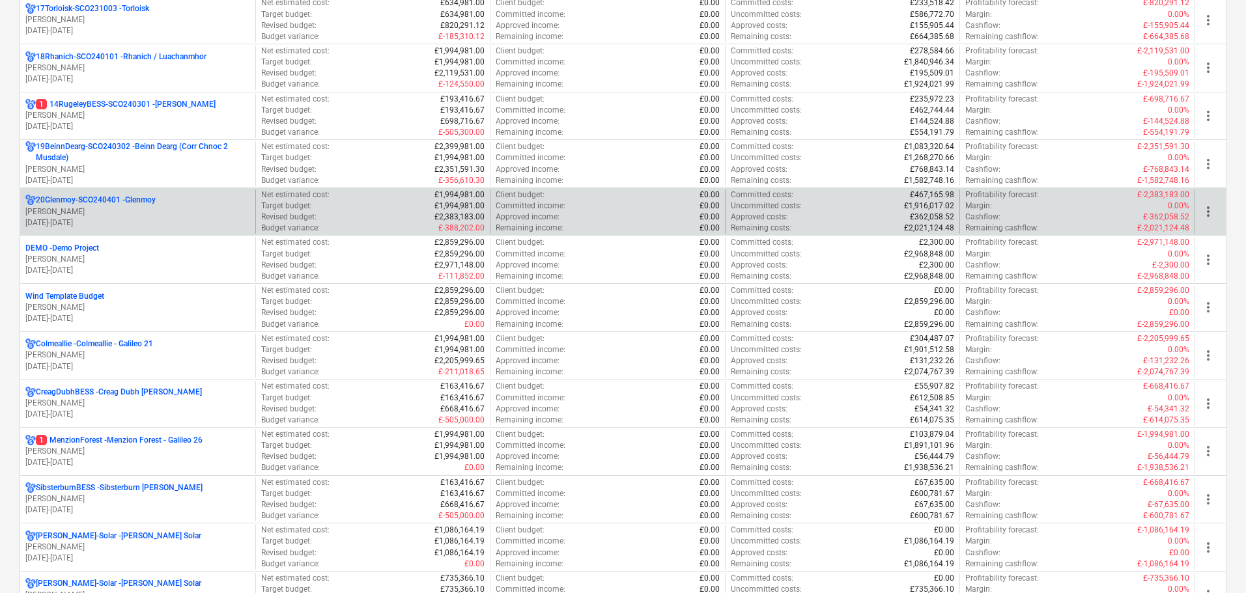
scroll to position [1107, 0]
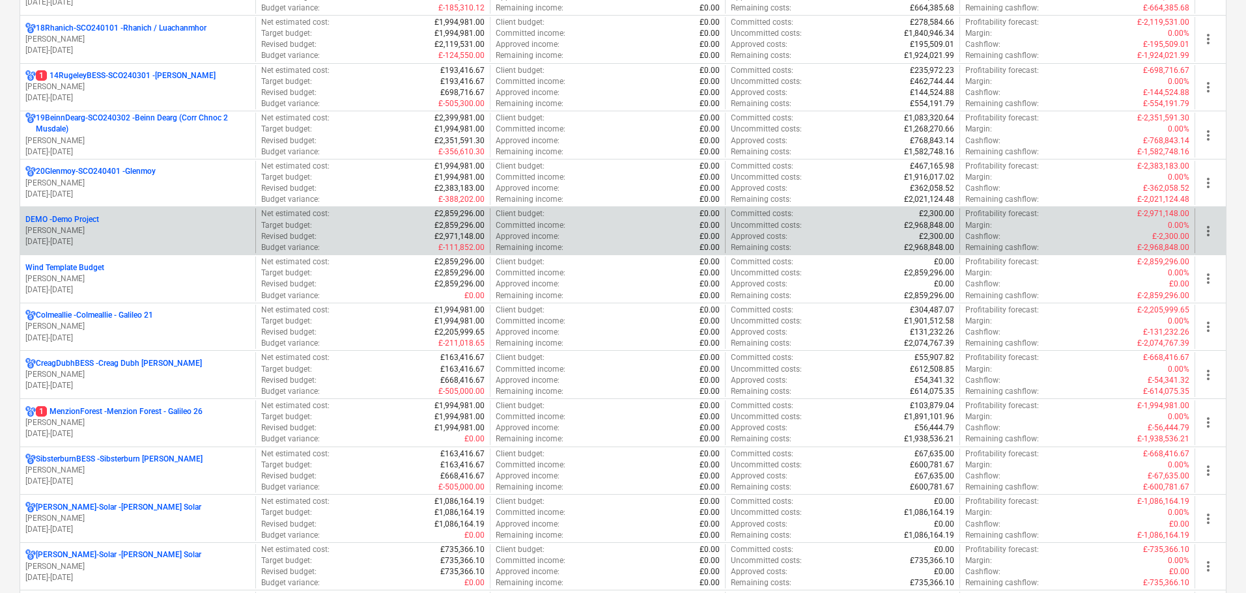
click at [93, 238] on p "01.04.2024 - 31.03.2028" at bounding box center [137, 241] width 225 height 11
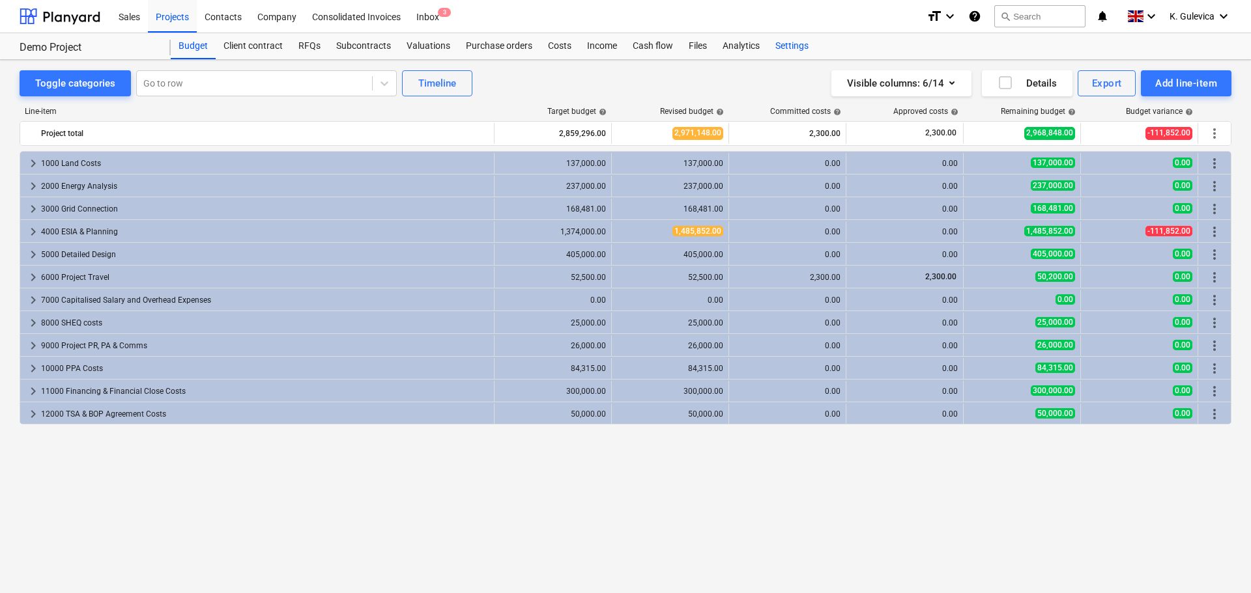
click at [777, 45] on div "Settings" at bounding box center [791, 46] width 49 height 26
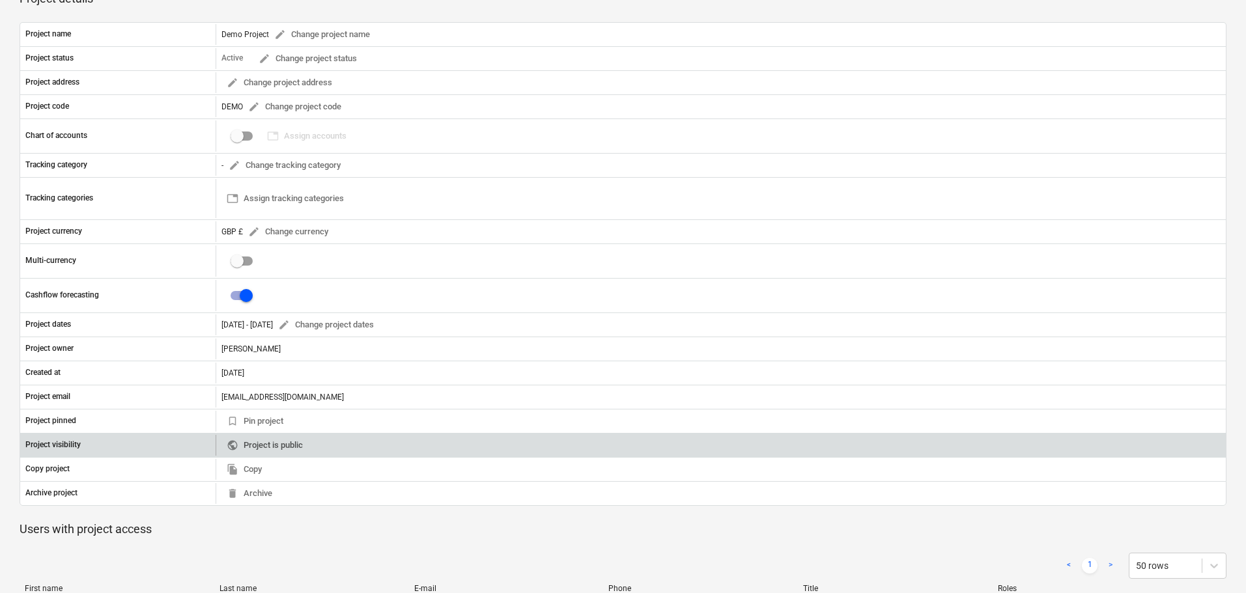
scroll to position [261, 0]
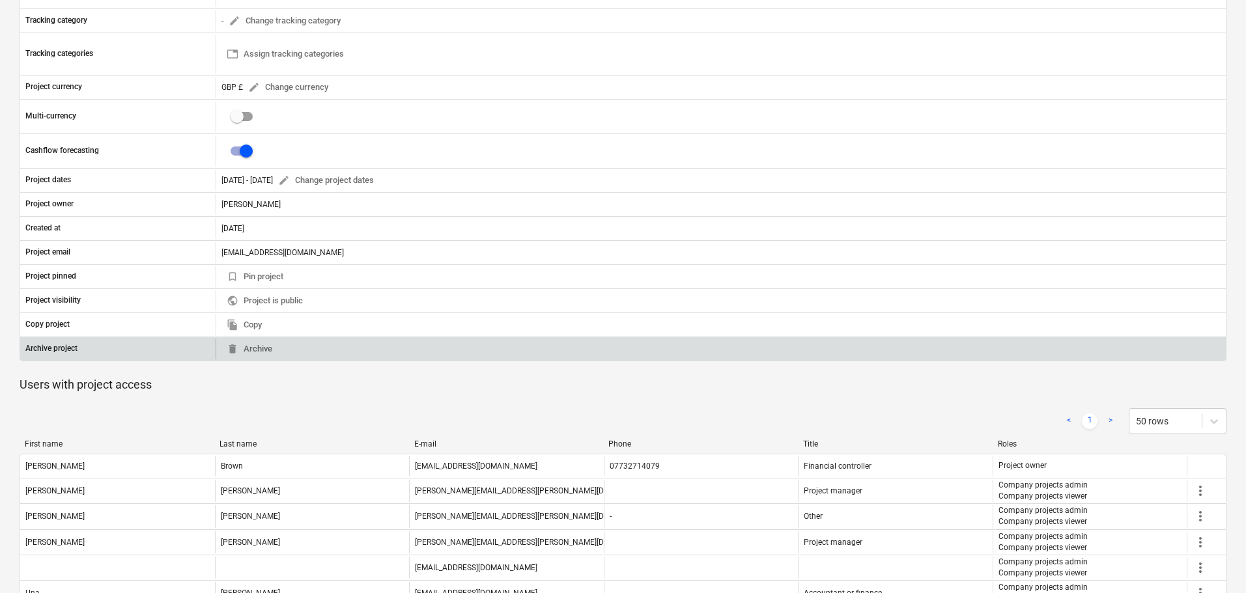
click at [279, 344] on div "delete Archive" at bounding box center [721, 349] width 1010 height 21
click at [266, 349] on span "delete Archive" at bounding box center [250, 349] width 46 height 15
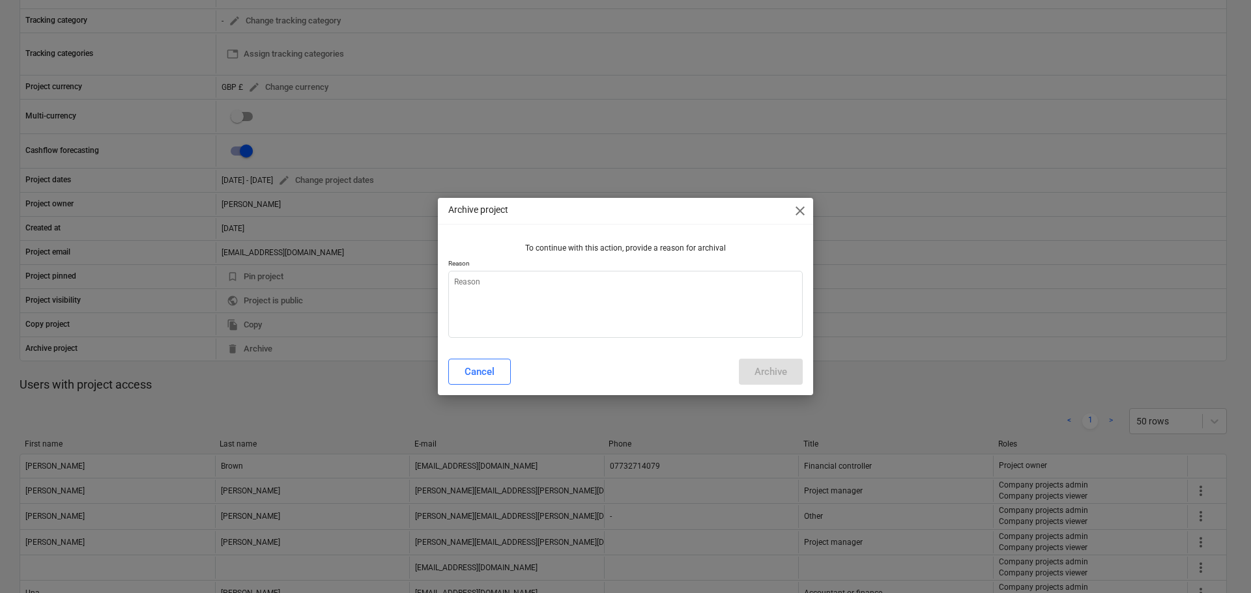
type textarea "x"
click at [566, 292] on textarea at bounding box center [625, 304] width 354 height 67
type textarea "f"
type textarea "x"
type textarea "fo"
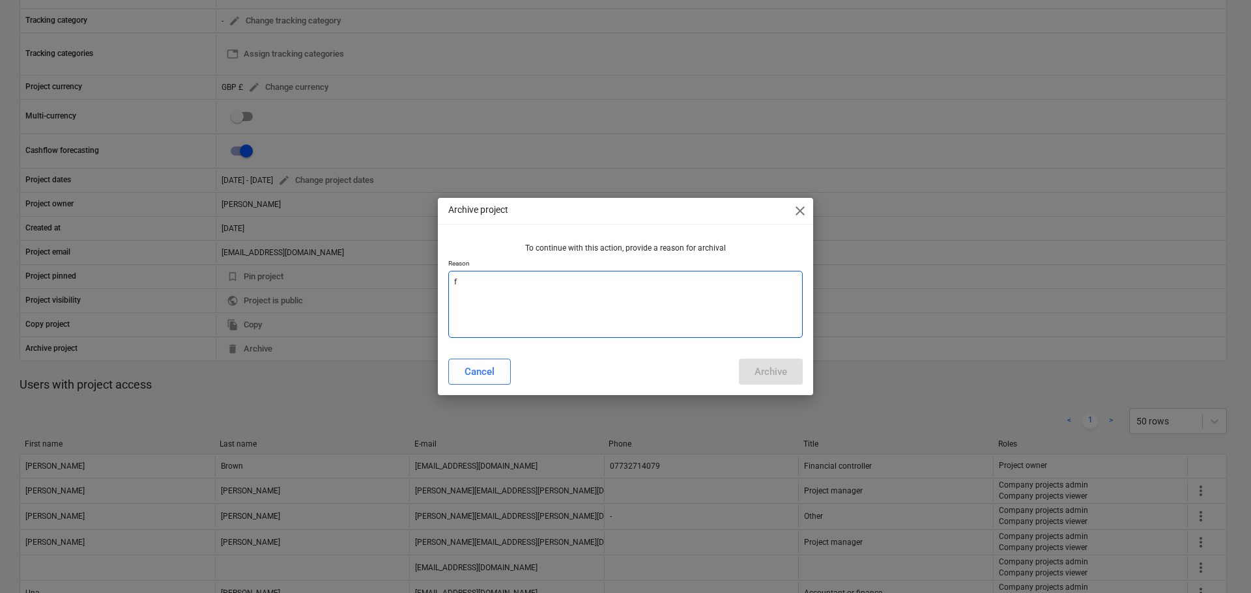
type textarea "x"
type textarea "for"
type textarea "x"
type textarea "for"
type textarea "x"
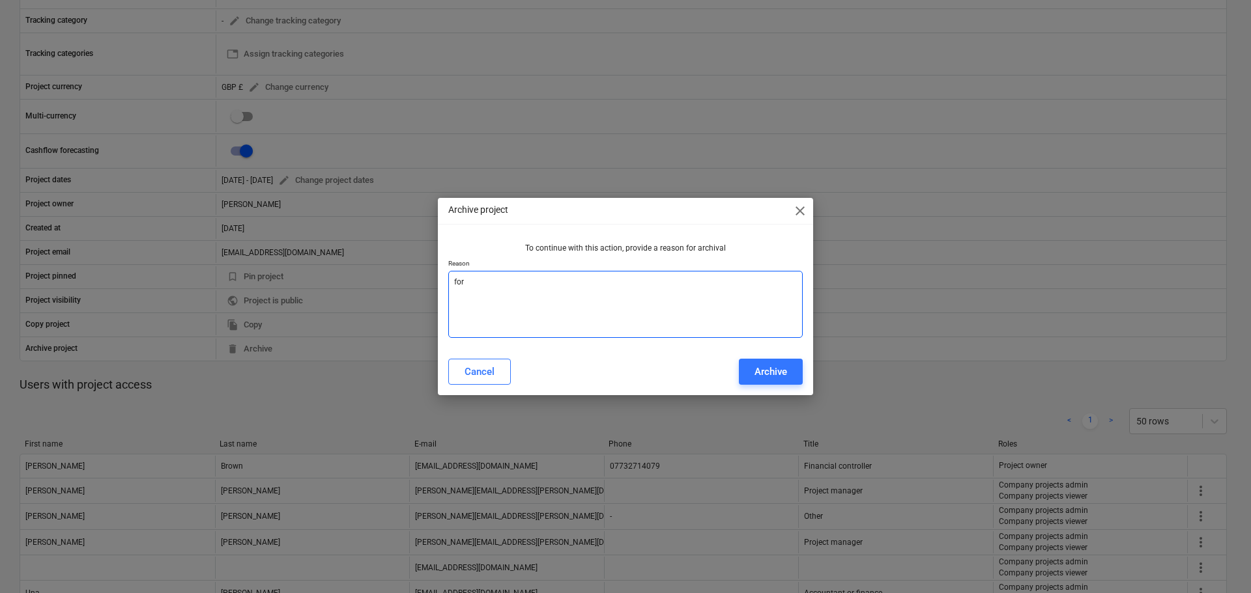
type textarea "for w"
type textarea "x"
type textarea "for wi"
type textarea "x"
type textarea "for wip"
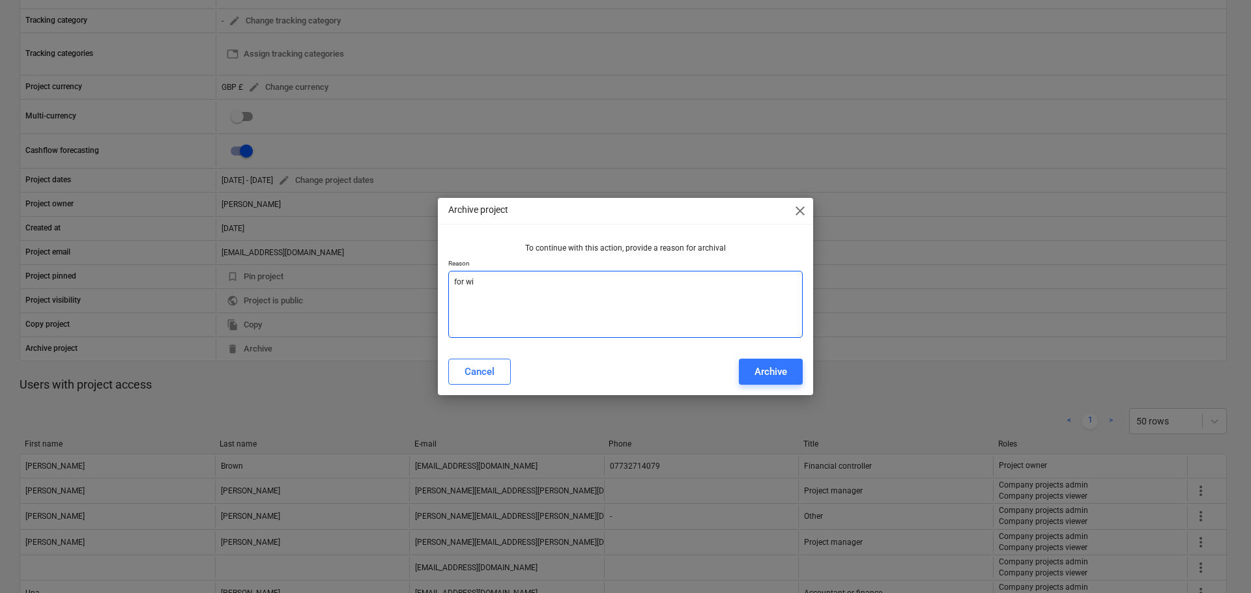
type textarea "x"
type textarea "for wip"
type textarea "x"
type textarea "for wip c"
type textarea "x"
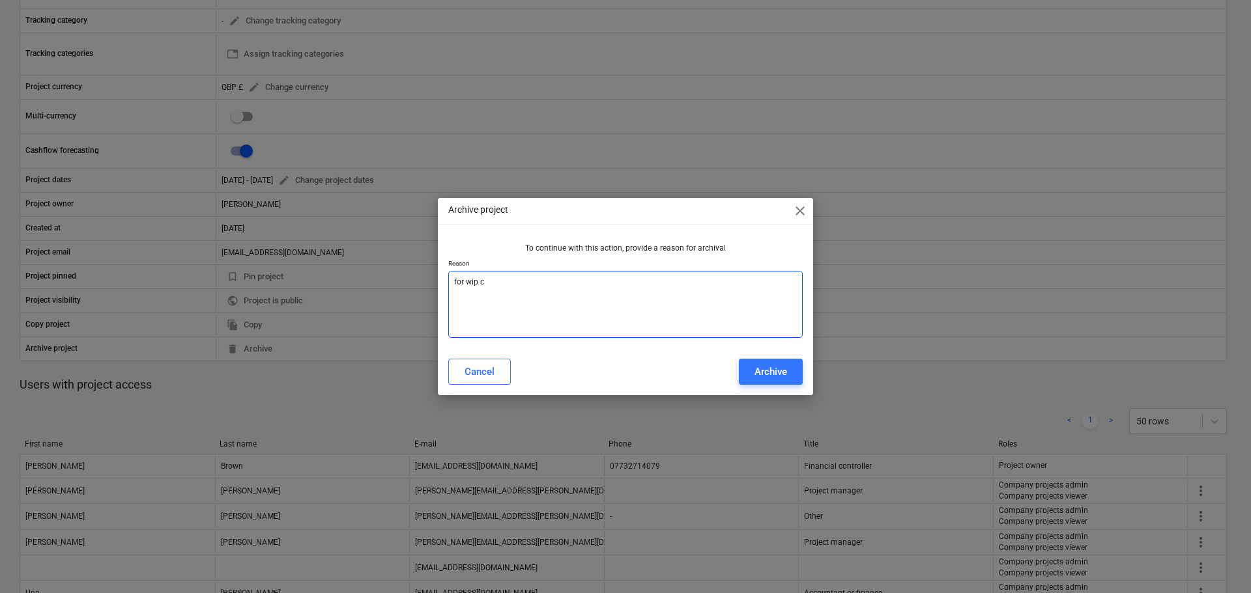
type textarea "for wip"
type textarea "x"
type textarea "for wip"
type textarea "x"
type textarea "for wi"
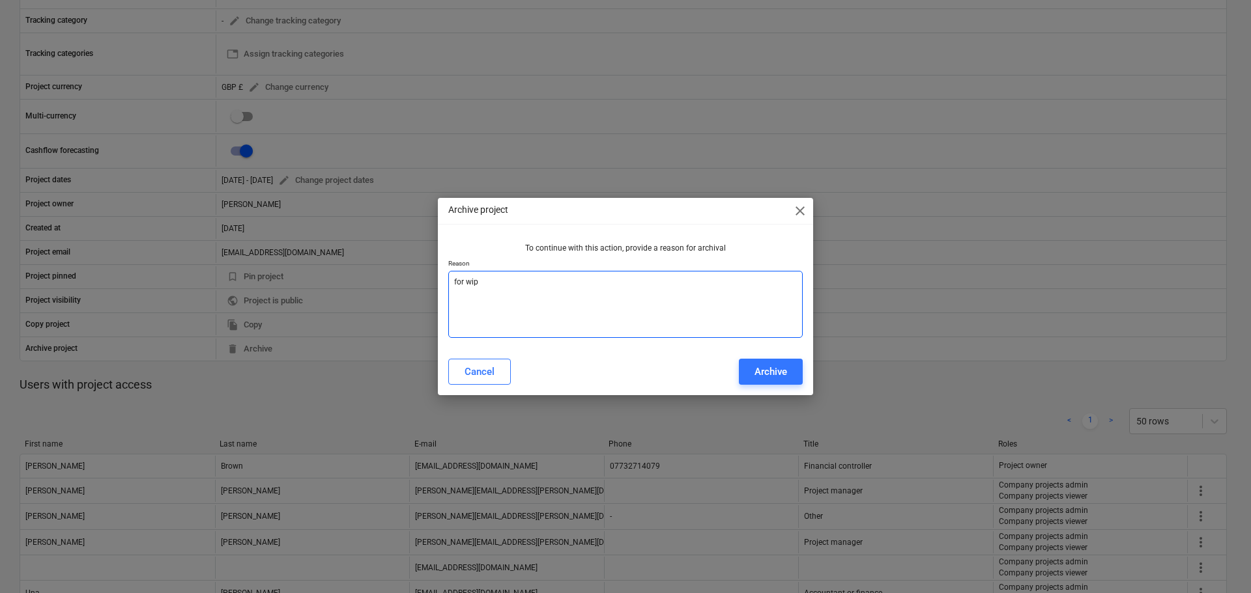
type textarea "x"
type textarea "for w"
type textarea "x"
type textarea "for"
type textarea "x"
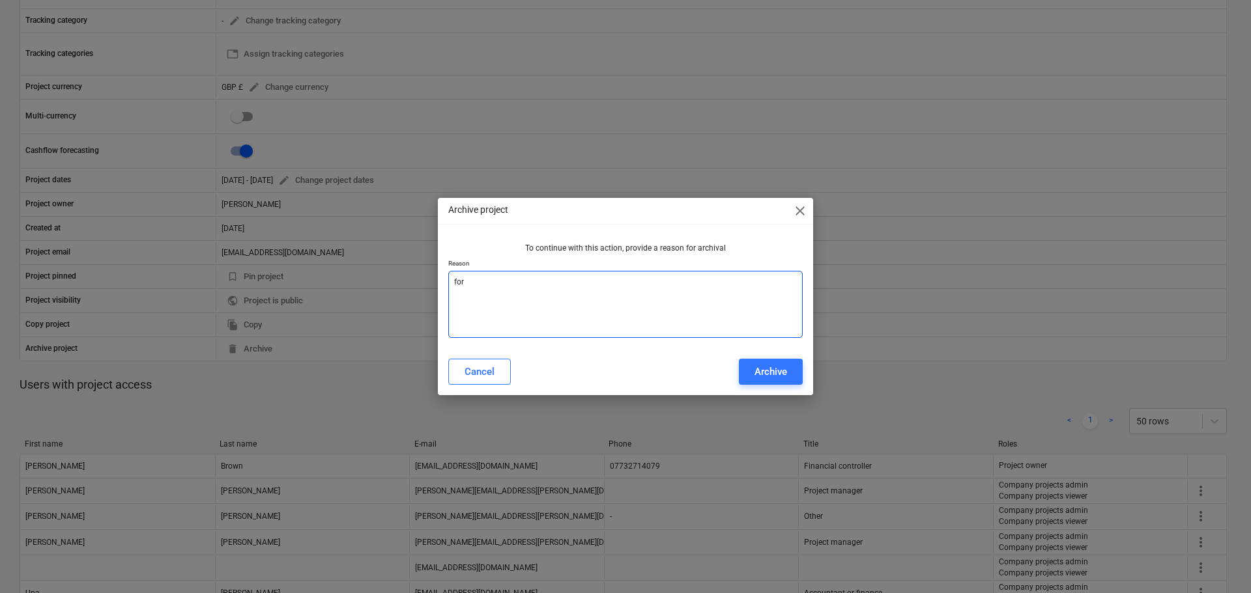
type textarea "for c"
type textarea "x"
type textarea "for ca"
type textarea "x"
type textarea "for cas"
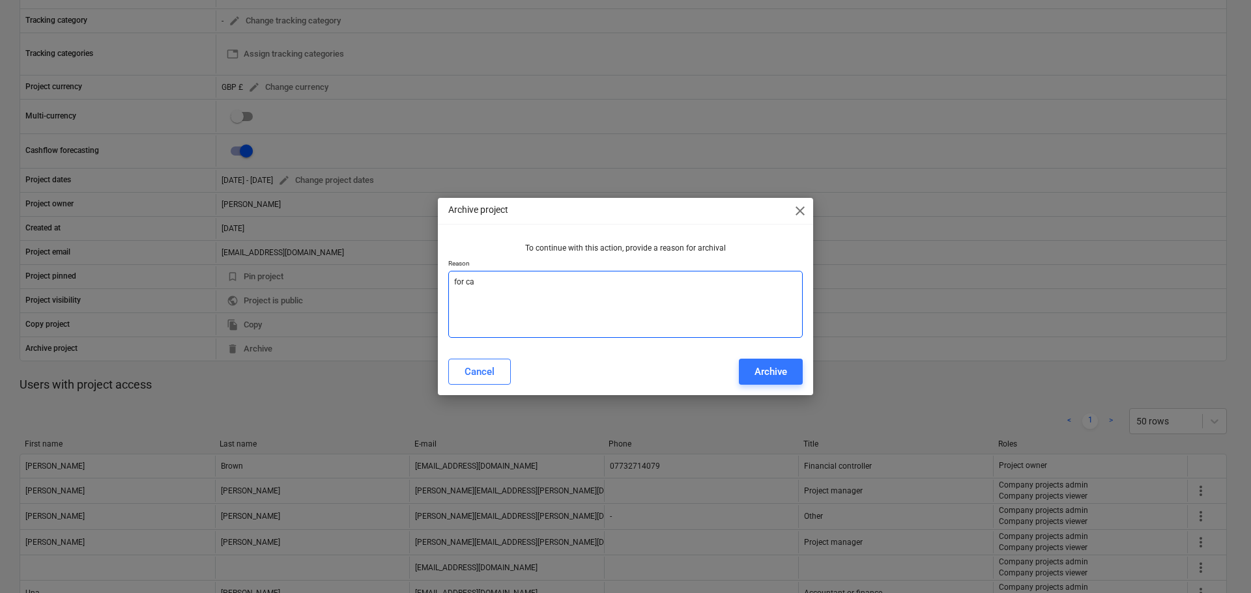
type textarea "x"
type textarea "for cash"
type textarea "x"
type textarea "for cash"
type textarea "x"
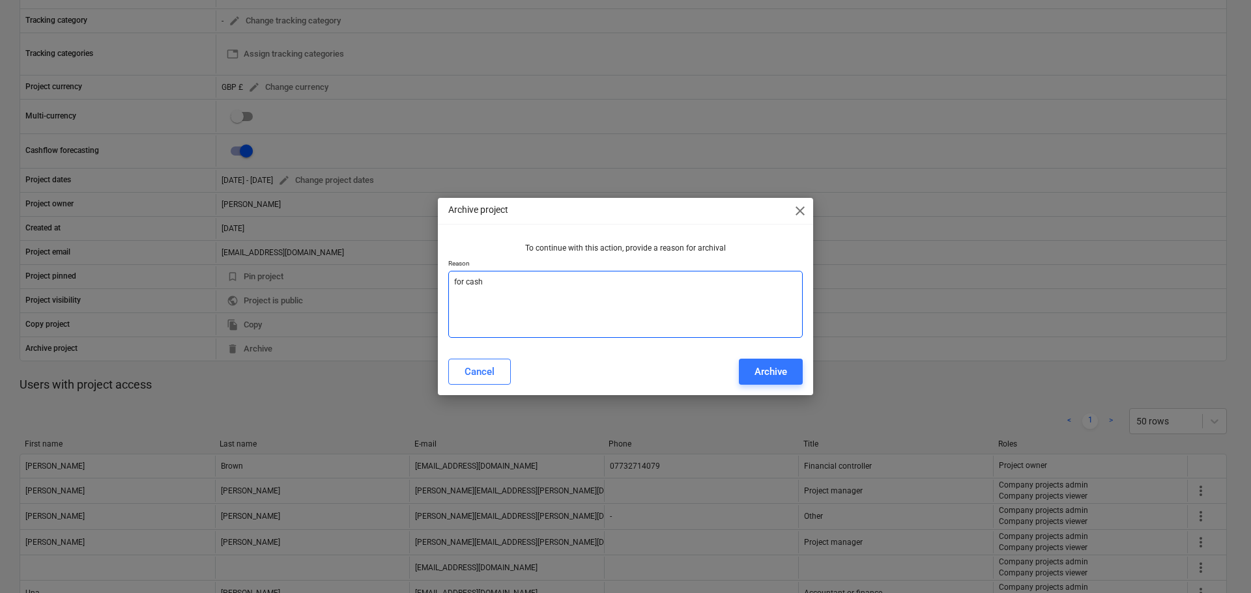
type textarea "for cash f"
type textarea "x"
type textarea "for cash fl"
type textarea "x"
type textarea "for cash f"
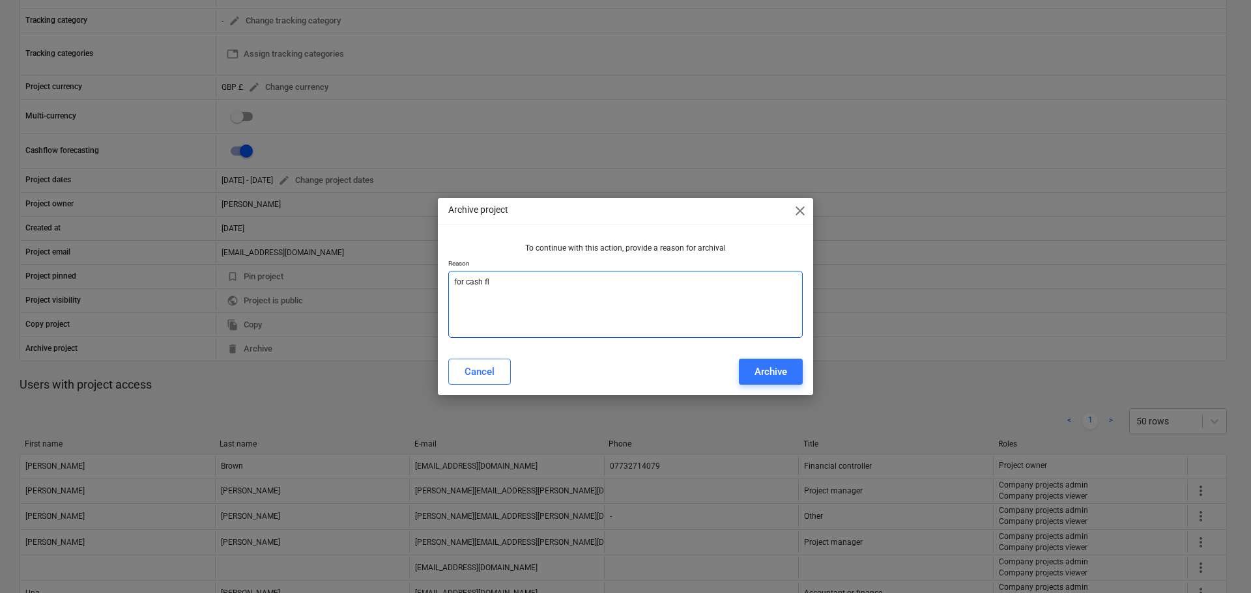
type textarea "x"
type textarea "for cash"
type textarea "x"
type textarea "for cash s"
type textarea "x"
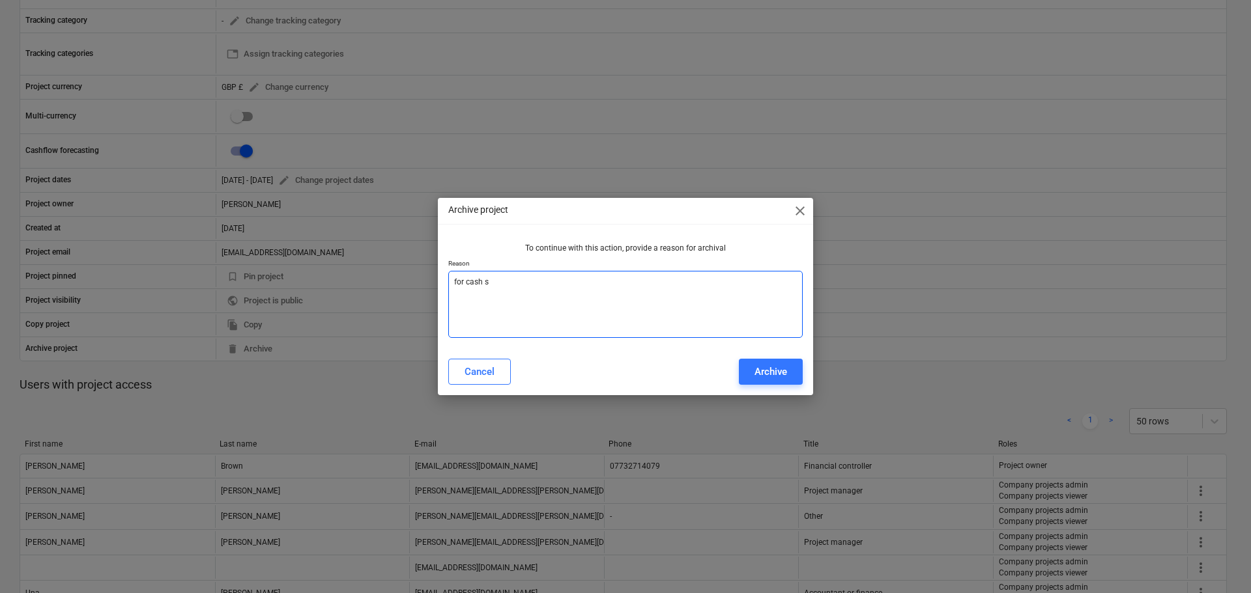
type textarea "for cash sp"
type textarea "x"
type textarea "for cash spe"
type textarea "x"
type textarea "for cash spen"
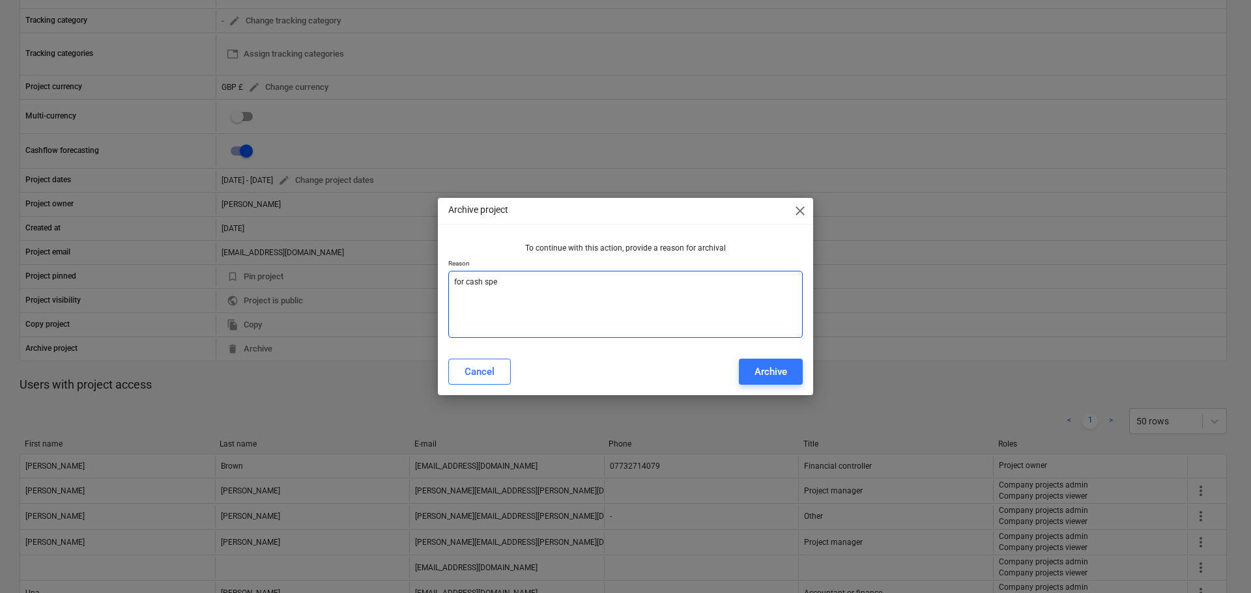
type textarea "x"
type textarea "for cash spend"
type textarea "x"
type textarea "for cash spend"
click at [773, 369] on div "Archive" at bounding box center [770, 372] width 33 height 17
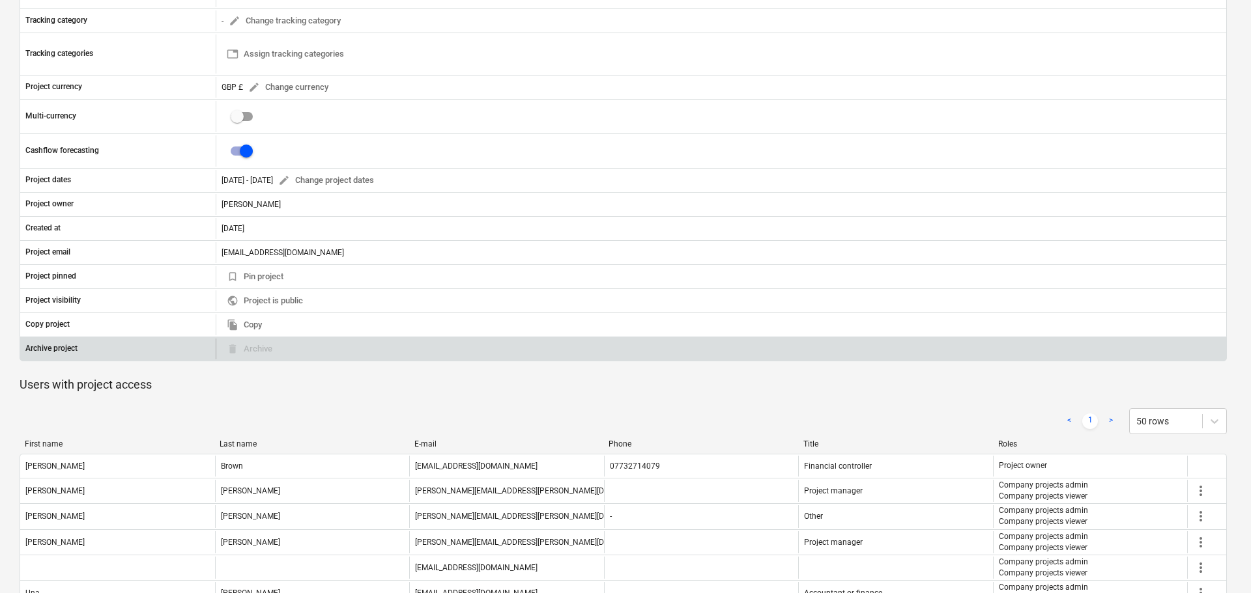
type textarea "x"
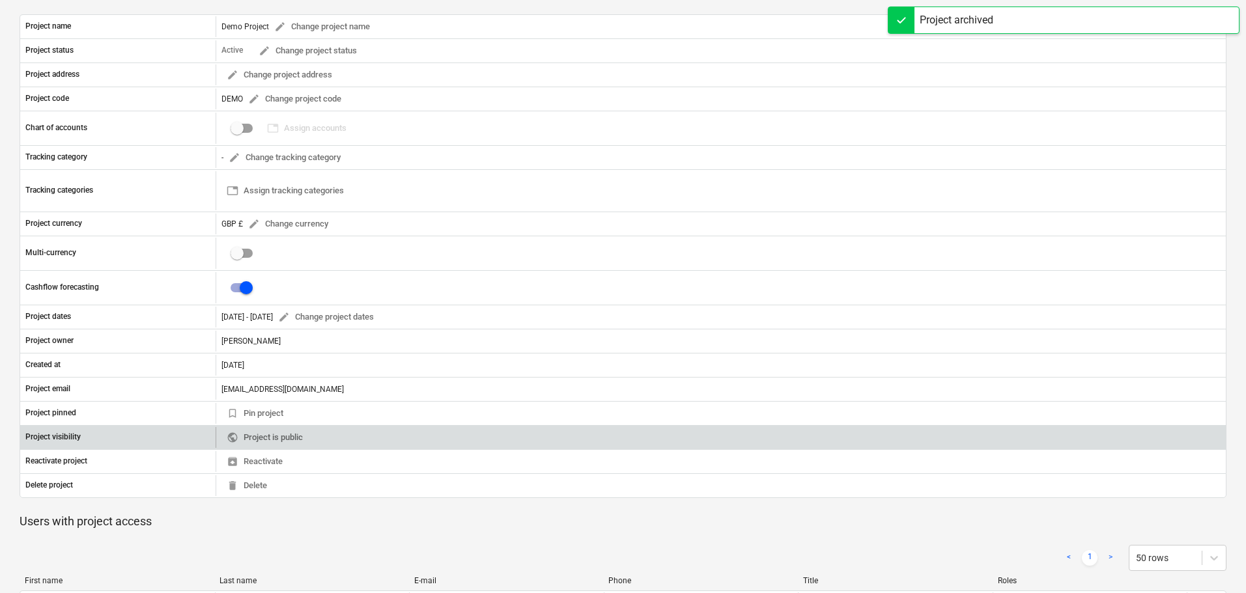
scroll to position [0, 0]
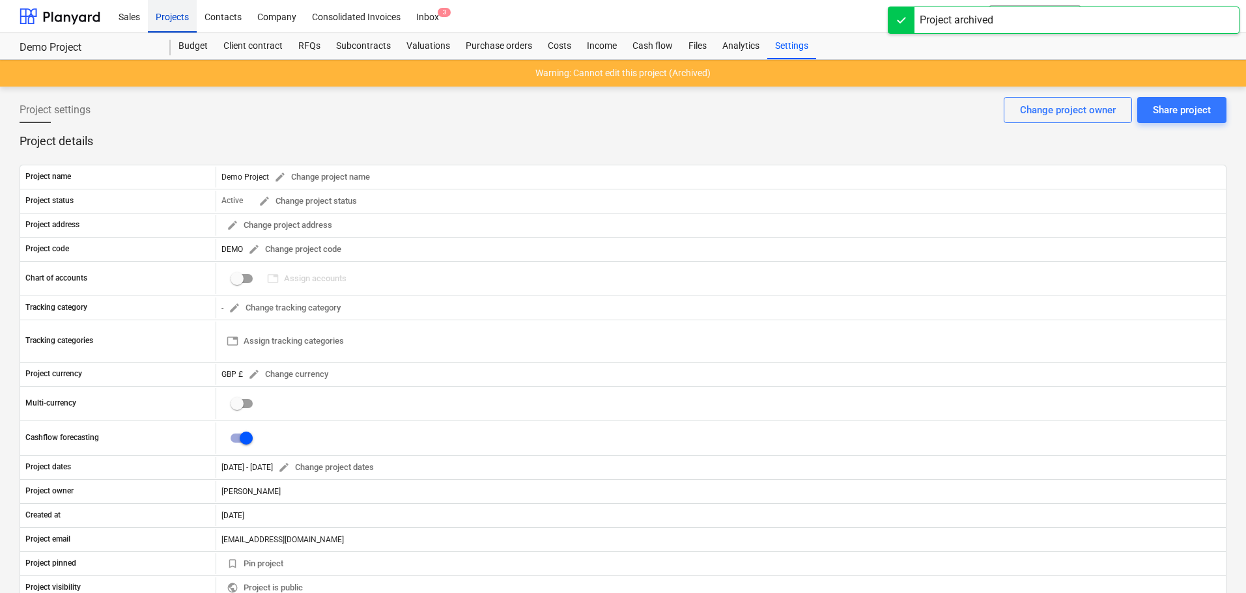
drag, startPoint x: 167, startPoint y: 16, endPoint x: 154, endPoint y: 16, distance: 13.0
click at [167, 16] on div "Projects" at bounding box center [172, 15] width 49 height 33
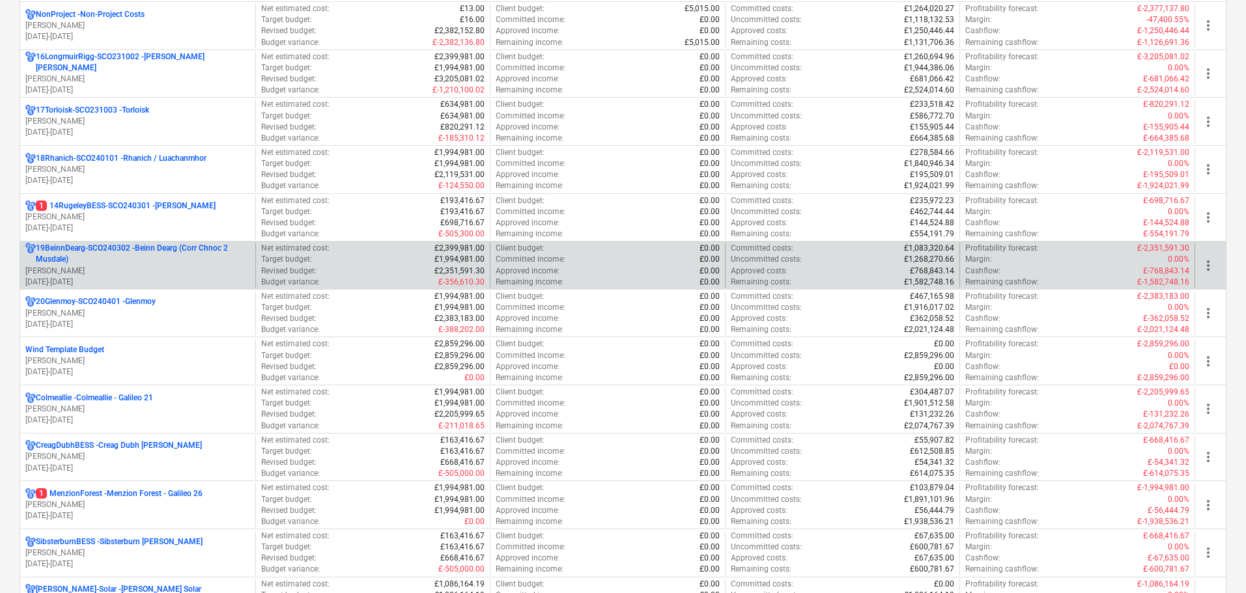
scroll to position [1042, 0]
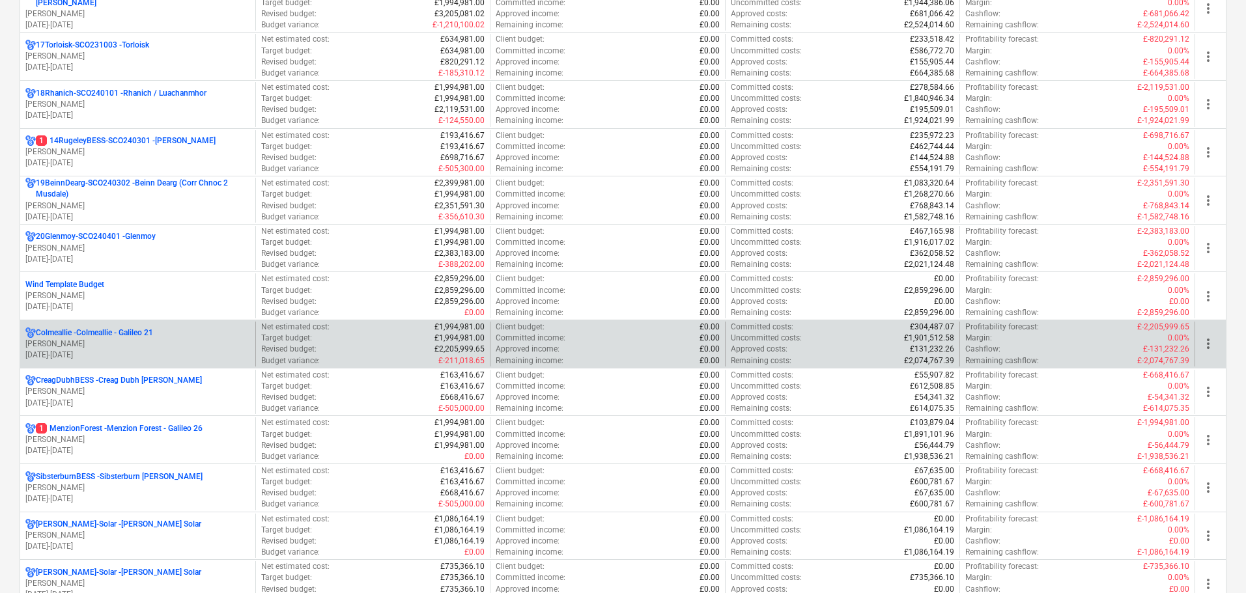
click at [119, 346] on p "[PERSON_NAME]" at bounding box center [137, 344] width 225 height 11
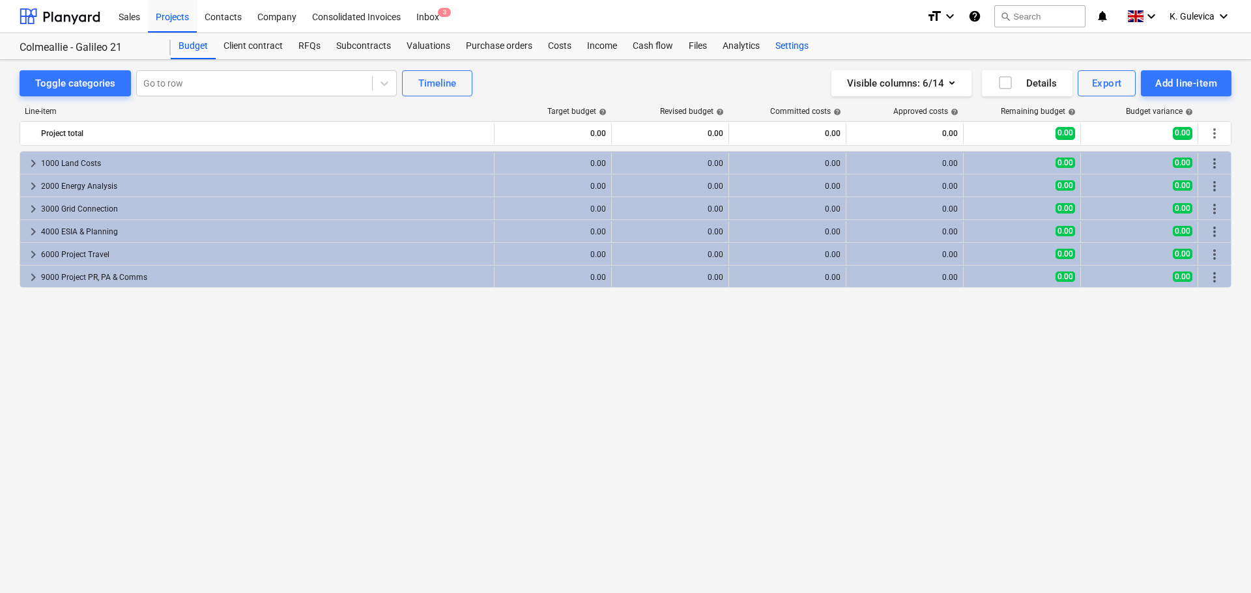
click at [790, 44] on div "Settings" at bounding box center [791, 46] width 49 height 26
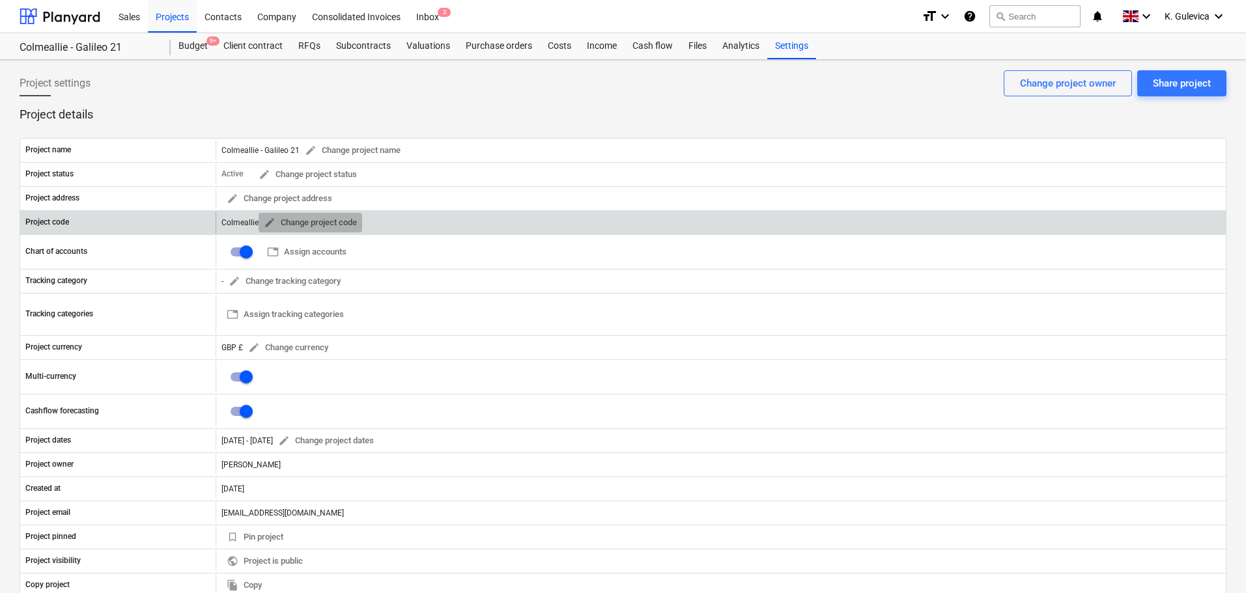
click at [268, 223] on span "edit" at bounding box center [270, 223] width 12 height 12
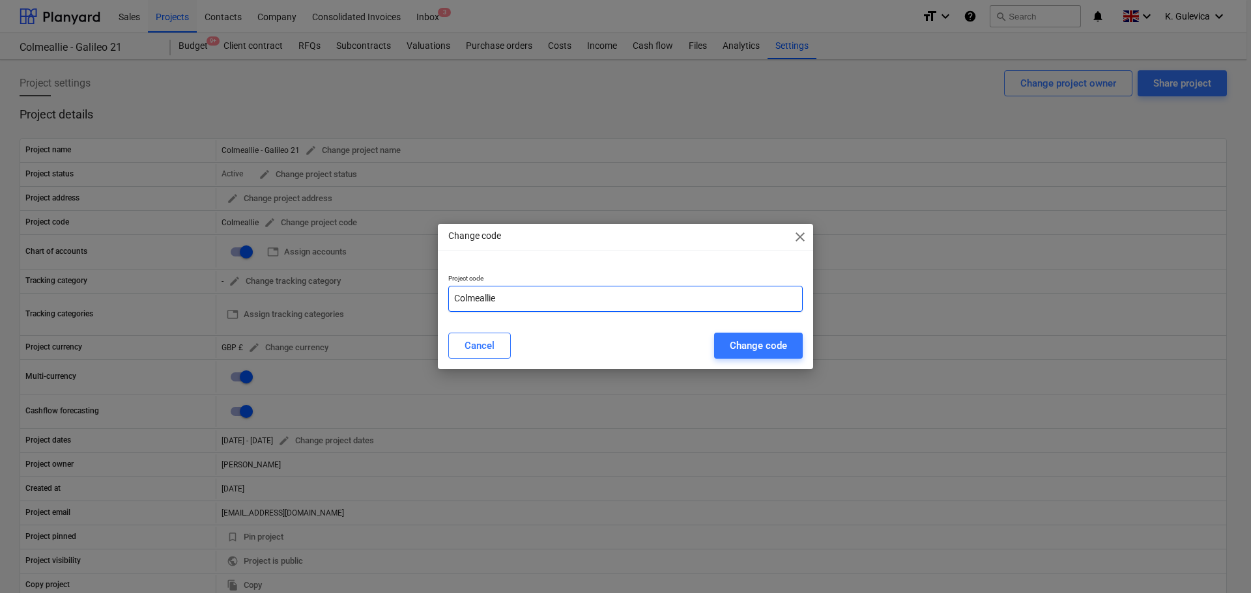
click at [452, 301] on input "Colmeallie" at bounding box center [625, 299] width 354 height 26
click at [534, 297] on input "21Colmeallie" at bounding box center [625, 299] width 354 height 26
paste input "SCO240901"
type input "21Colmeallie-SCO240901"
click at [771, 349] on div "Change code" at bounding box center [758, 345] width 57 height 17
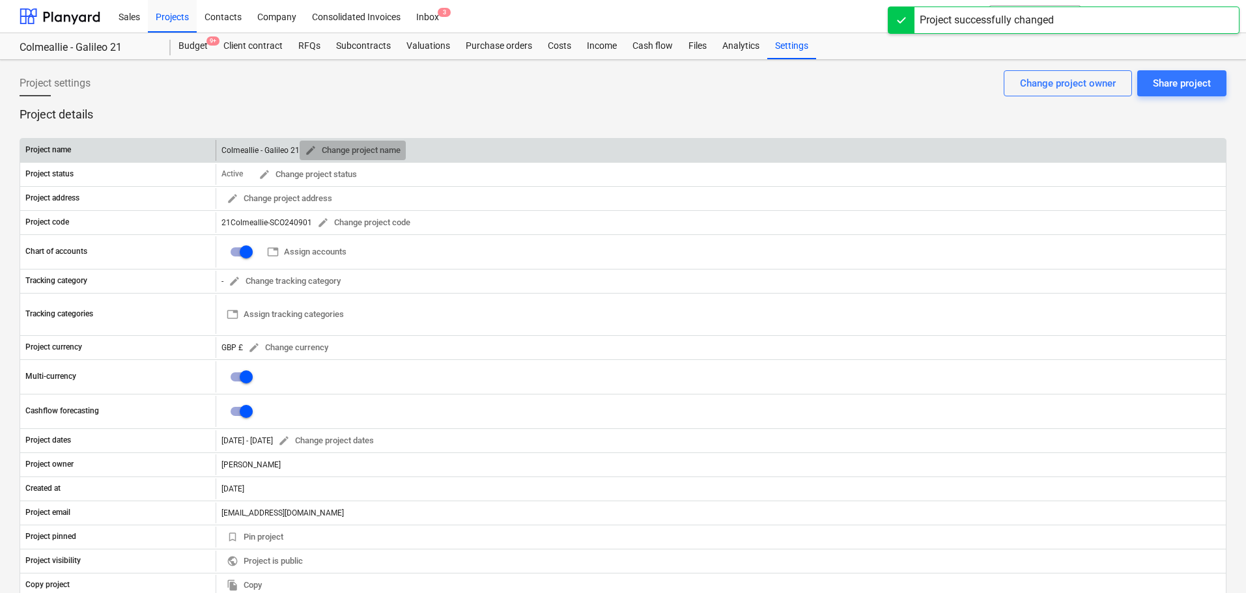
click at [306, 150] on span "edit" at bounding box center [311, 151] width 12 height 12
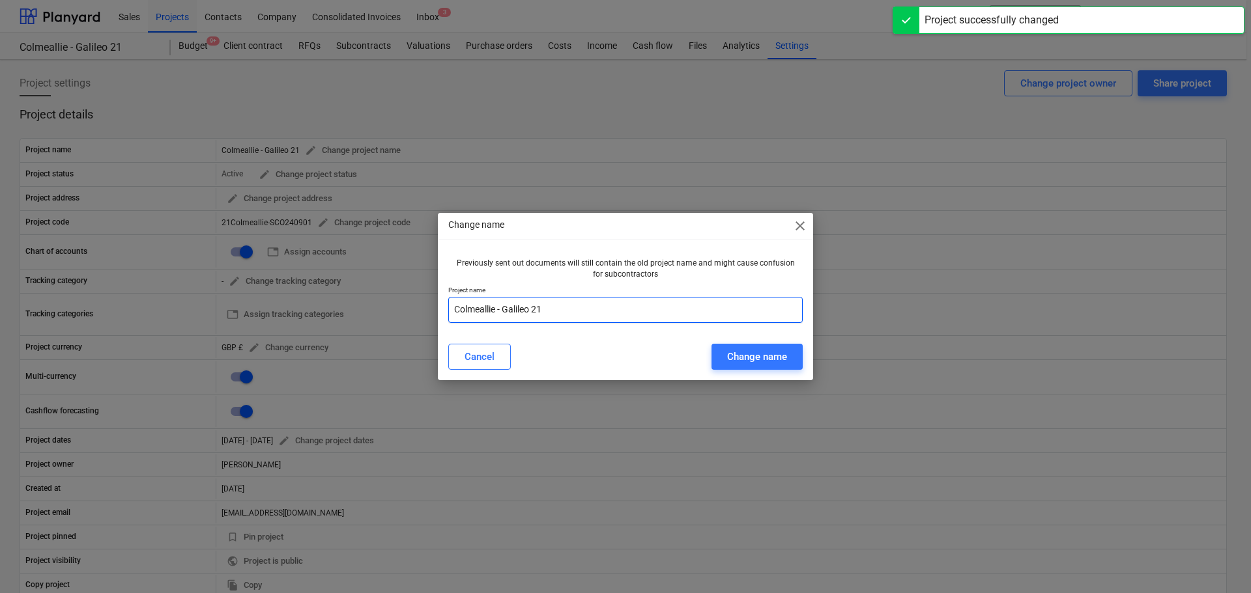
click at [583, 313] on input "Colmeallie - Galileo 21" at bounding box center [625, 310] width 354 height 26
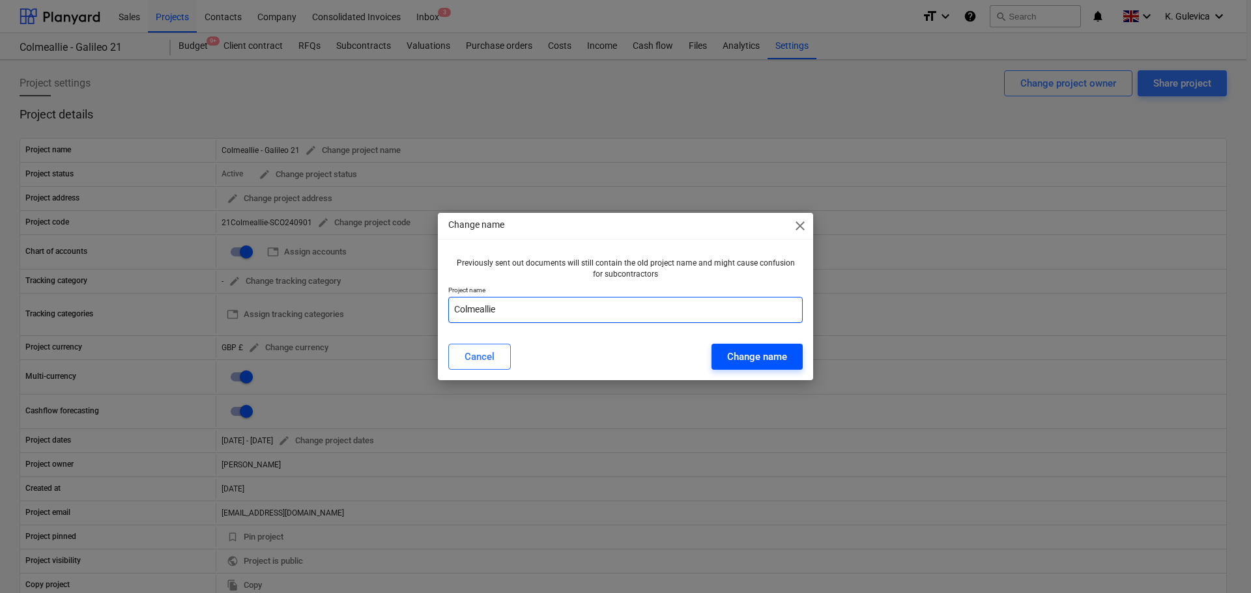
type input "Colmeallie"
click at [740, 354] on div "Change name" at bounding box center [757, 357] width 60 height 17
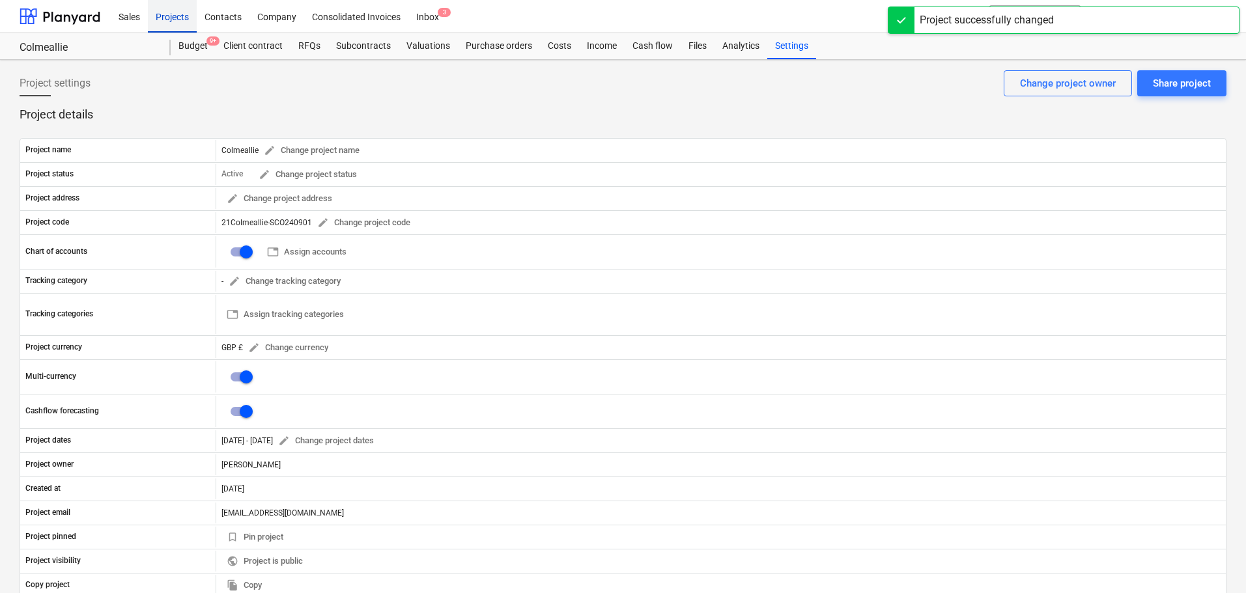
click at [158, 10] on div "Projects" at bounding box center [172, 15] width 49 height 33
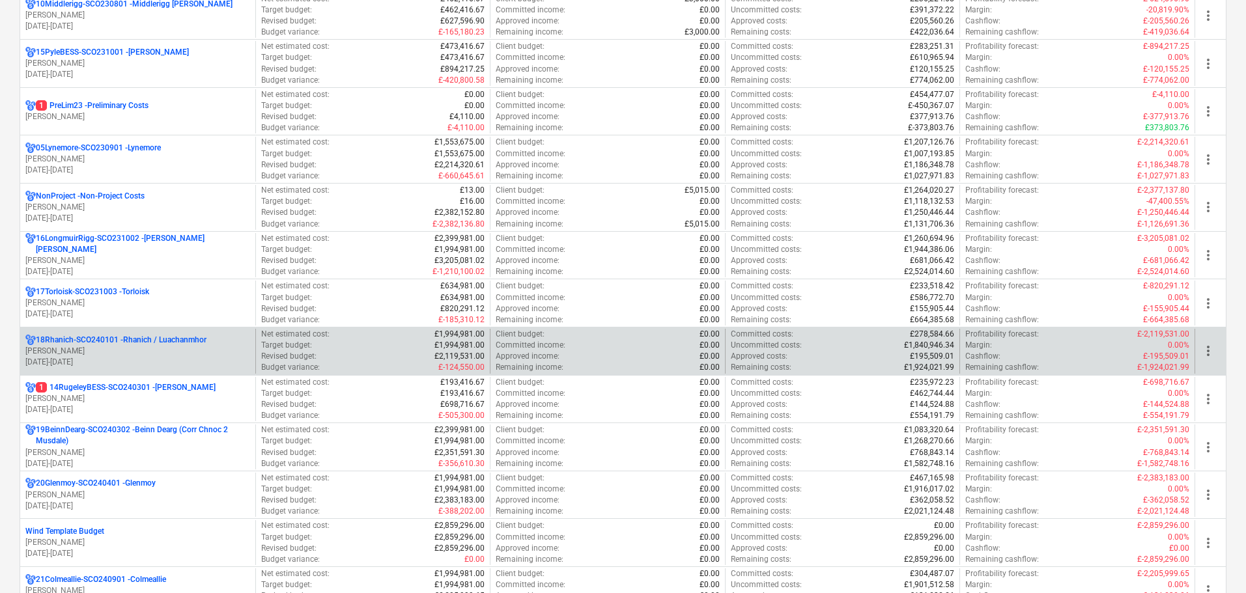
scroll to position [1042, 0]
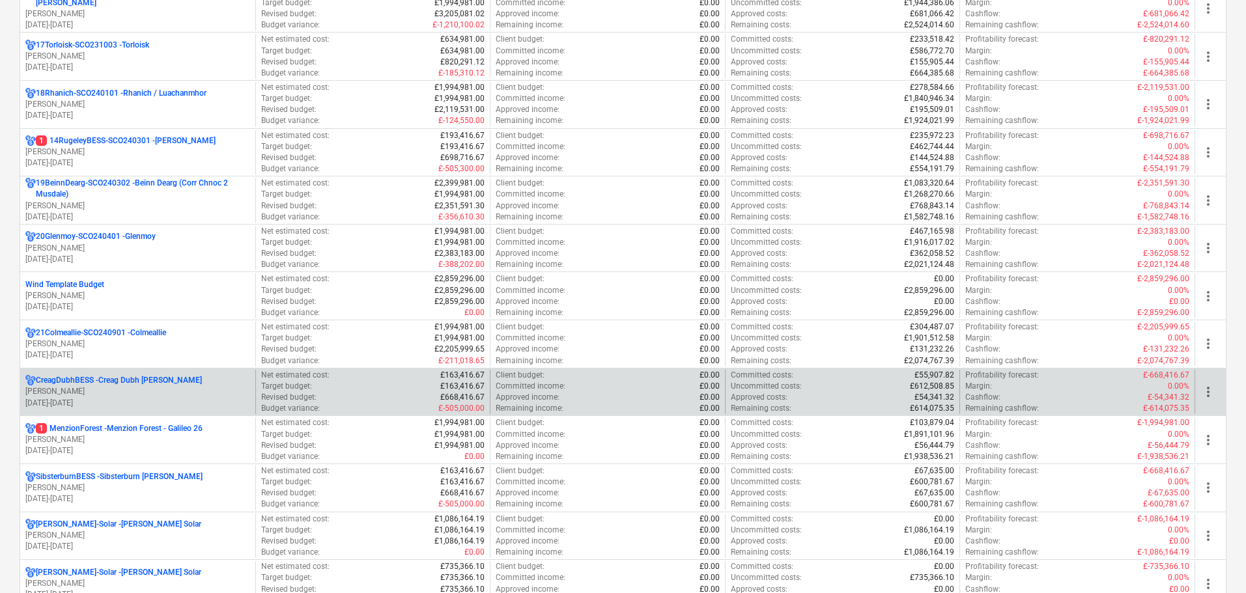
click at [72, 380] on p "CreagDubhBESS - Creag Dubh BESS" at bounding box center [119, 380] width 166 height 11
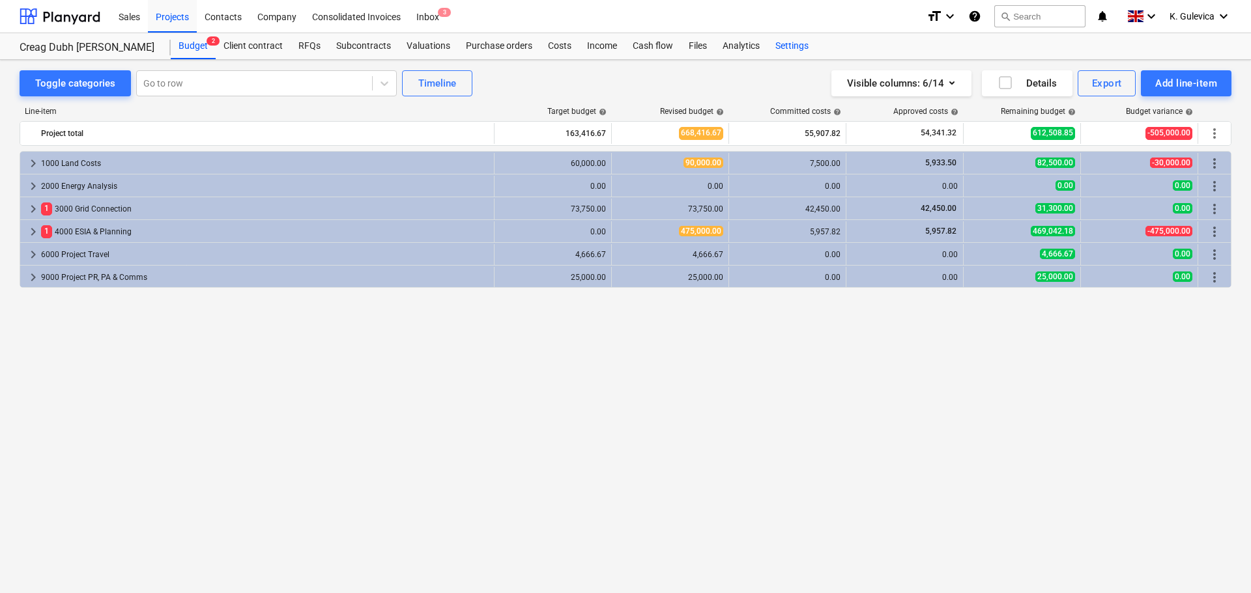
click at [793, 49] on div "Settings" at bounding box center [791, 46] width 49 height 26
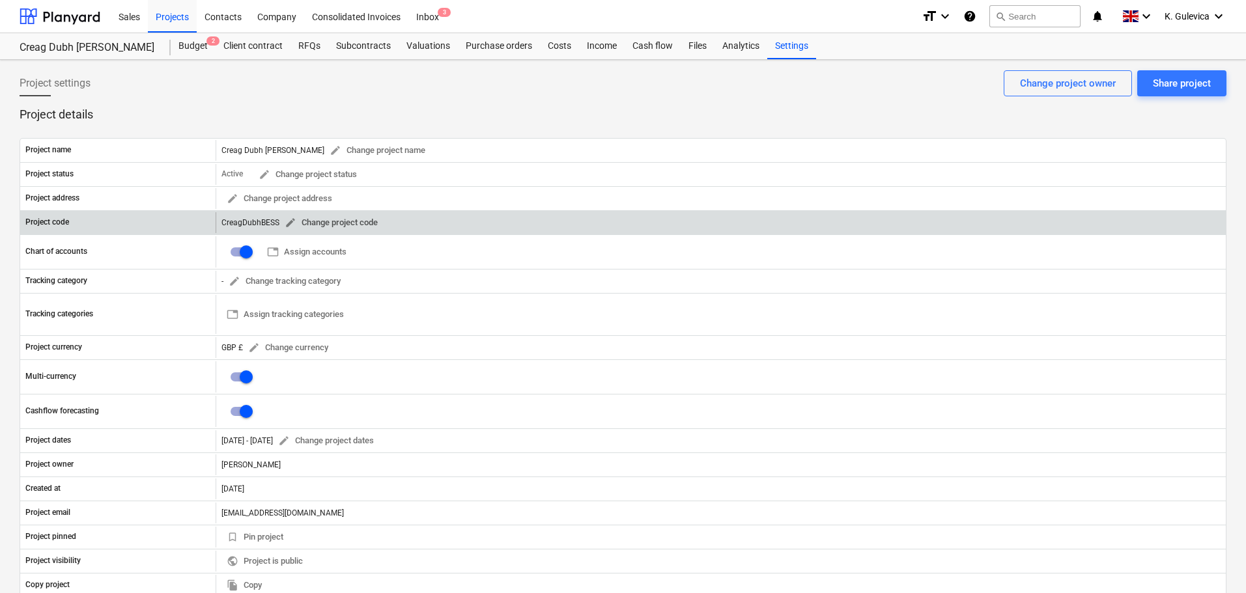
click at [289, 223] on span "edit" at bounding box center [291, 223] width 12 height 12
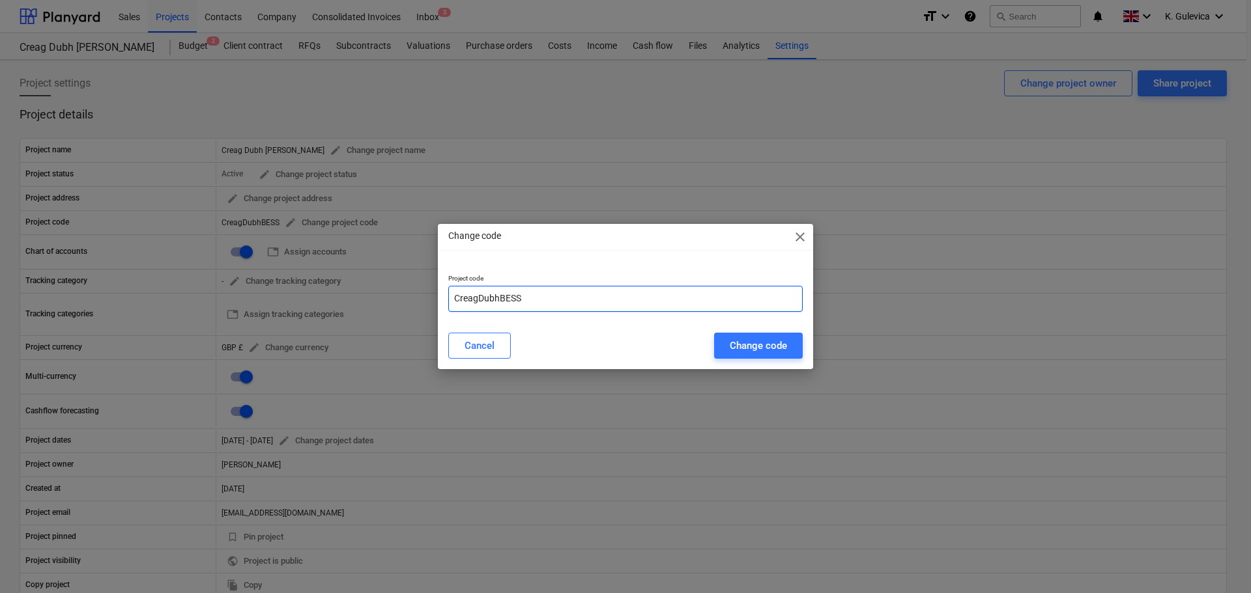
click at [455, 295] on input "CreagDubhBESS" at bounding box center [625, 299] width 354 height 26
click at [563, 297] on input "22CreagDubhBESS" at bounding box center [625, 299] width 354 height 26
click at [554, 299] on input "22CreagDubhBESS-" at bounding box center [625, 299] width 354 height 26
paste input "SCO250102"
type input "22CreagDubhBESS-SCO250102"
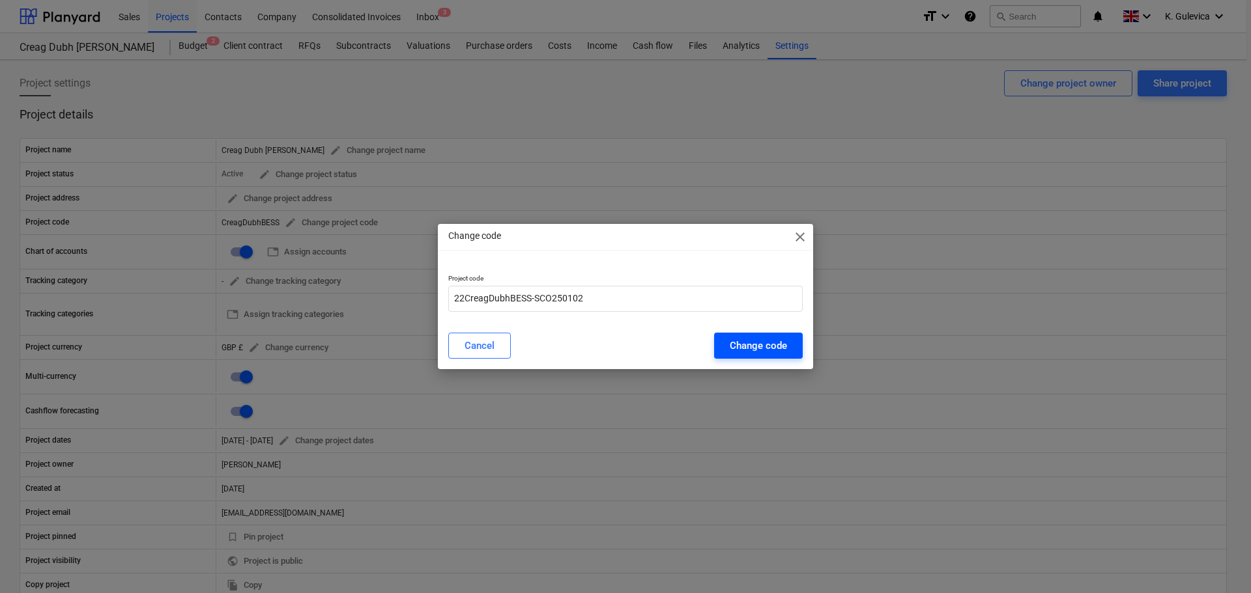
click at [752, 347] on div "Change code" at bounding box center [758, 345] width 57 height 17
